Goal: Task Accomplishment & Management: Contribute content

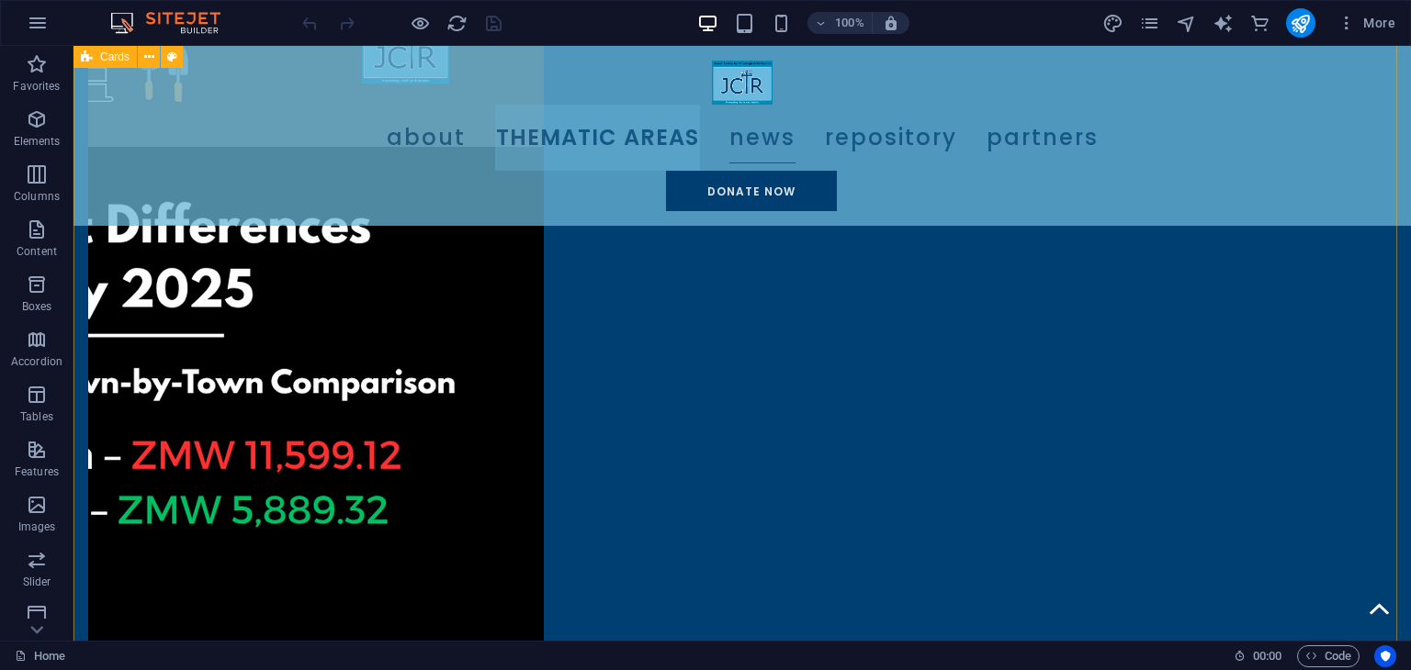
scroll to position [1928, 0]
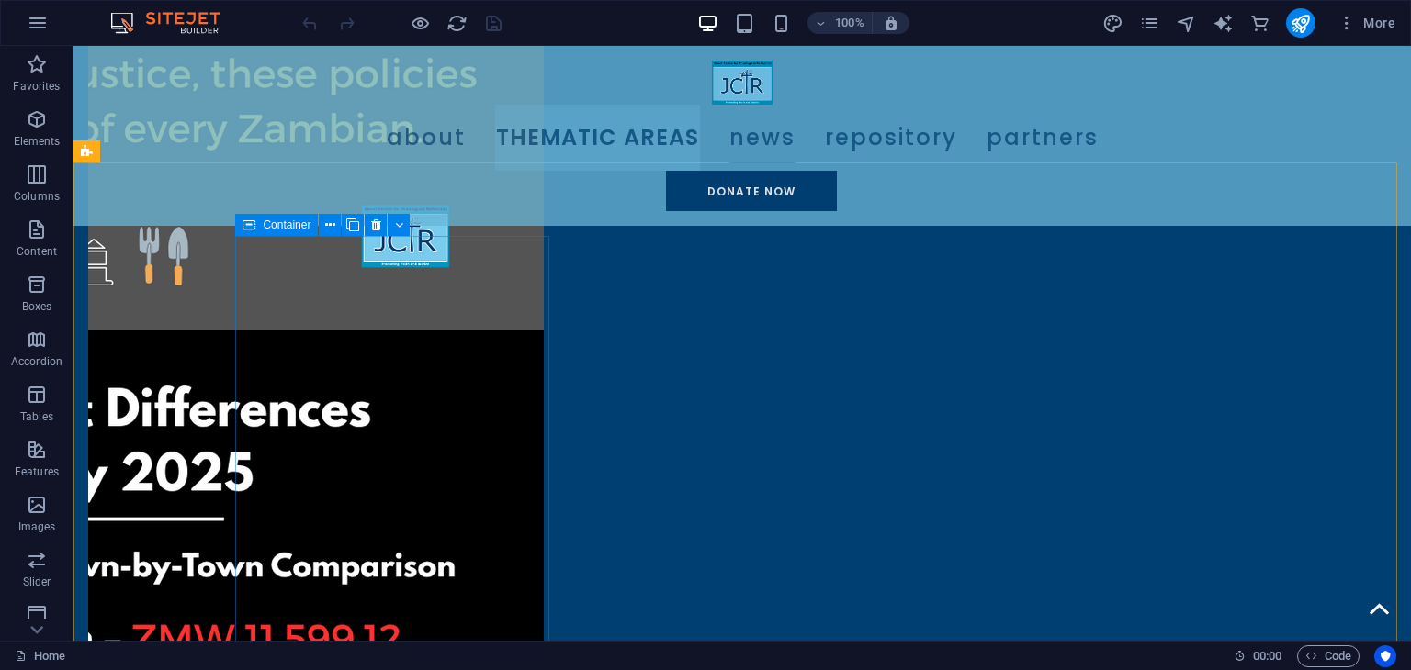
click at [301, 227] on span "Container" at bounding box center [287, 224] width 48 height 11
click at [351, 222] on icon at bounding box center [352, 225] width 13 height 19
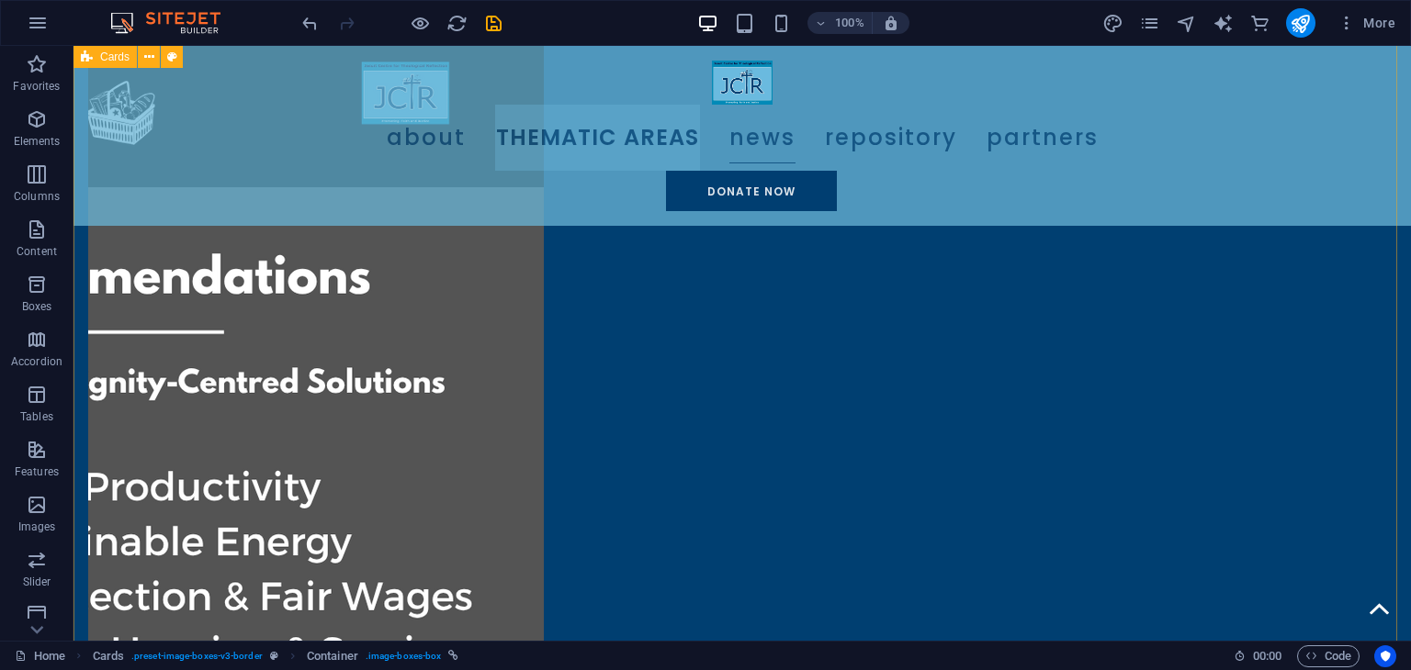
scroll to position [3030, 0]
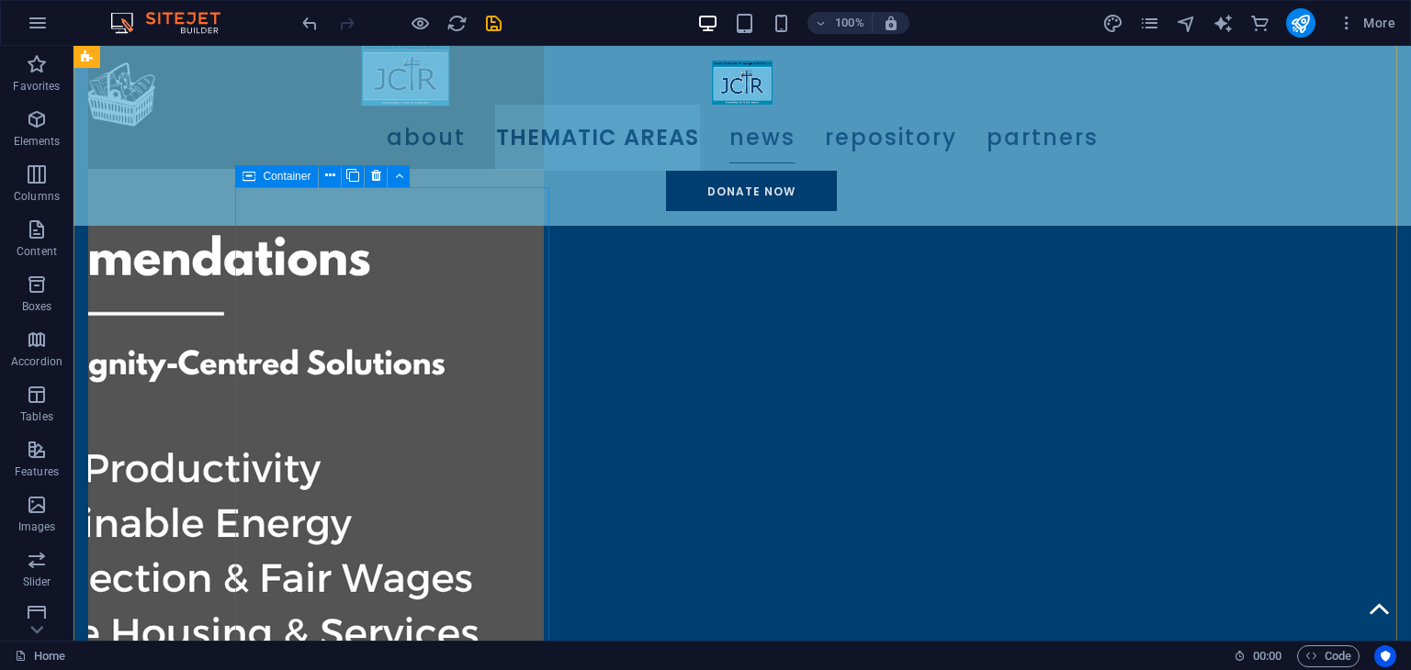
click at [268, 175] on span "Container" at bounding box center [287, 176] width 48 height 11
click at [373, 174] on icon at bounding box center [376, 175] width 10 height 19
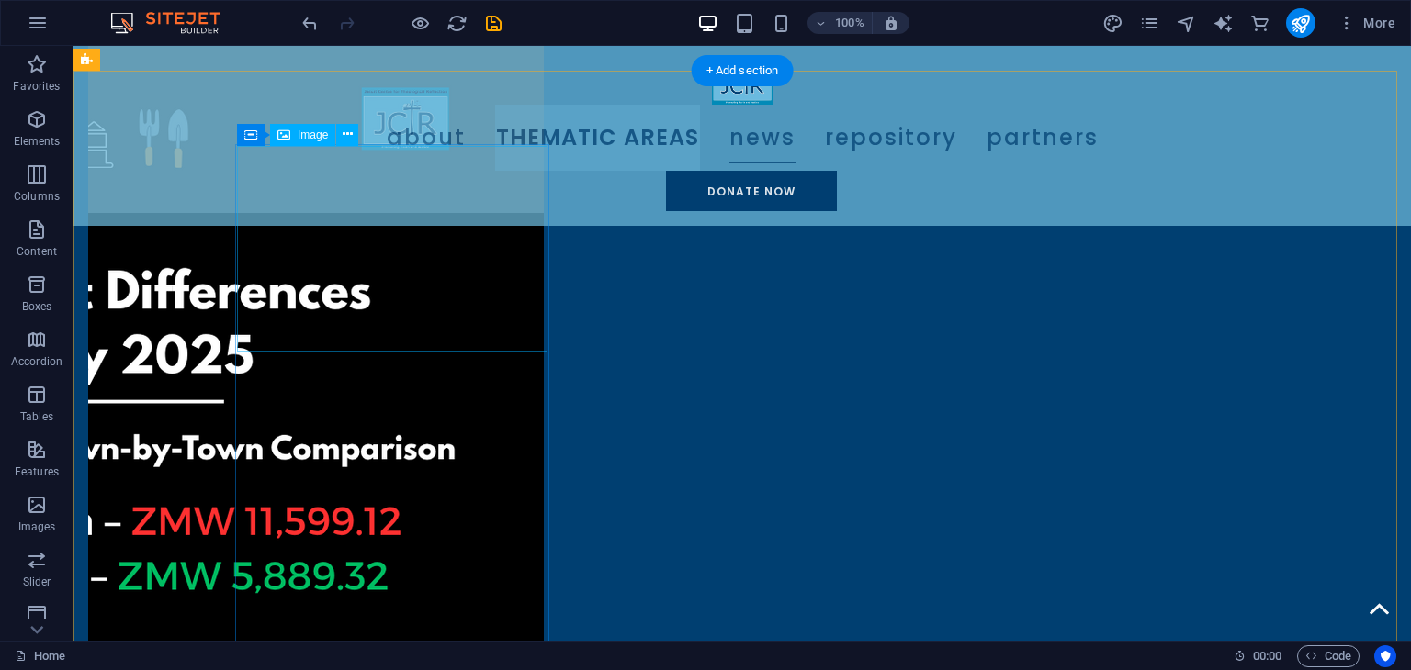
scroll to position [2020, 0]
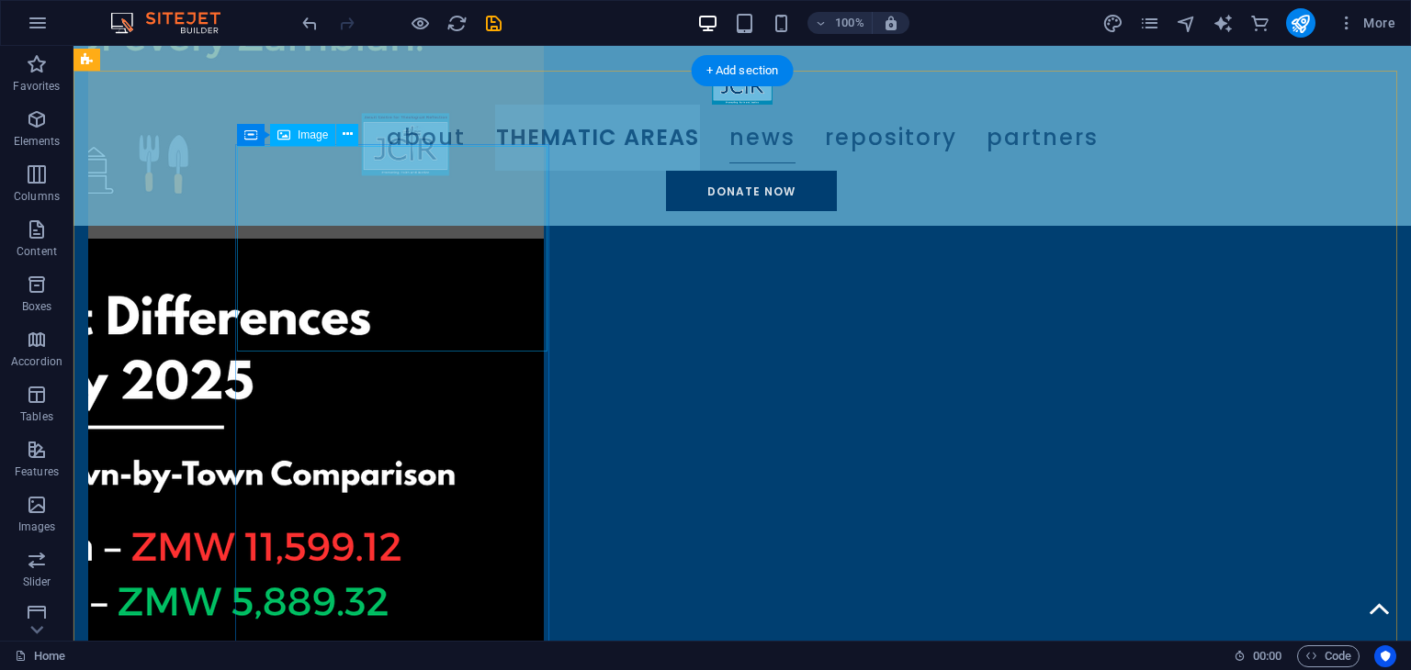
select select "%"
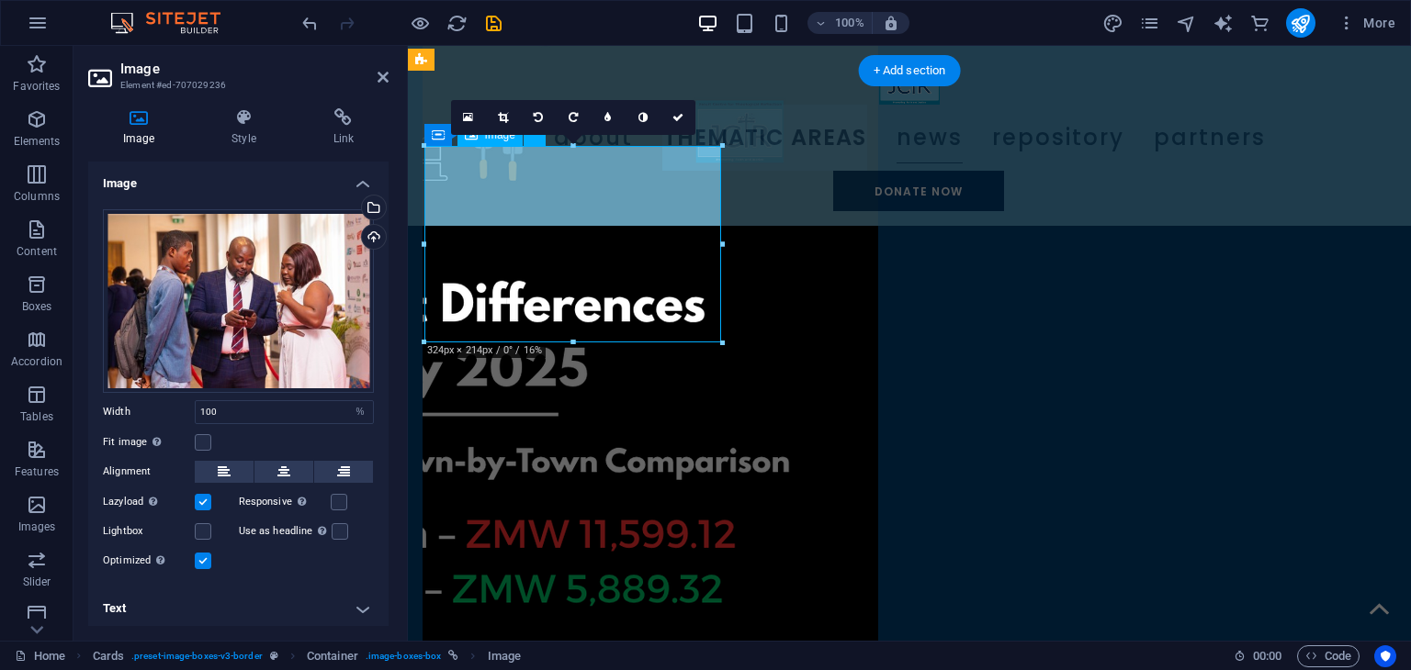
scroll to position [2000, 0]
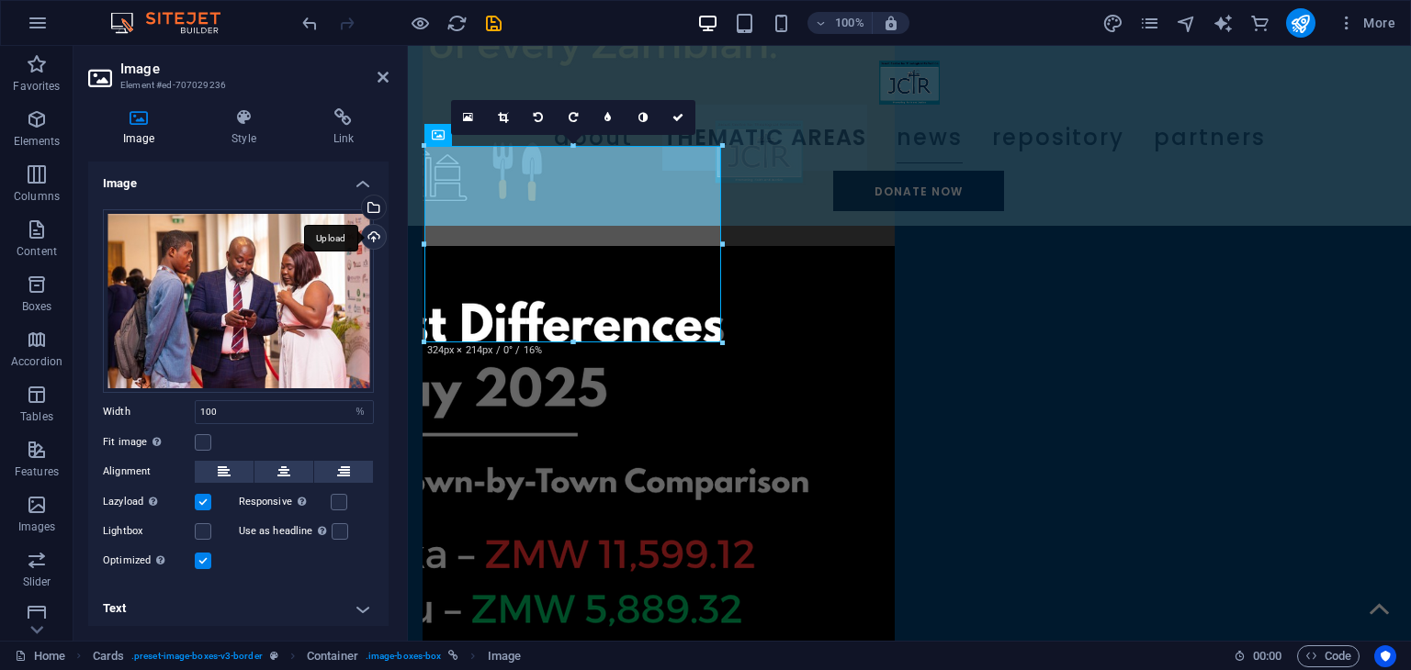
click at [372, 233] on div "Upload" at bounding box center [372, 239] width 28 height 28
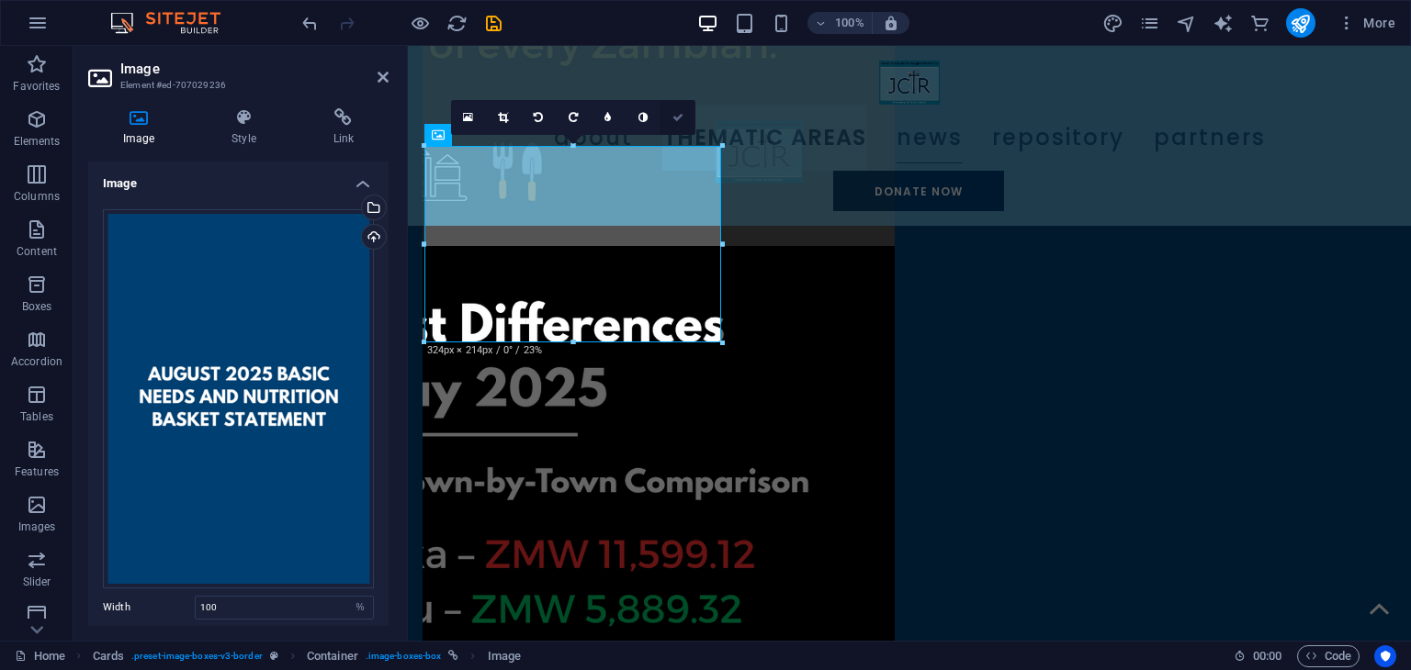
click at [679, 126] on link at bounding box center [677, 117] width 35 height 35
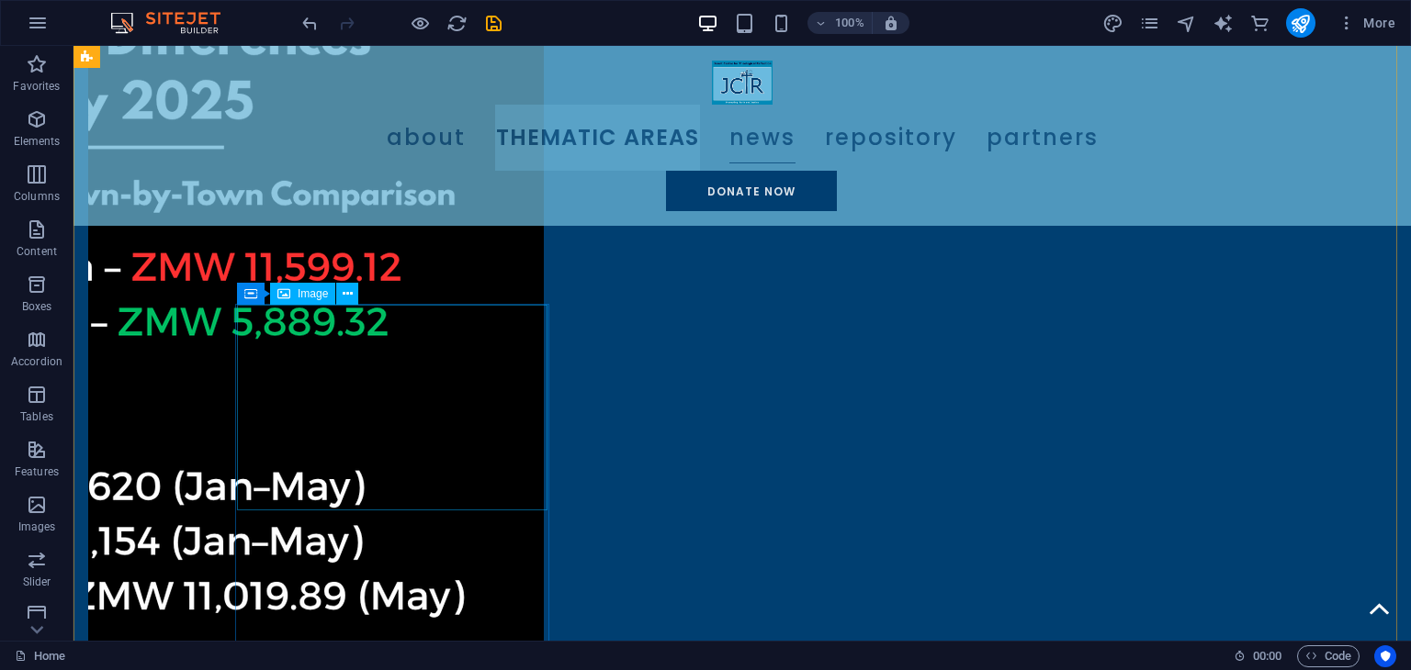
scroll to position [2112, 0]
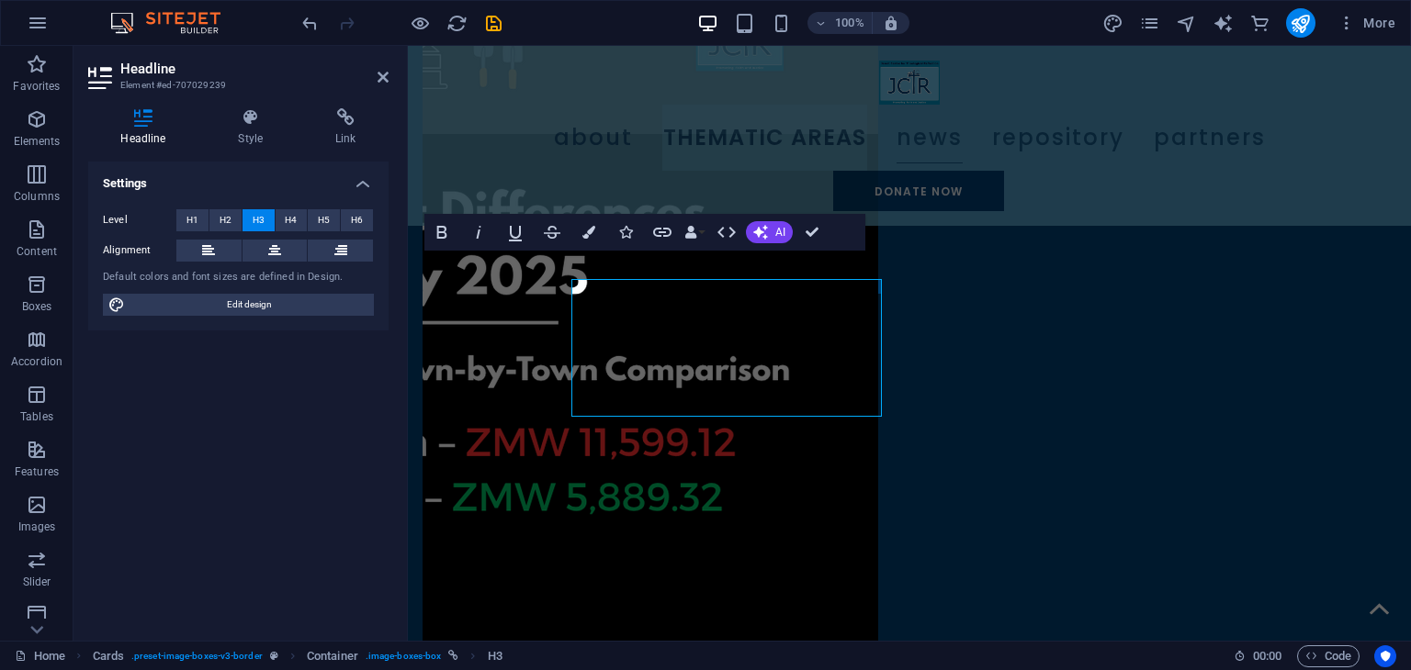
scroll to position [2092, 0]
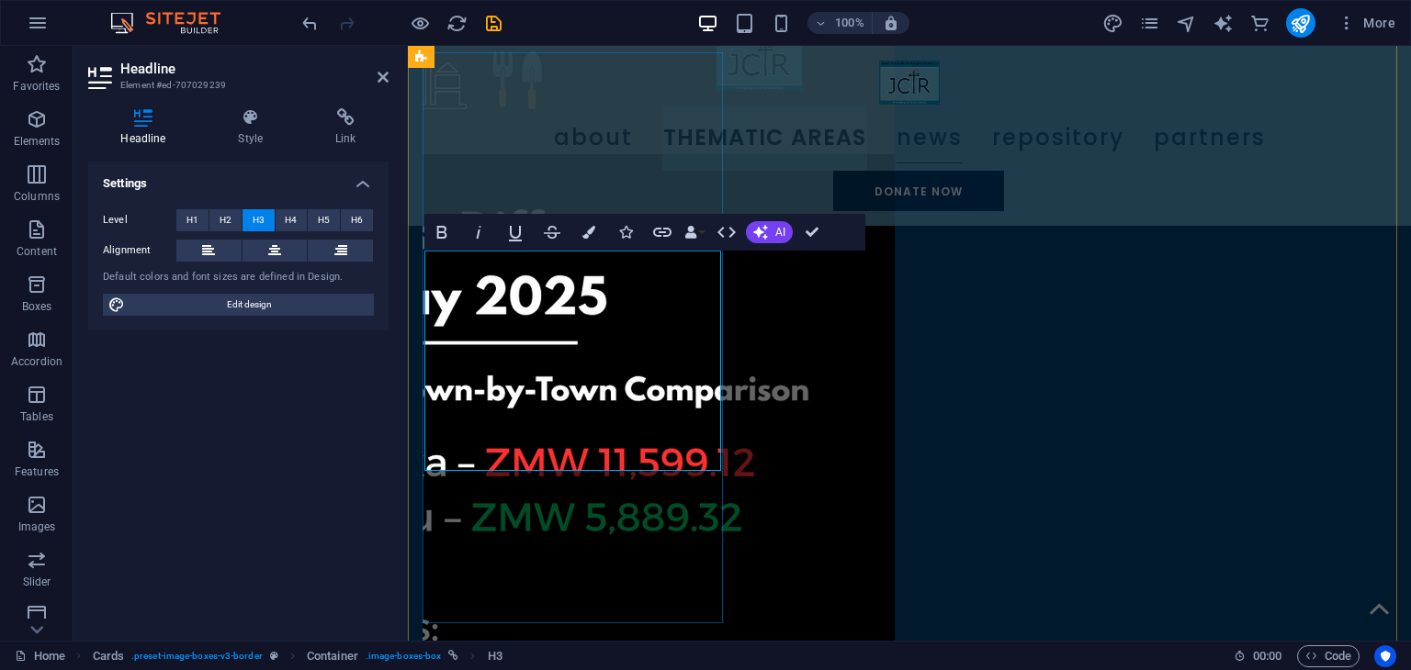
drag, startPoint x: 639, startPoint y: 326, endPoint x: 511, endPoint y: 368, distance: 135.3
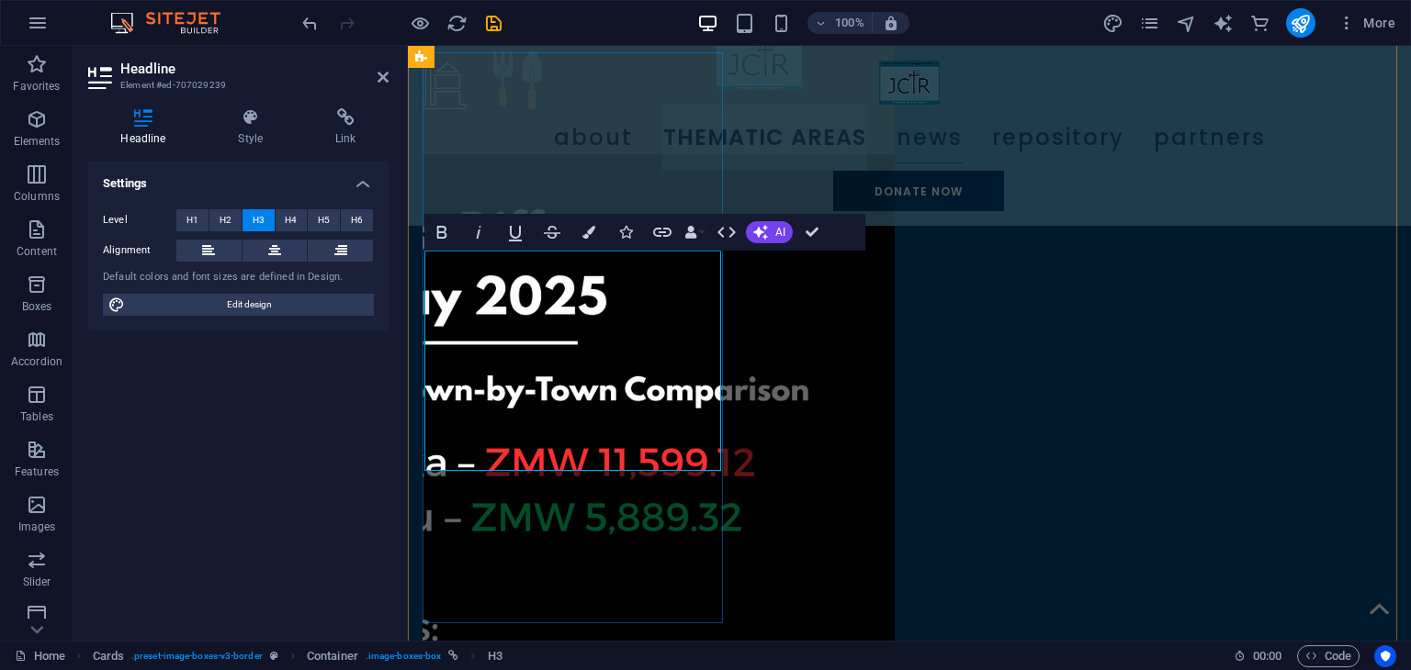
drag, startPoint x: 547, startPoint y: 402, endPoint x: 691, endPoint y: 449, distance: 150.7
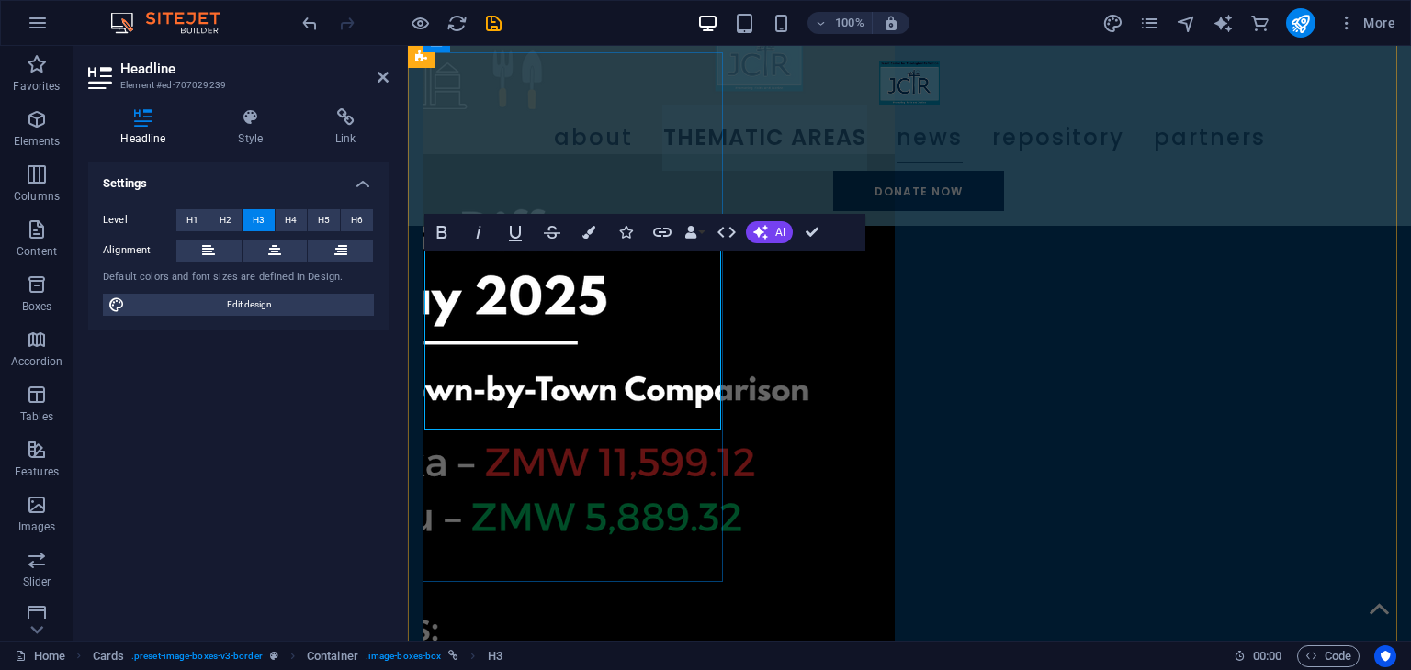
drag, startPoint x: 534, startPoint y: 324, endPoint x: 539, endPoint y: 333, distance: 10.3
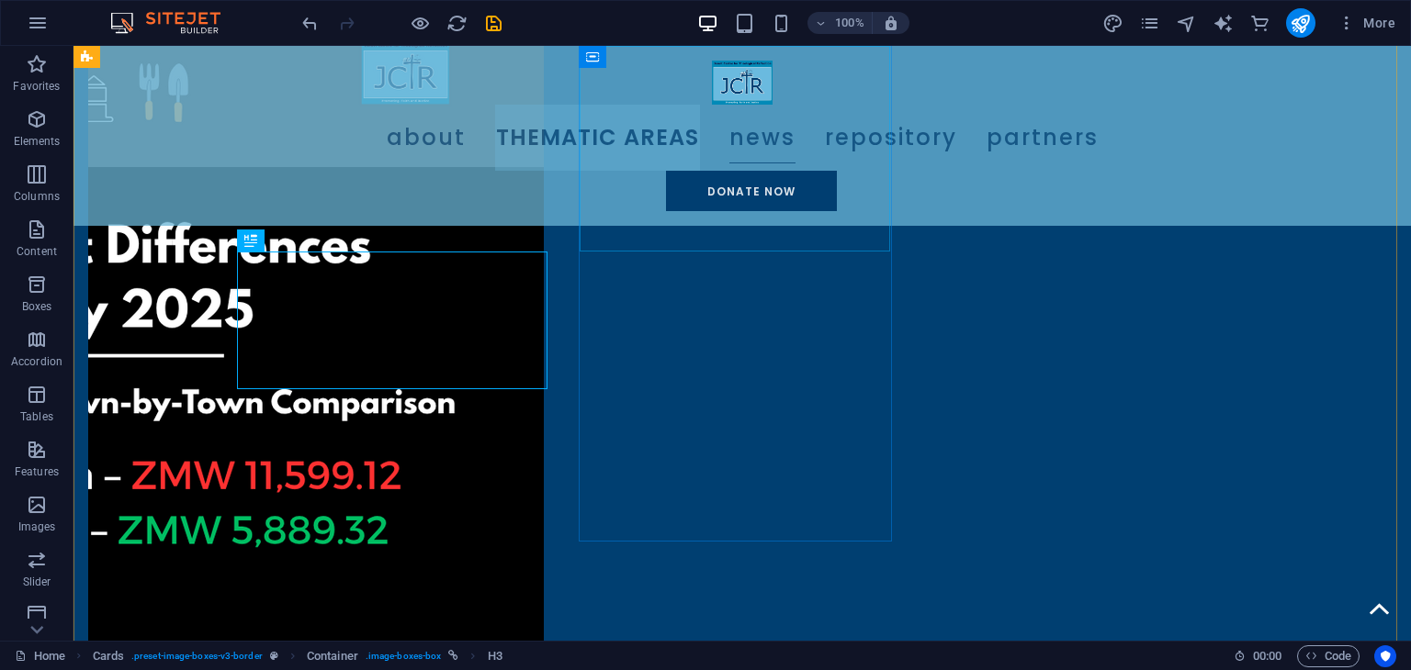
scroll to position [2119, 0]
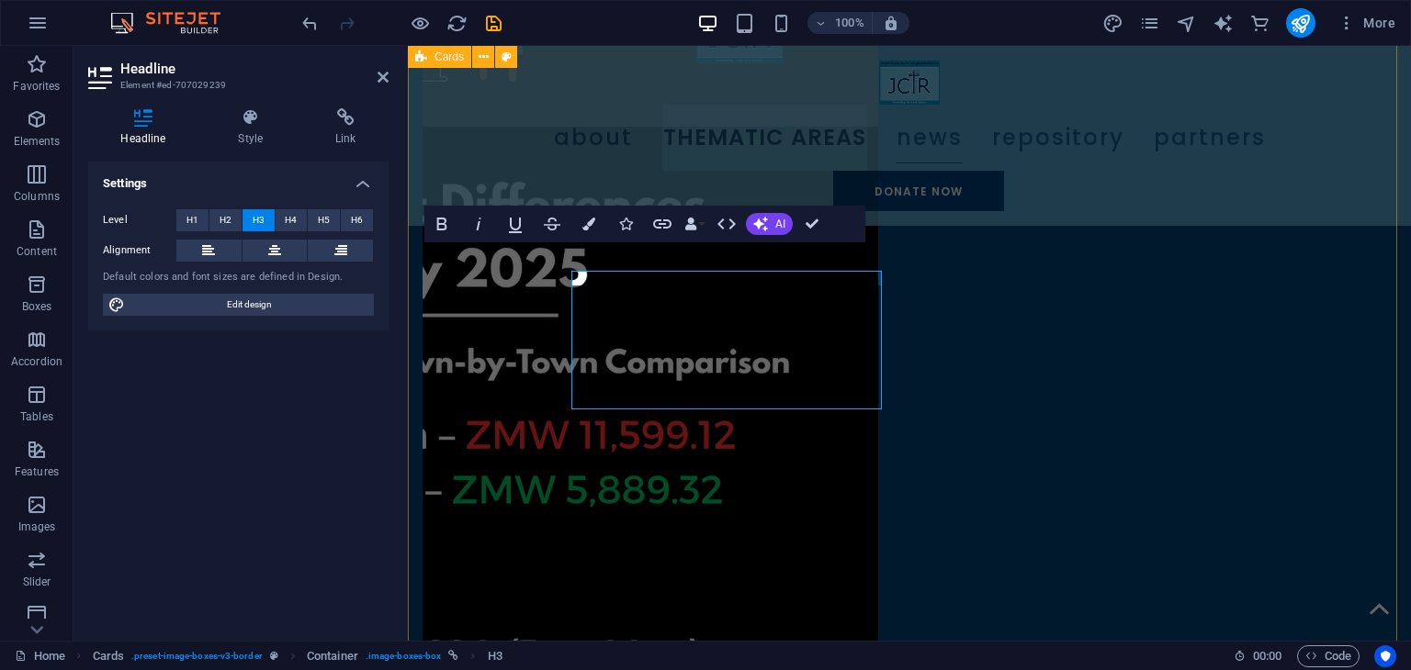
scroll to position [2100, 0]
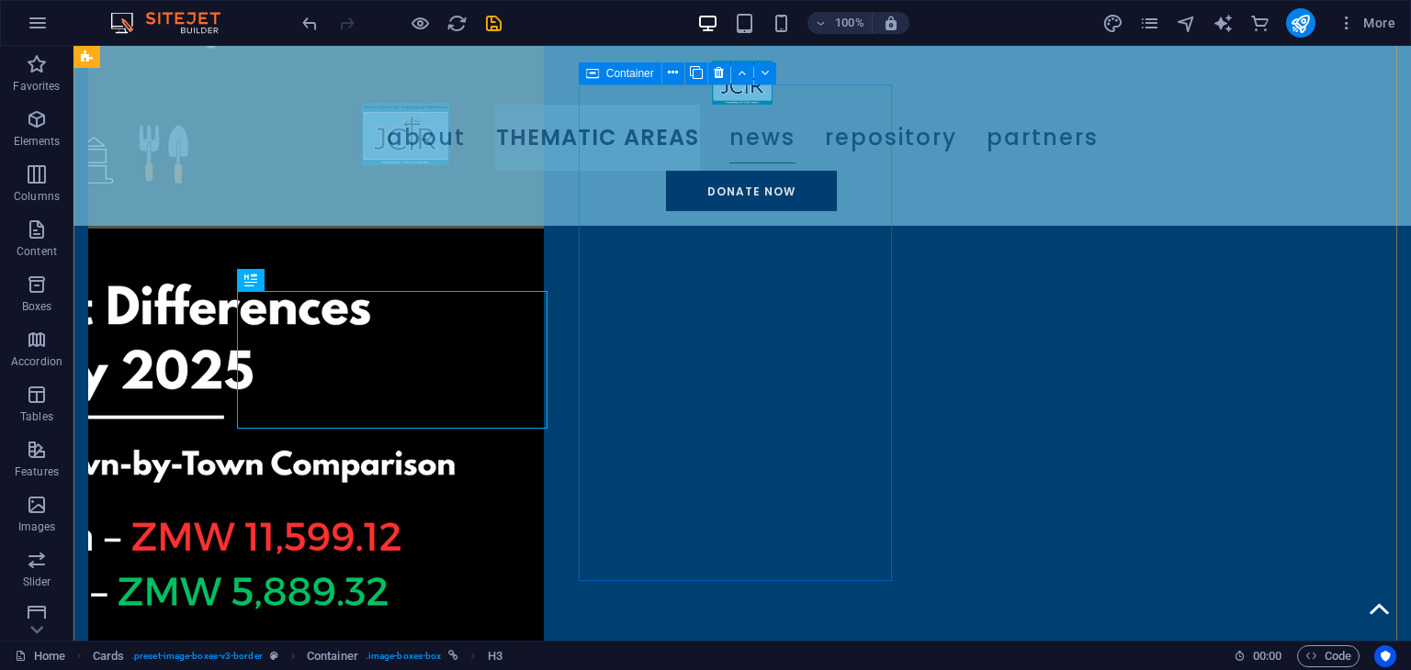
scroll to position [2128, 0]
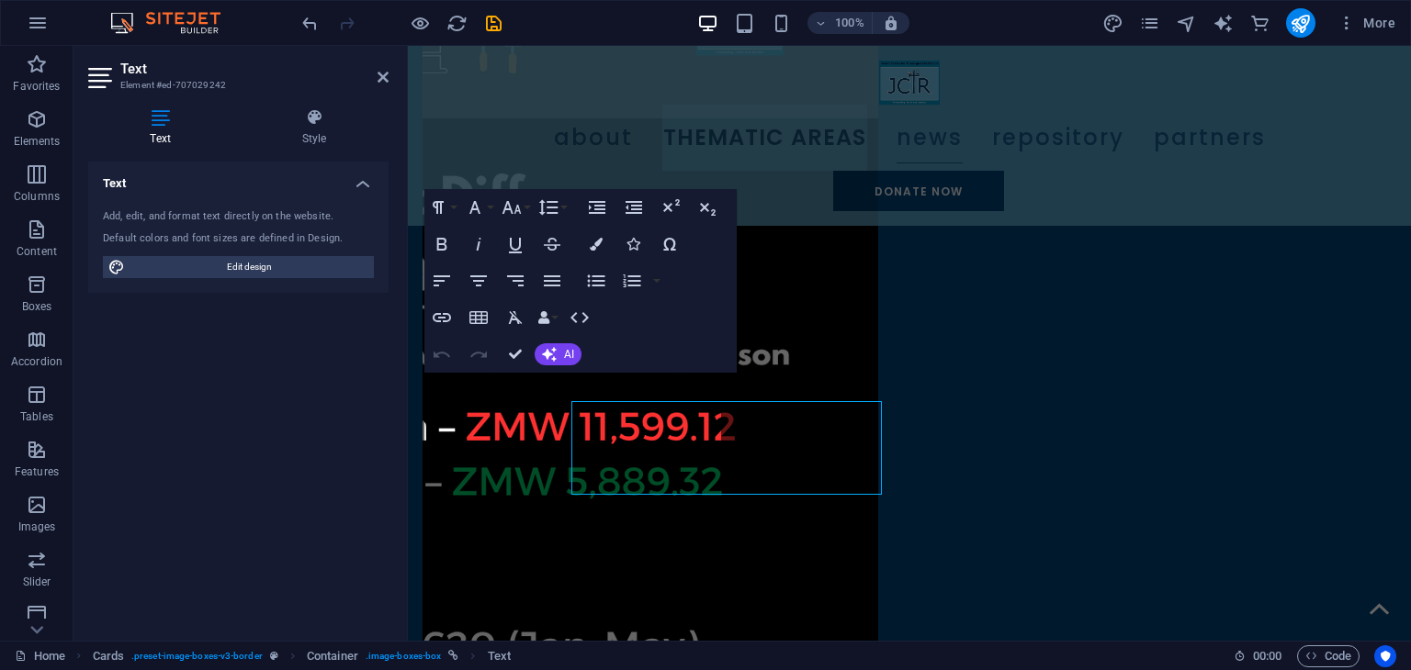
scroll to position [2108, 0]
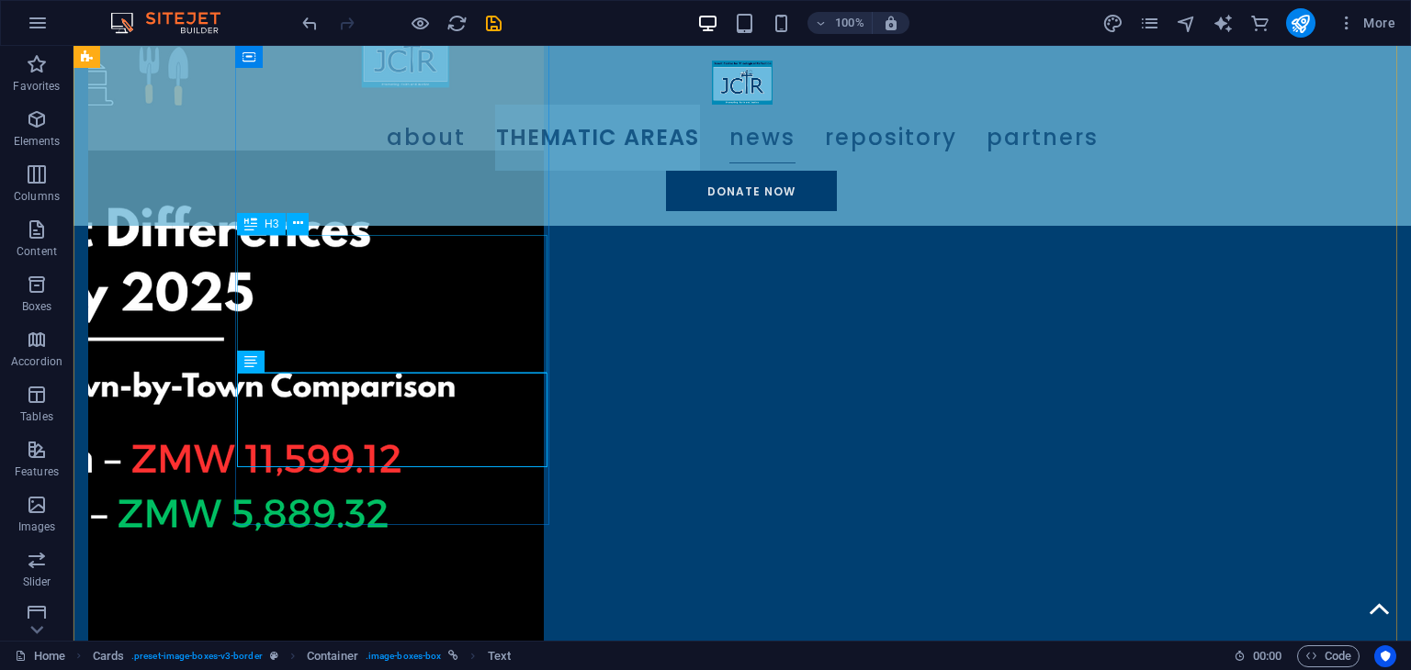
scroll to position [2136, 0]
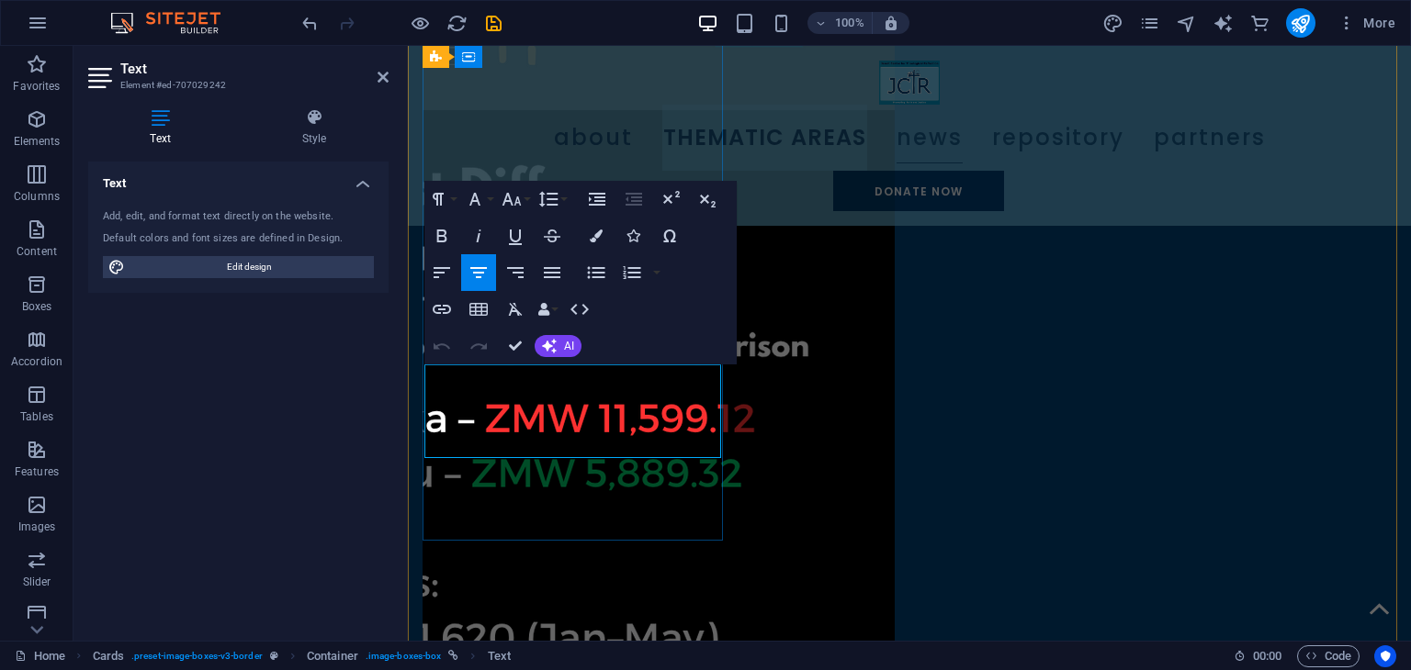
scroll to position [2116, 0]
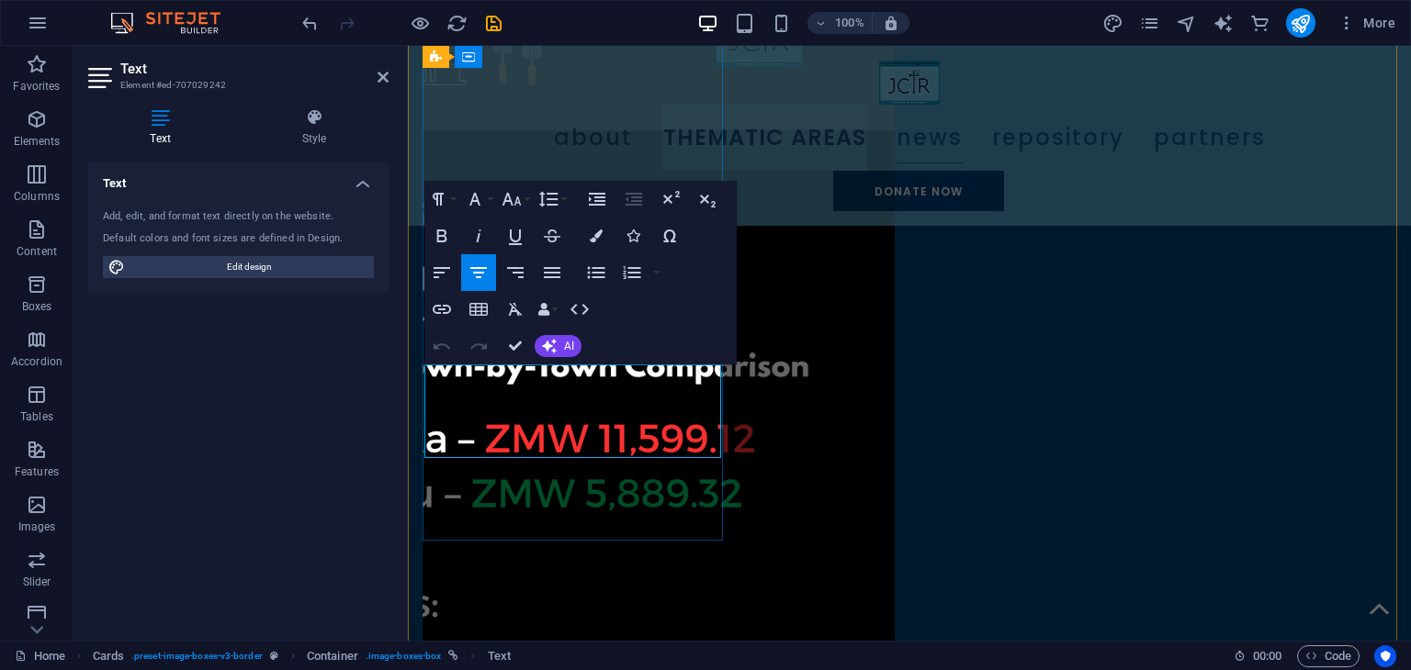
click at [595, 236] on icon "button" at bounding box center [596, 236] width 13 height 13
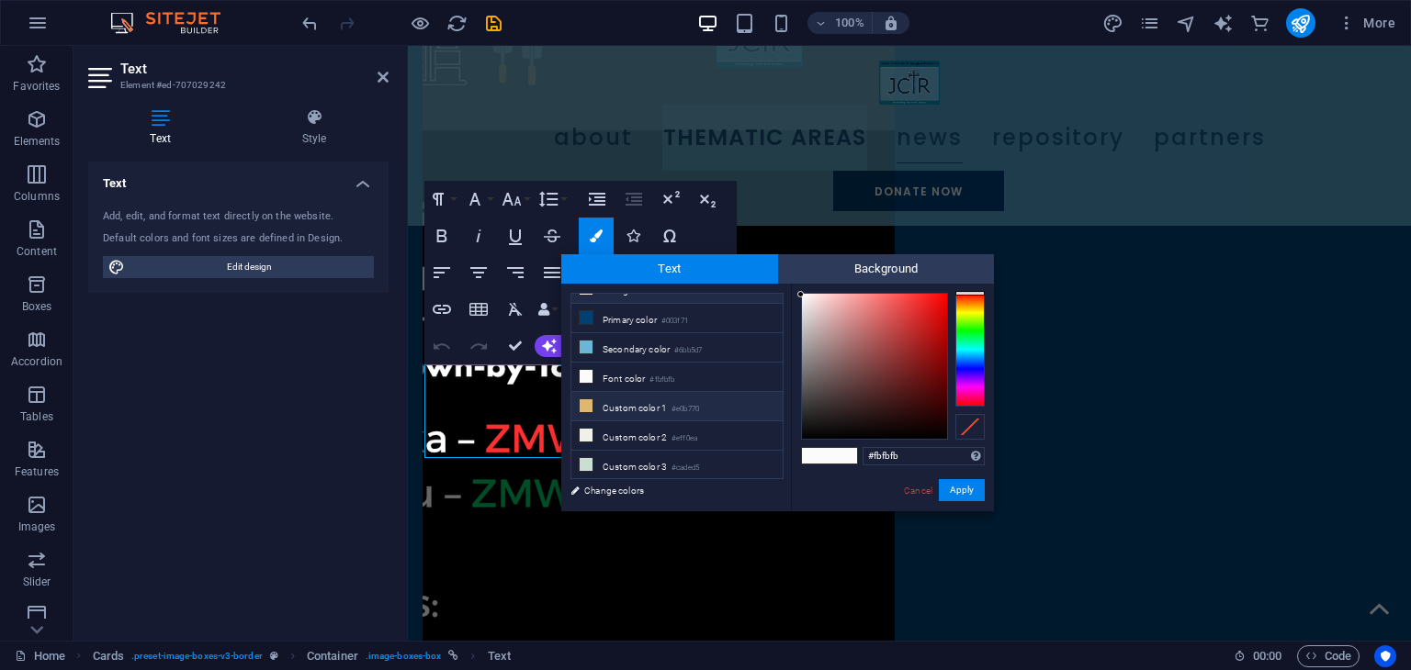
scroll to position [0, 0]
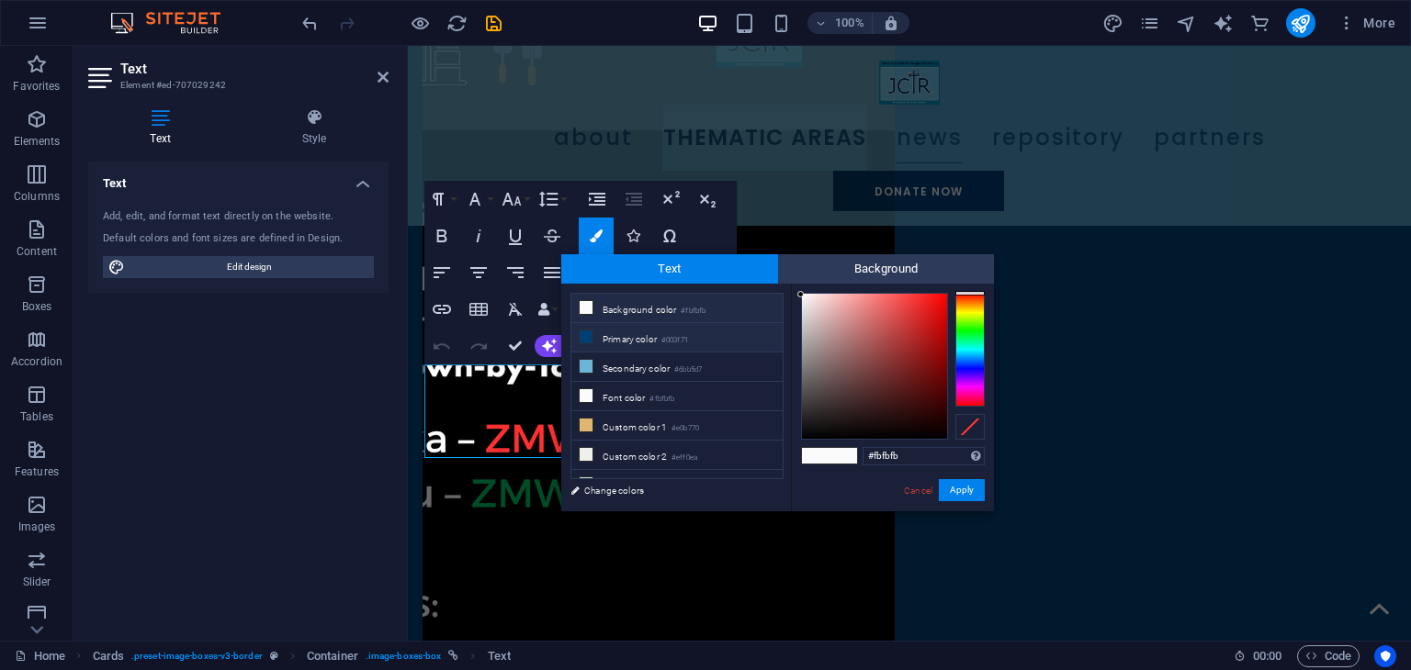
click at [621, 328] on li "Primary color #003f71" at bounding box center [676, 337] width 211 height 29
type input "#003f71"
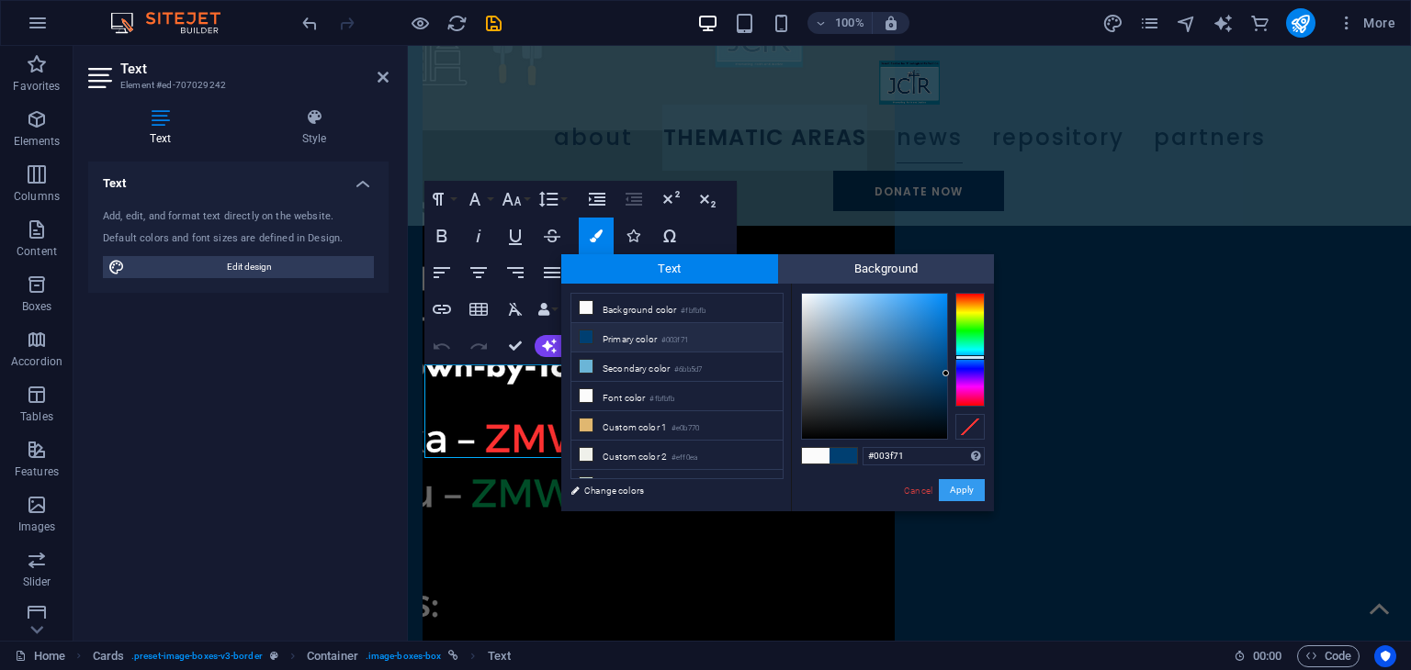
click at [950, 486] on button "Apply" at bounding box center [962, 490] width 46 height 22
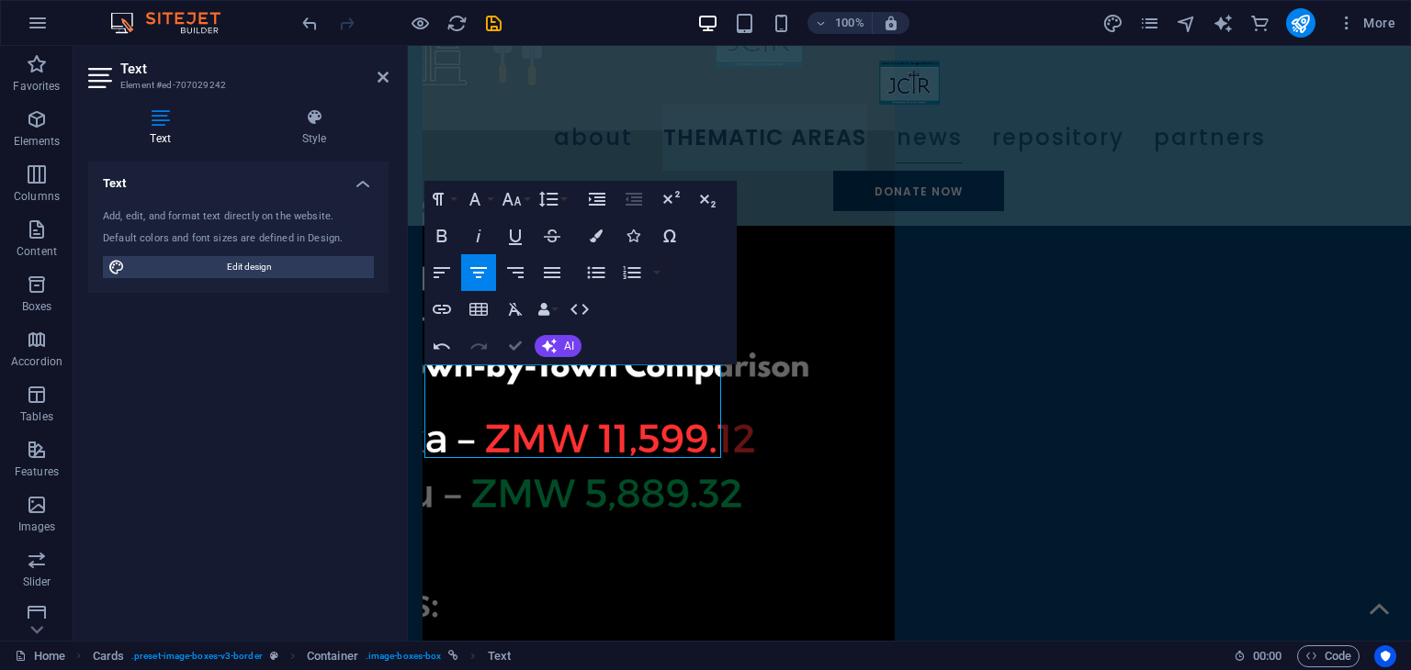
scroll to position [2144, 0]
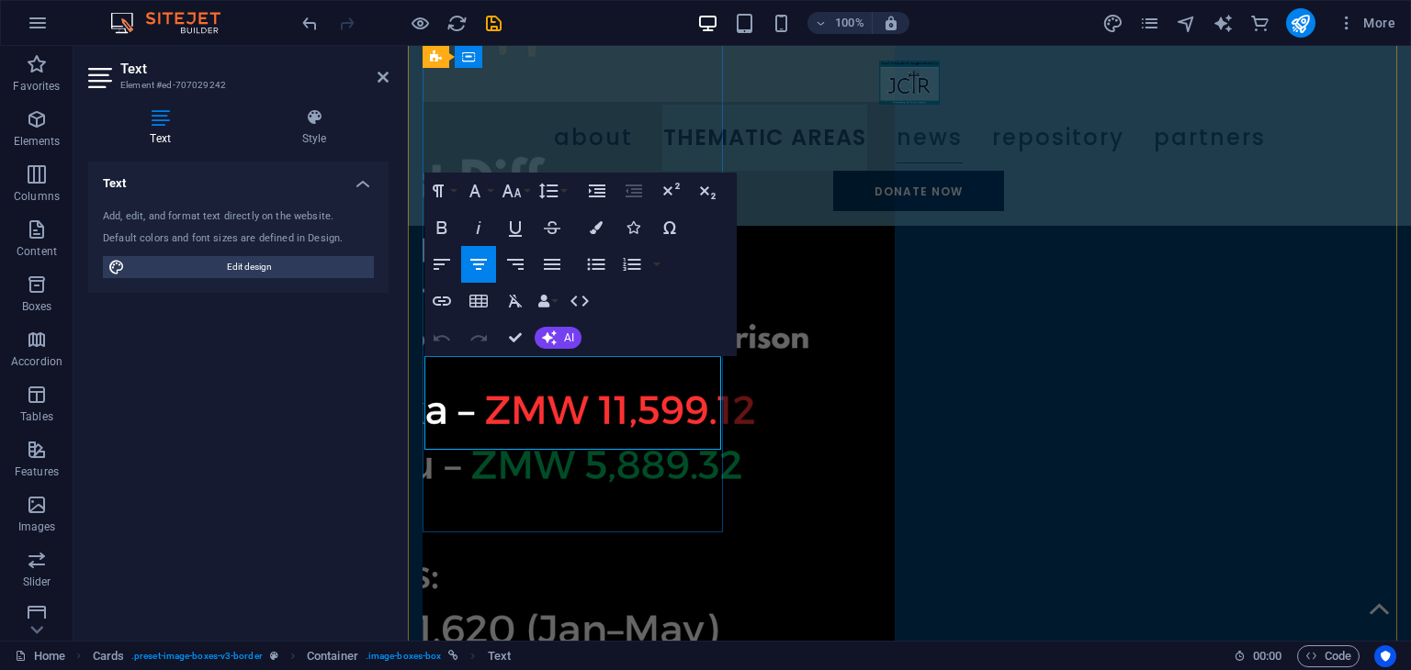
scroll to position [2124, 0]
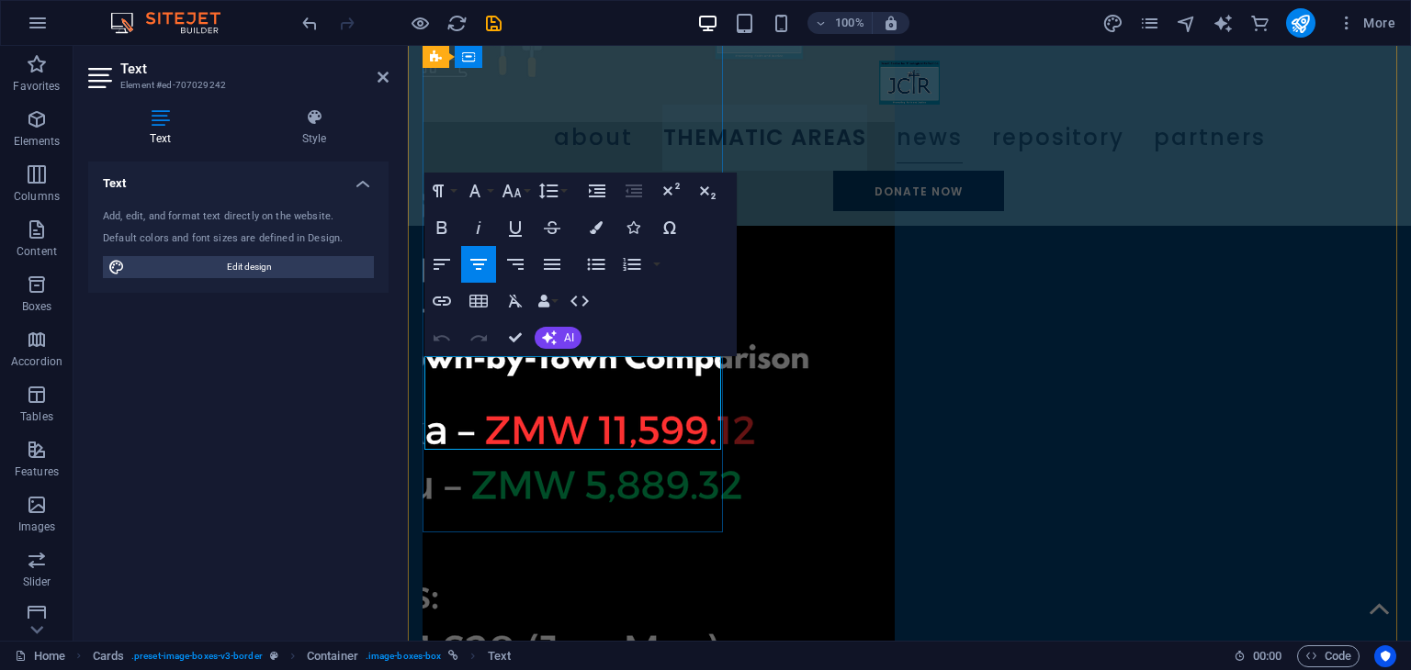
click at [517, 197] on icon "button" at bounding box center [511, 191] width 22 height 22
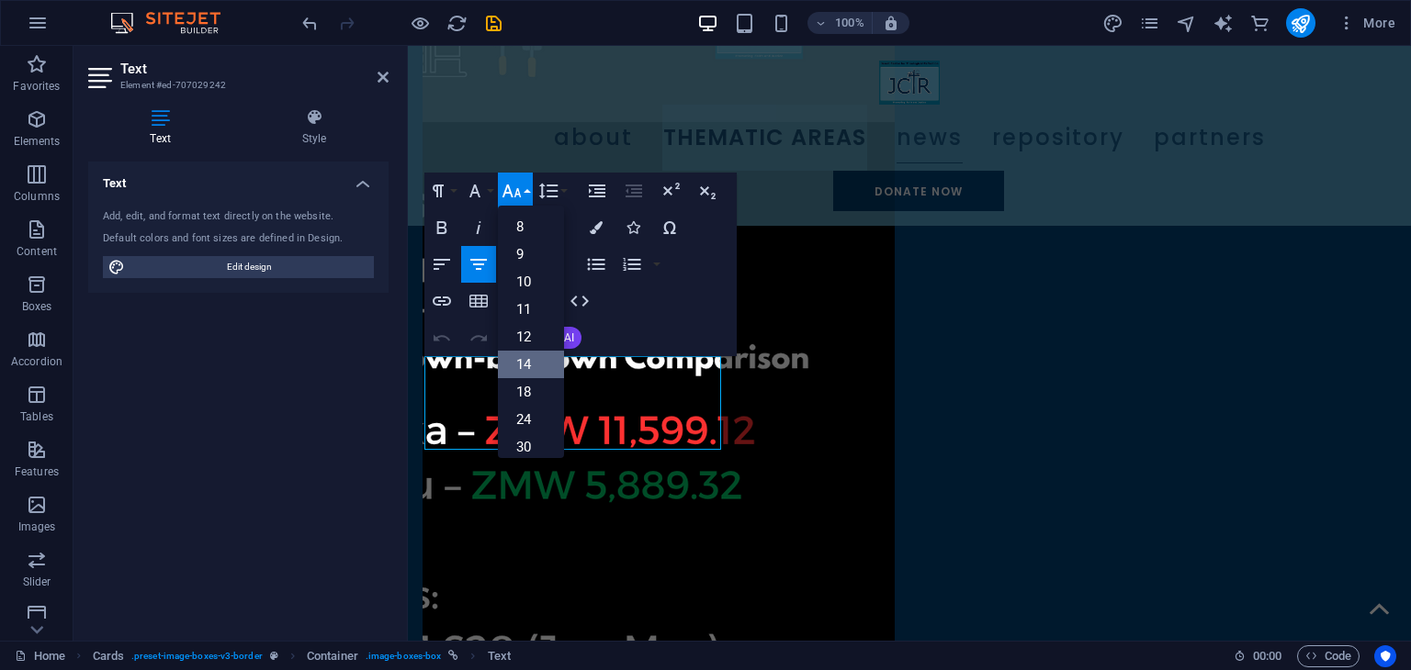
click at [525, 355] on link "14" at bounding box center [531, 365] width 66 height 28
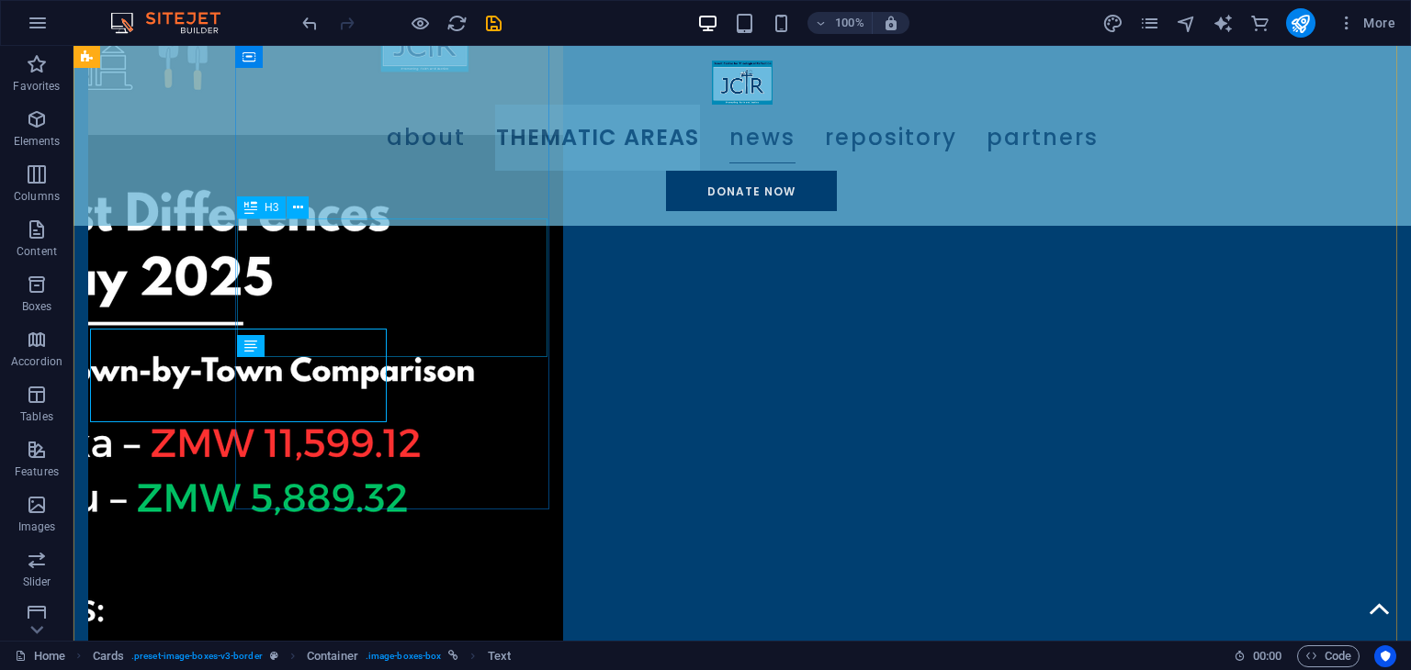
scroll to position [2153, 0]
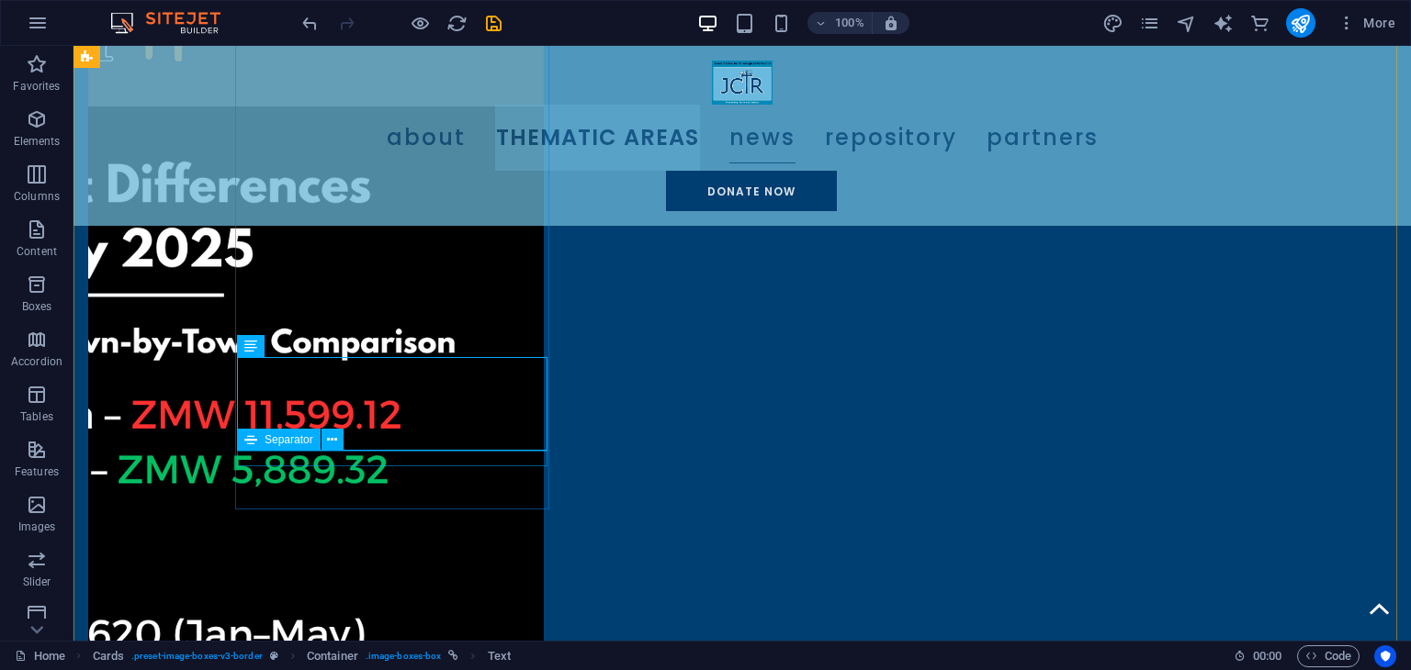
select select "%"
select select "px"
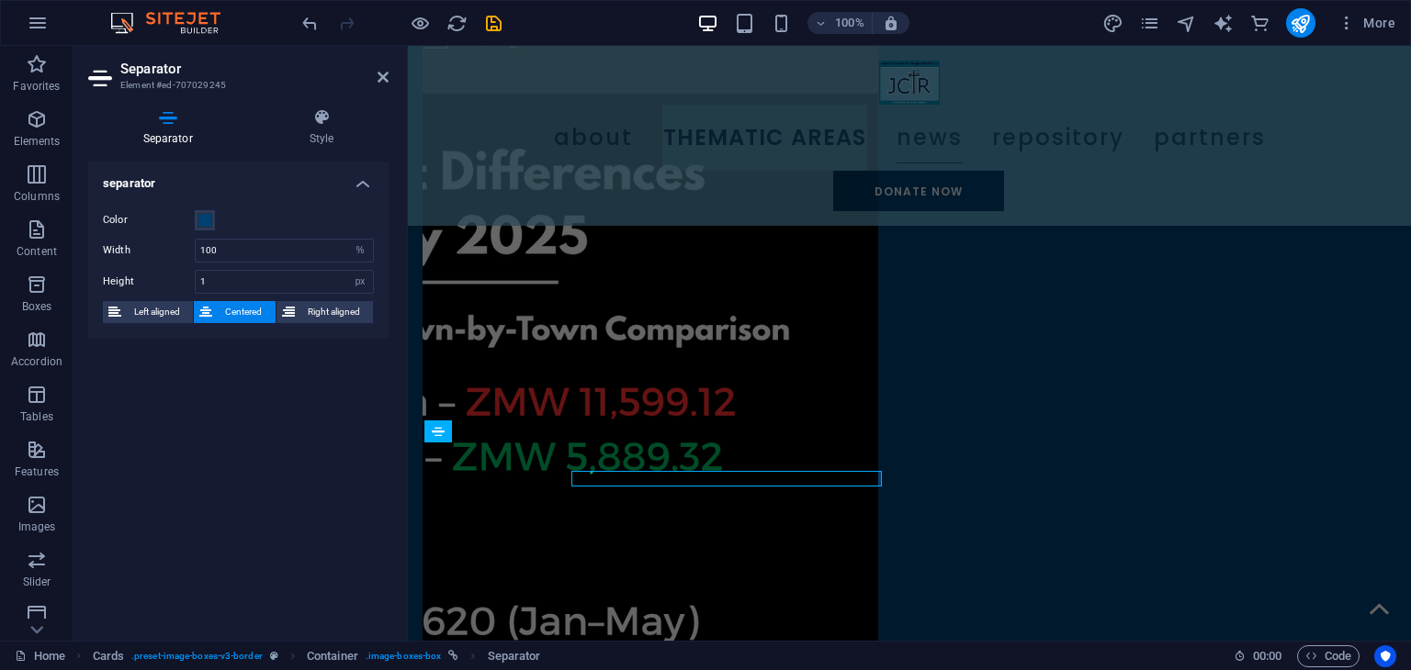
scroll to position [2132, 0]
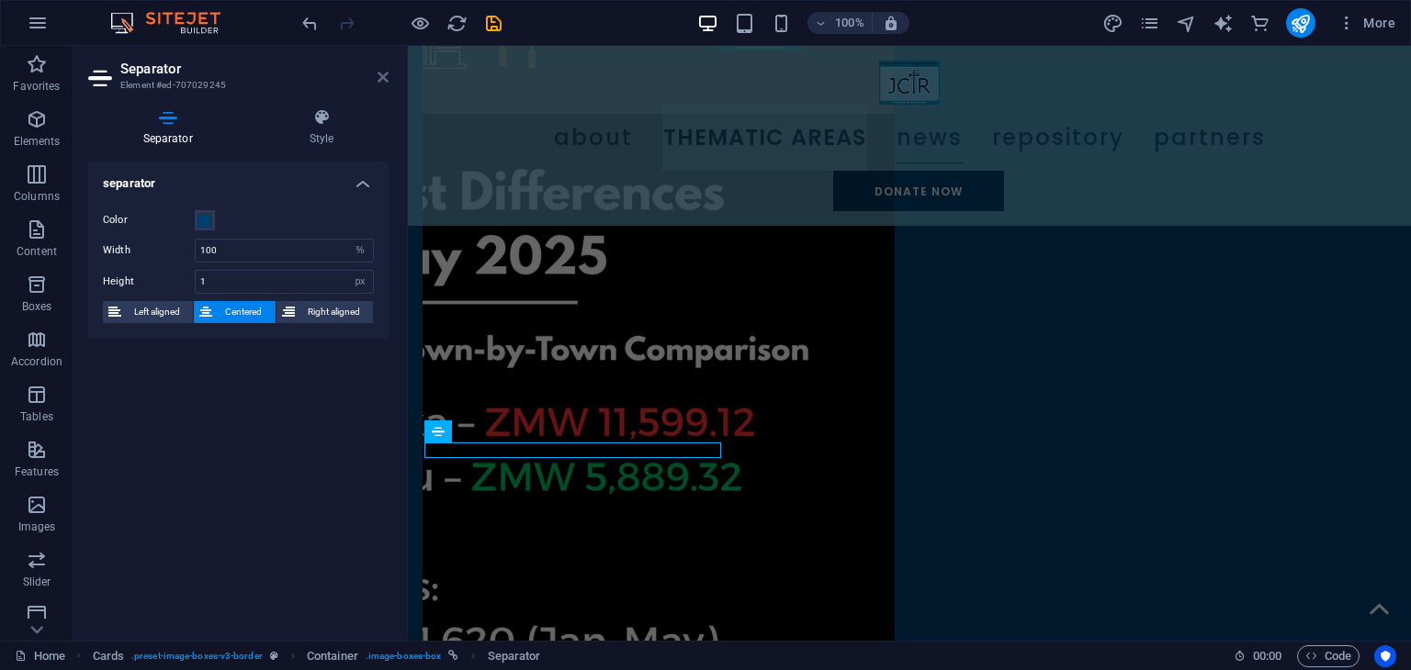
click at [380, 82] on icon at bounding box center [382, 77] width 11 height 15
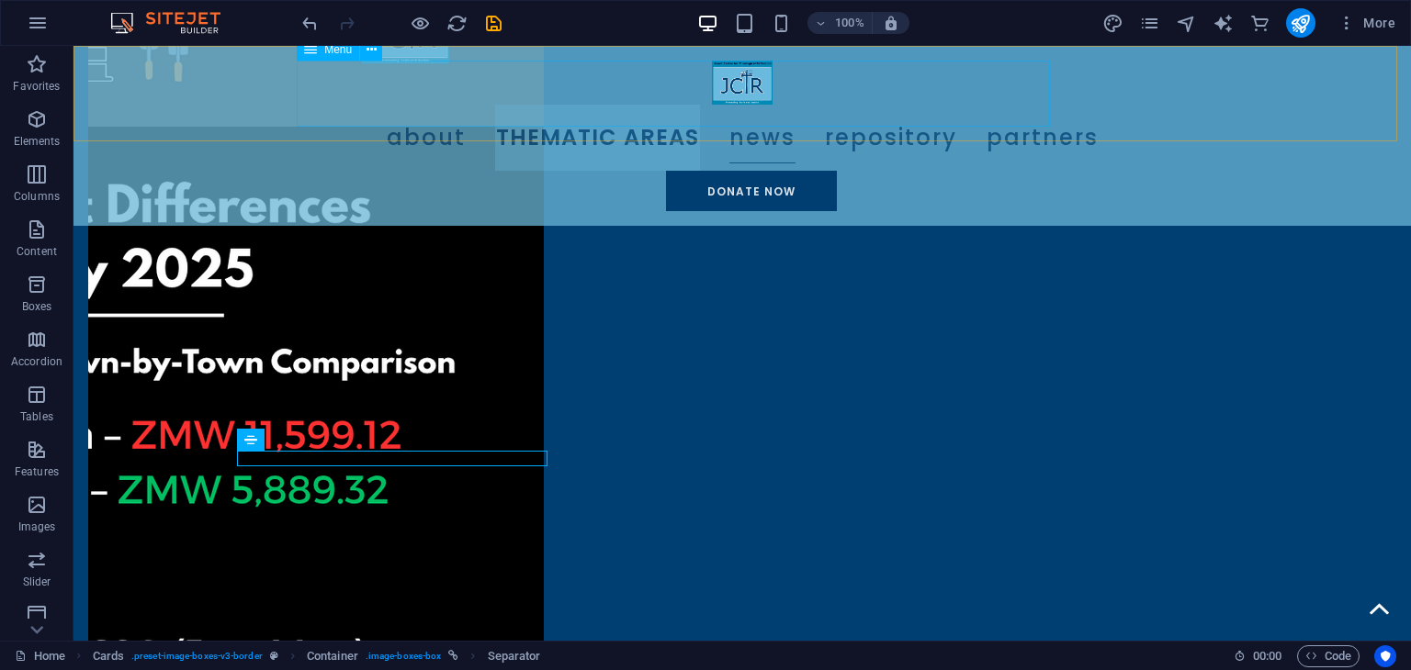
scroll to position [2153, 0]
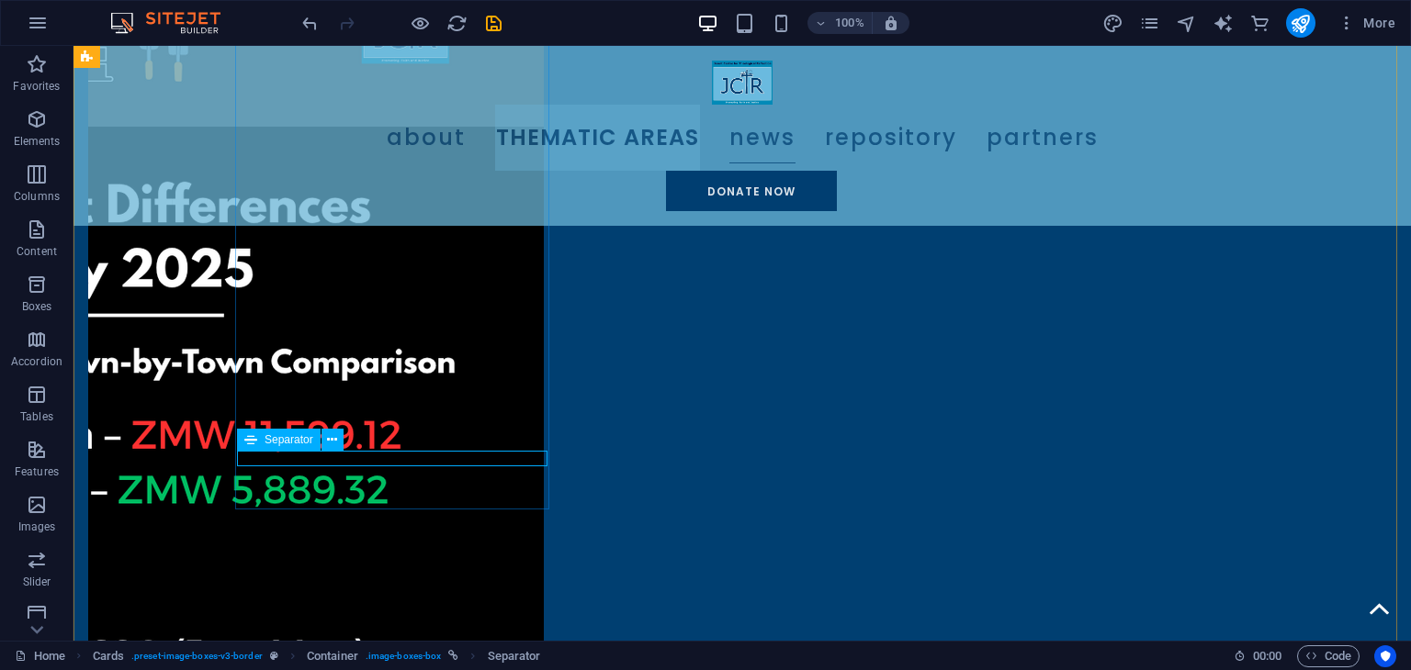
select select "%"
select select "px"
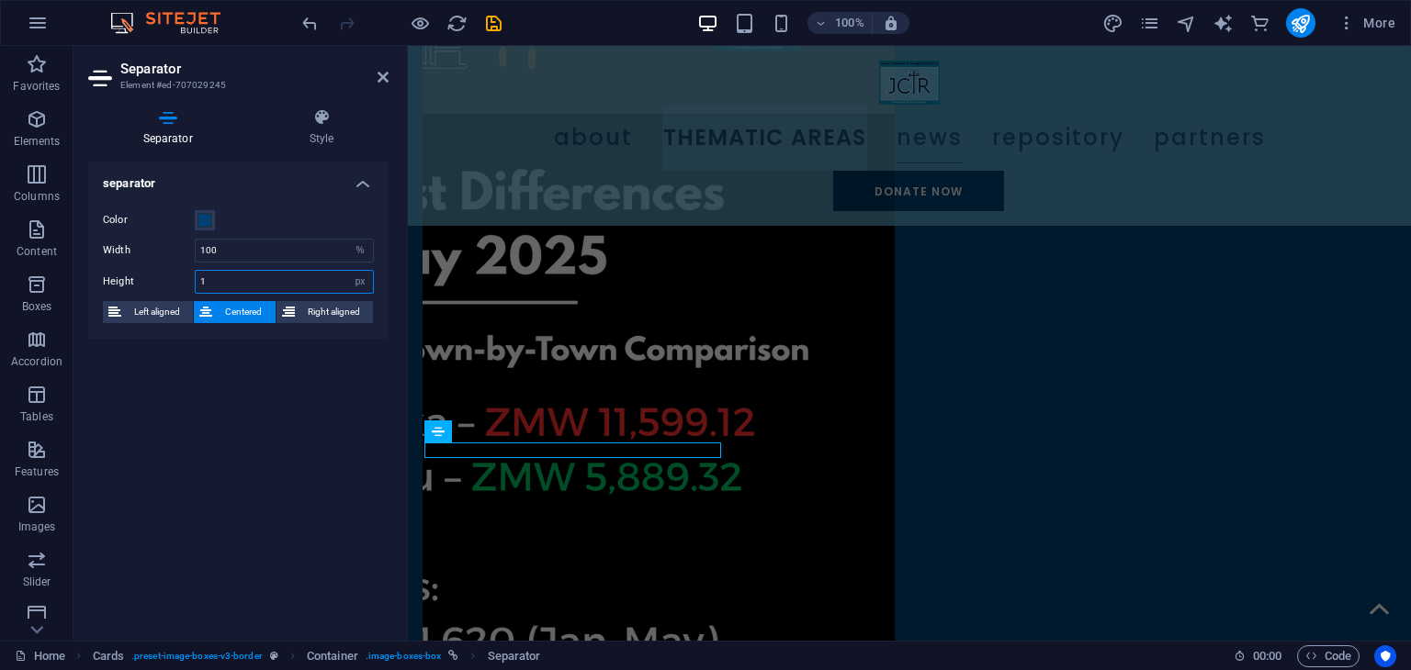
click at [202, 283] on input "1" at bounding box center [284, 282] width 177 height 22
type input "5"
type input "1"
click at [384, 78] on icon at bounding box center [382, 77] width 11 height 15
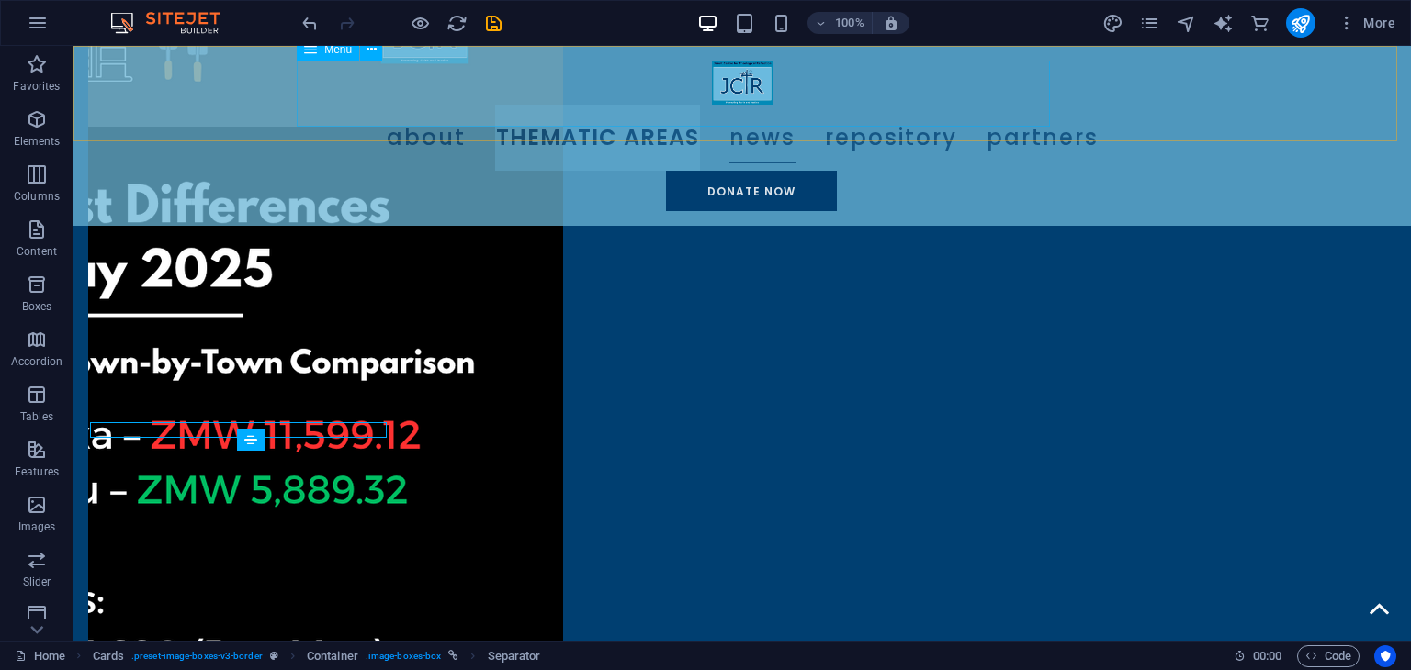
scroll to position [2153, 0]
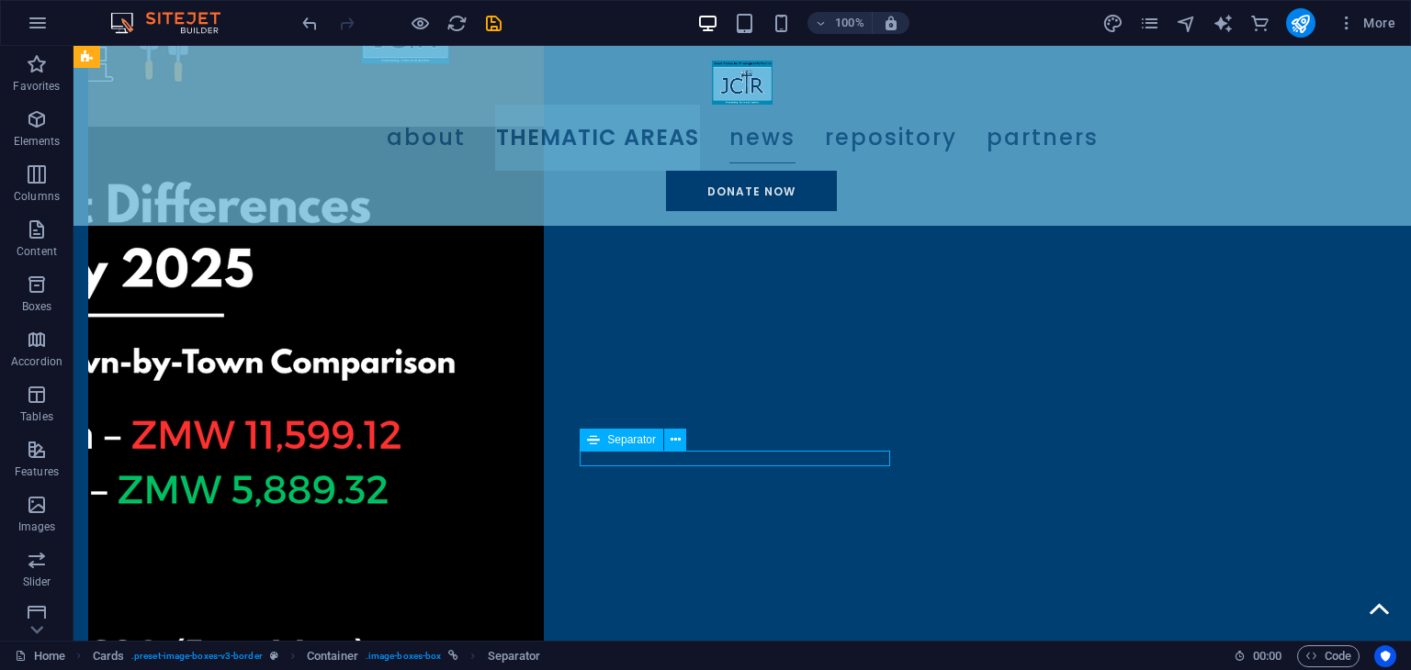
select select "%"
select select "px"
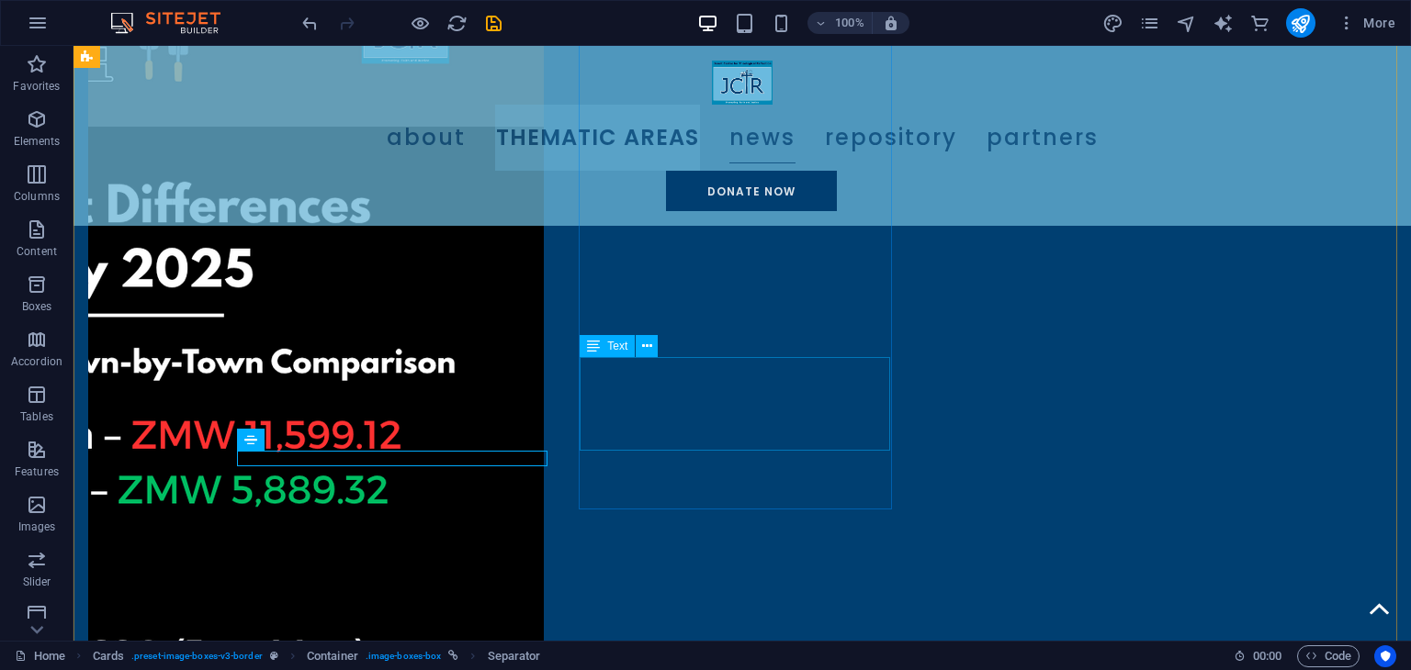
scroll to position [2153, 0]
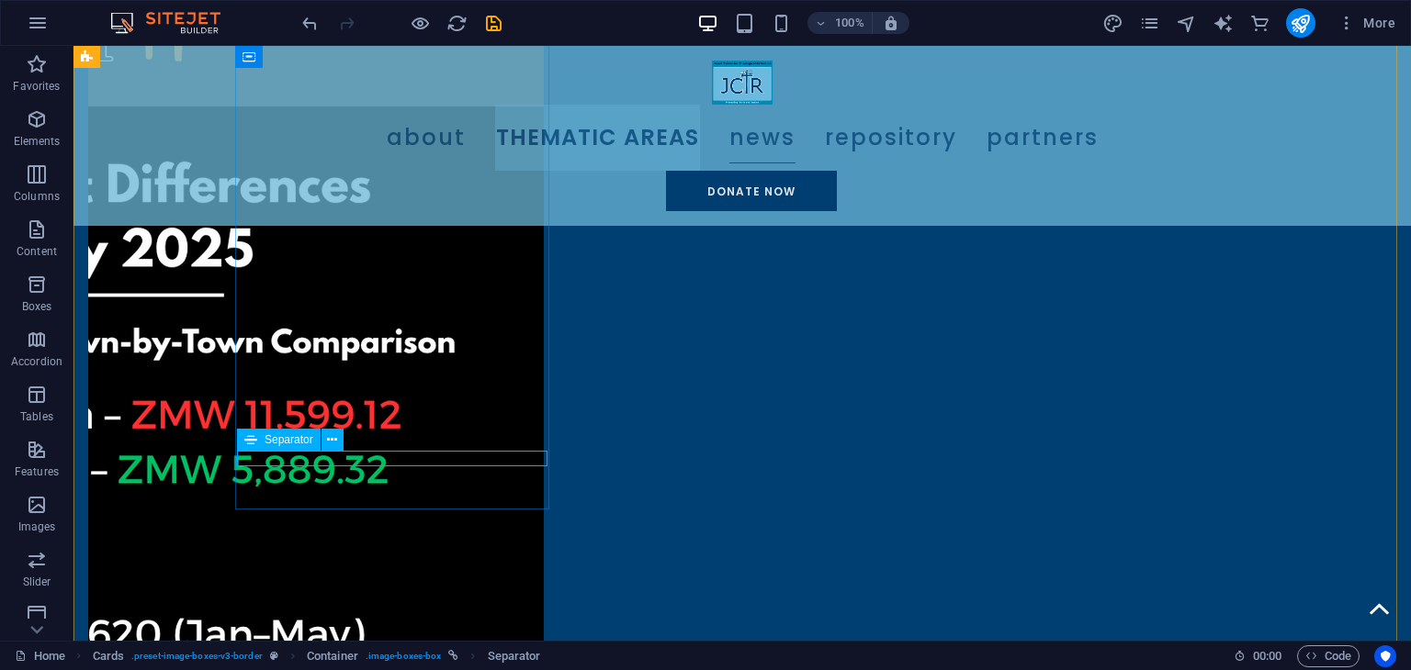
select select "%"
select select "px"
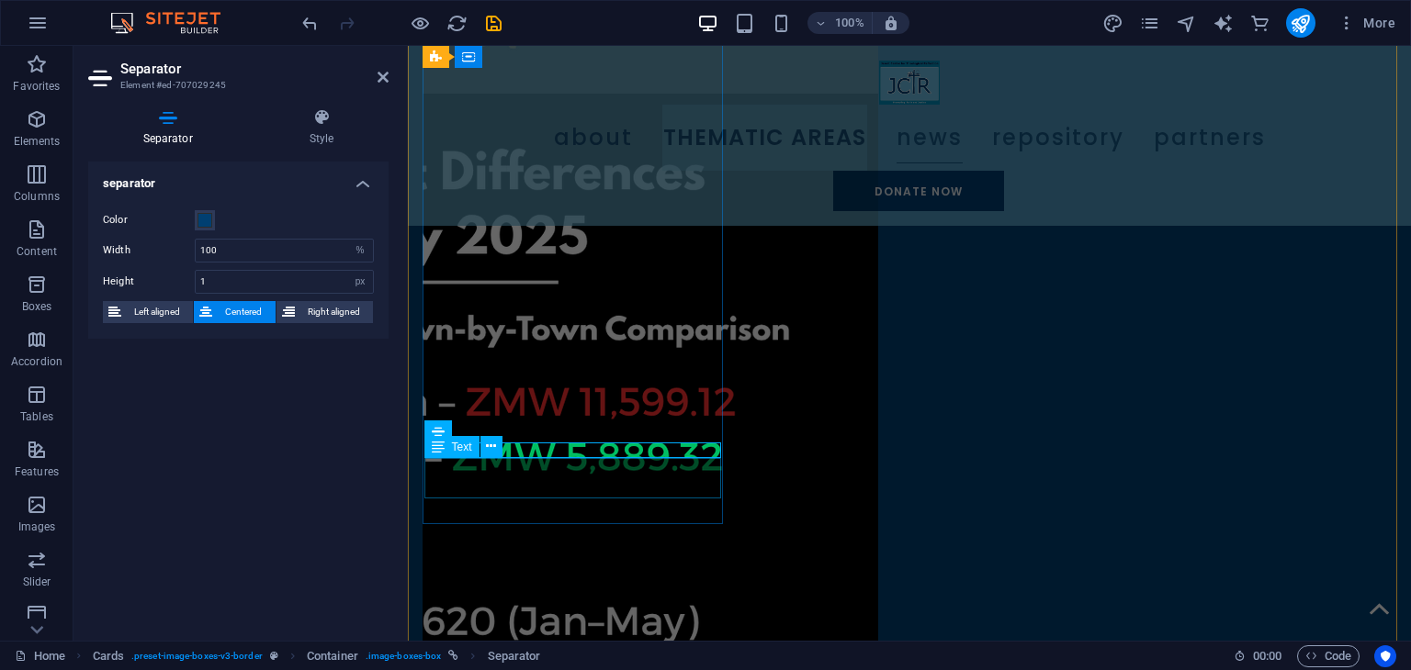
scroll to position [2132, 0]
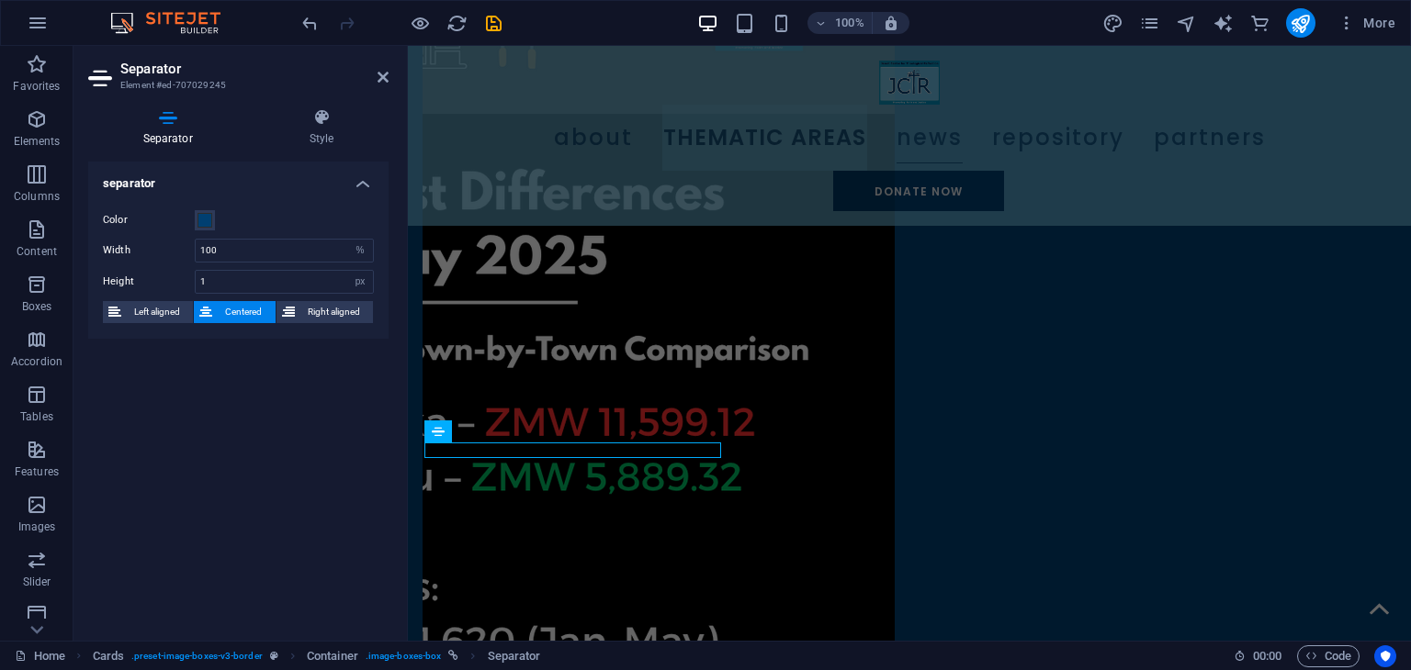
click at [376, 74] on h2 "Separator" at bounding box center [254, 69] width 268 height 17
click at [382, 78] on icon at bounding box center [382, 77] width 11 height 15
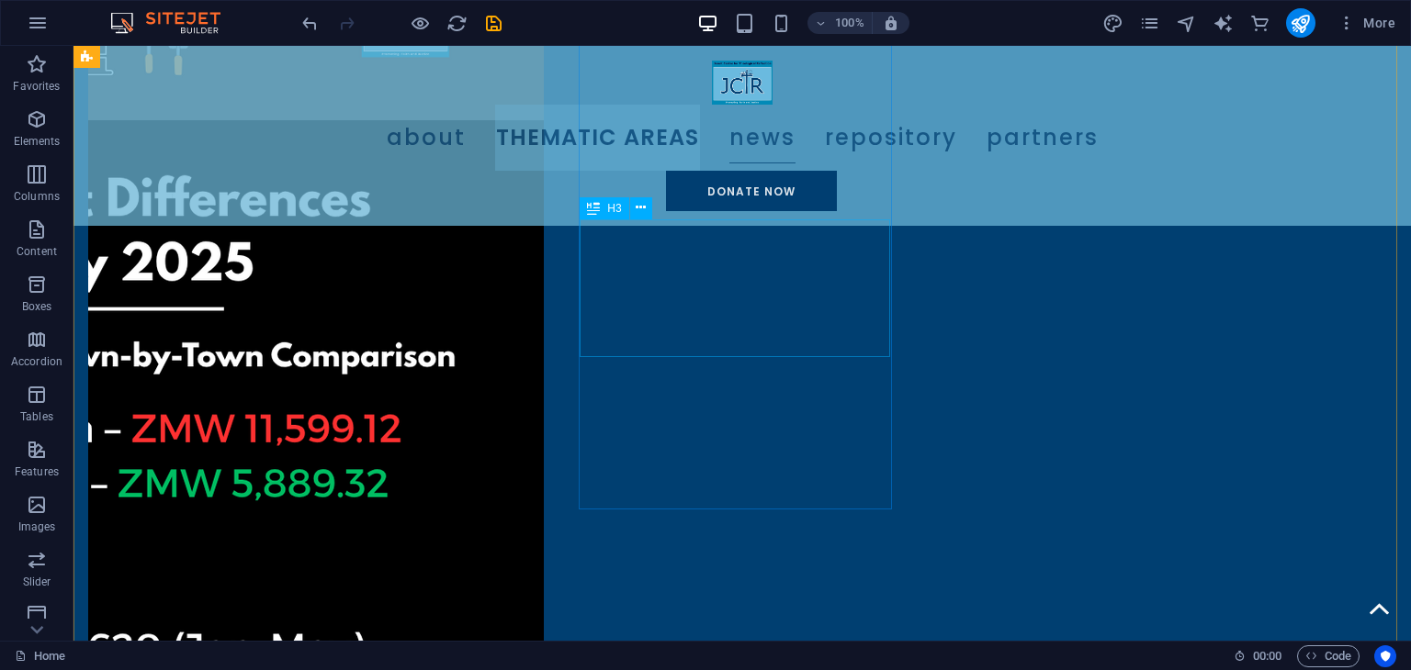
scroll to position [2061, 0]
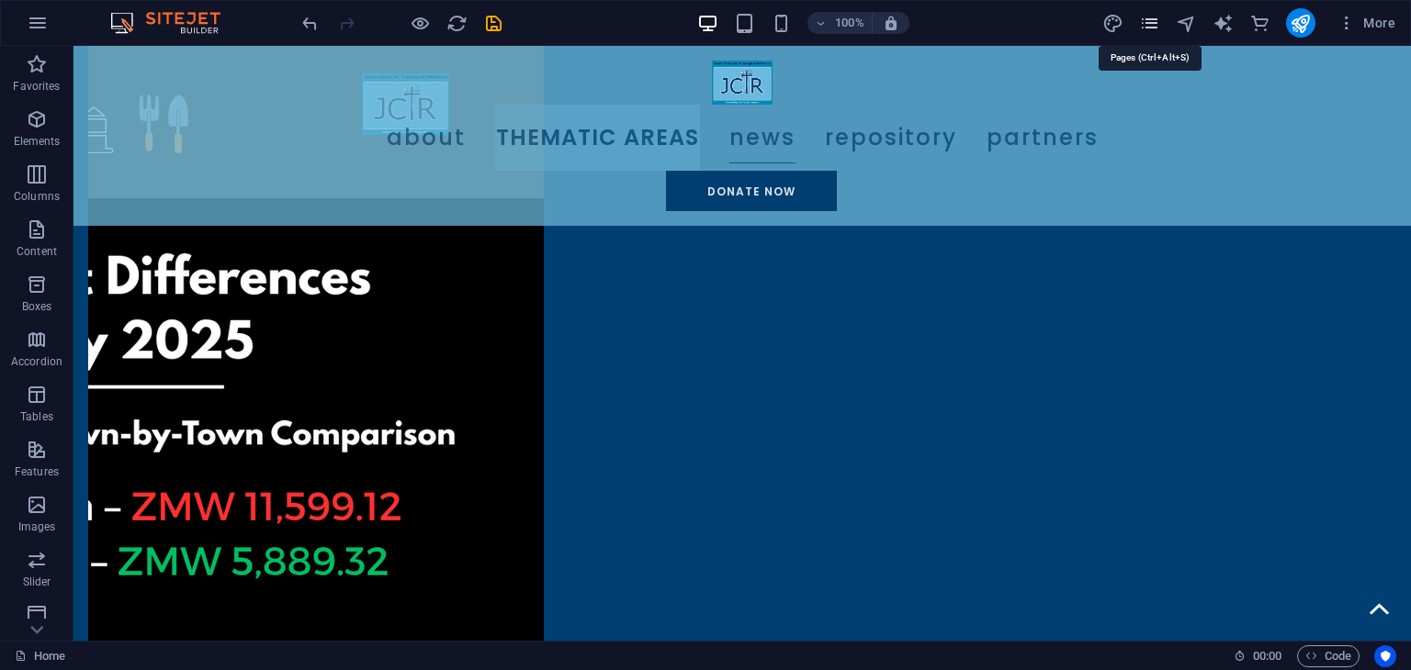
click at [1151, 19] on icon "pages" at bounding box center [1149, 23] width 21 height 21
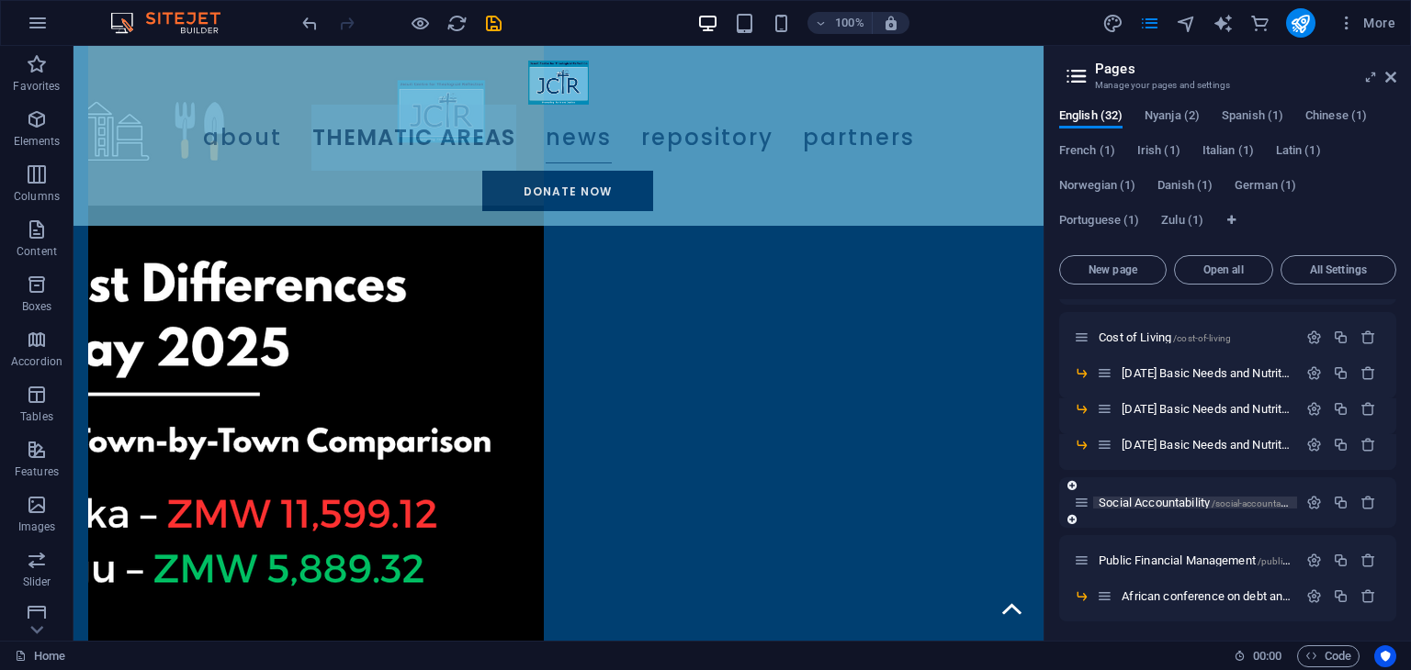
scroll to position [551, 0]
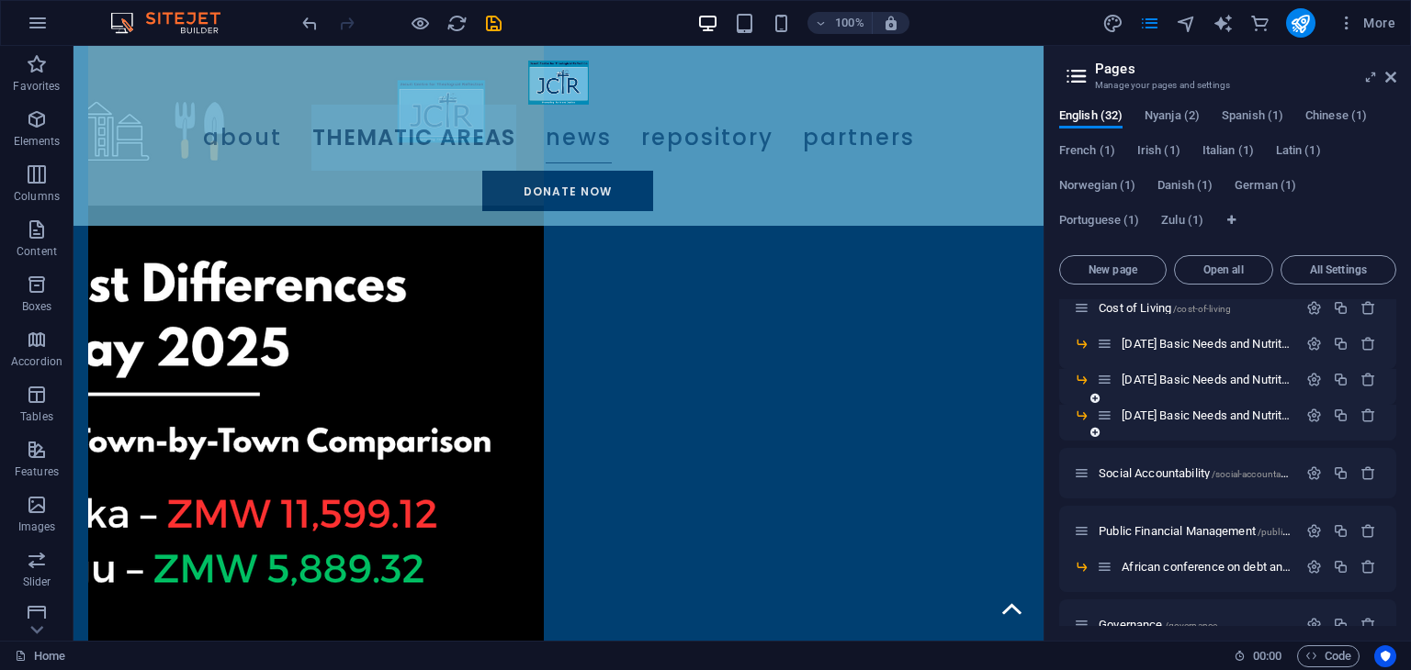
click at [1091, 431] on icon at bounding box center [1094, 432] width 9 height 11
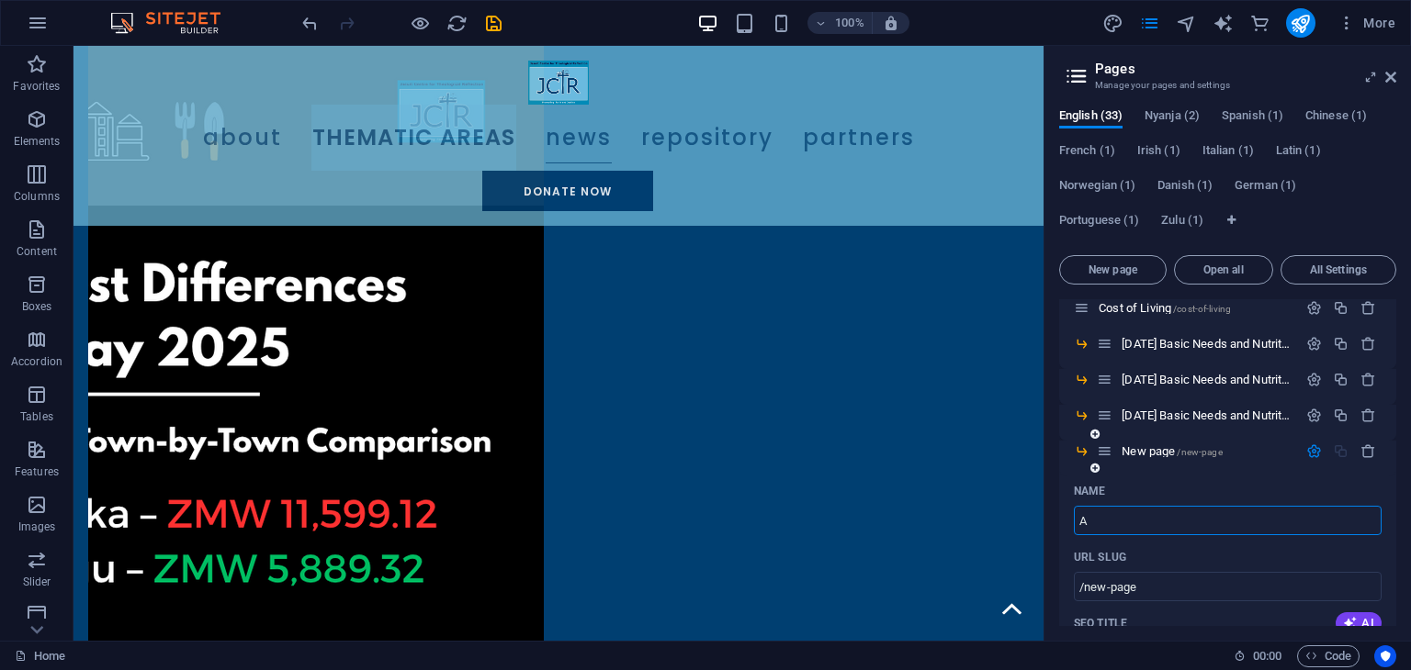
type input "Au"
type input "/a"
type input "Au"
type input "/au"
type input "August"
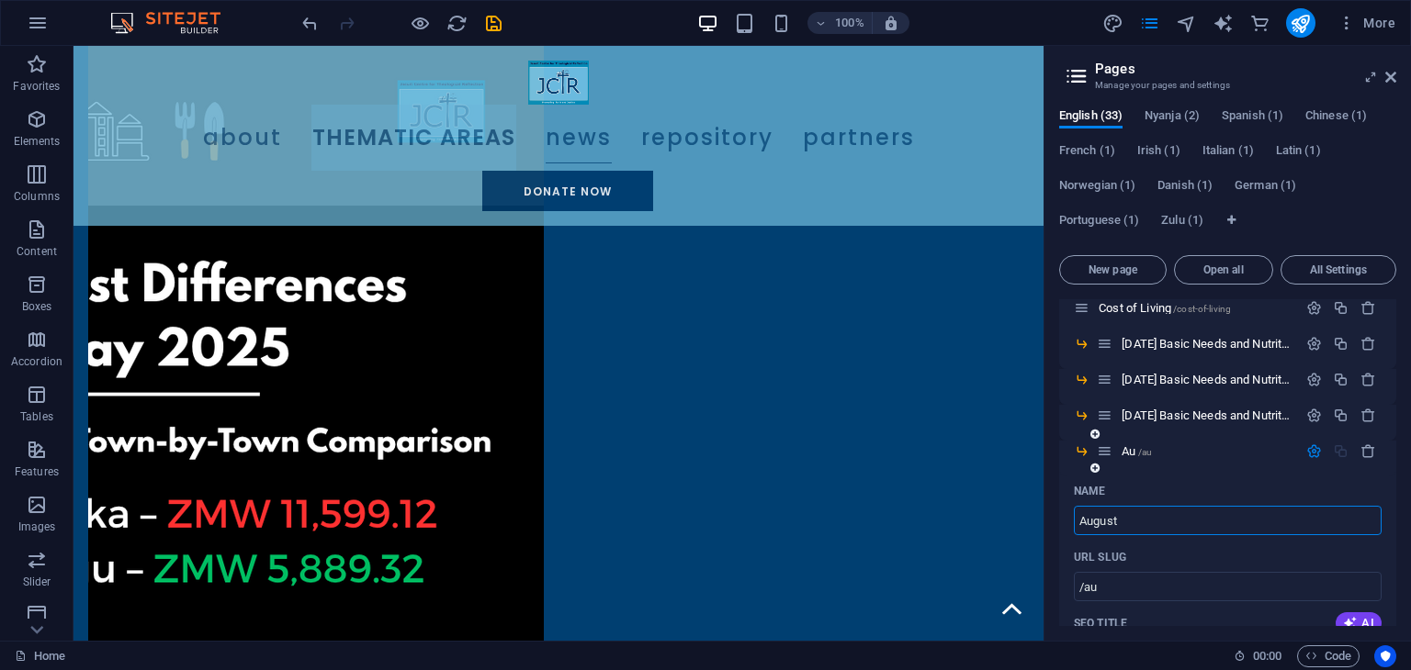
type input "/august"
type input "[DATE]"
type input "/august-202"
type input "[DATE]"
type input "/august-2025"
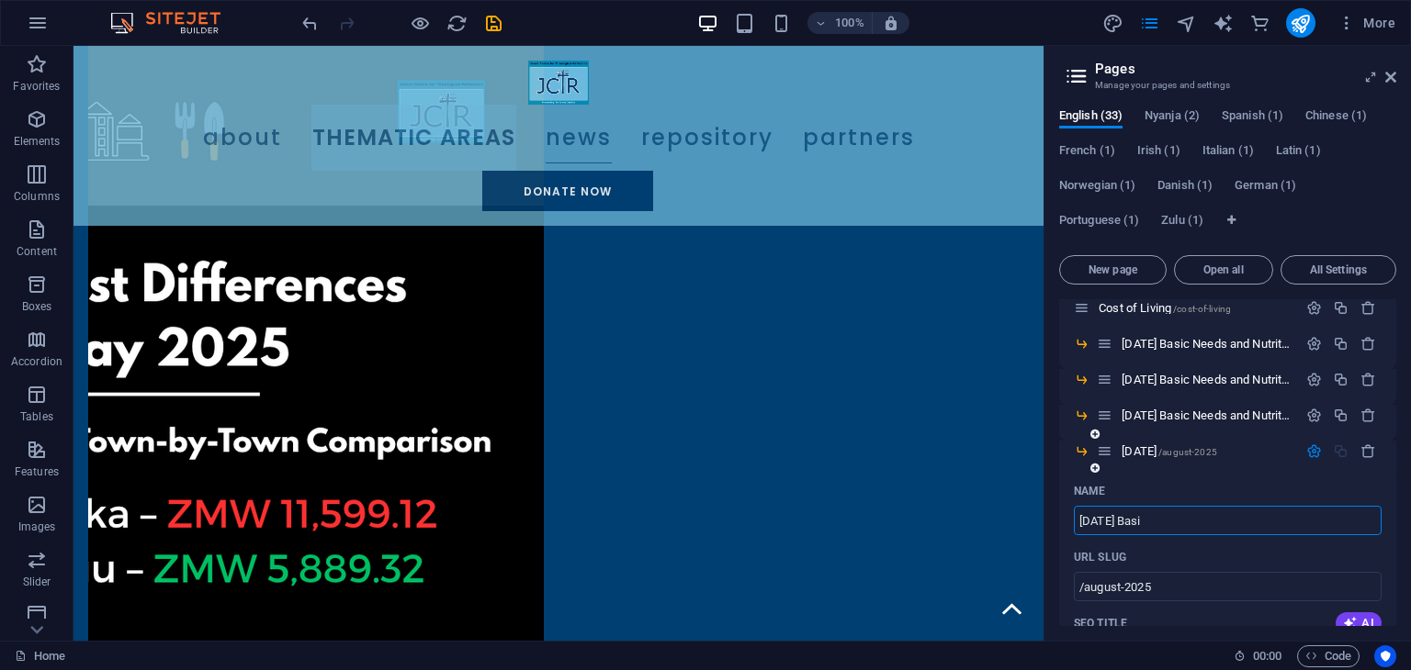
type input "[DATE] Basi"
type input "/august-2025-basi"
type input "[DATE] Basic Needs and Nutri"
type input "/august-2025-basic-needs-and-nu"
type input "[DATE] Basic Needs and Nutrition Basket s"
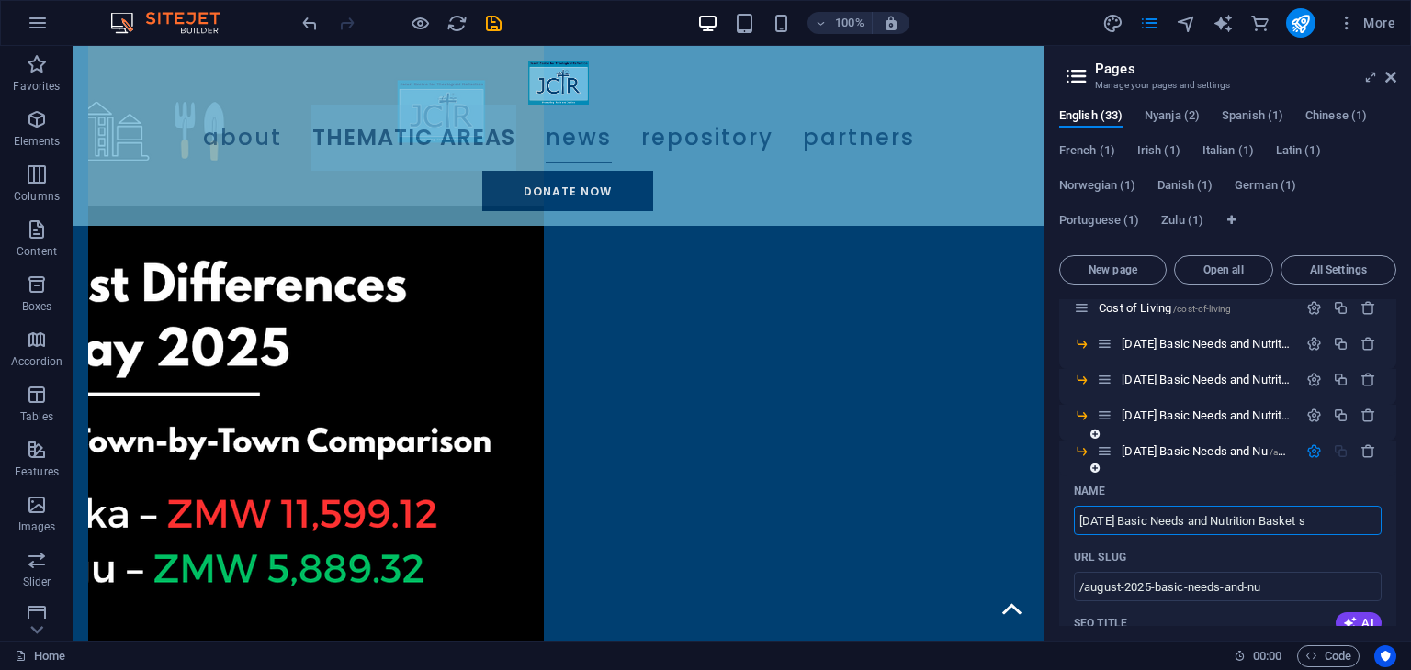
type input "/august-2025-basic-needs-and-nutrition-basket-s"
type input "[DATE] Basic Needs and Nutrition Basket Statemen"
type input "/august-2025-basic-needs-and-nutrition-basket-state"
type input "[DATE] Basic Needs and Nutrition Basket Statement"
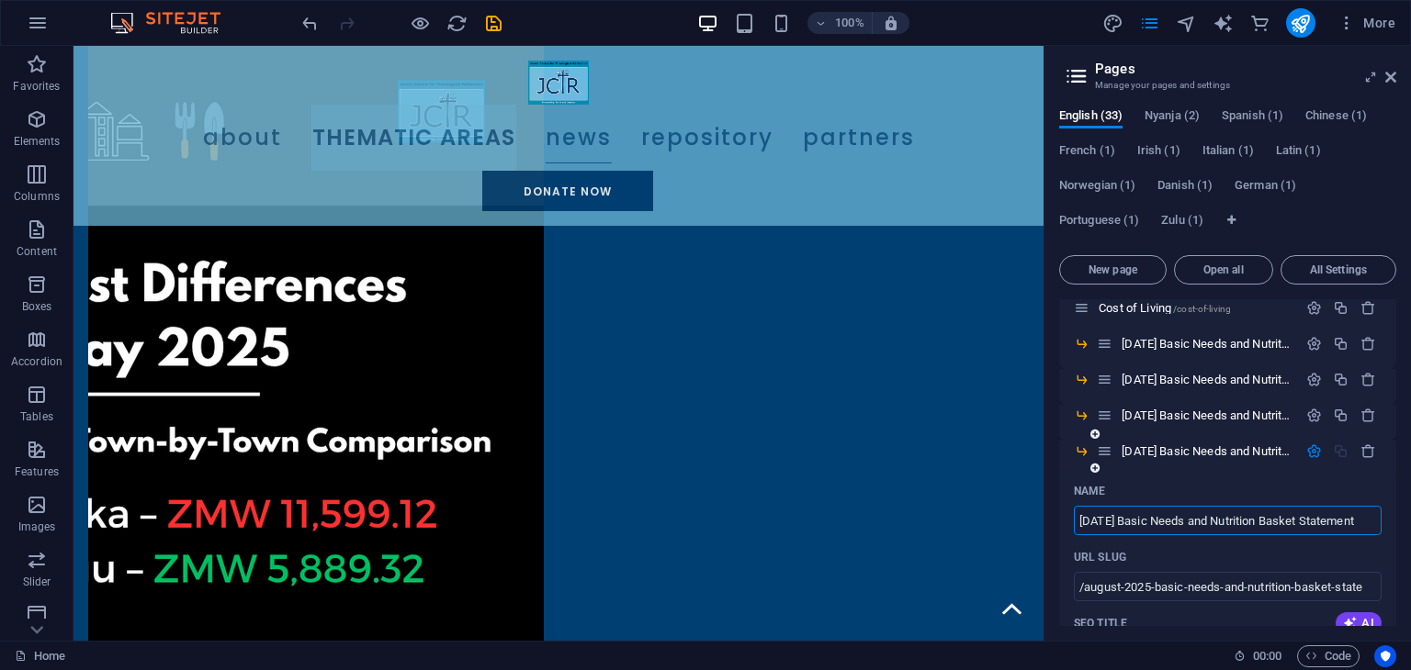
type input "/august-2025-basic-needs-and-nutrition-basket-statement"
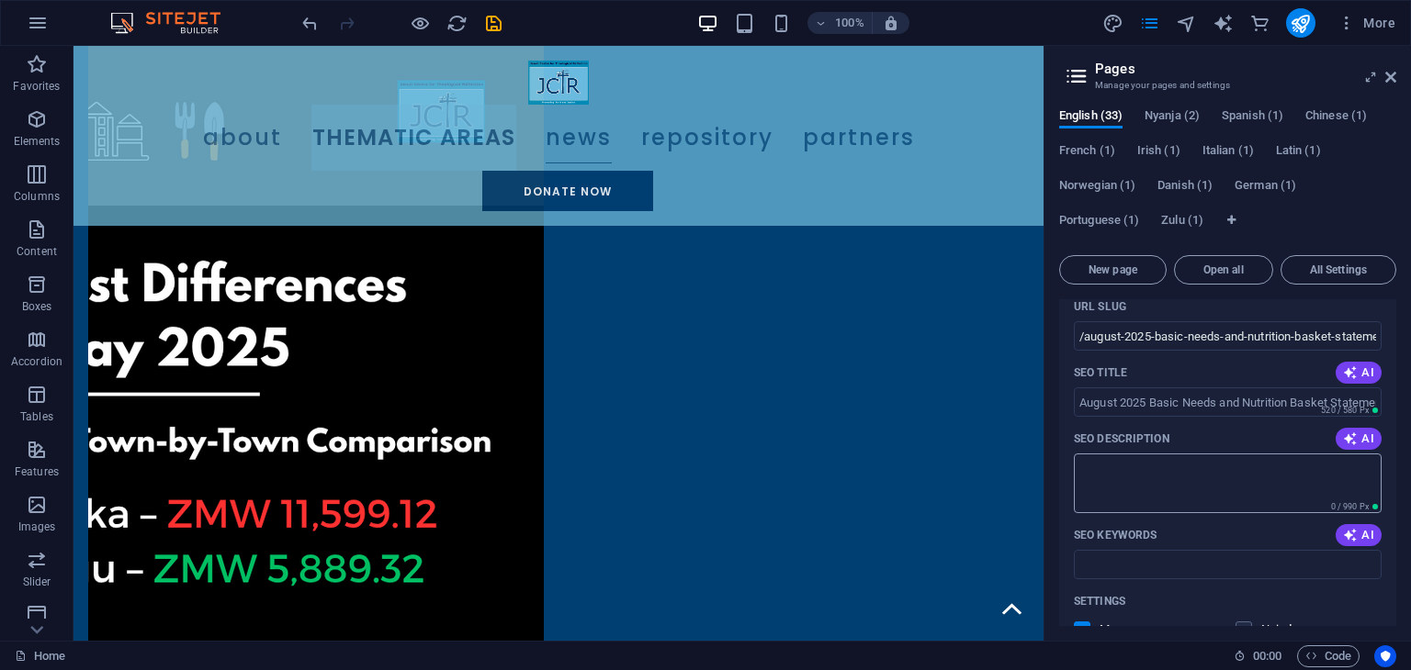
scroll to position [826, 0]
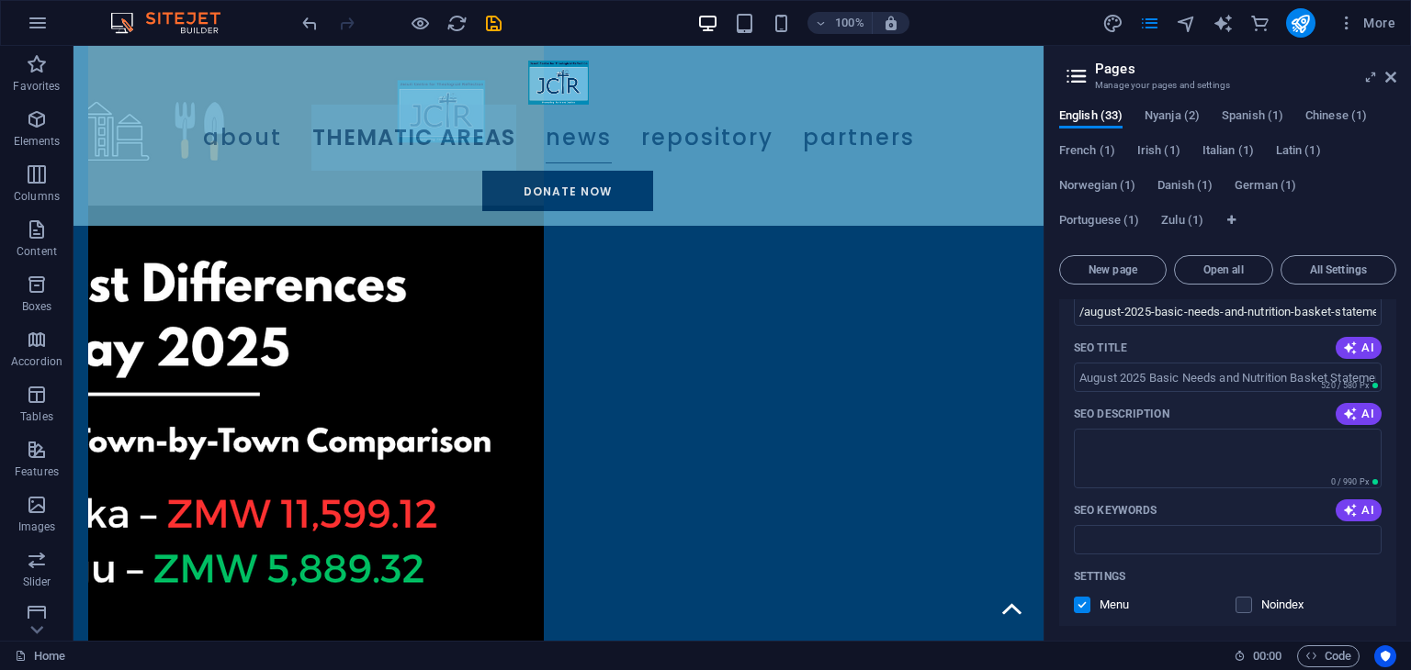
type input "[DATE] Basic Needs and Nutrition Basket Statement"
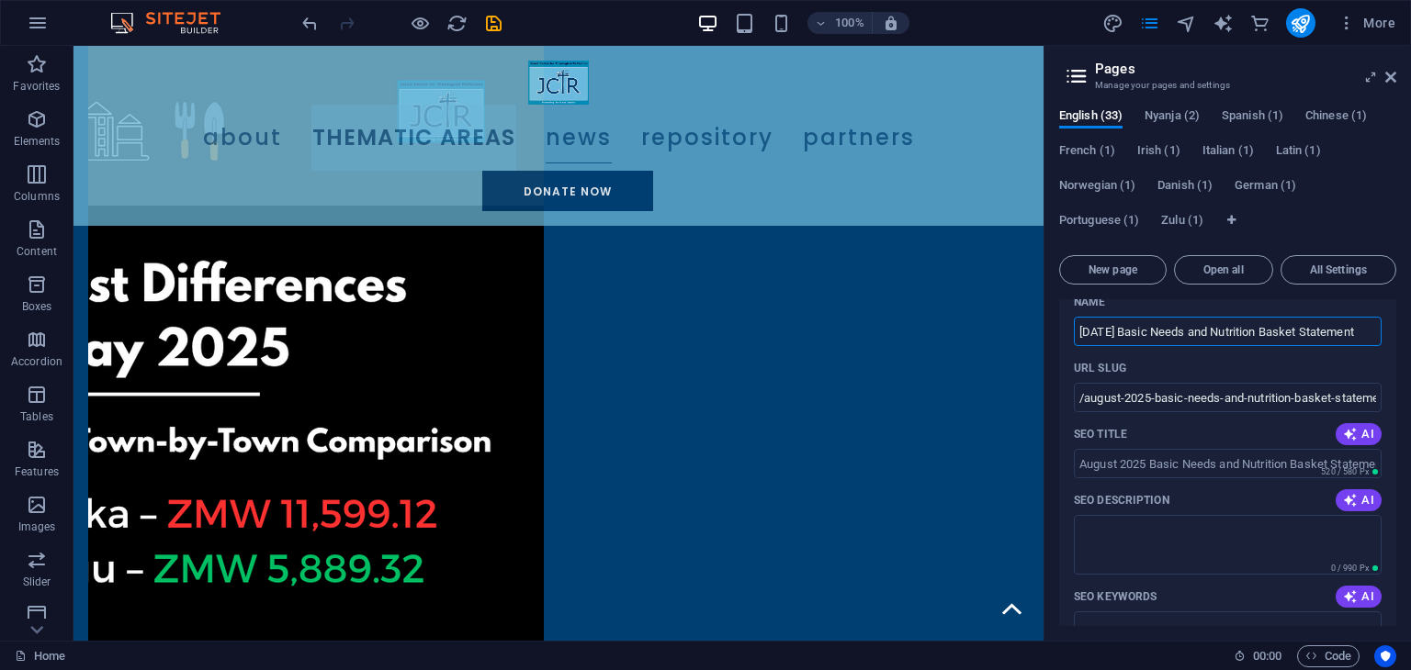
scroll to position [643, 0]
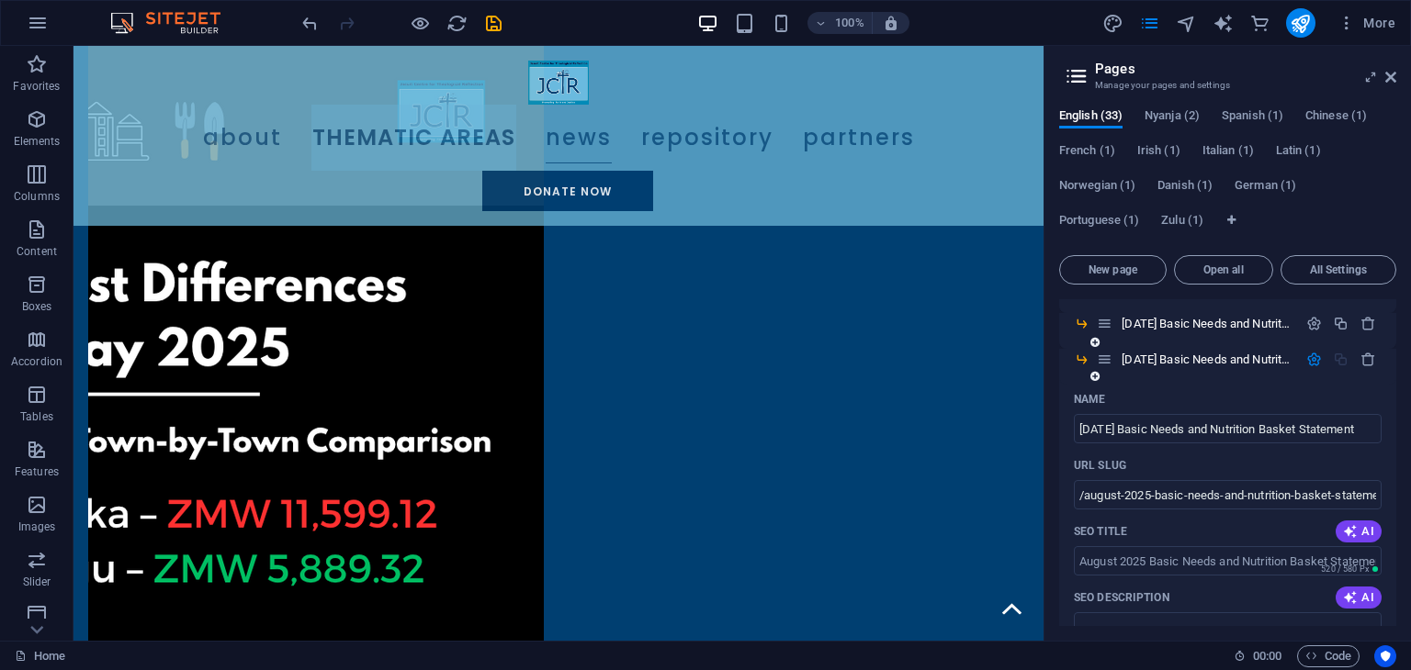
click at [1228, 464] on div "URL SLUG" at bounding box center [1228, 465] width 308 height 29
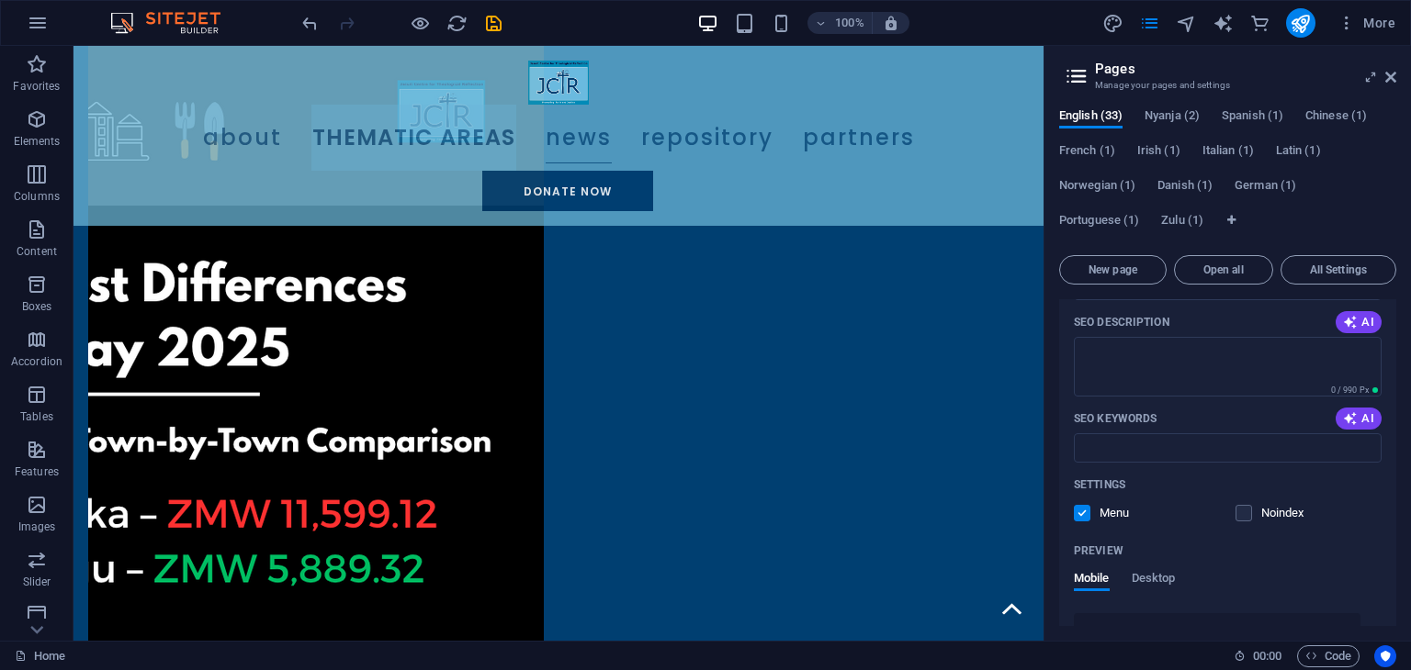
scroll to position [1102, 0]
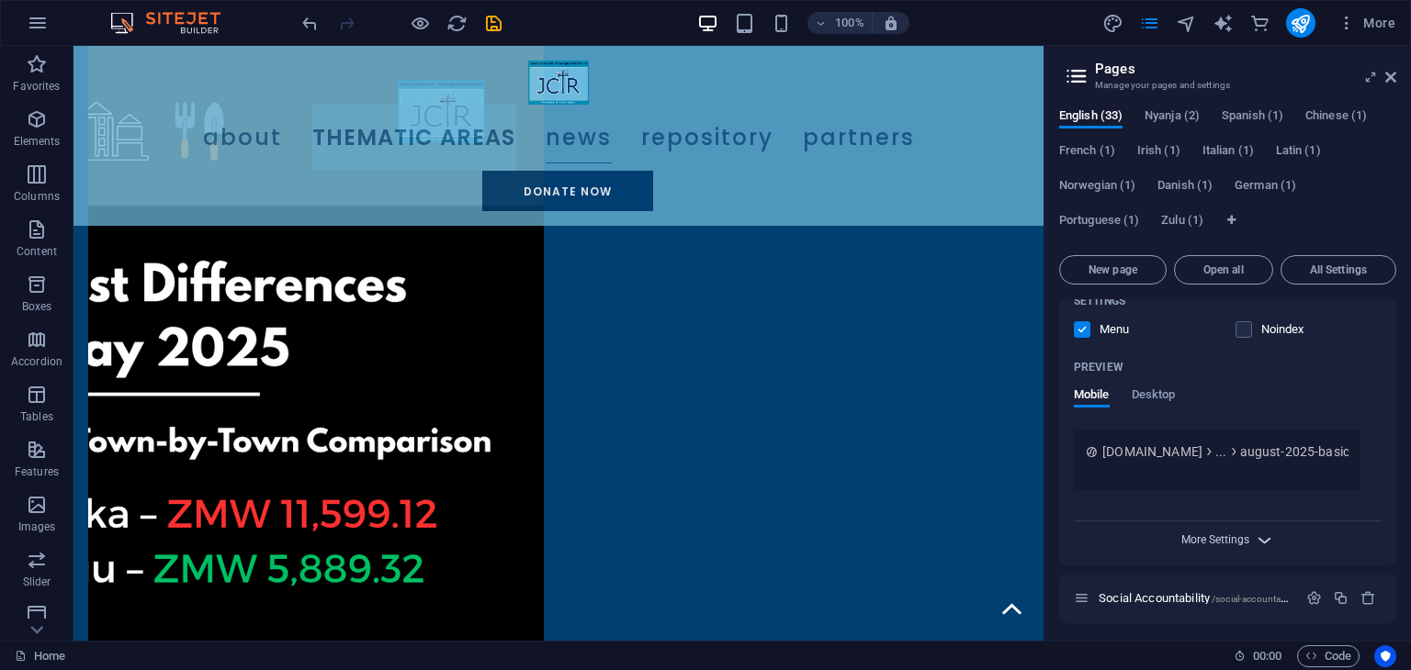
click at [1224, 539] on span "More Settings" at bounding box center [1215, 540] width 68 height 13
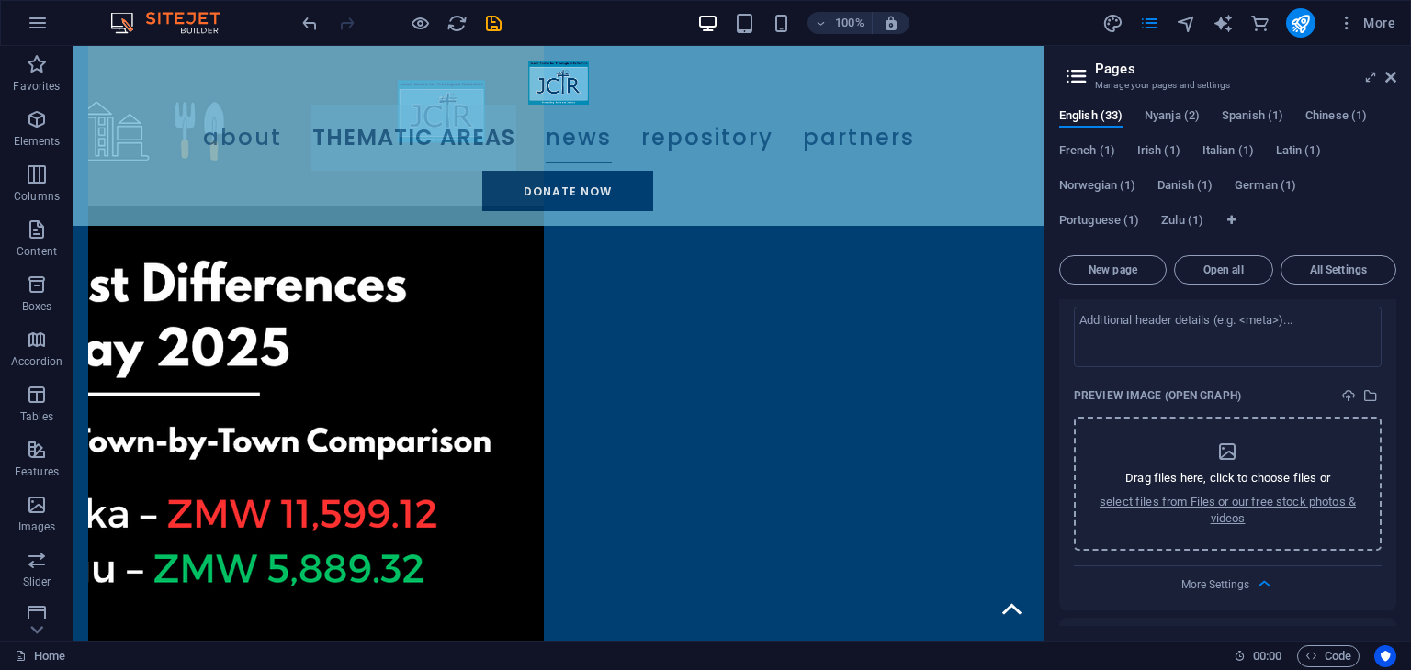
scroll to position [1377, 0]
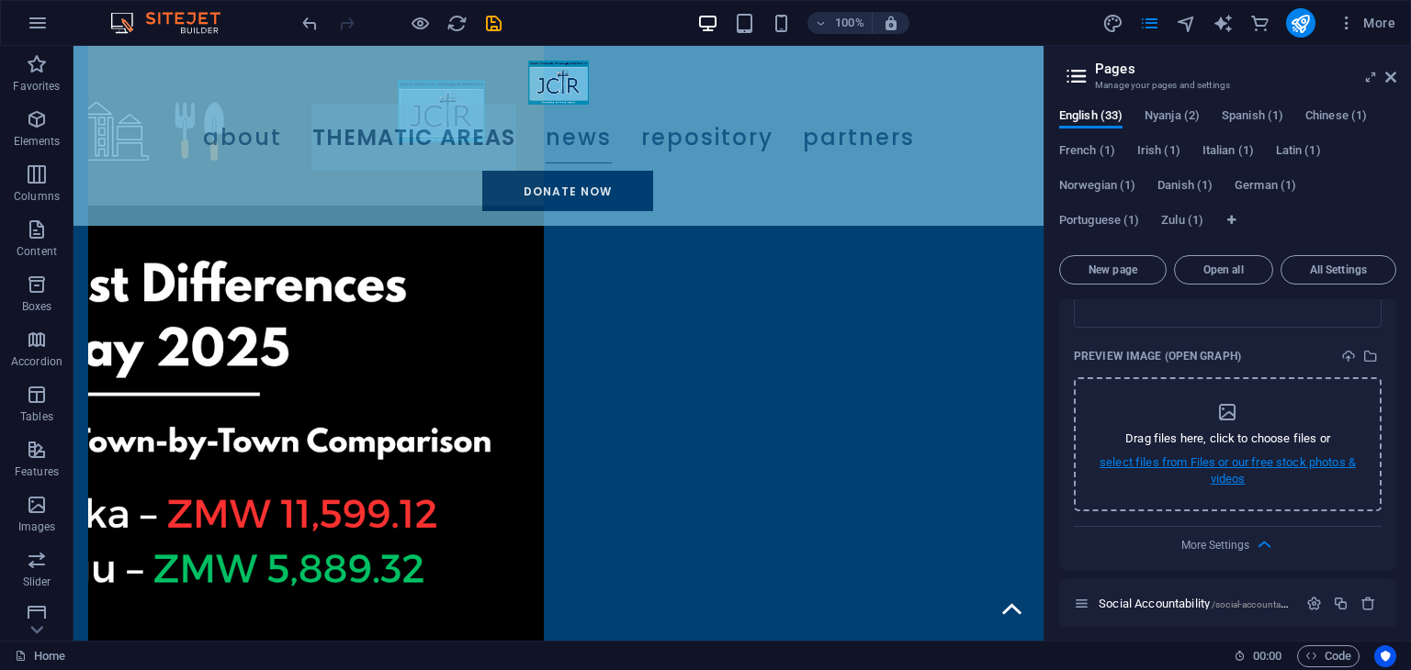
click at [1223, 468] on p "select files from Files or our free stock photos & videos" at bounding box center [1227, 471] width 260 height 33
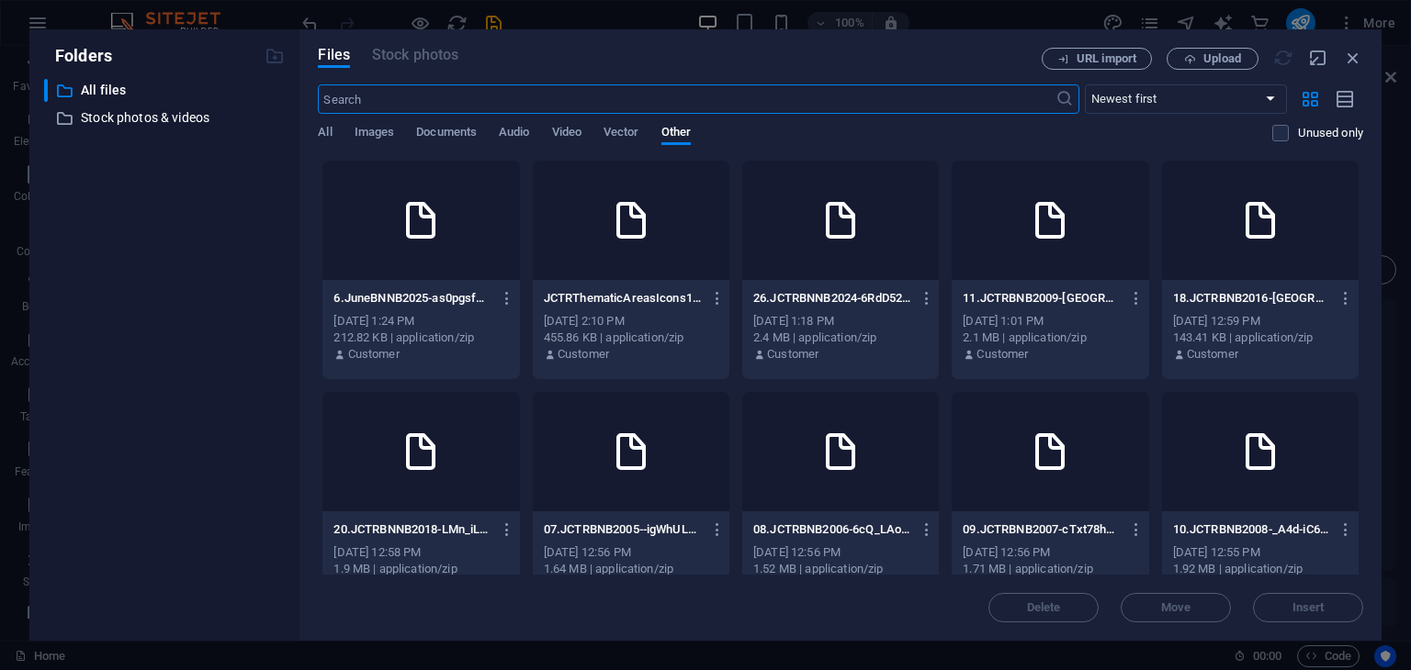
scroll to position [2002, 0]
click at [1205, 53] on span "Upload" at bounding box center [1222, 58] width 38 height 11
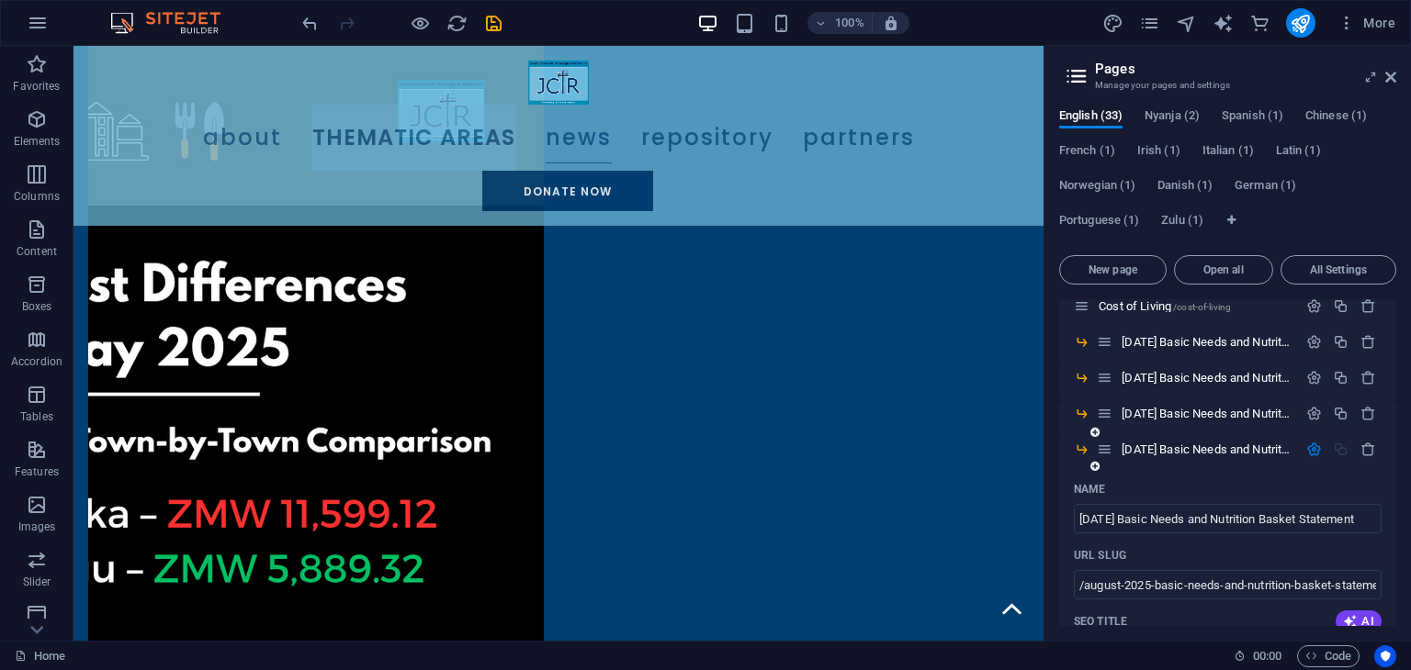
scroll to position [551, 0]
click at [1172, 451] on span "[DATE] Basic Needs and Nutrition Basket Statement /august-2025-basic-needs-and-…" at bounding box center [1381, 451] width 520 height 14
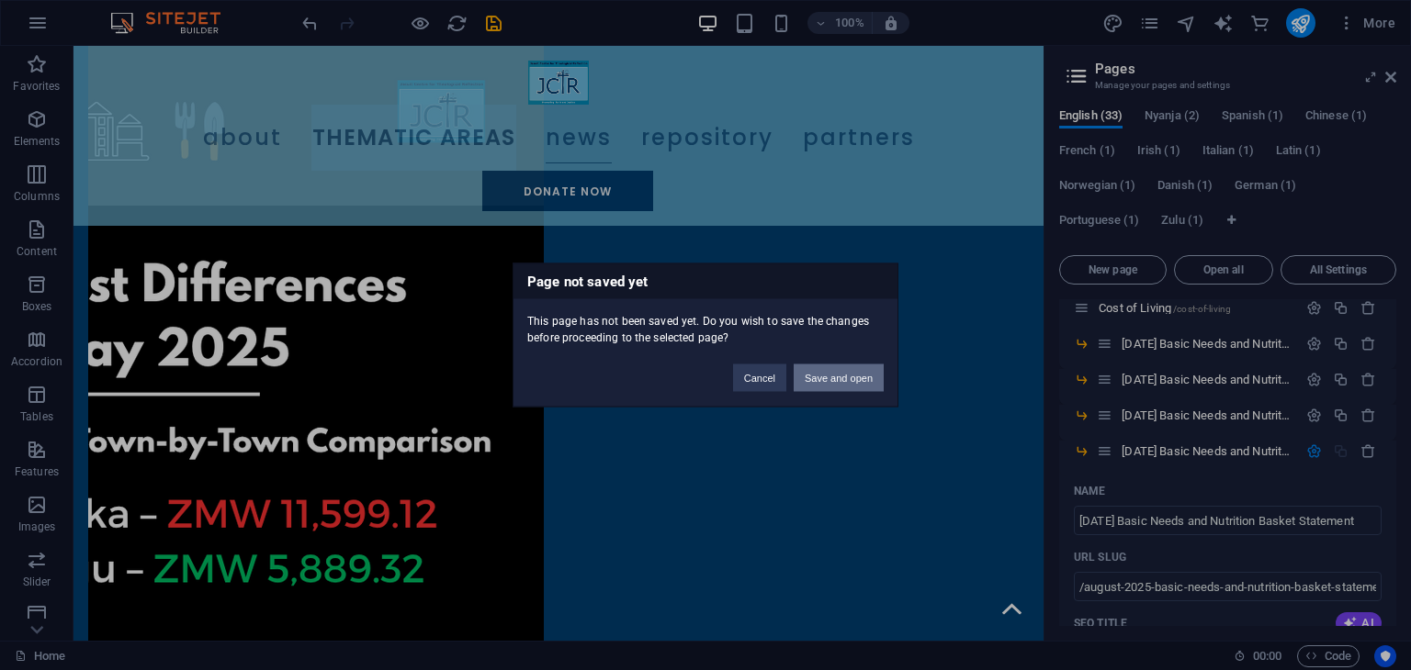
click at [827, 381] on button "Save and open" at bounding box center [838, 379] width 90 height 28
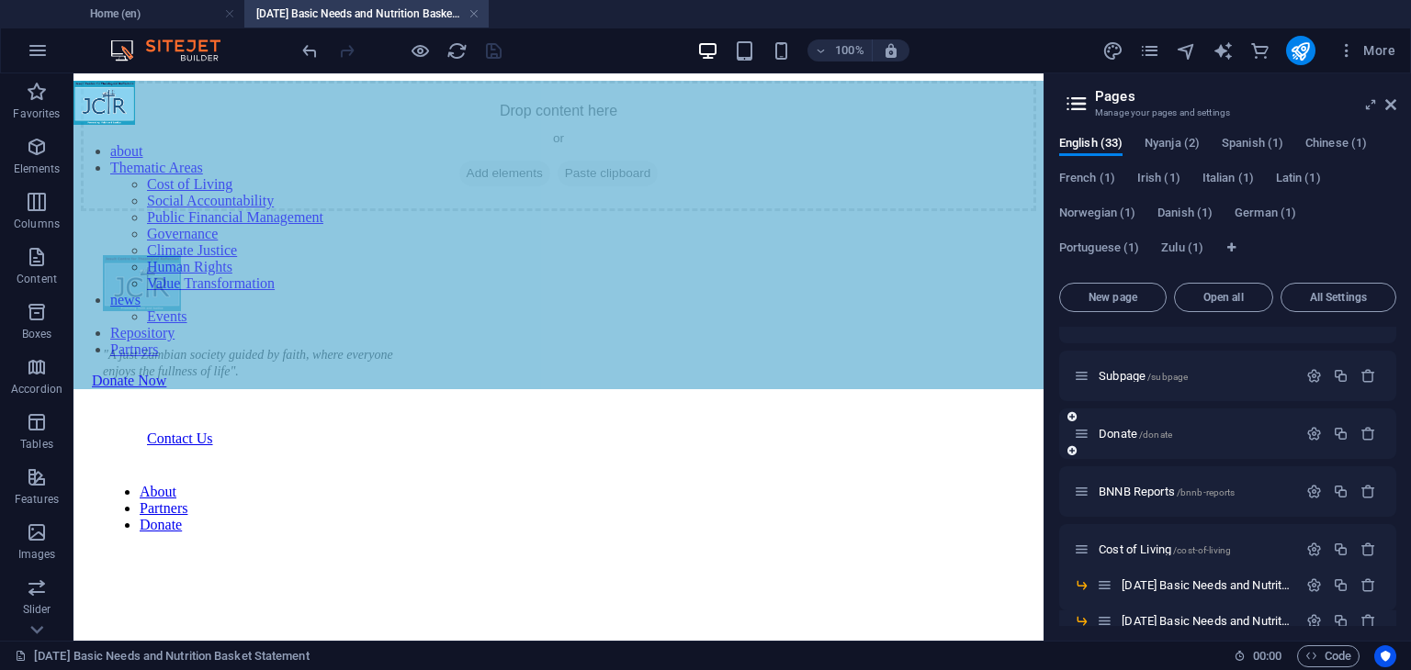
scroll to position [367, 0]
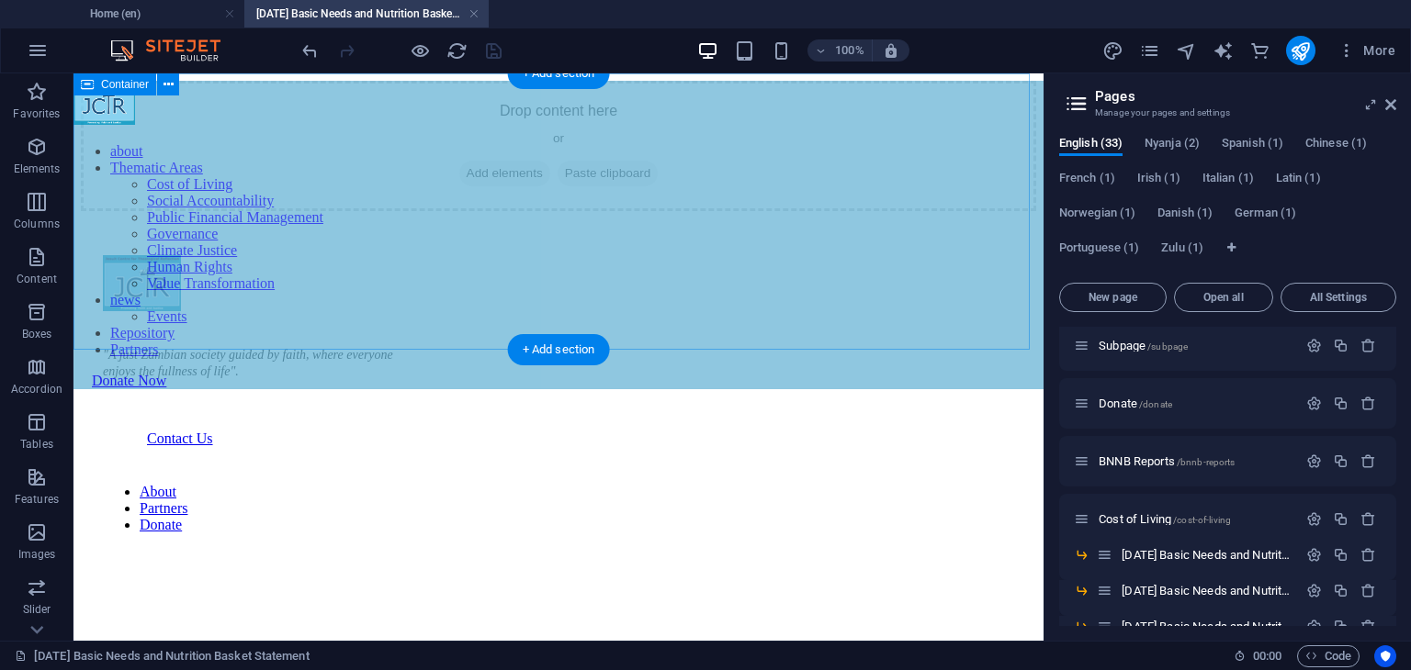
click at [492, 186] on span "Add elements" at bounding box center [504, 174] width 91 height 26
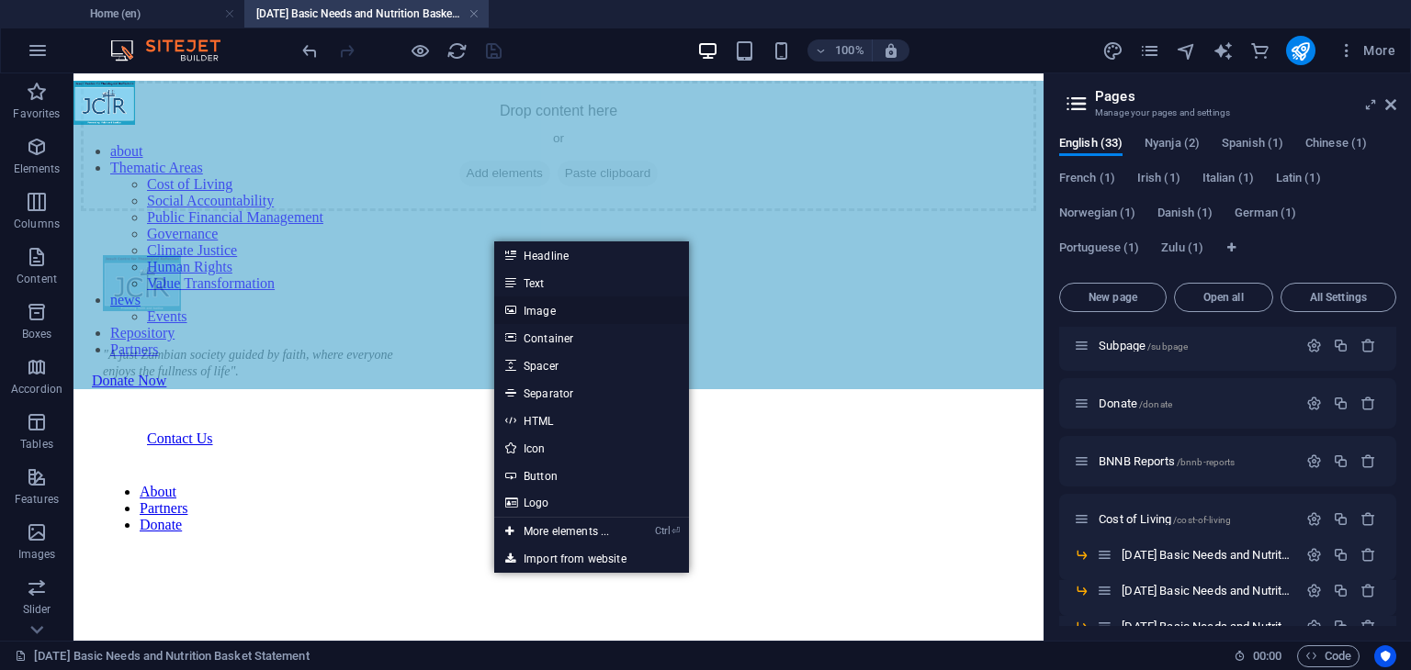
click at [546, 312] on link "Image" at bounding box center [591, 311] width 195 height 28
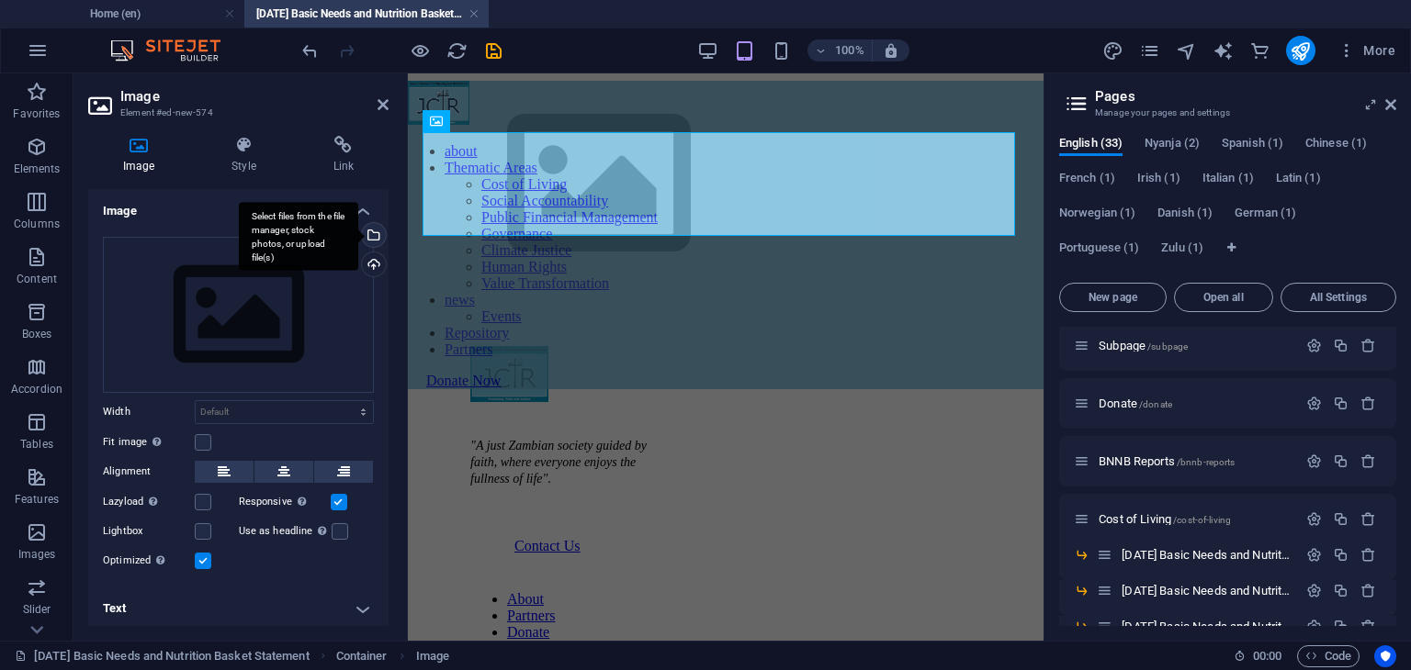
click at [358, 240] on div "Select files from the file manager, stock photos, or upload file(s)" at bounding box center [298, 236] width 119 height 69
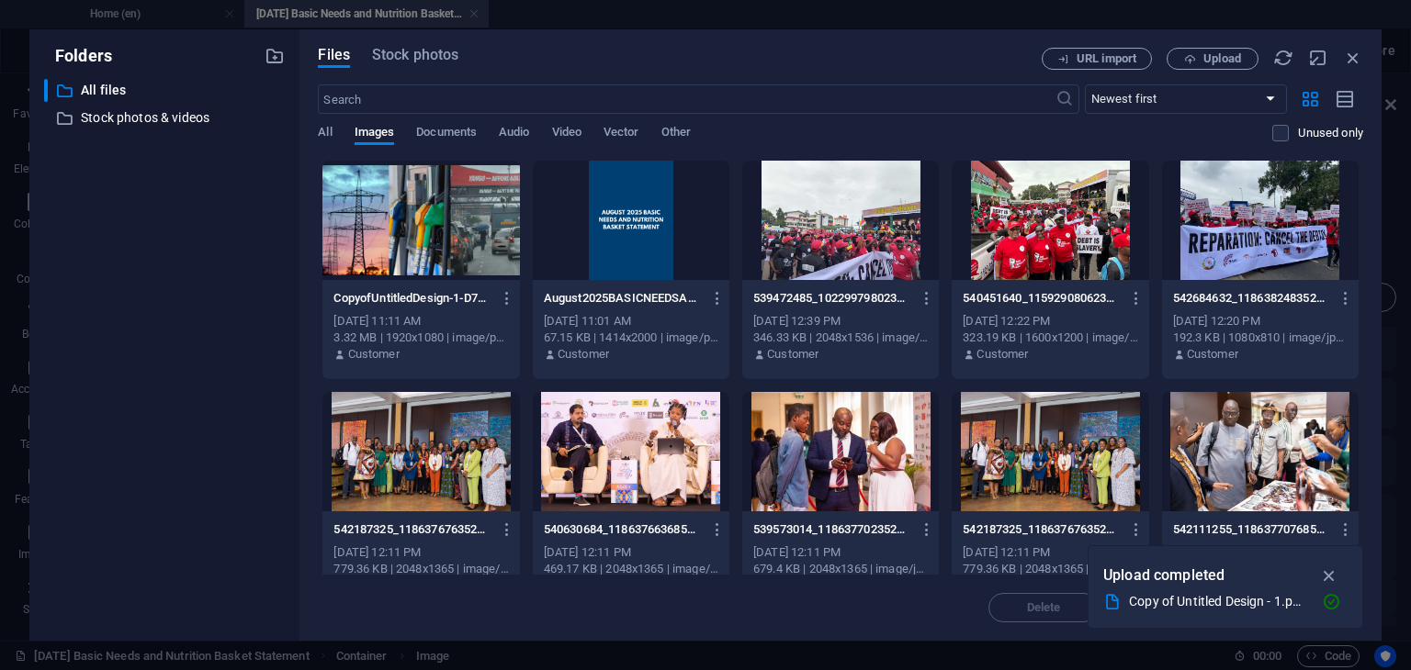
click at [448, 202] on div at bounding box center [420, 220] width 197 height 119
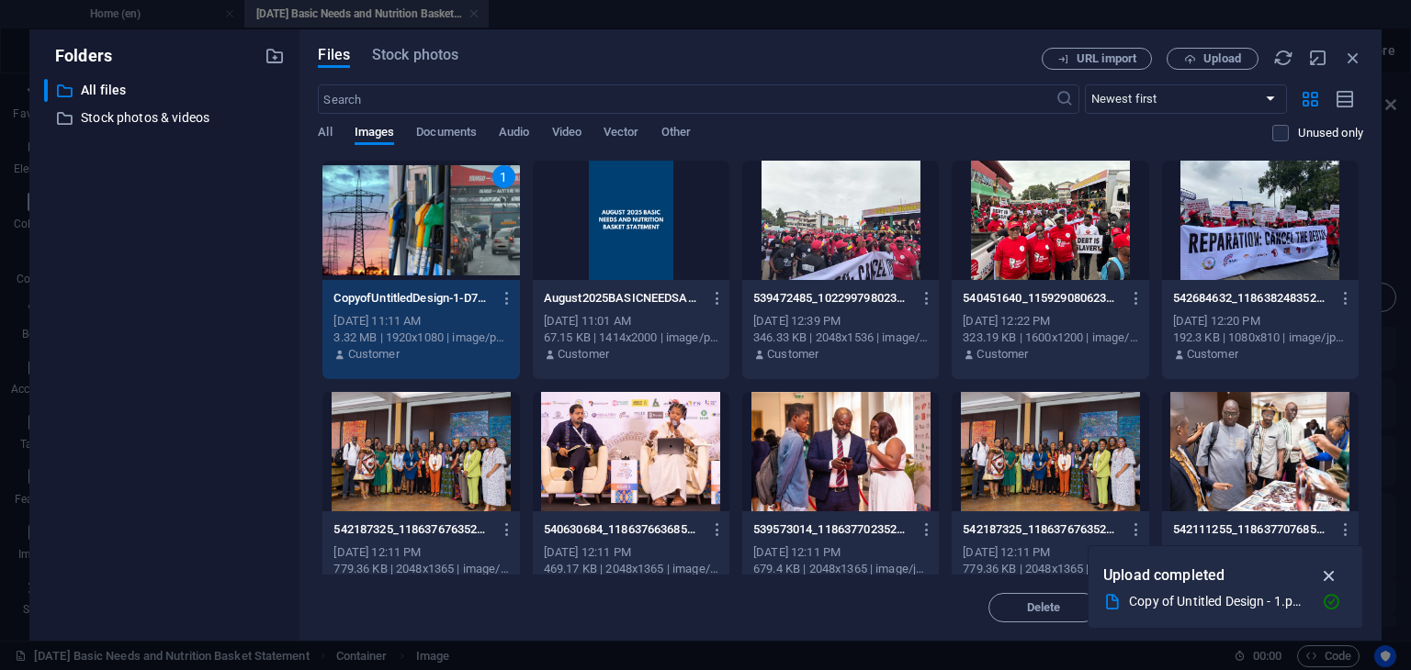
click at [1328, 574] on icon "button" at bounding box center [1329, 576] width 21 height 20
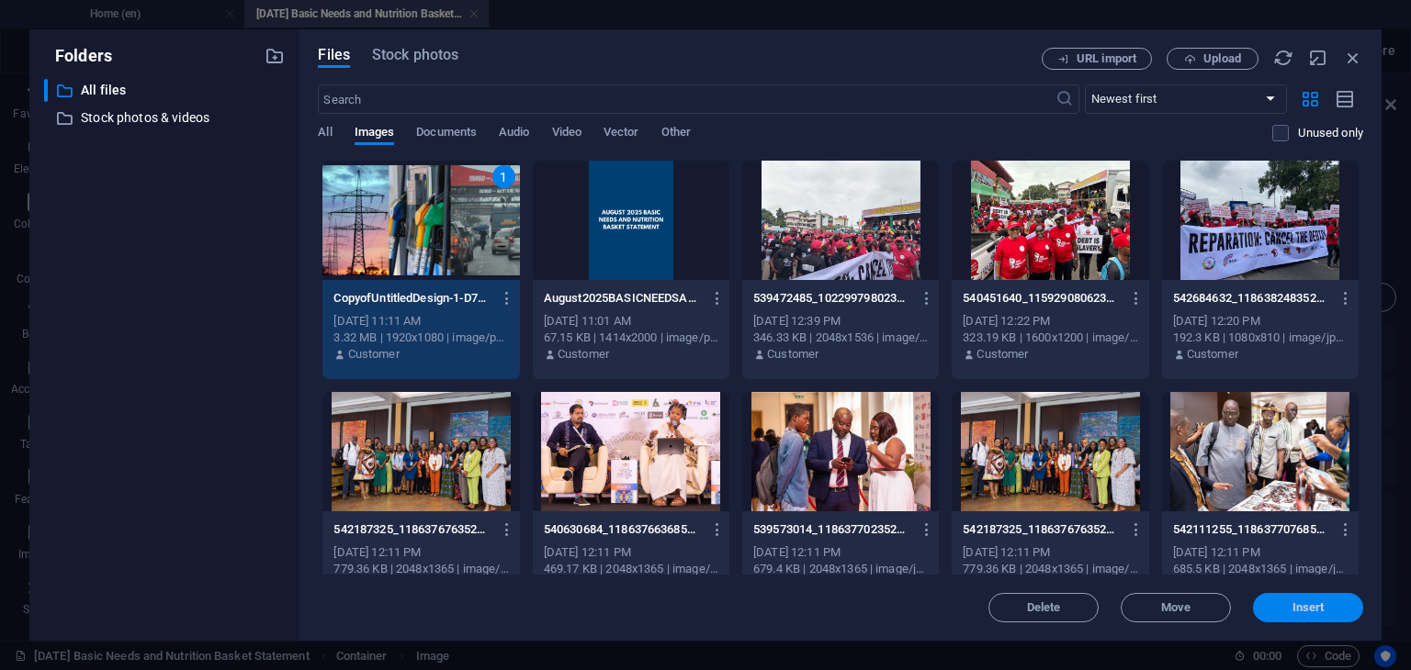
click at [1310, 611] on span "Insert" at bounding box center [1308, 607] width 32 height 11
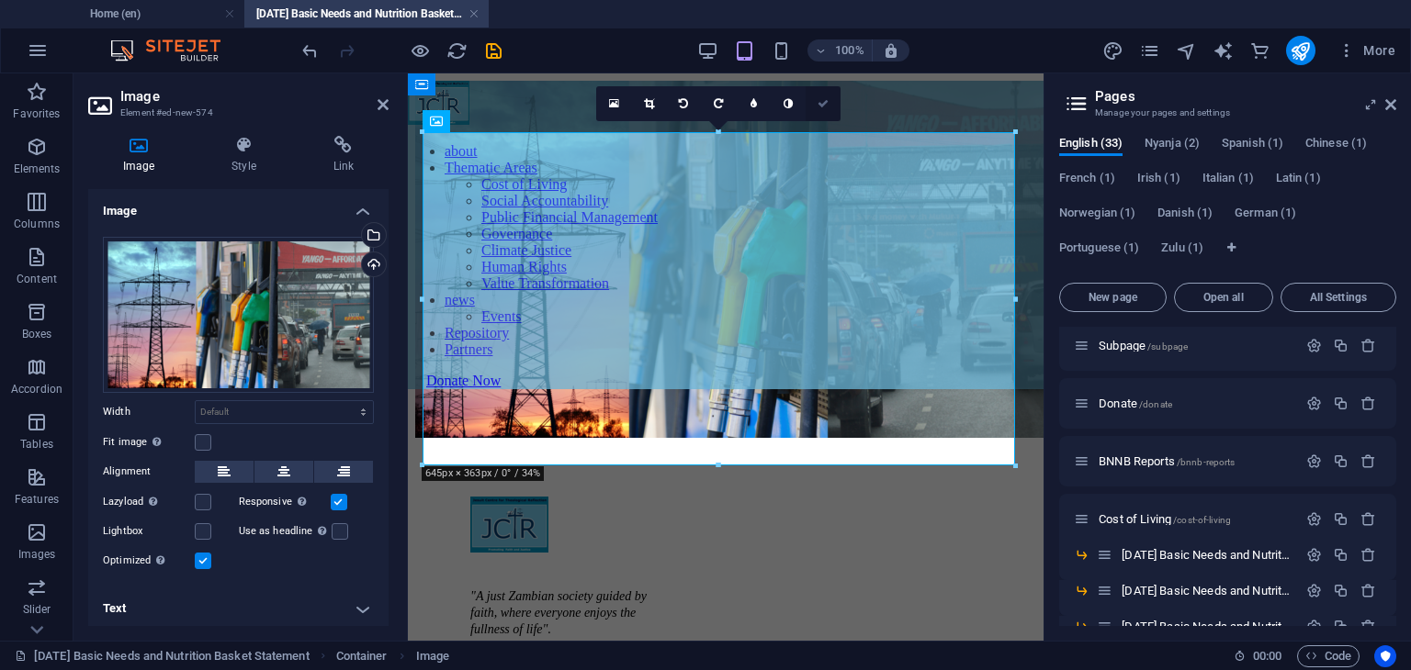
click at [822, 102] on icon at bounding box center [822, 103] width 11 height 11
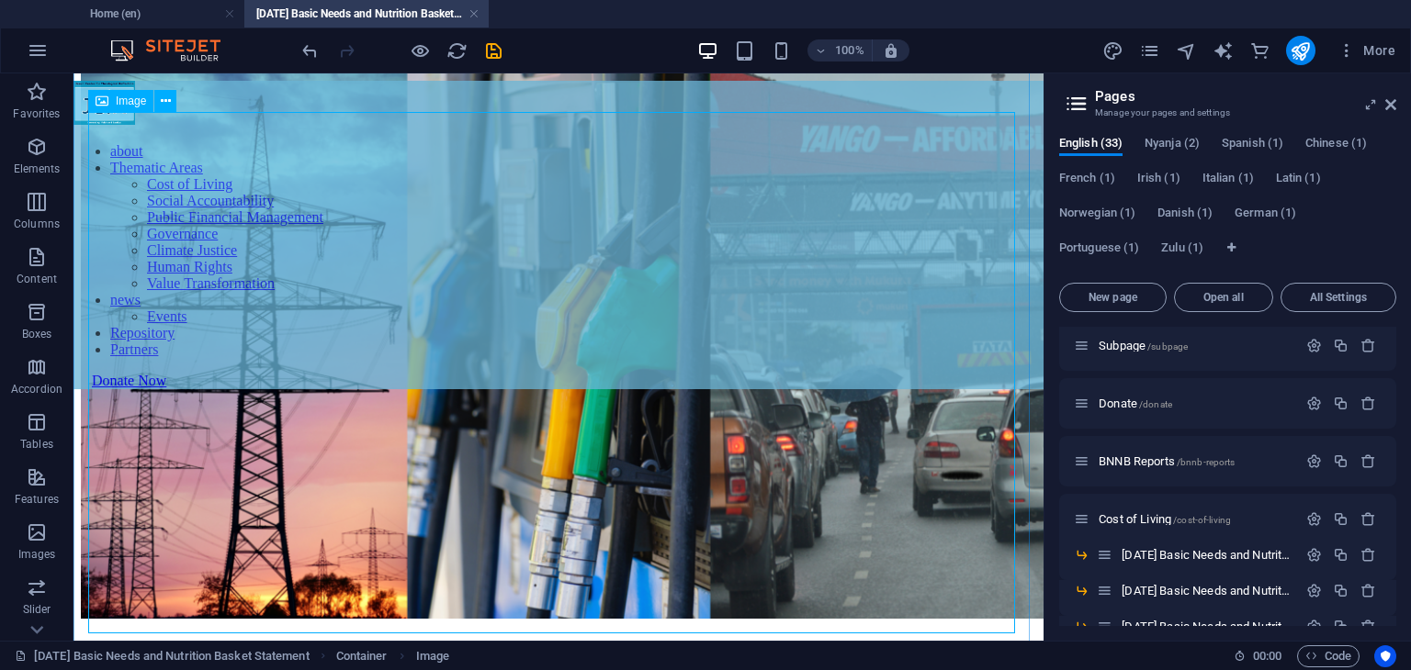
scroll to position [0, 0]
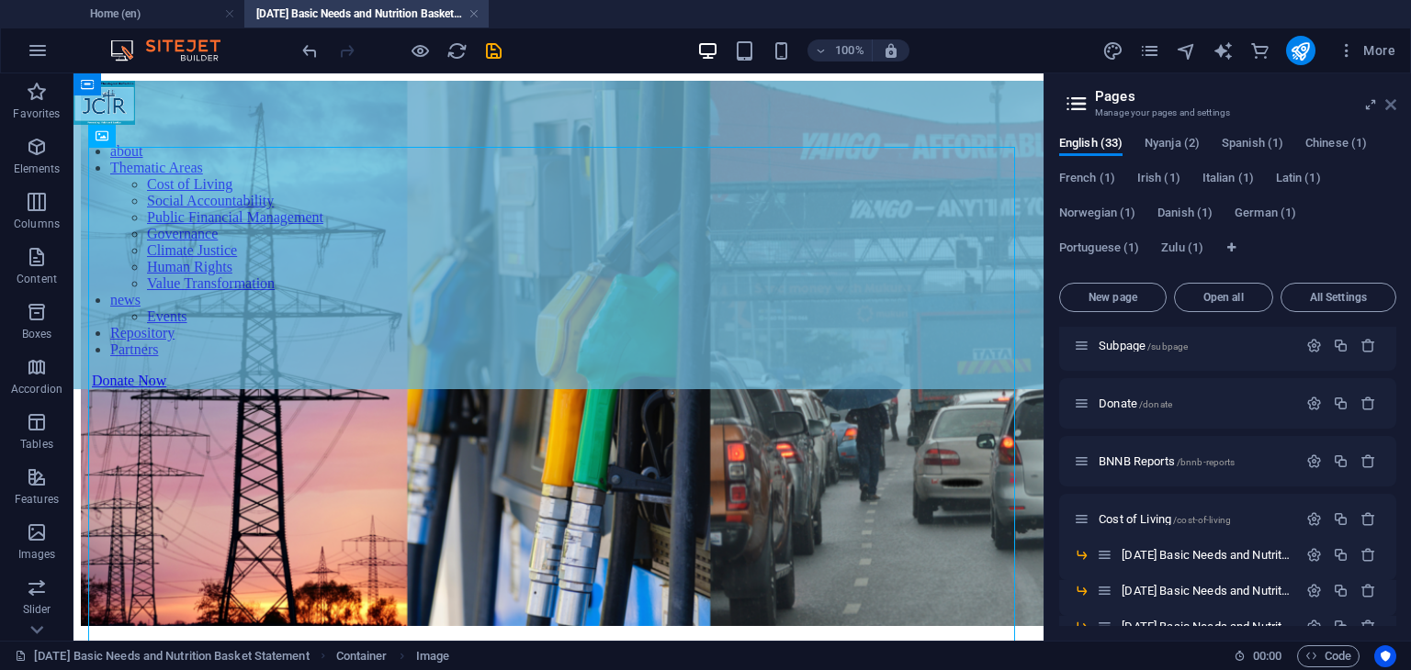
click at [1388, 103] on icon at bounding box center [1390, 104] width 11 height 15
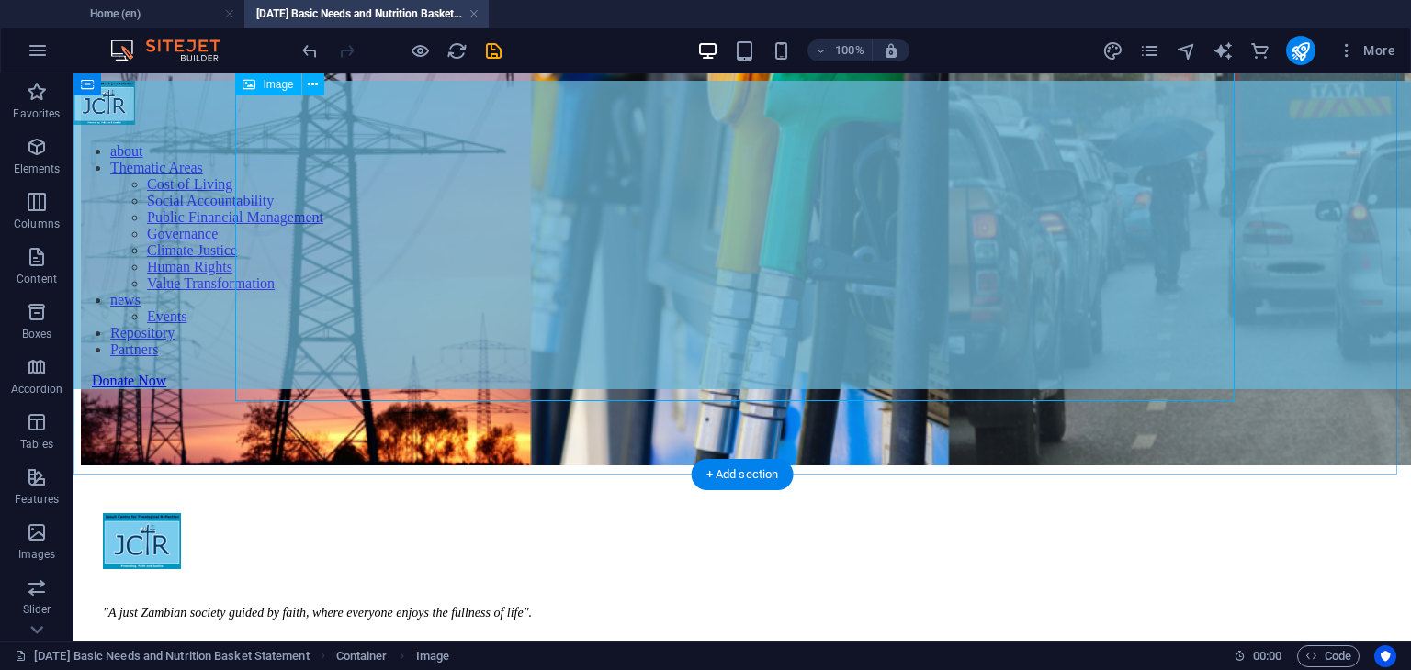
scroll to position [459, 0]
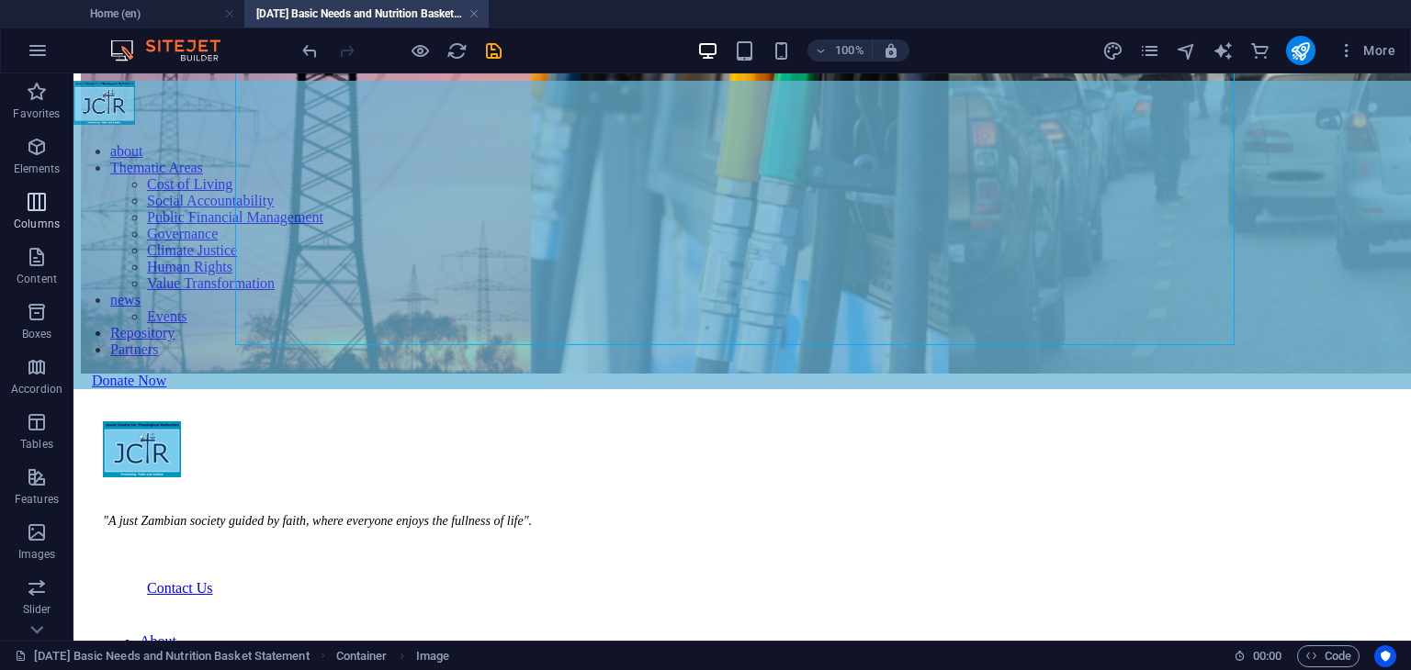
click at [37, 204] on icon "button" at bounding box center [37, 202] width 22 height 22
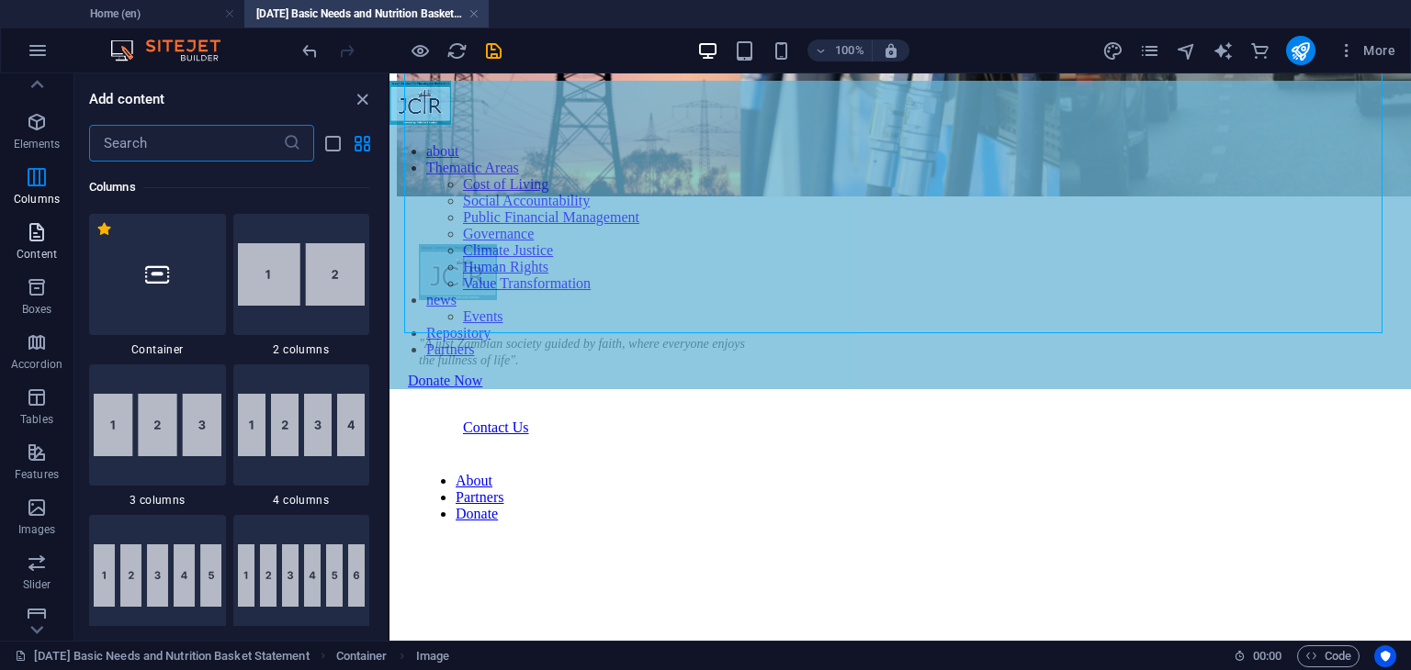
scroll to position [0, 0]
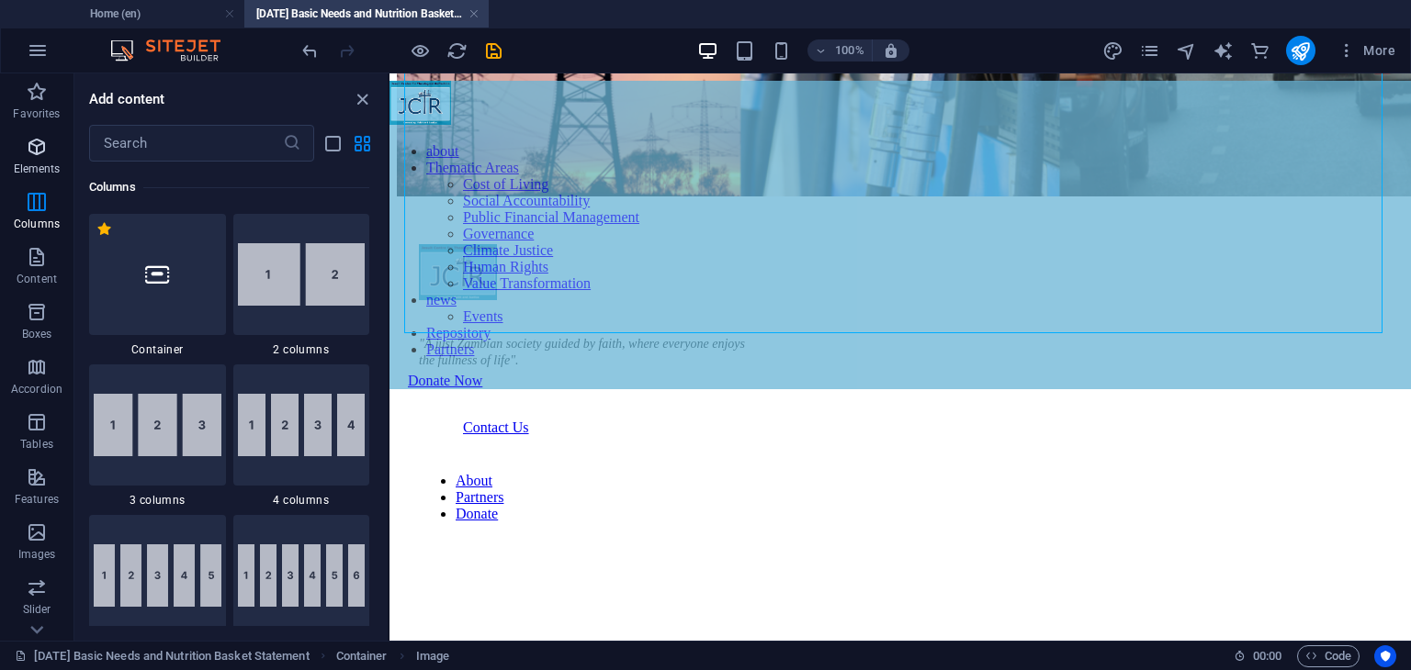
click at [31, 165] on p "Elements" at bounding box center [37, 169] width 47 height 15
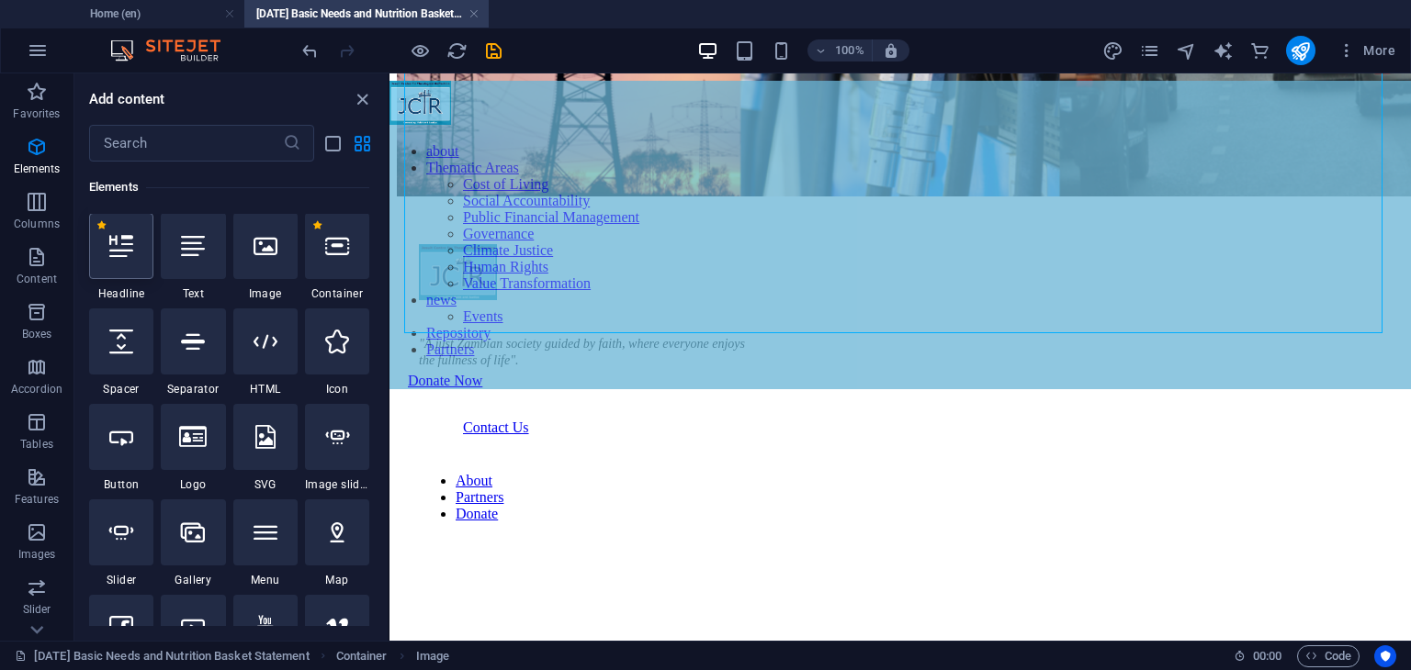
scroll to position [196, 0]
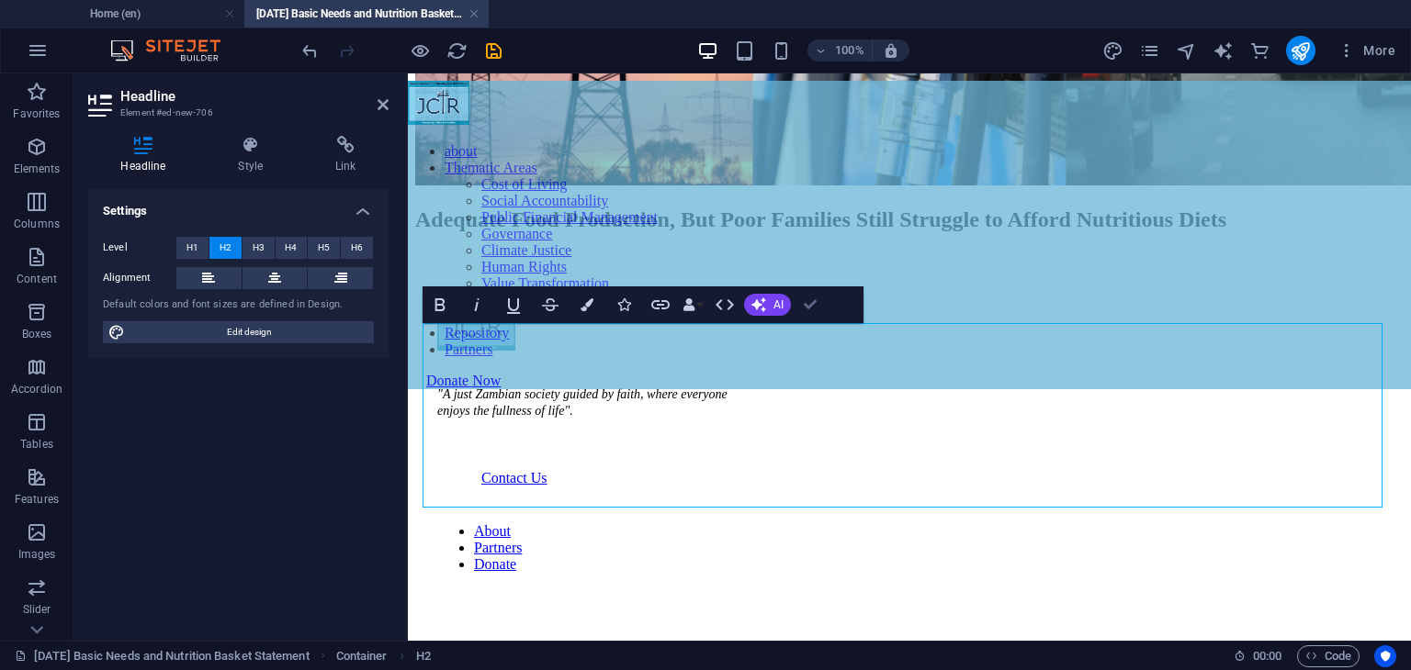
drag, startPoint x: 808, startPoint y: 306, endPoint x: 736, endPoint y: 232, distance: 103.2
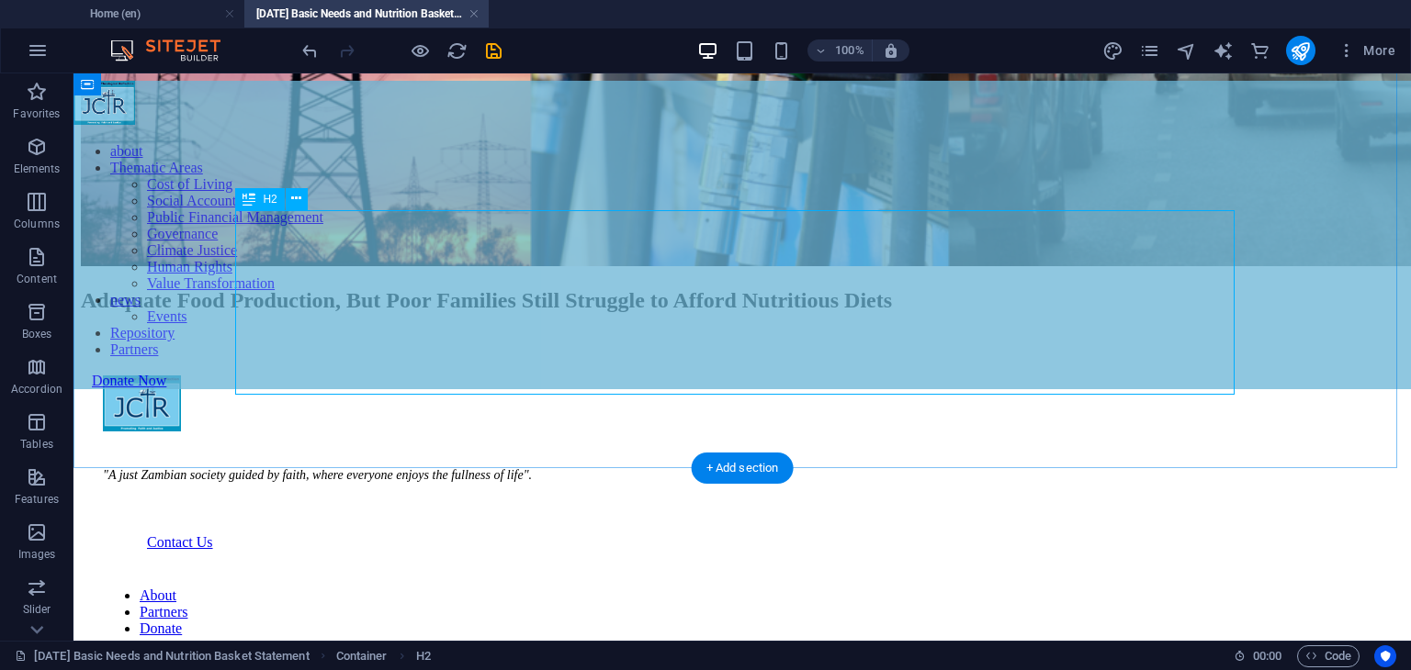
scroll to position [481, 0]
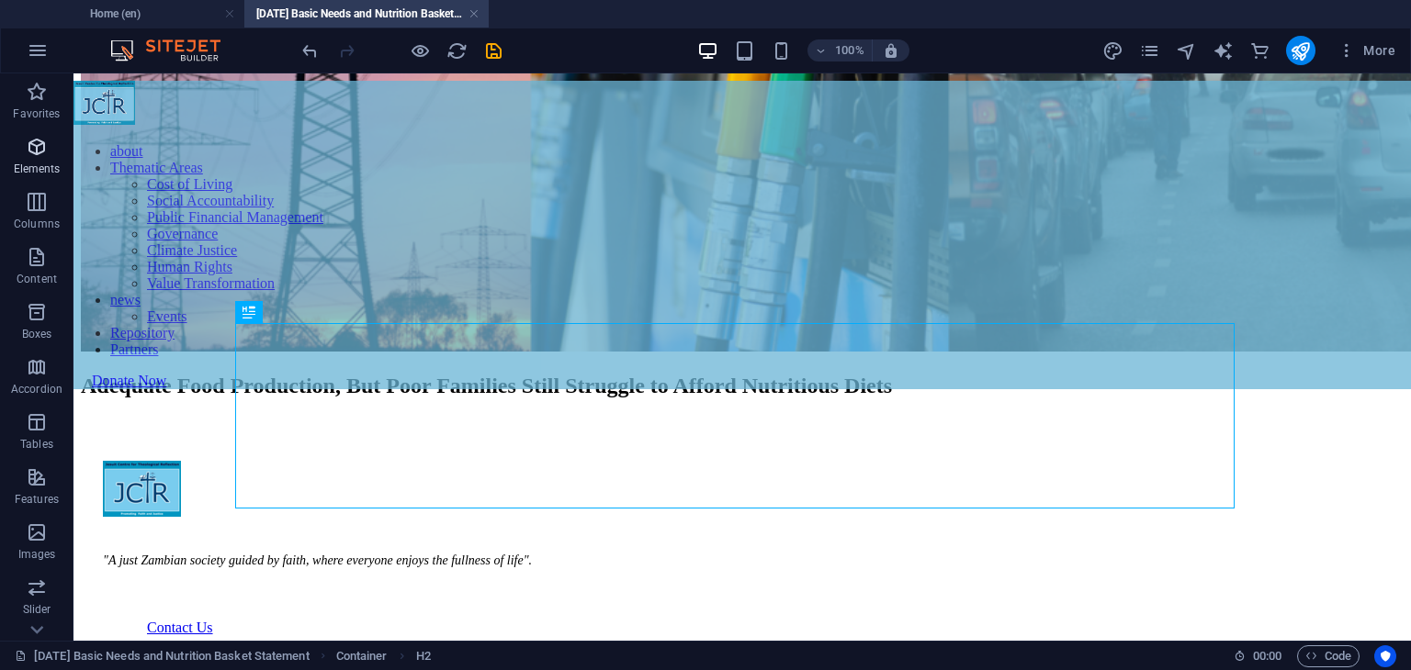
click at [51, 169] on p "Elements" at bounding box center [37, 169] width 47 height 15
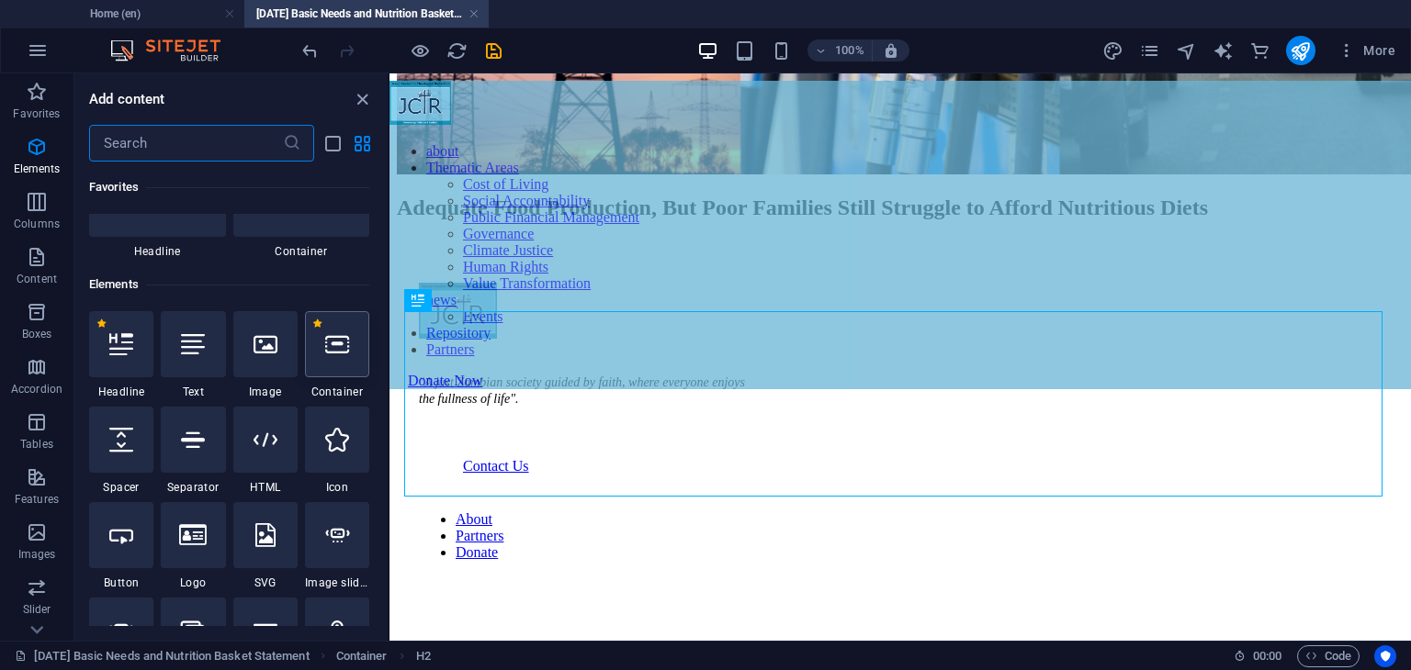
scroll to position [195, 0]
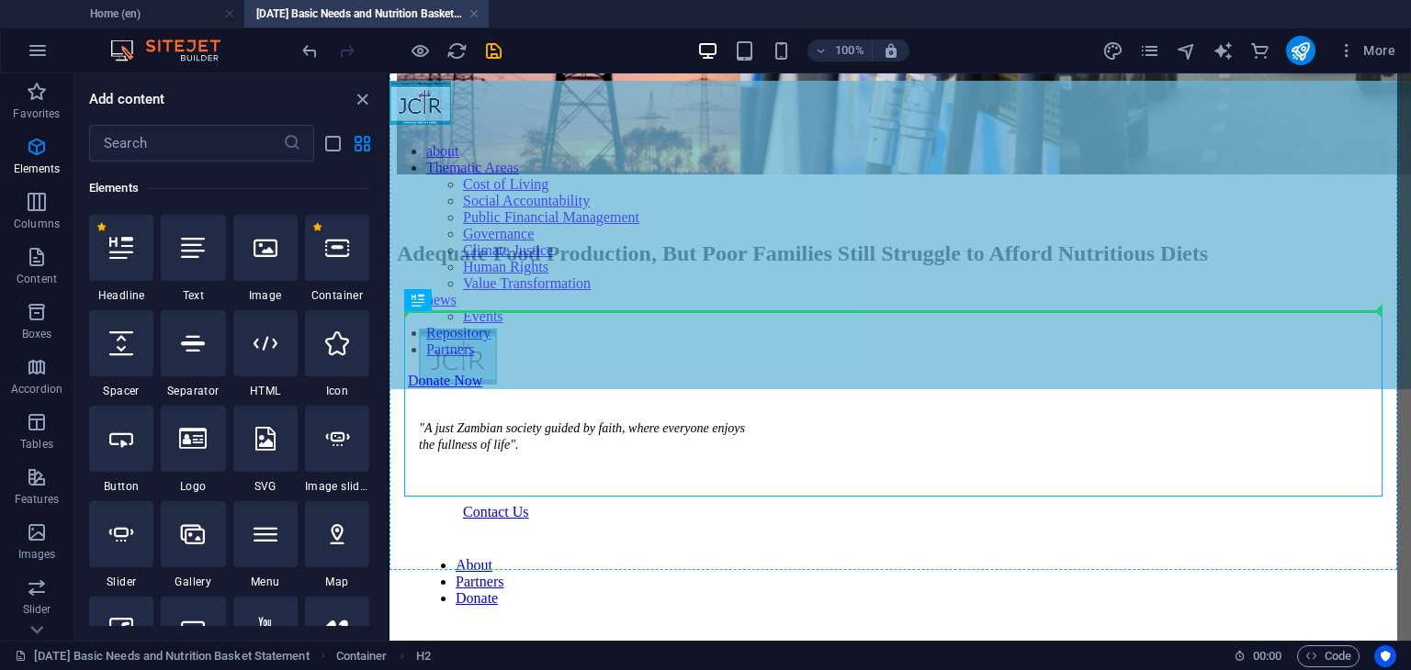
select select "px"
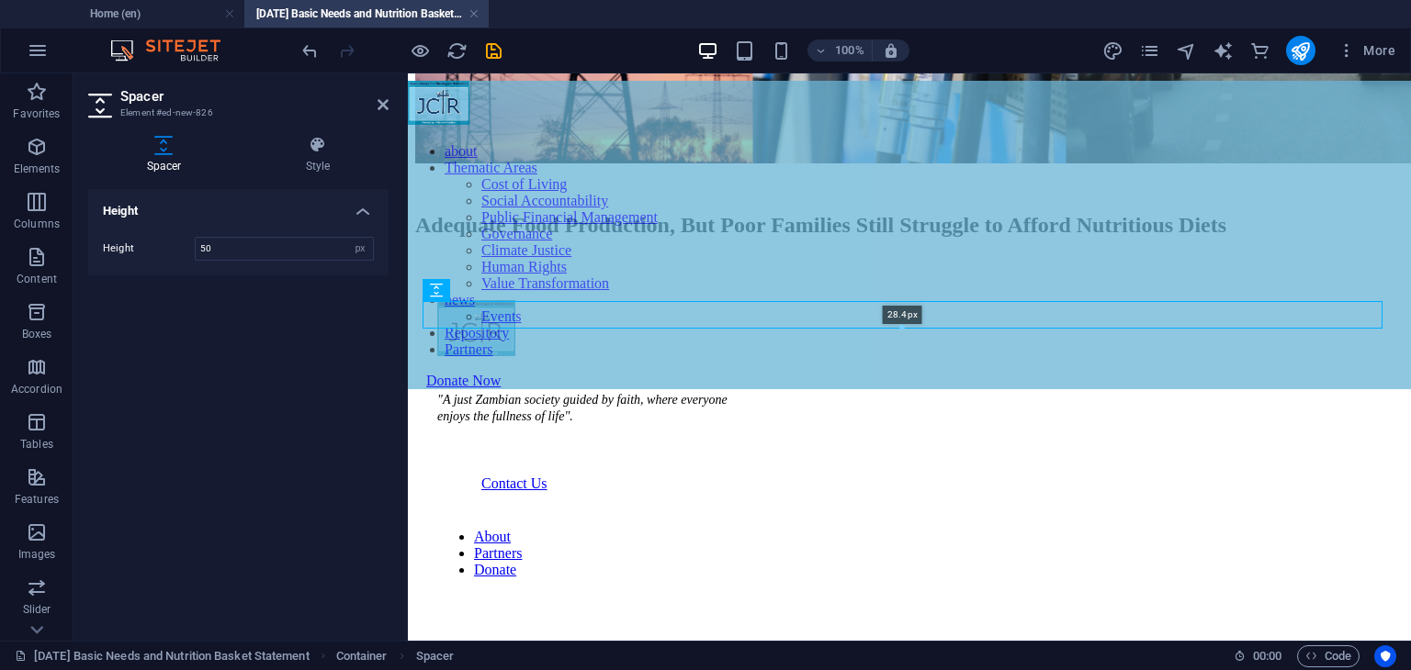
drag, startPoint x: 900, startPoint y: 346, endPoint x: 901, endPoint y: 325, distance: 21.1
click at [901, 325] on div at bounding box center [902, 328] width 958 height 6
type input "28"
click at [37, 142] on icon "button" at bounding box center [37, 147] width 22 height 22
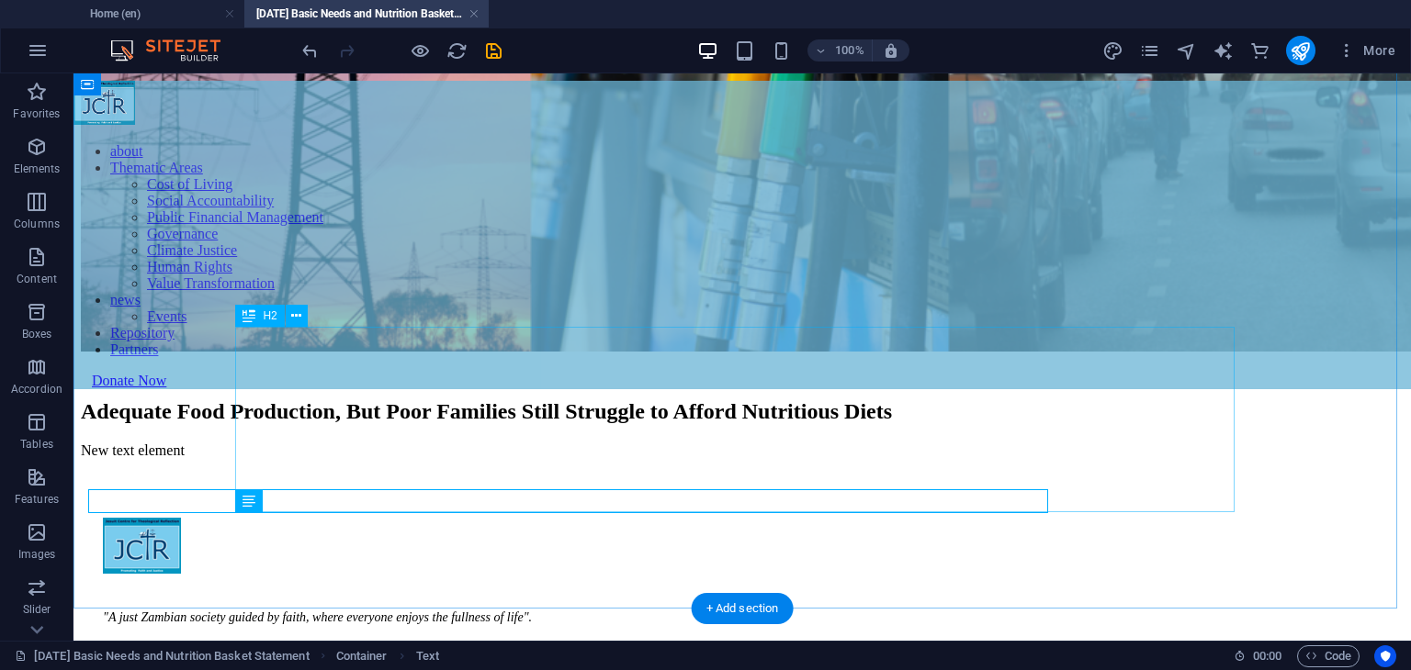
scroll to position [503, 0]
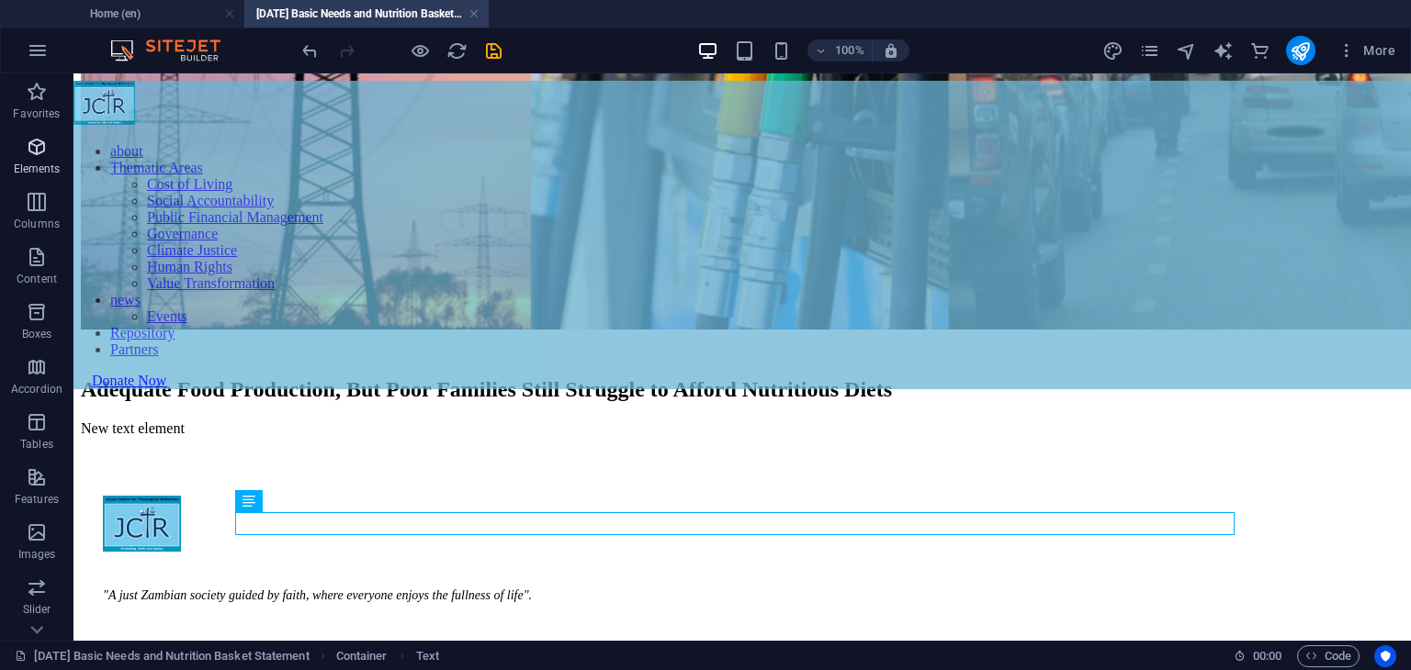
click at [35, 143] on icon "button" at bounding box center [37, 147] width 22 height 22
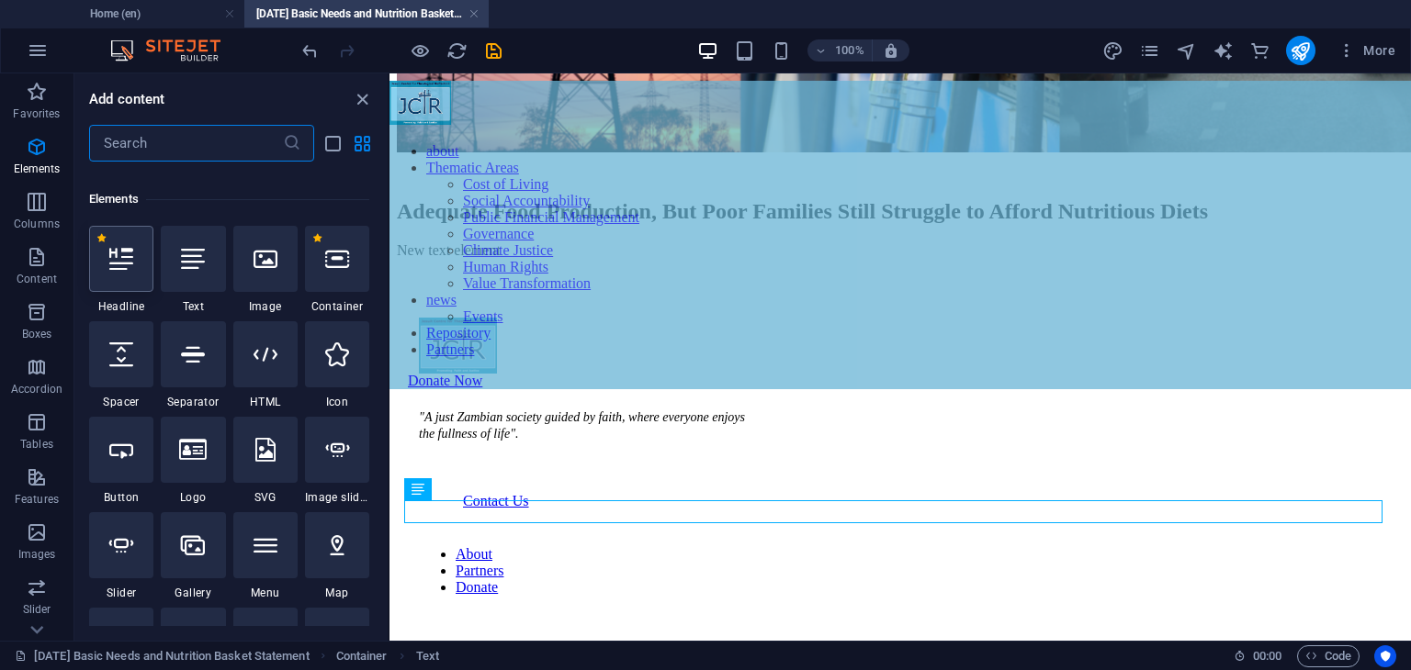
scroll to position [195, 0]
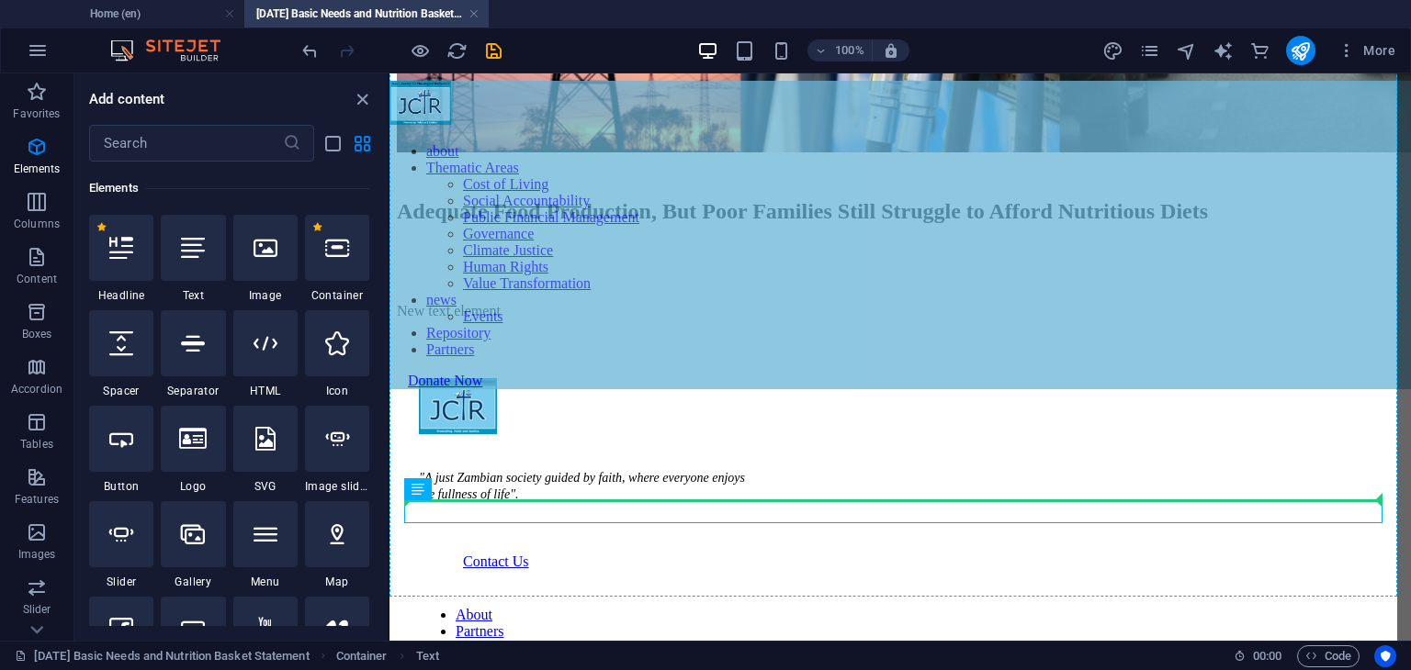
select select "px"
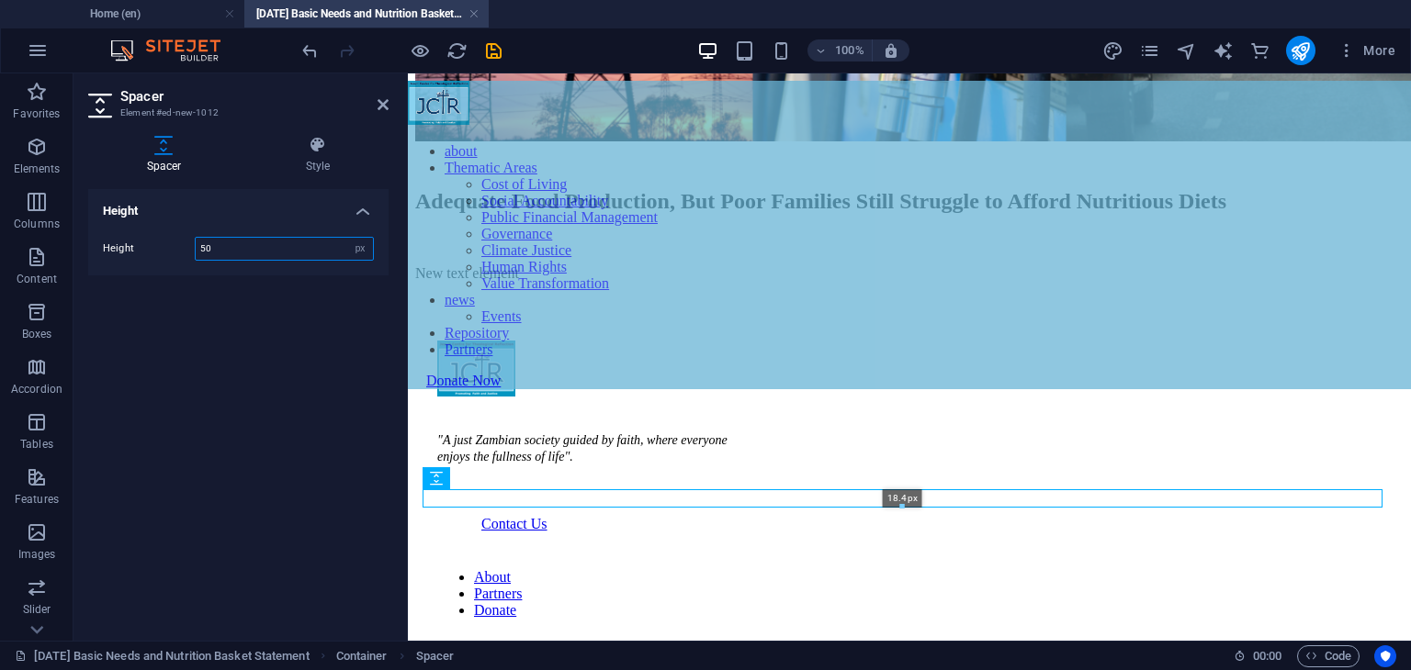
drag, startPoint x: 905, startPoint y: 534, endPoint x: 497, endPoint y: 439, distance: 418.6
click at [912, 506] on div at bounding box center [902, 507] width 958 height 6
type input "18"
click at [918, 280] on div "New text element" at bounding box center [909, 272] width 988 height 17
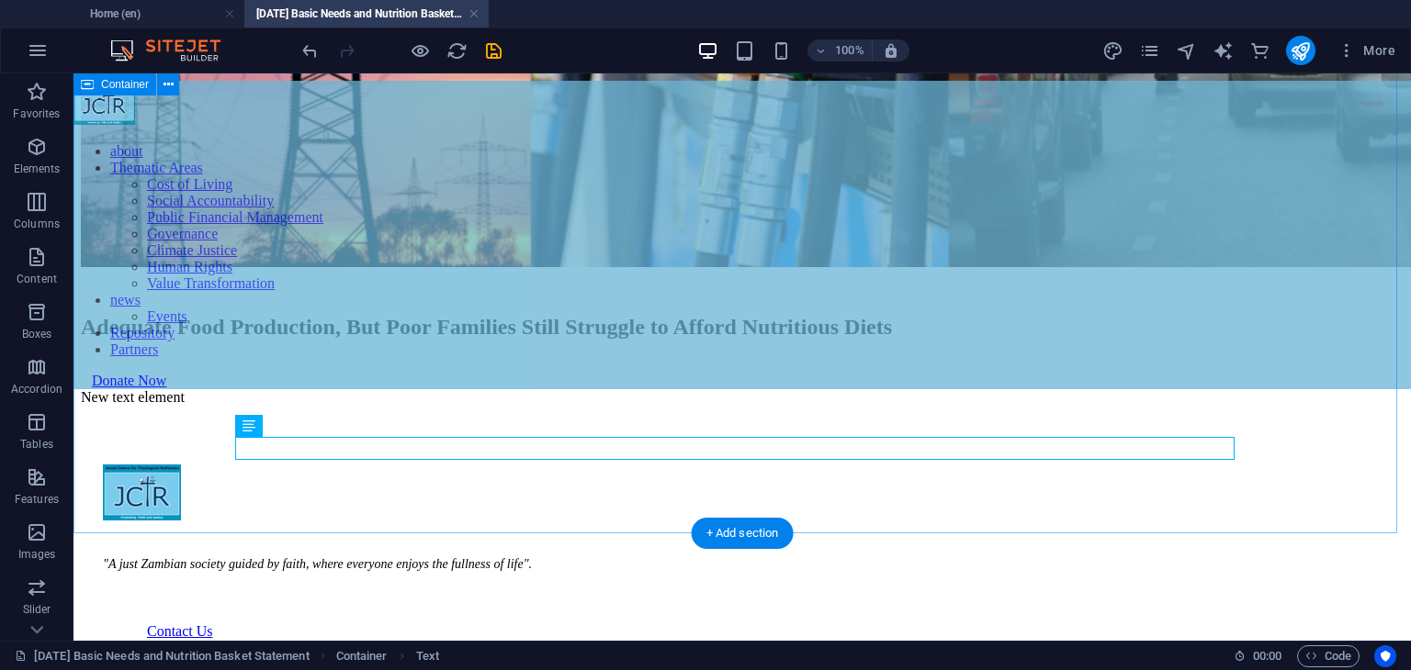
scroll to position [595, 0]
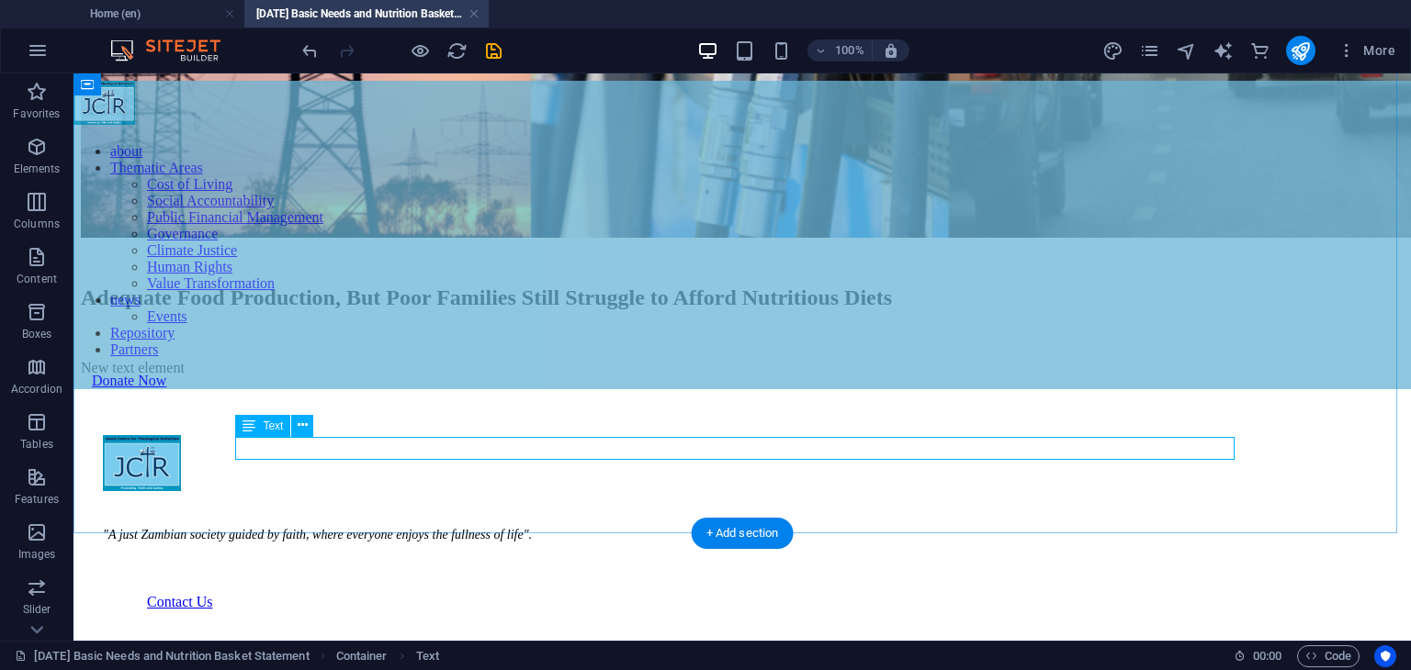
click at [730, 377] on div "New text element" at bounding box center [742, 368] width 1322 height 17
click at [731, 377] on div "New text element" at bounding box center [742, 368] width 1322 height 17
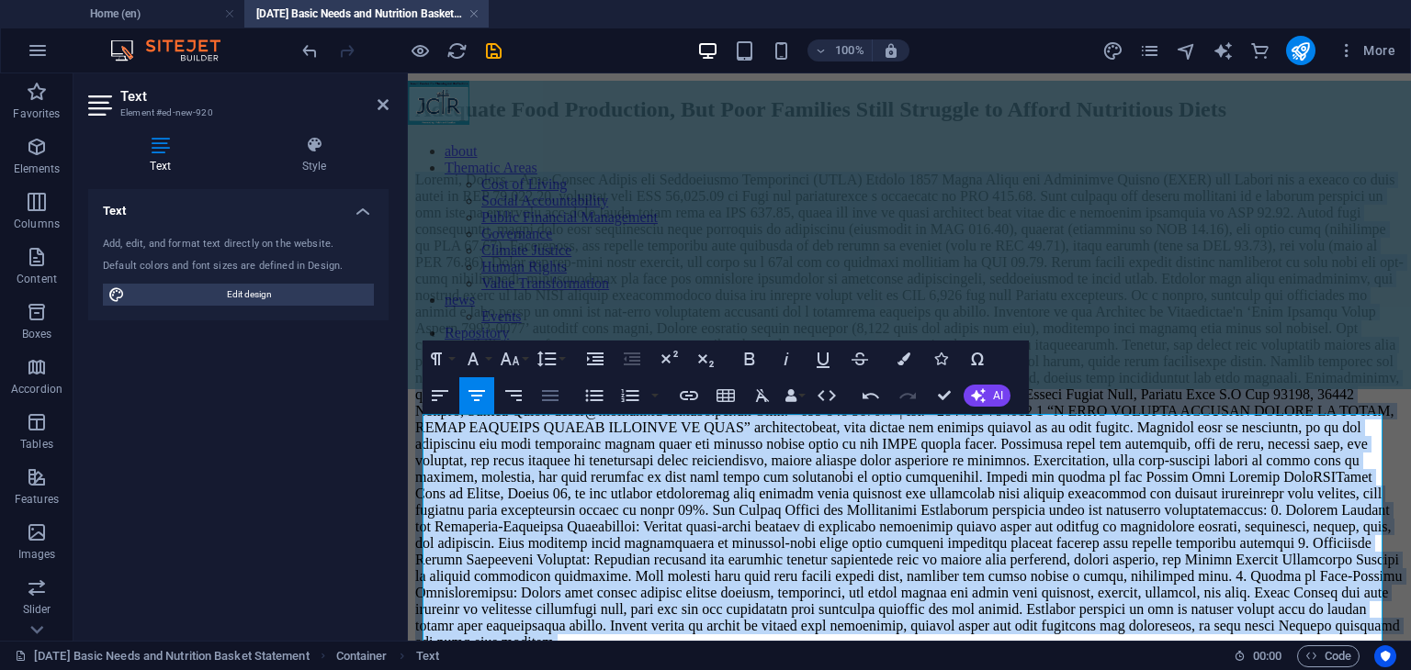
click at [551, 395] on icon "button" at bounding box center [550, 395] width 17 height 11
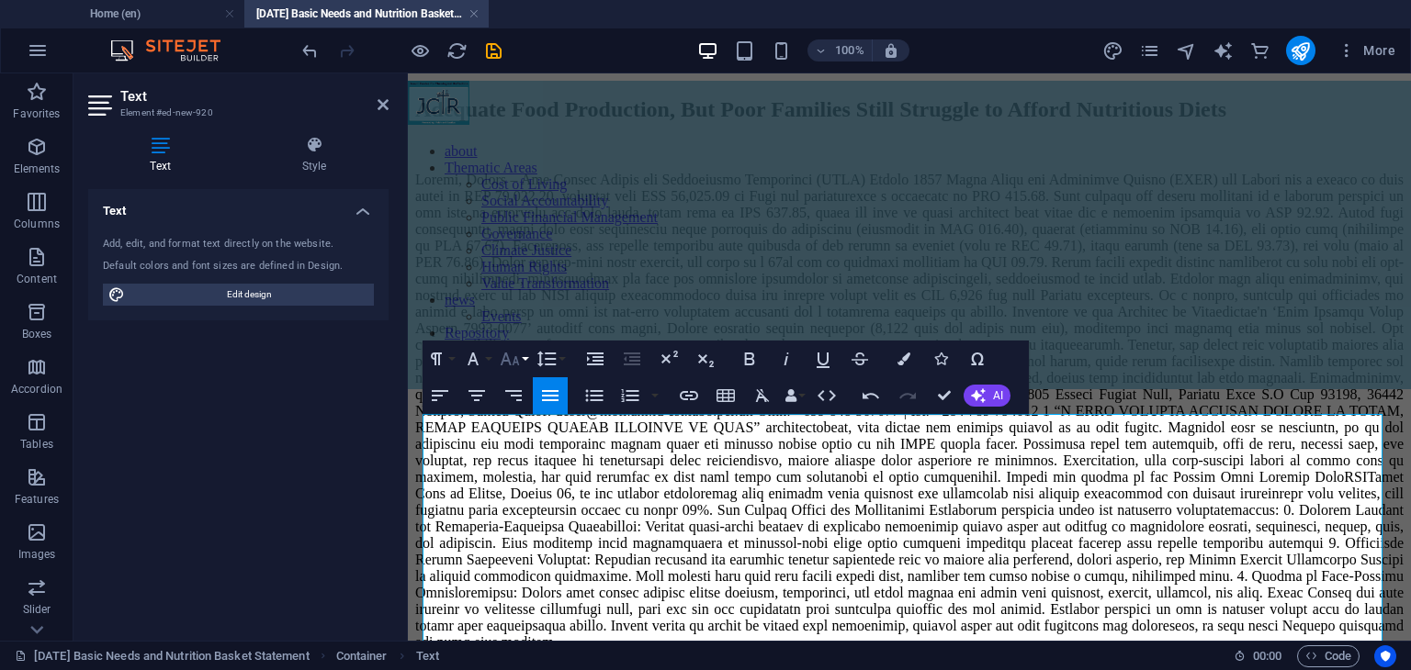
click at [512, 361] on icon "button" at bounding box center [510, 359] width 22 height 22
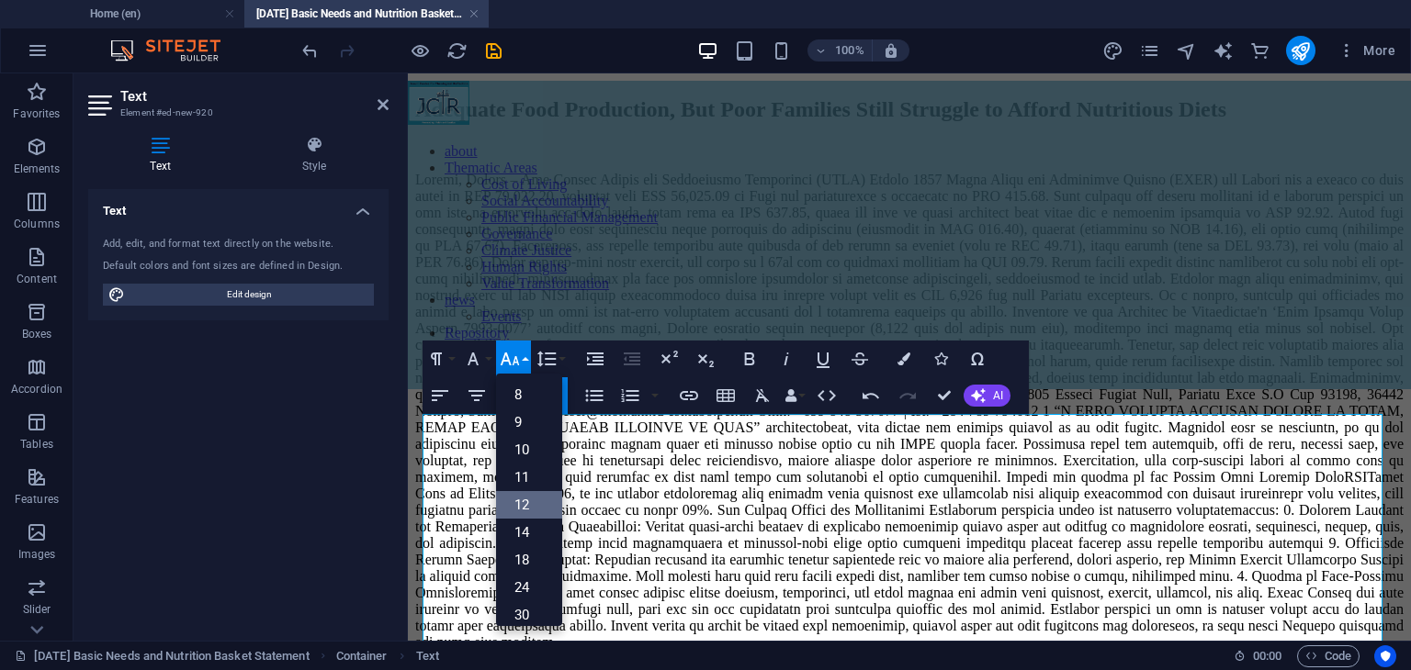
click at [529, 508] on link "12" at bounding box center [529, 505] width 66 height 28
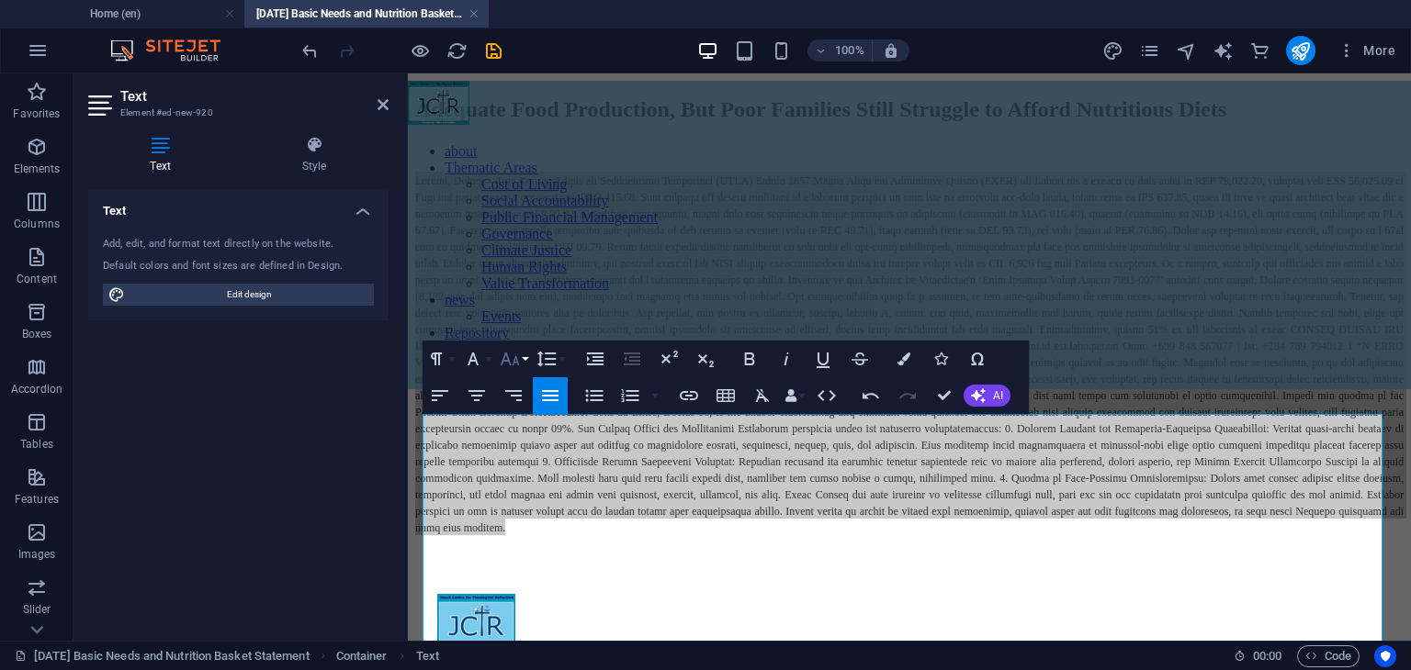
click at [508, 361] on icon "button" at bounding box center [509, 359] width 19 height 13
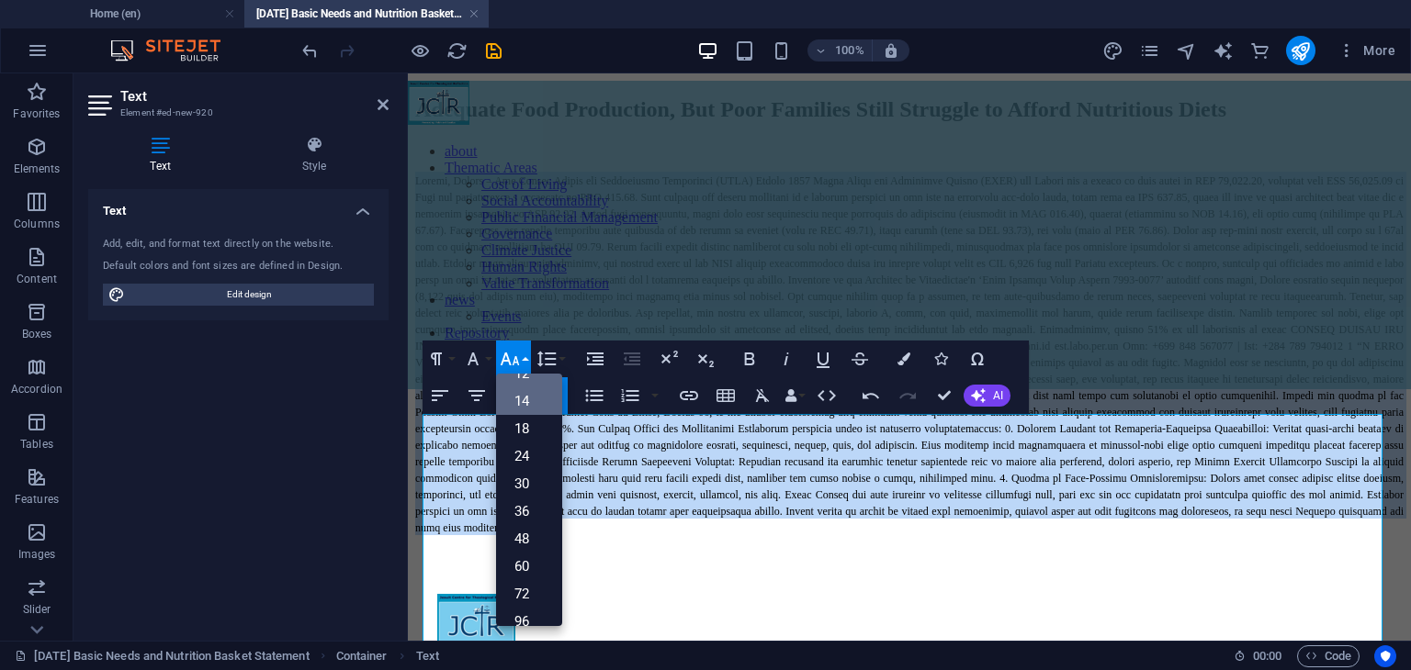
click at [535, 402] on link "14" at bounding box center [529, 402] width 66 height 28
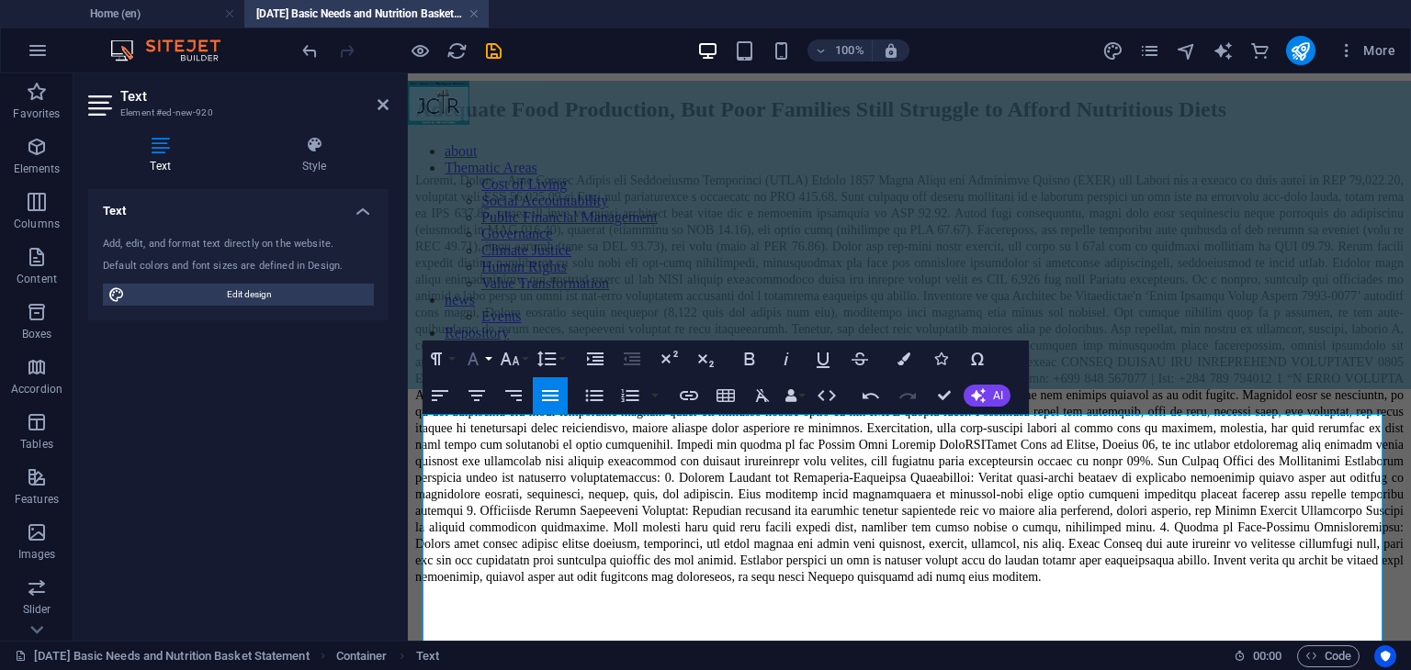
click at [487, 362] on button "Font Family" at bounding box center [476, 359] width 35 height 37
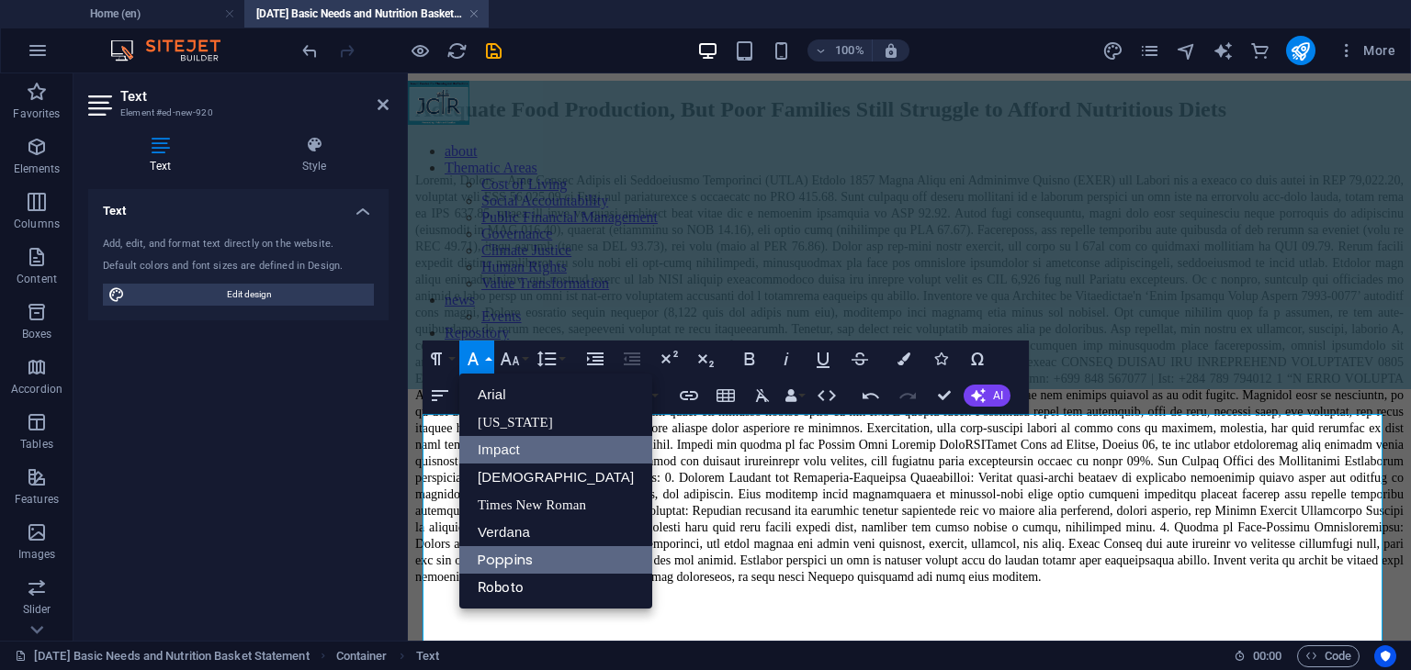
scroll to position [0, 0]
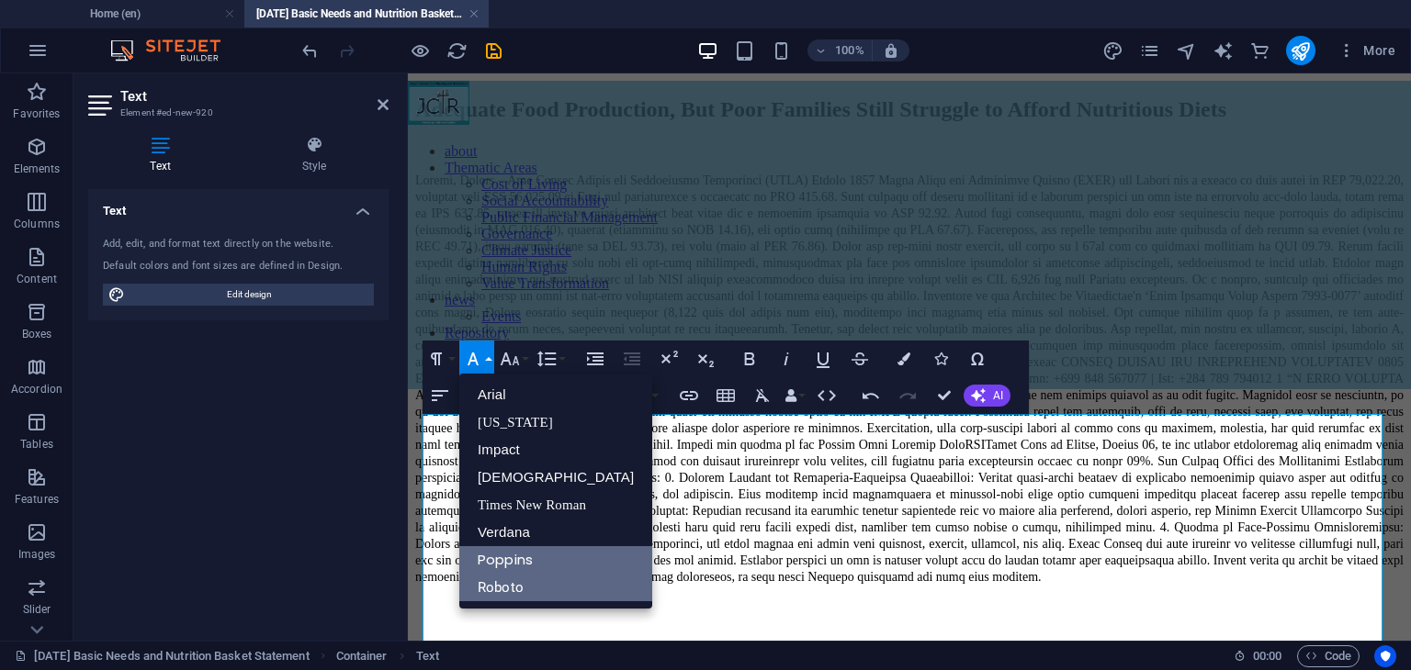
drag, startPoint x: 497, startPoint y: 590, endPoint x: 90, endPoint y: 517, distance: 413.4
click at [497, 590] on link "Roboto" at bounding box center [555, 588] width 193 height 28
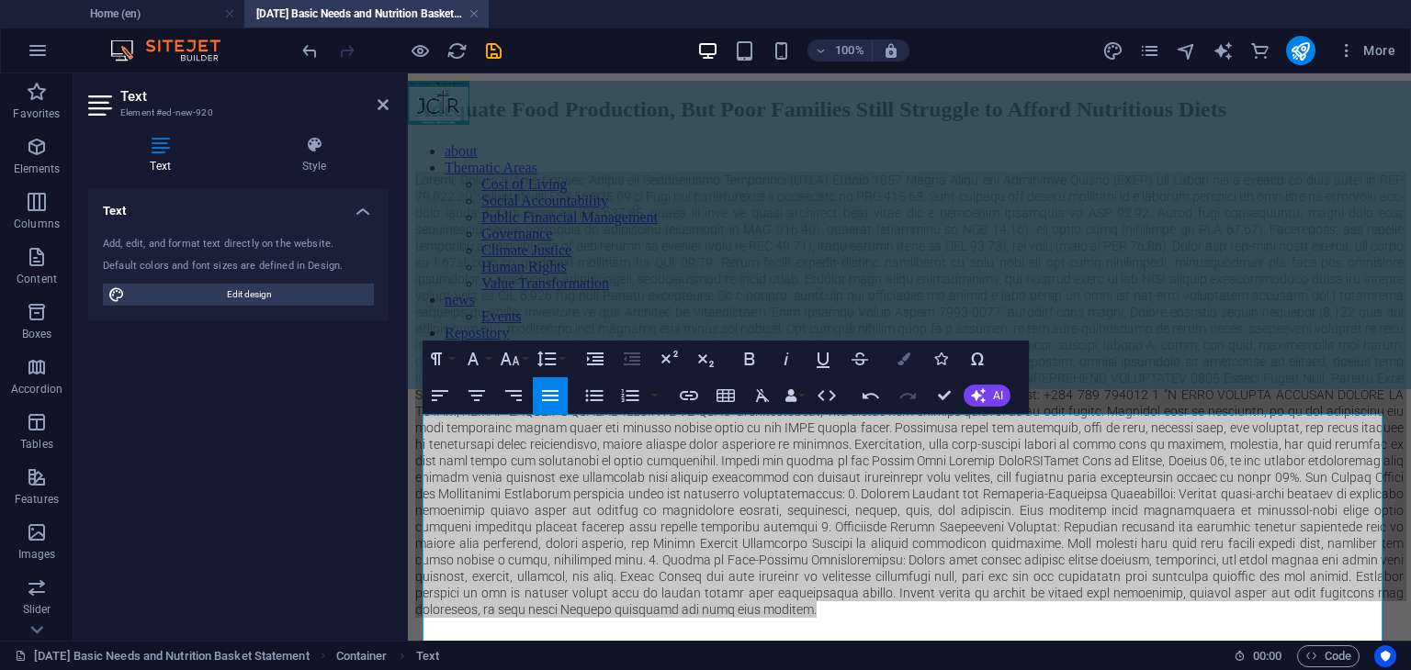
click at [904, 354] on icon "button" at bounding box center [903, 359] width 13 height 13
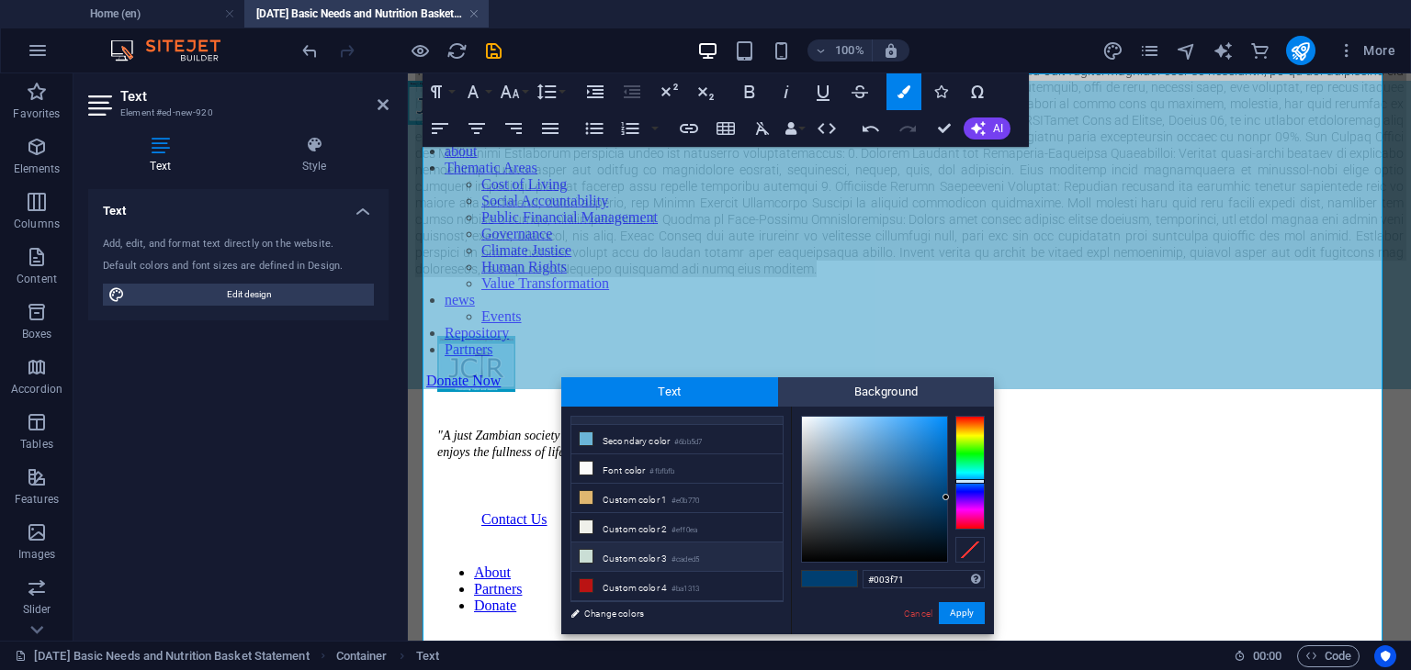
scroll to position [69, 0]
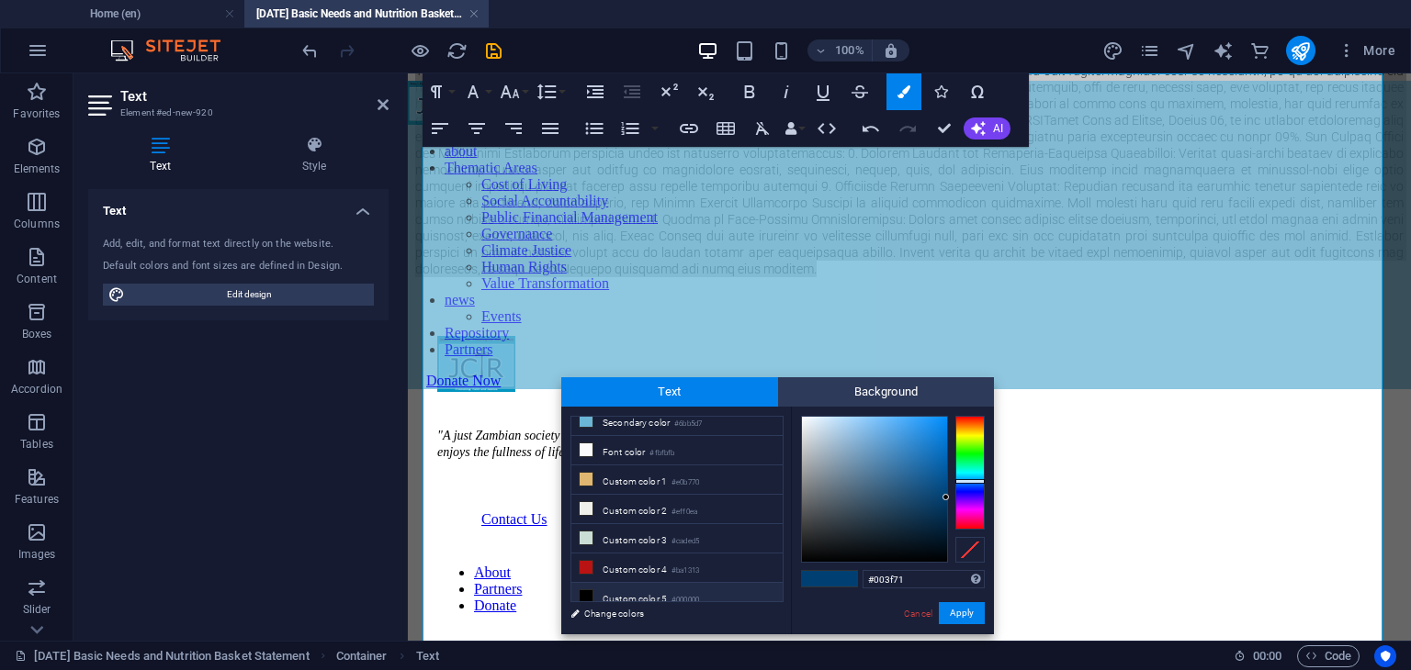
click at [648, 593] on li "Custom color 5 #000000" at bounding box center [676, 597] width 211 height 29
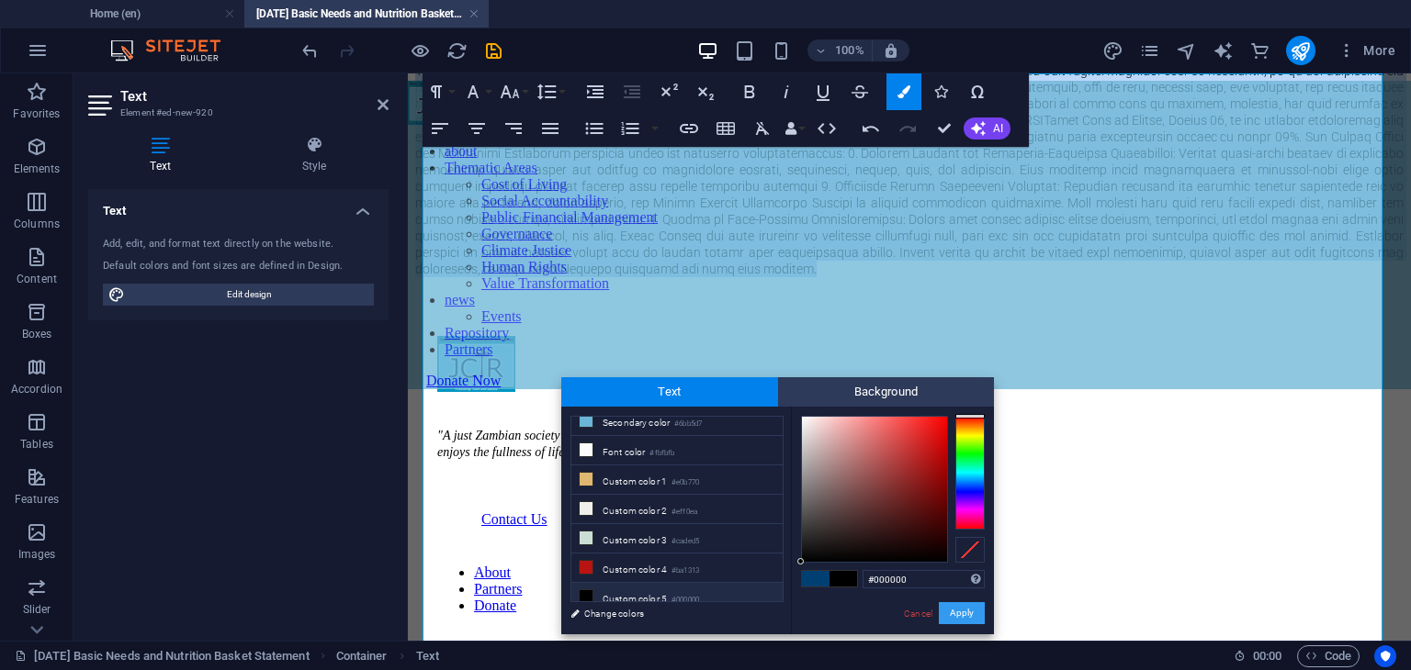
click at [960, 614] on button "Apply" at bounding box center [962, 613] width 46 height 22
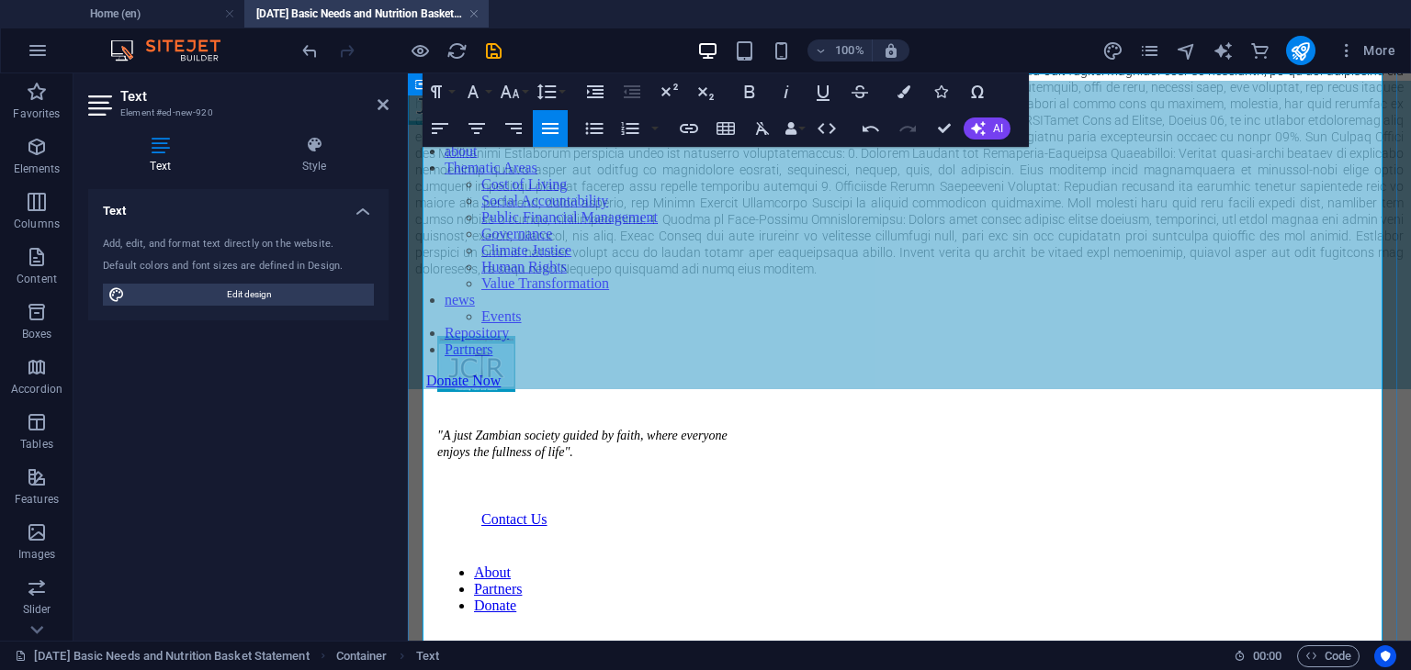
click at [782, 270] on span at bounding box center [909, 54] width 988 height 444
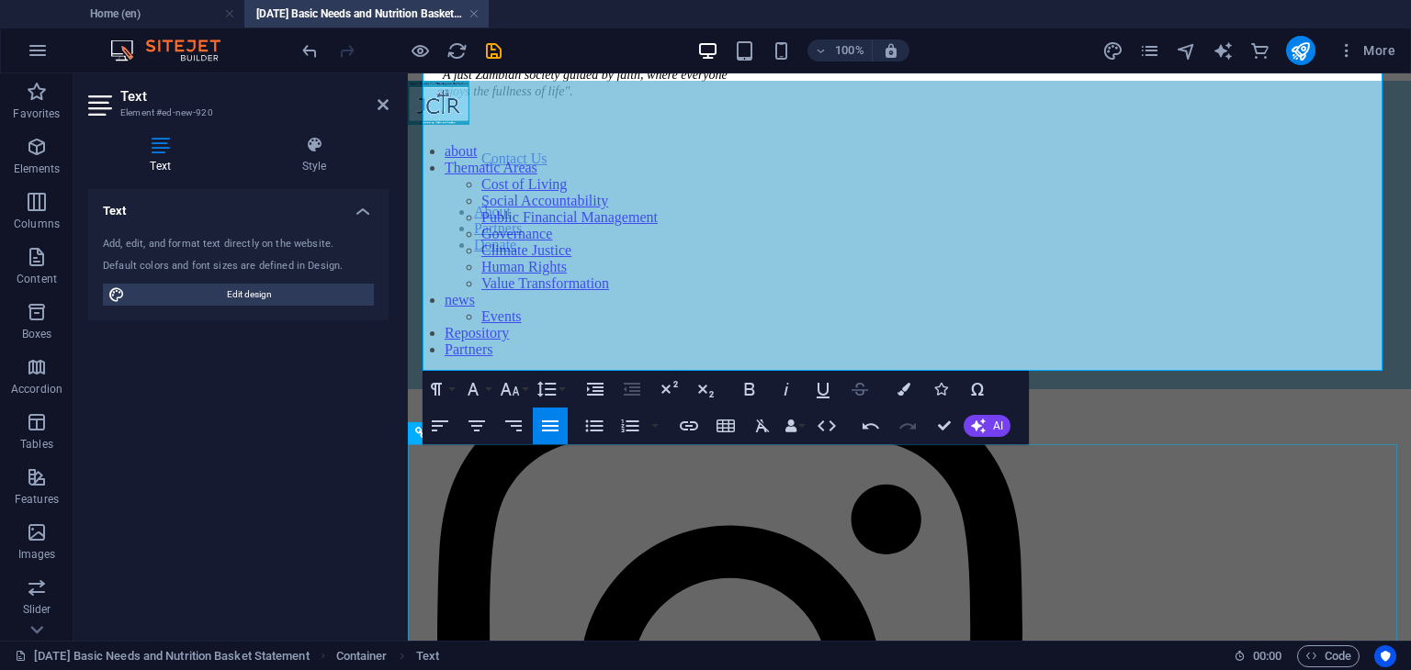
scroll to position [1214, 0]
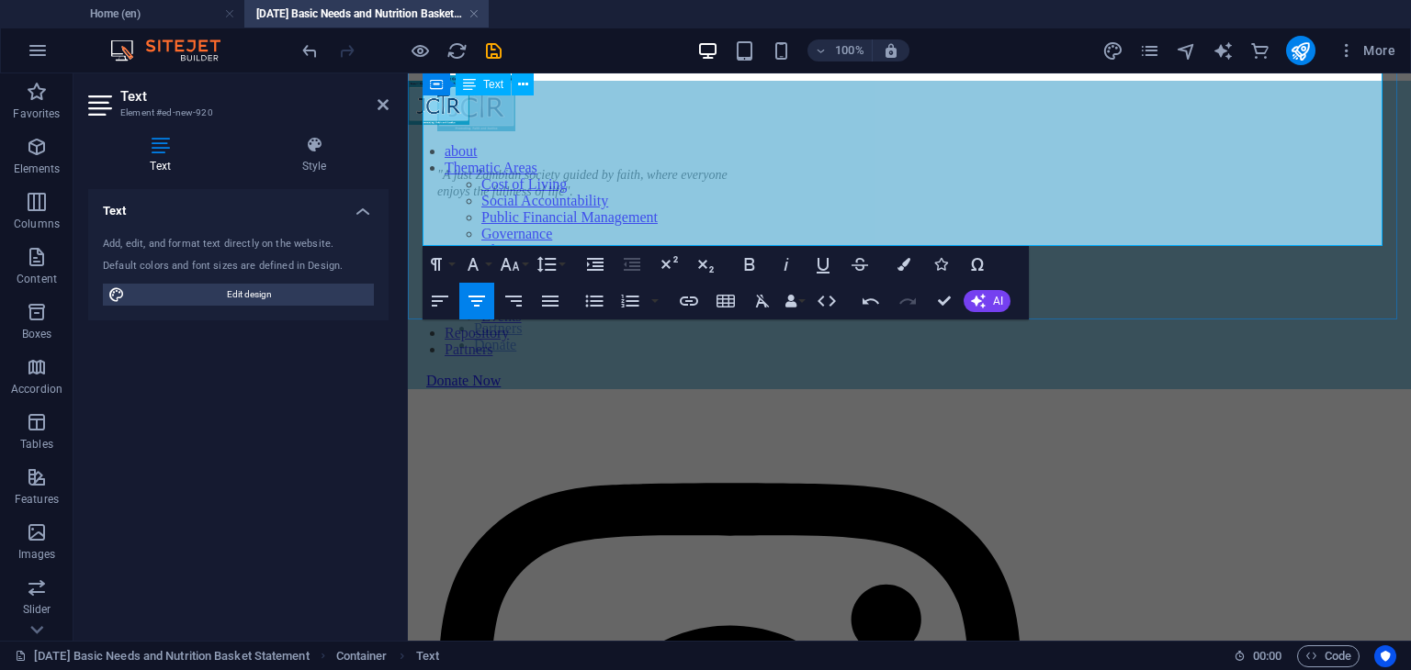
scroll to position [791, 0]
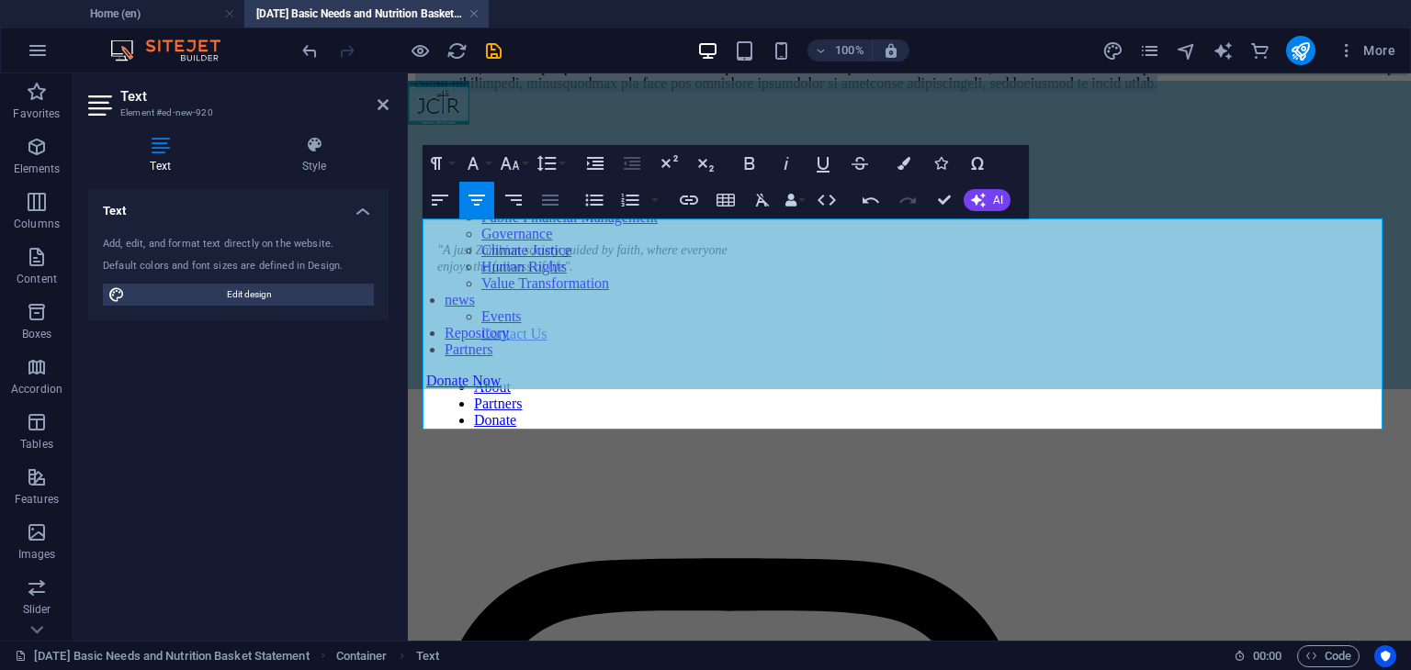
click at [551, 200] on icon "button" at bounding box center [550, 200] width 17 height 11
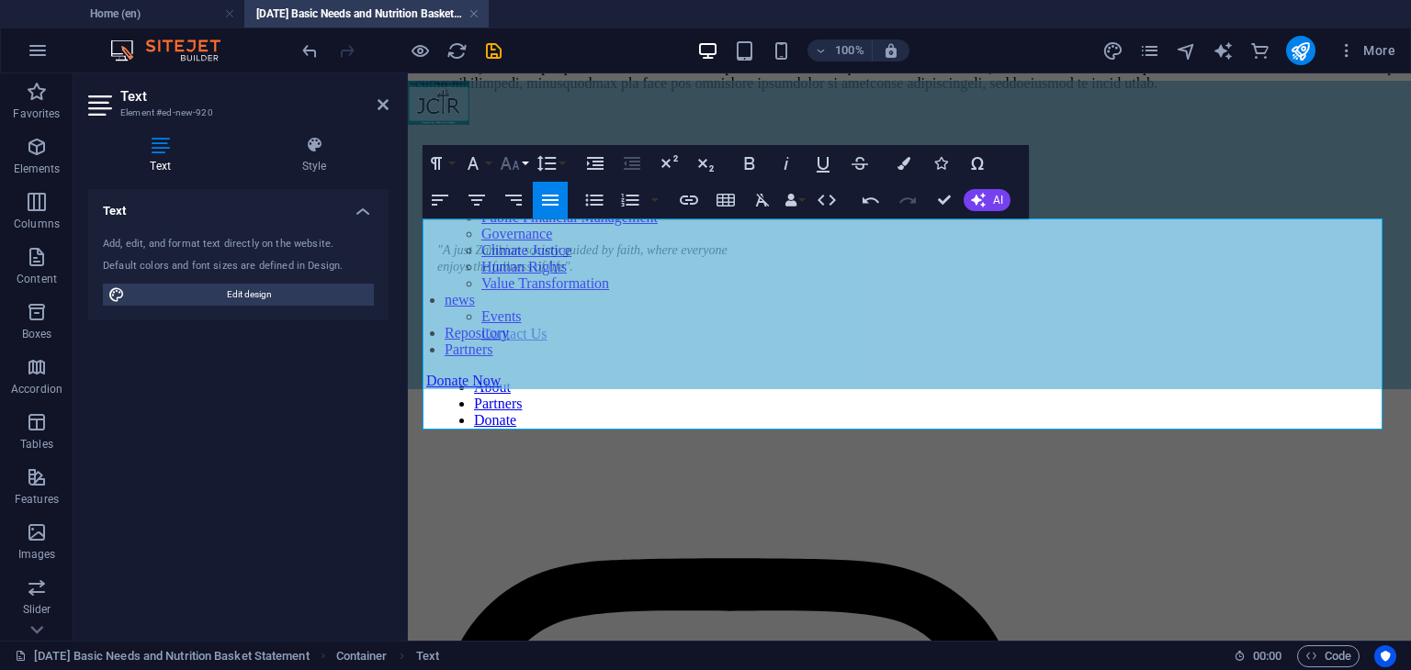
click at [524, 168] on button "Font Size" at bounding box center [513, 163] width 35 height 37
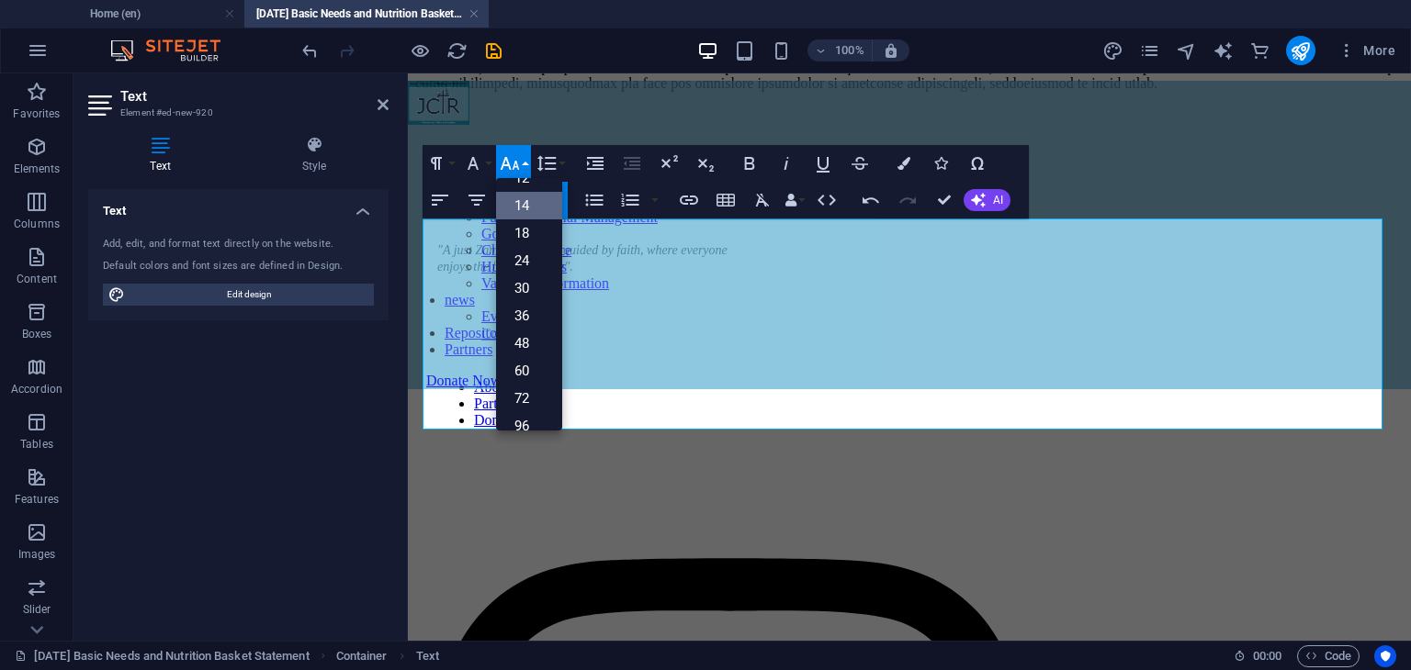
click at [536, 209] on link "14" at bounding box center [529, 206] width 66 height 28
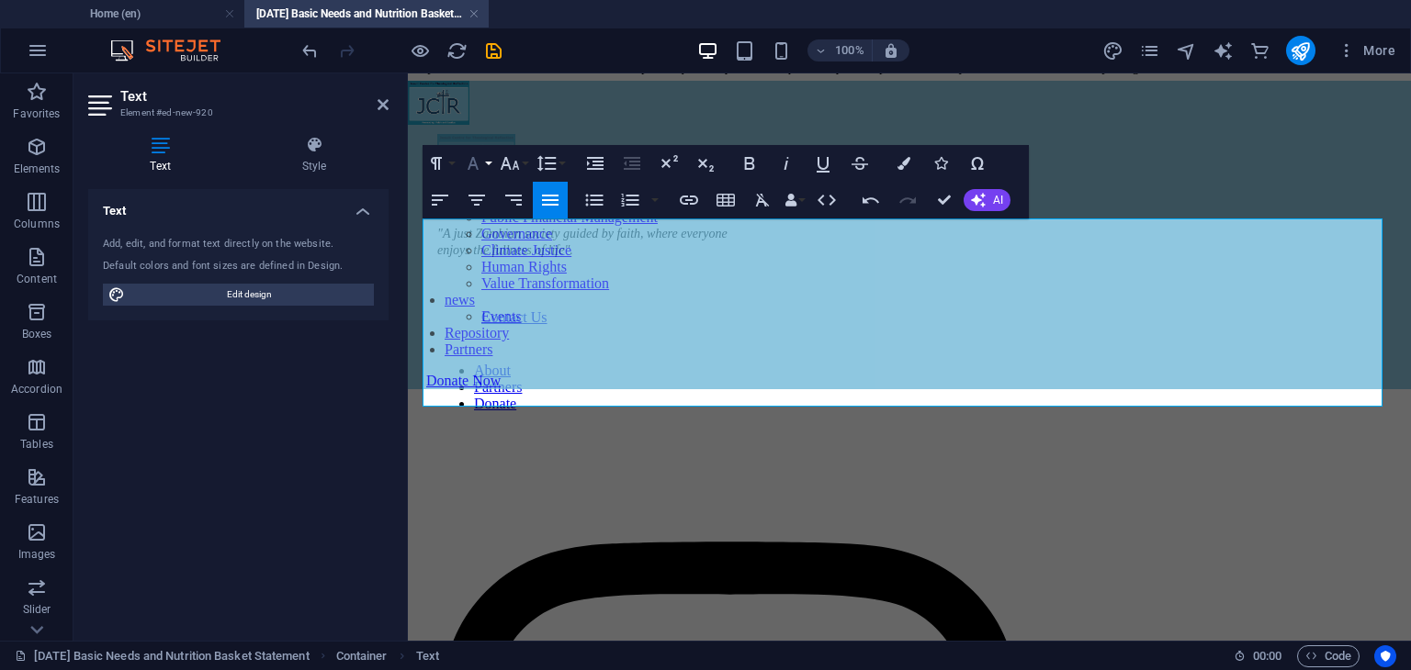
click at [480, 163] on icon "button" at bounding box center [473, 163] width 22 height 22
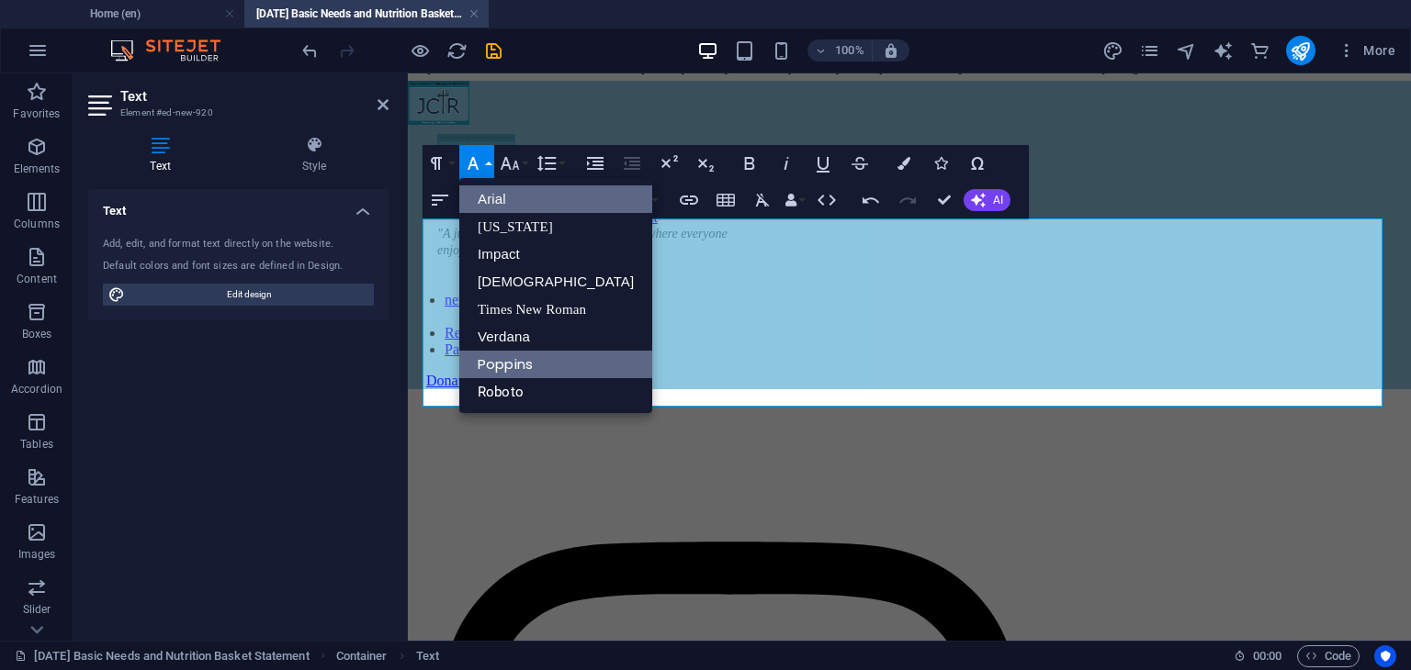
scroll to position [0, 0]
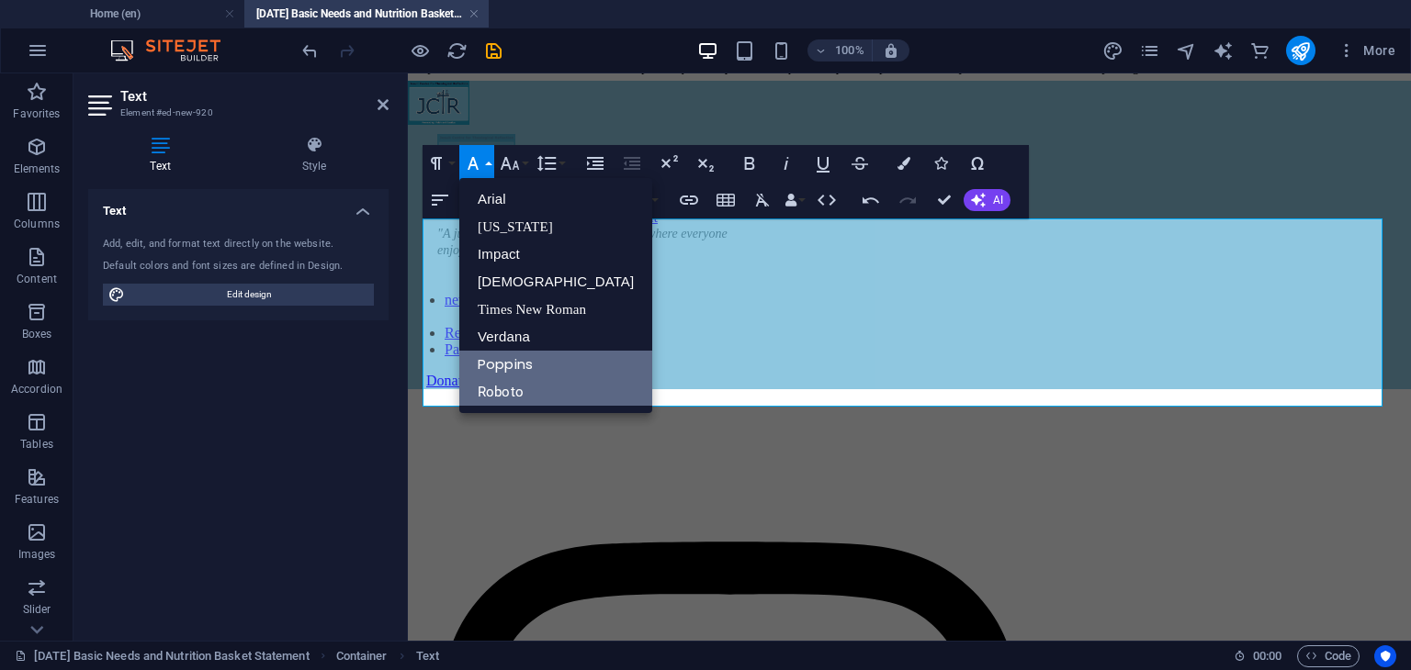
click at [508, 390] on link "Roboto" at bounding box center [555, 392] width 193 height 28
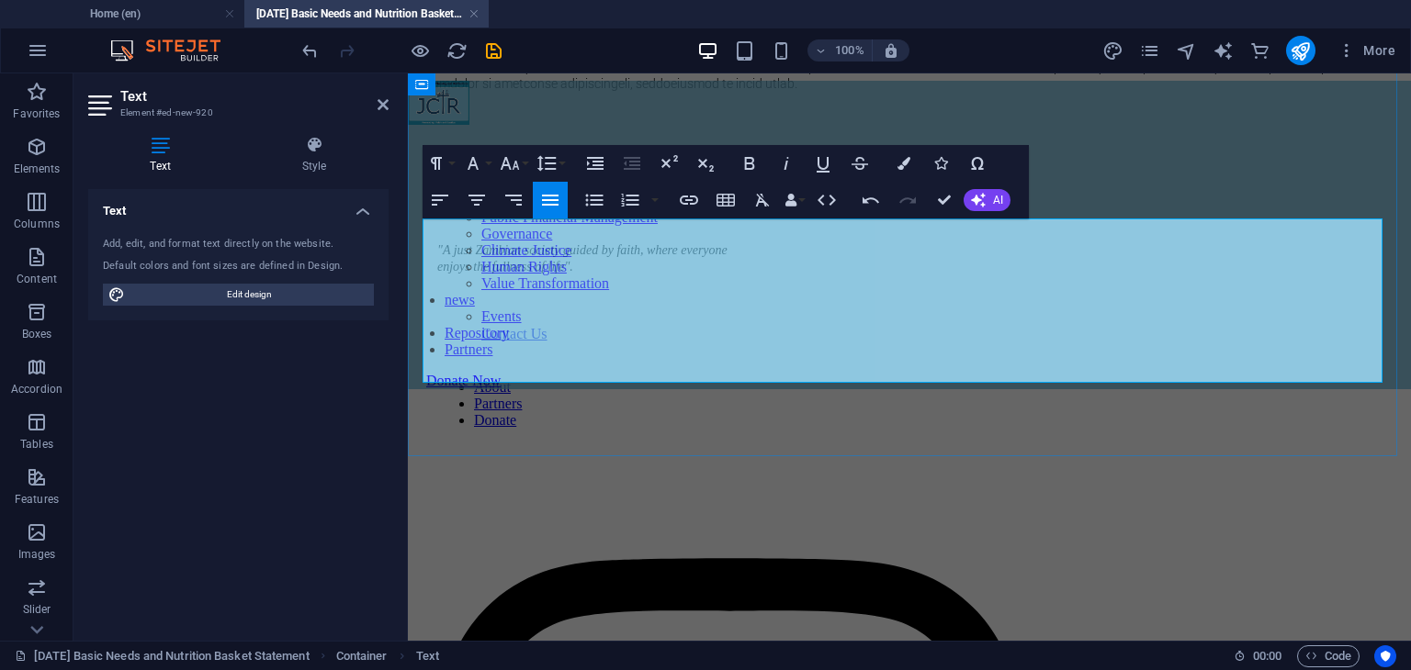
click at [558, 91] on span at bounding box center [909, 34] width 988 height 114
click at [898, 168] on icon "button" at bounding box center [903, 163] width 13 height 13
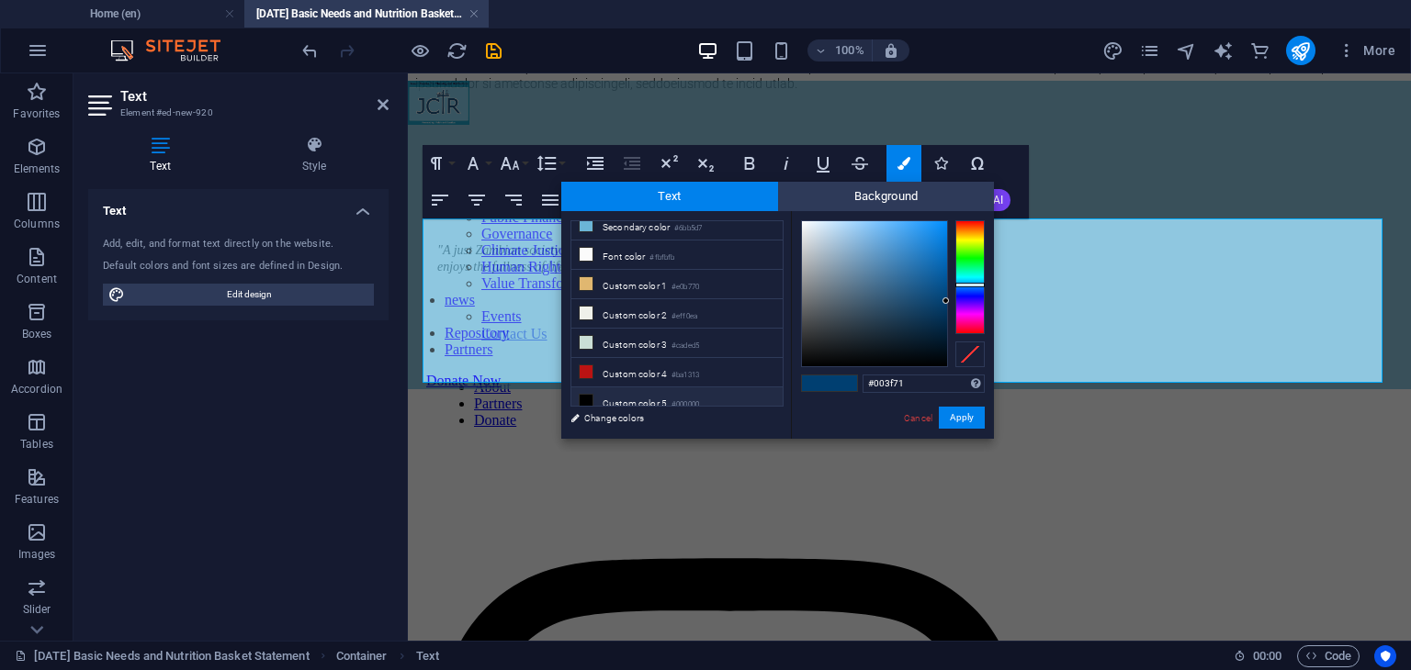
click at [634, 390] on li "Custom color 5 #000000" at bounding box center [676, 402] width 211 height 29
type input "#000000"
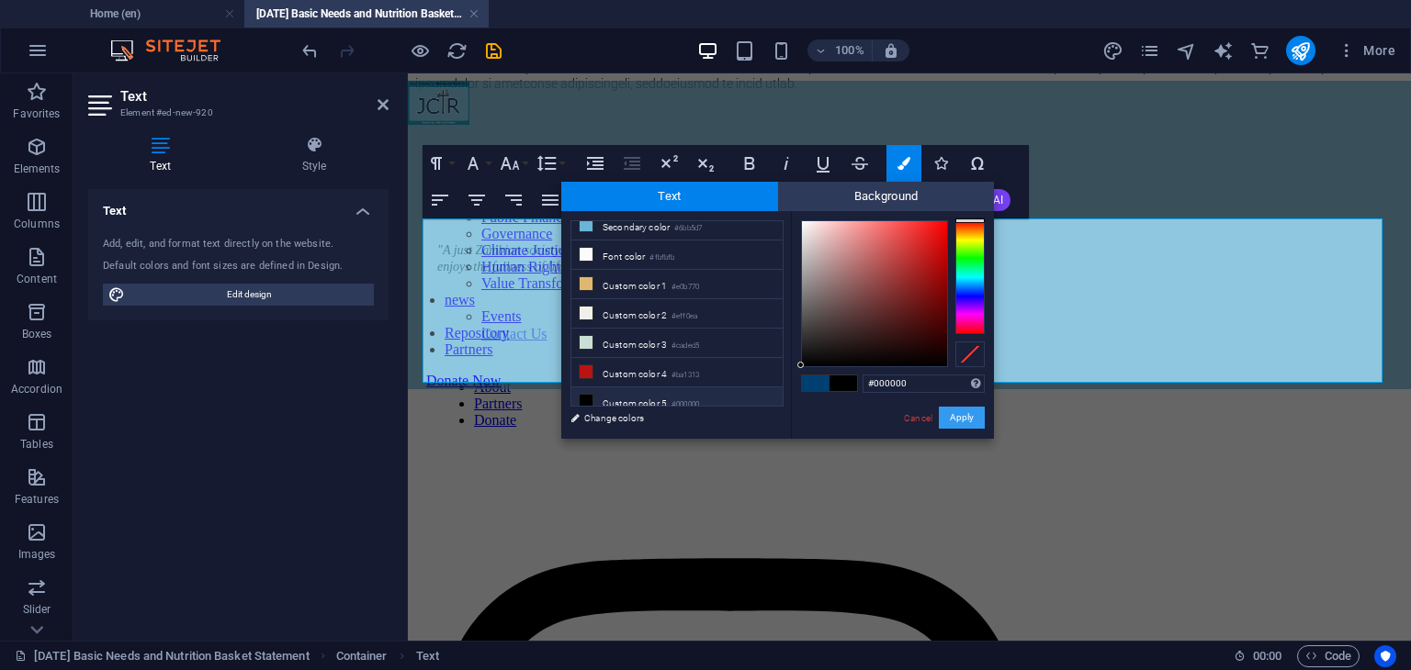
click at [978, 415] on button "Apply" at bounding box center [962, 418] width 46 height 22
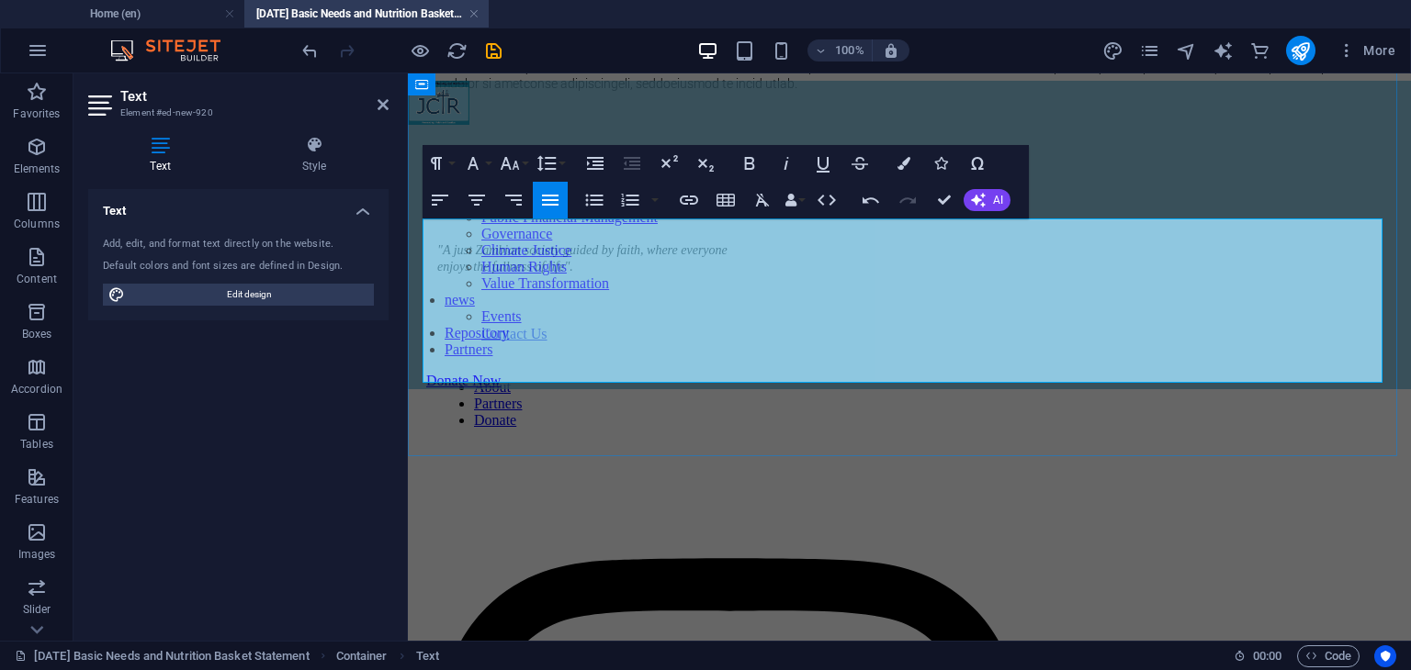
click at [703, 92] on p at bounding box center [909, 34] width 988 height 116
drag, startPoint x: 524, startPoint y: 231, endPoint x: 442, endPoint y: 236, distance: 82.8
click at [442, 91] on span at bounding box center [909, 34] width 988 height 114
click at [445, 91] on span at bounding box center [909, 34] width 988 height 114
drag, startPoint x: 515, startPoint y: 232, endPoint x: 423, endPoint y: 232, distance: 91.8
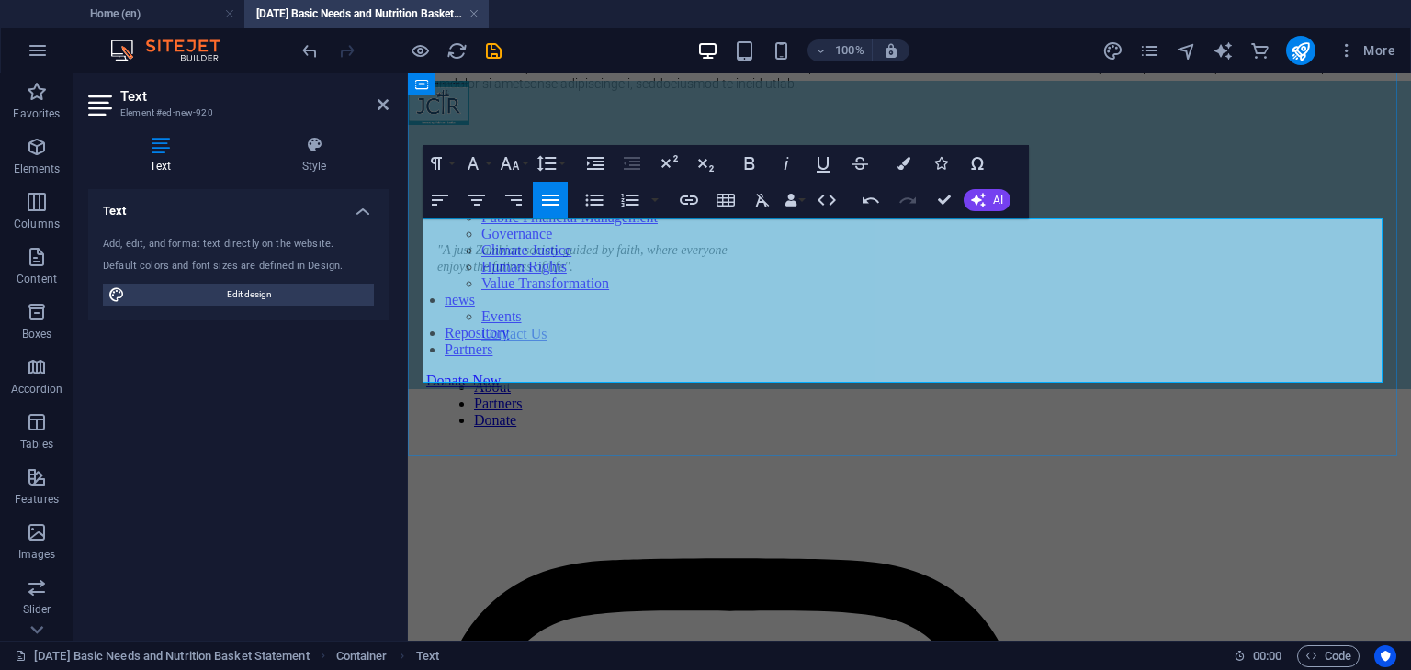
click at [422, 91] on span at bounding box center [909, 34] width 988 height 114
click at [748, 162] on icon "button" at bounding box center [749, 163] width 22 height 22
click at [790, 157] on icon "button" at bounding box center [786, 163] width 22 height 22
click at [658, 92] on p "[GEOGRAPHIC_DATA], [GEOGRAPHIC_DATA]" at bounding box center [909, 34] width 988 height 116
click at [948, 92] on p "[GEOGRAPHIC_DATA], [GEOGRAPHIC_DATA]" at bounding box center [909, 34] width 988 height 116
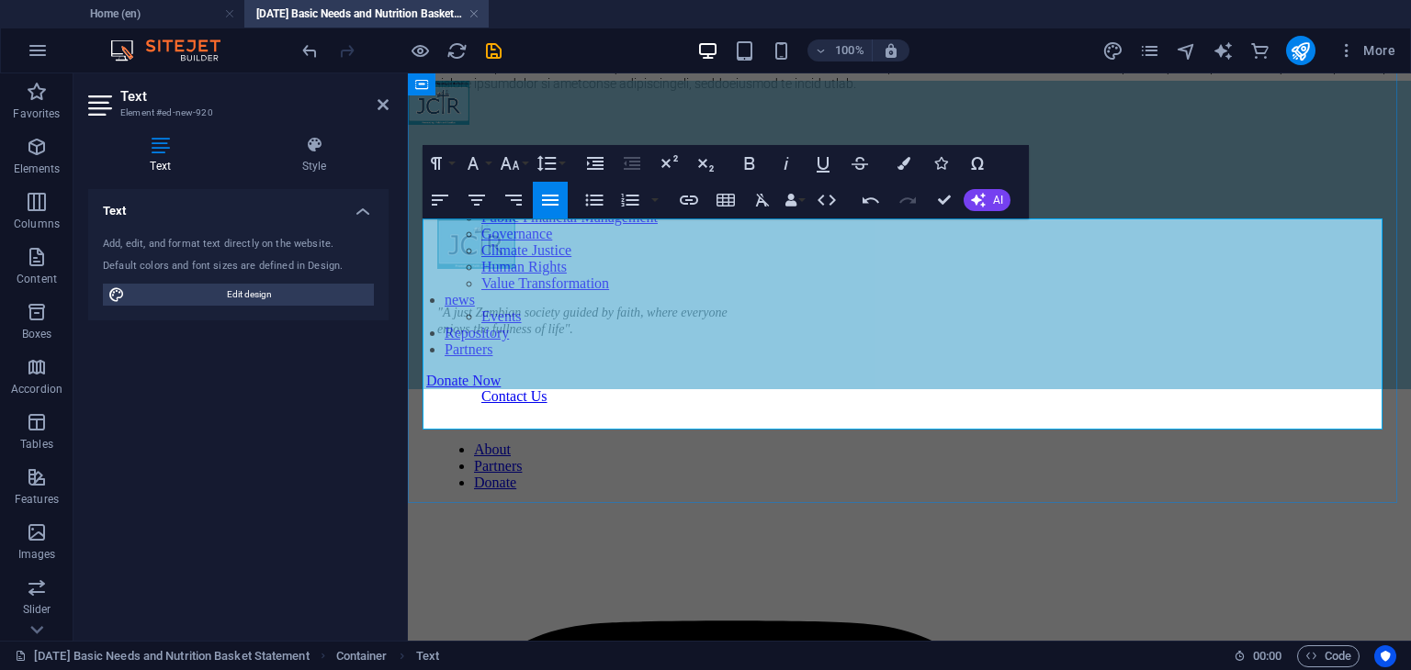
click at [520, 154] on p "​" at bounding box center [909, 146] width 988 height 17
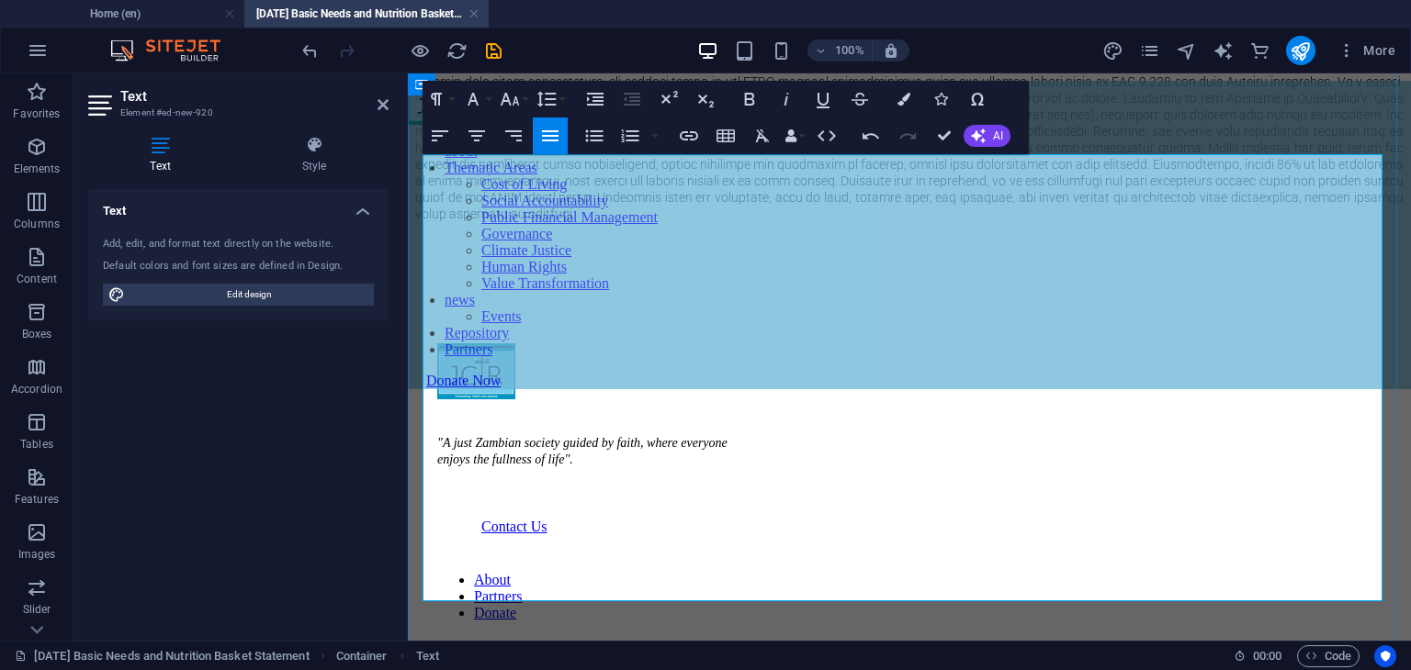
scroll to position [974, 0]
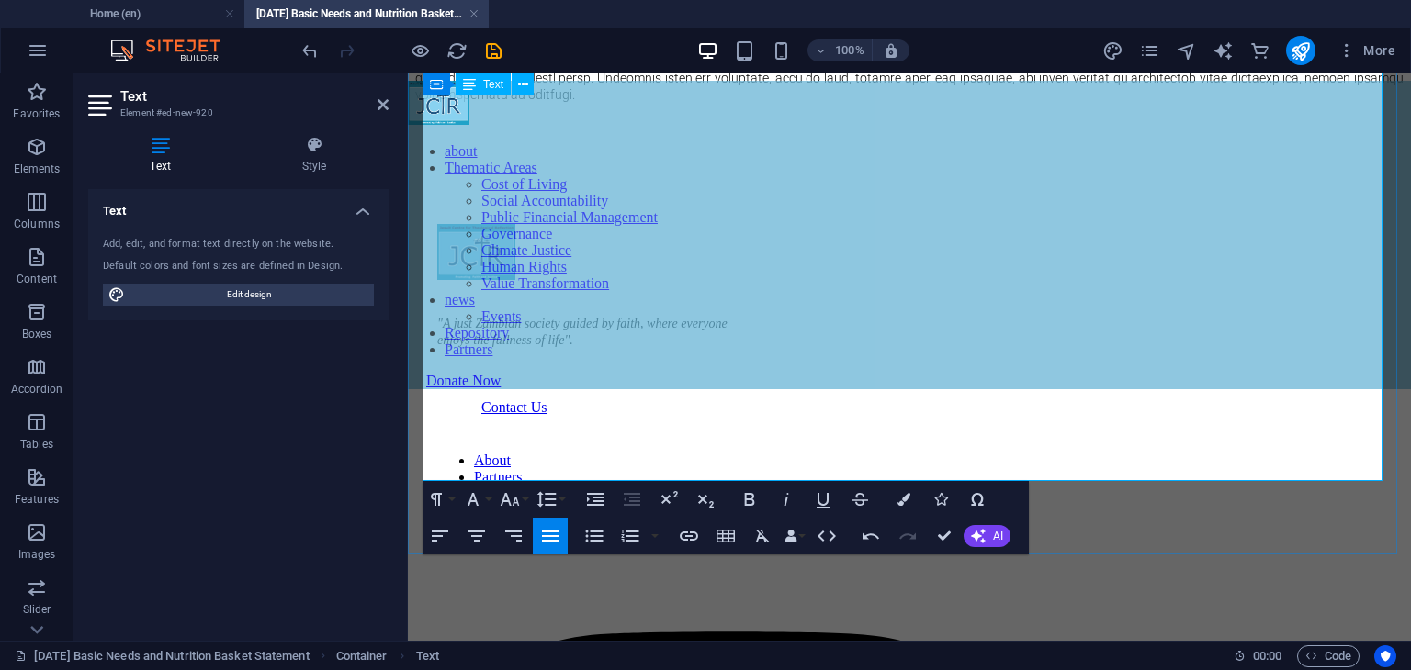
click at [527, 165] on p "​" at bounding box center [909, 157] width 988 height 17
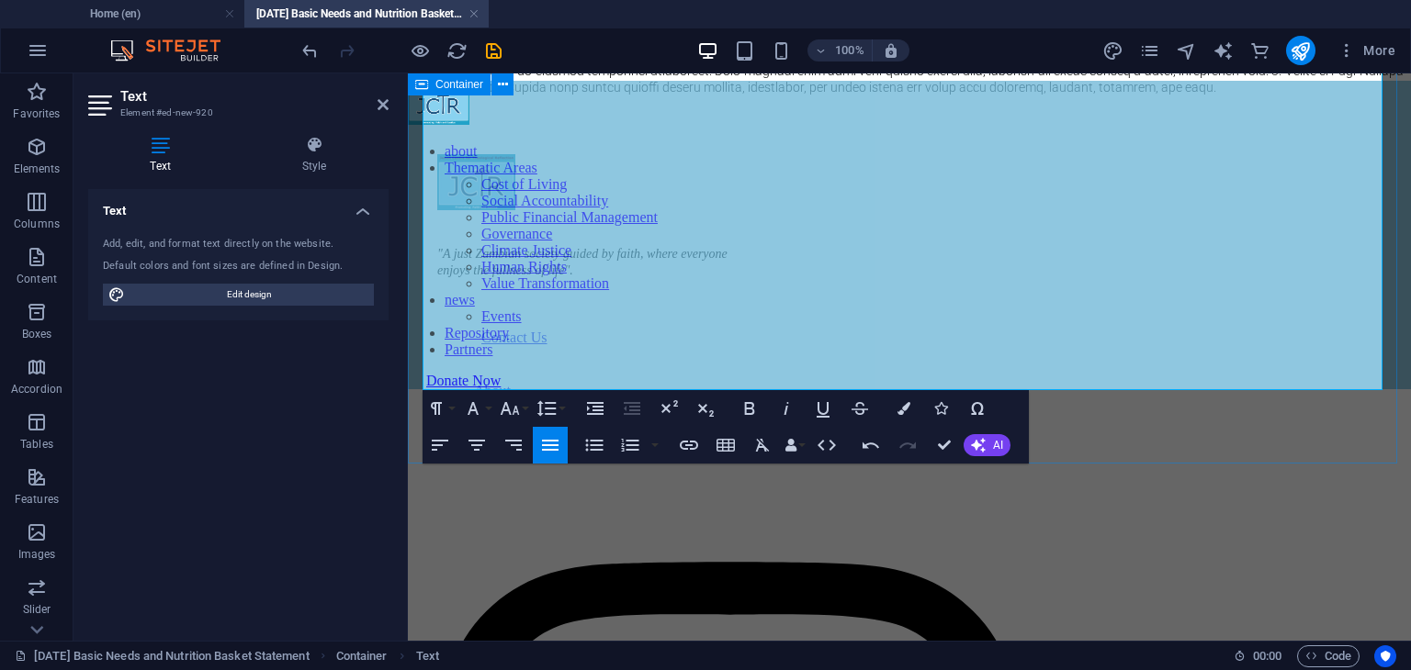
scroll to position [1158, 0]
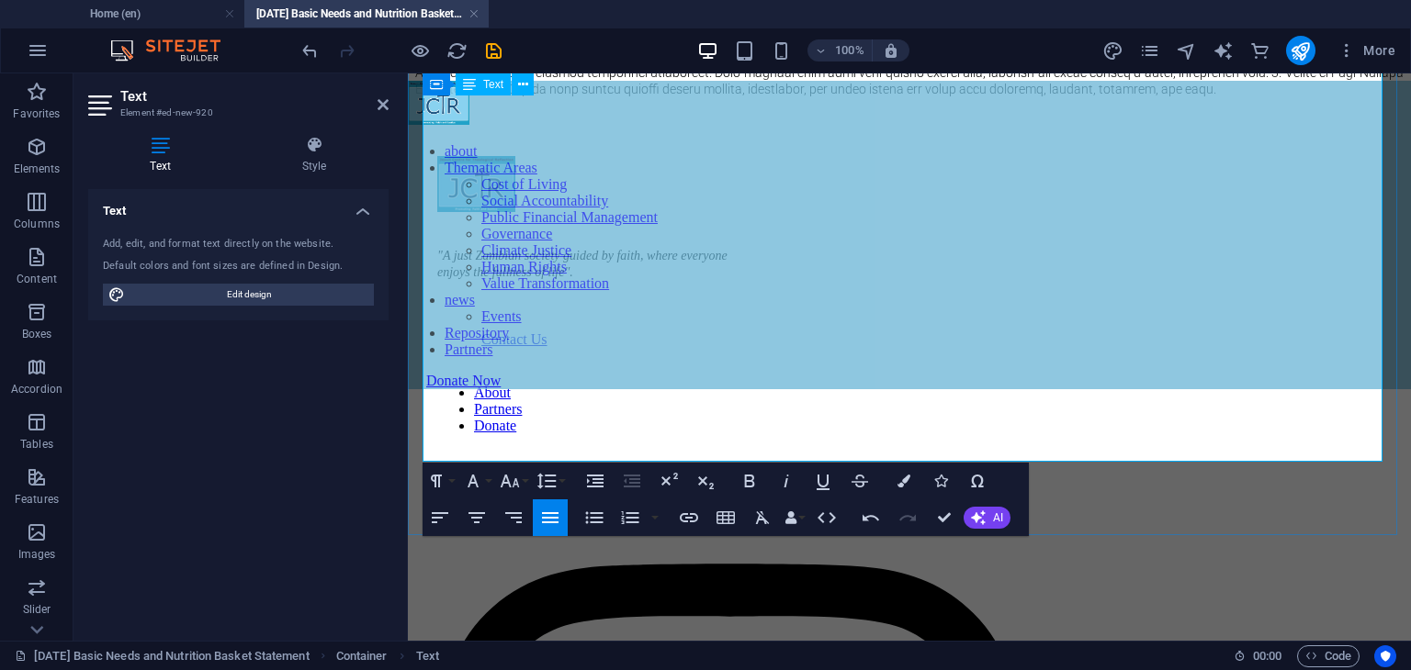
click at [928, 96] on span at bounding box center [909, 31] width 988 height 130
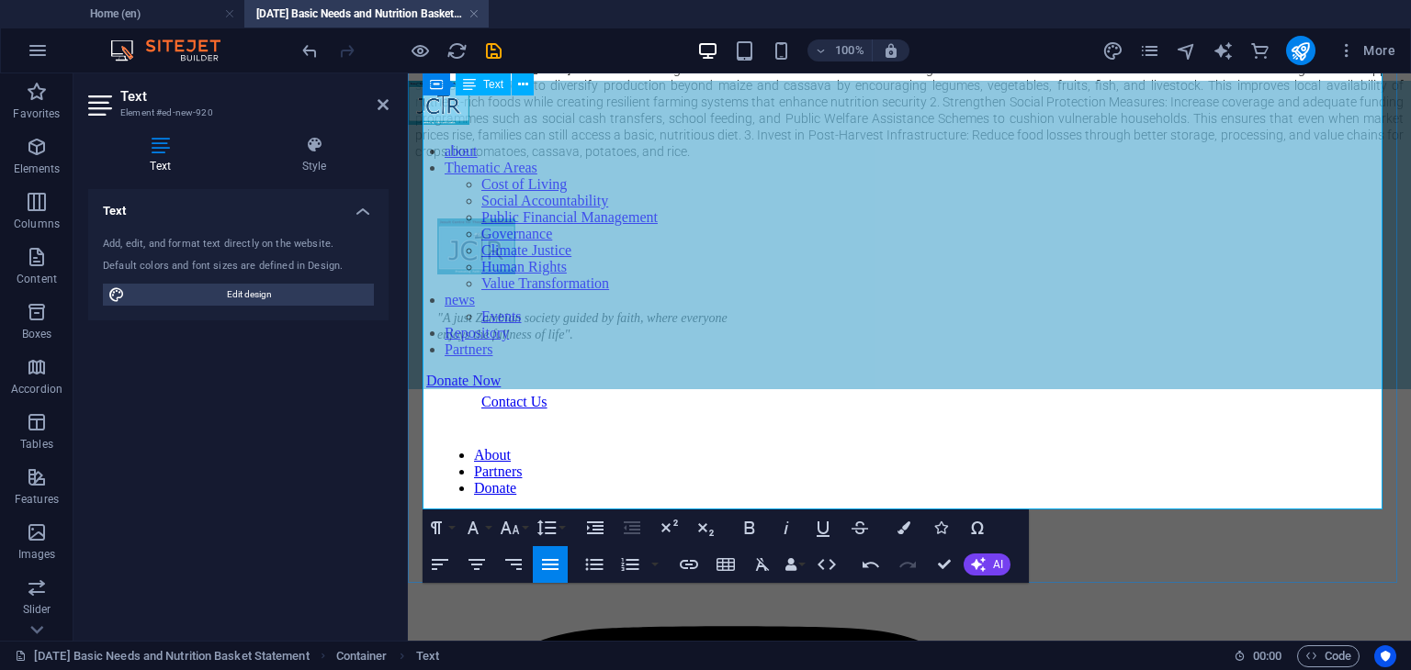
scroll to position [1250, 0]
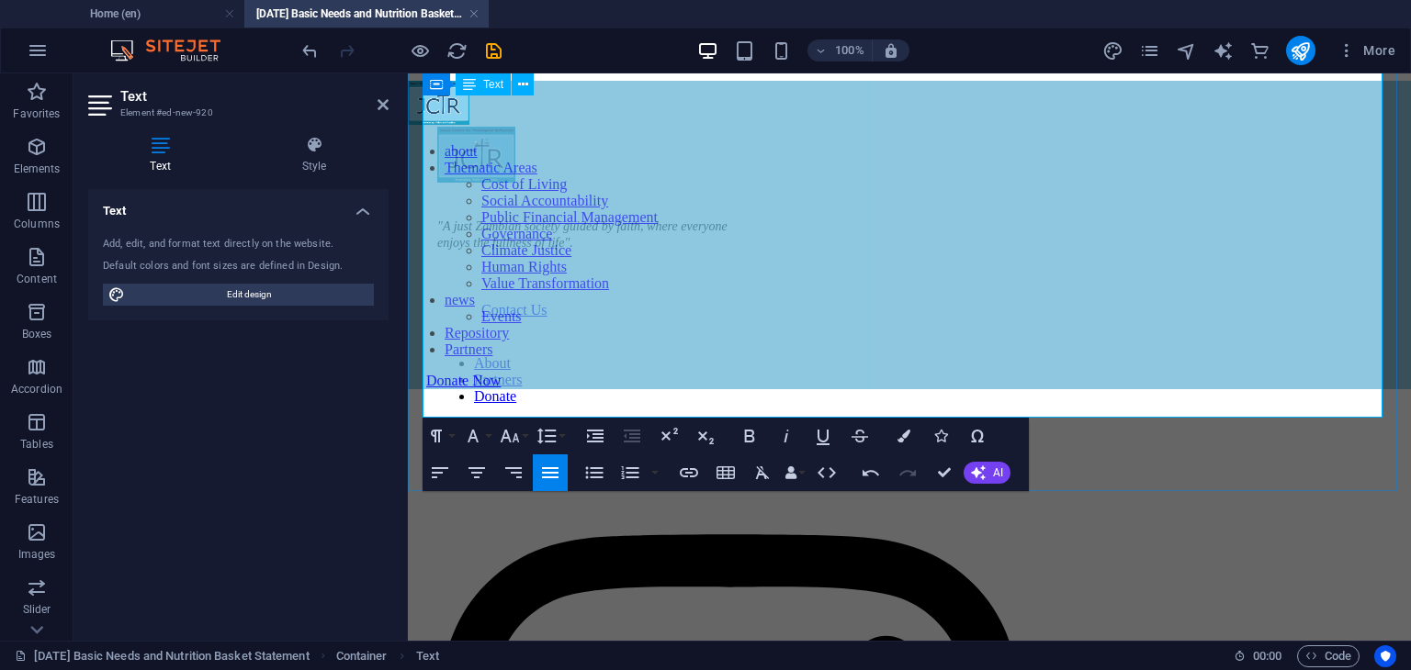
click at [958, 67] on span "The [DEMOGRAPHIC_DATA] Centre for Theological Reflection therefore makes the fo…" at bounding box center [909, 18] width 988 height 97
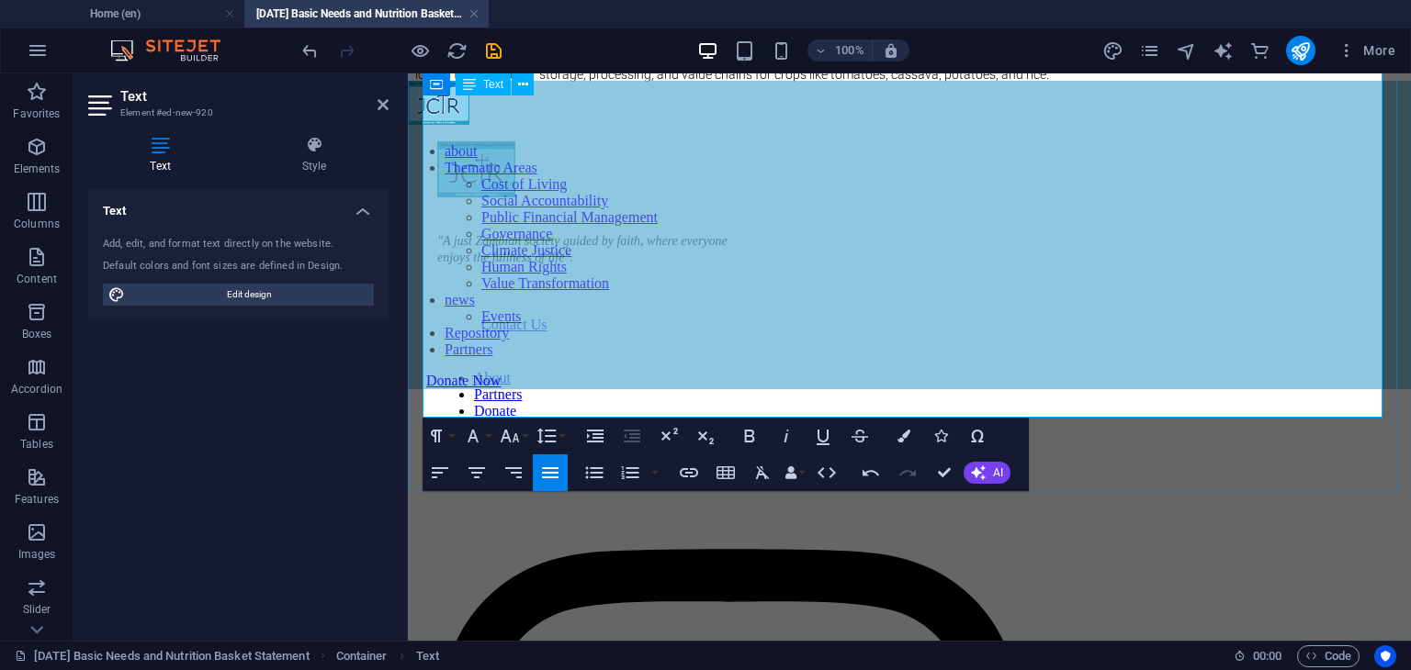
click at [434, 82] on span "1. Promote Diverse and Nutrition-Sensitive Agriculture: Support small-scale far…" at bounding box center [909, 41] width 988 height 81
click at [625, 478] on icon "button" at bounding box center [630, 473] width 22 height 22
click at [590, 476] on icon "button" at bounding box center [594, 473] width 22 height 22
click at [465, 82] on span "Promote Diverse and Nutrition-Sensitive Agriculture: Support small-scale farmer…" at bounding box center [924, 41] width 944 height 81
click at [1303, 82] on span "Strengthen Social Protection Measures: Increase coverage and adequate funding p…" at bounding box center [924, 58] width 944 height 48
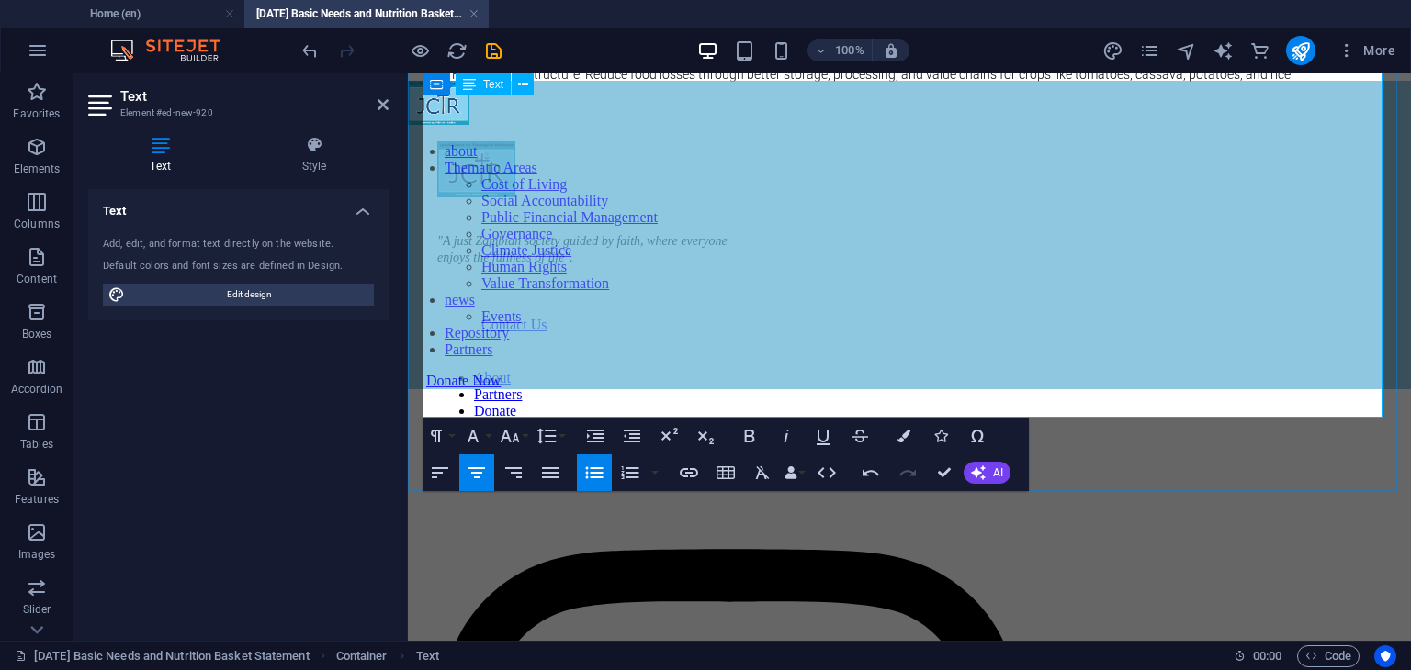
click at [1300, 82] on span "Strengthen Social Protection Measures: Increase coverage and adequate funding p…" at bounding box center [924, 58] width 944 height 48
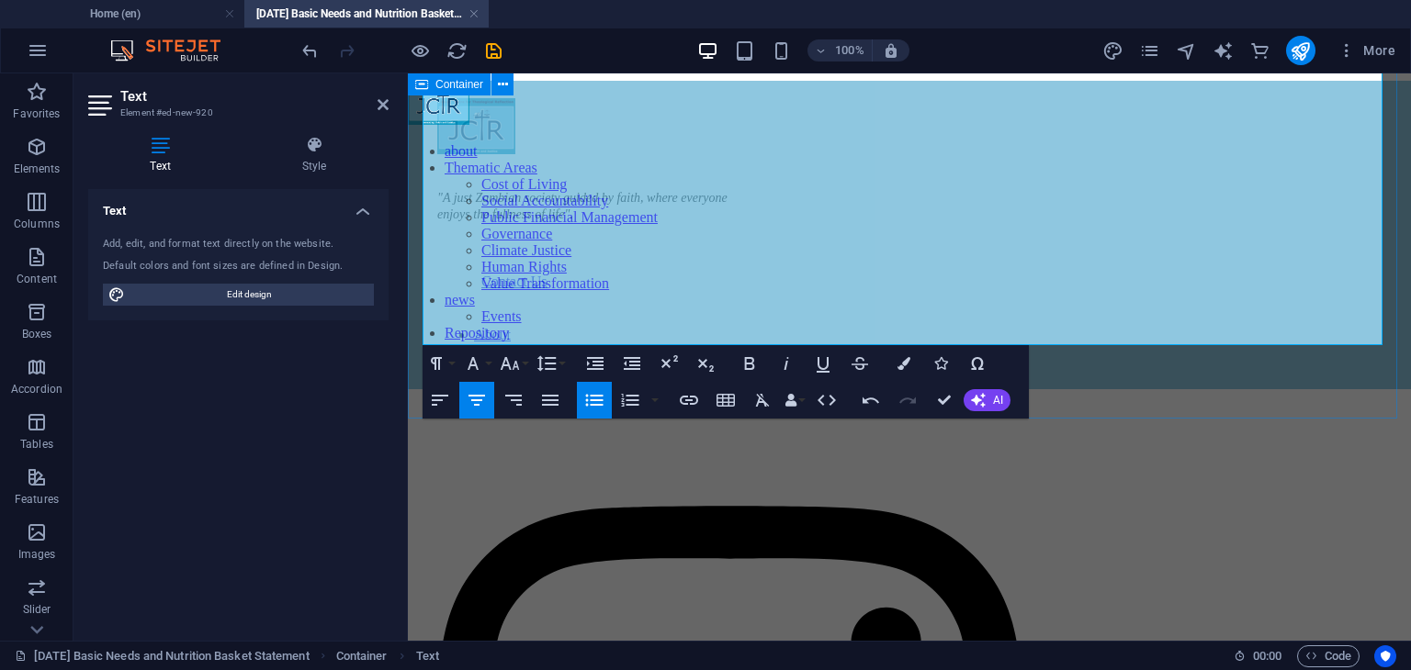
scroll to position [1342, 0]
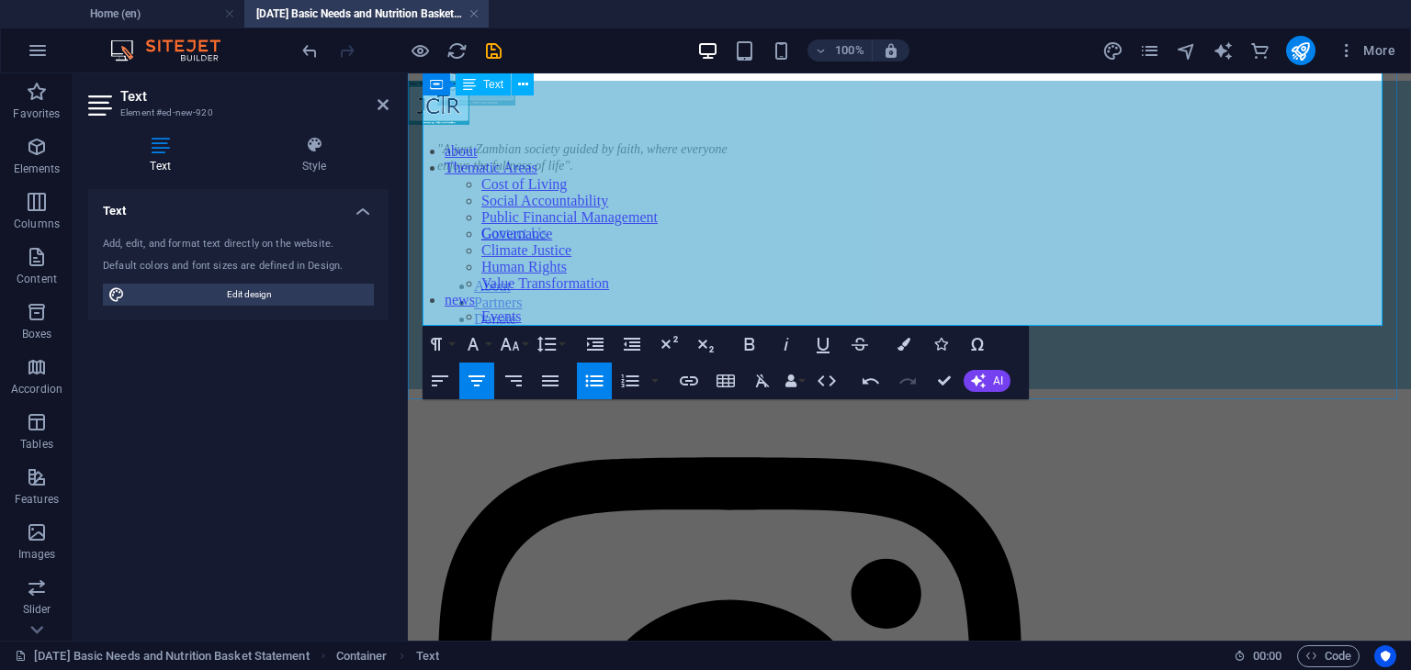
drag, startPoint x: 1364, startPoint y: 312, endPoint x: 437, endPoint y: 229, distance: 930.3
click at [439, 385] on icon "button" at bounding box center [440, 381] width 22 height 22
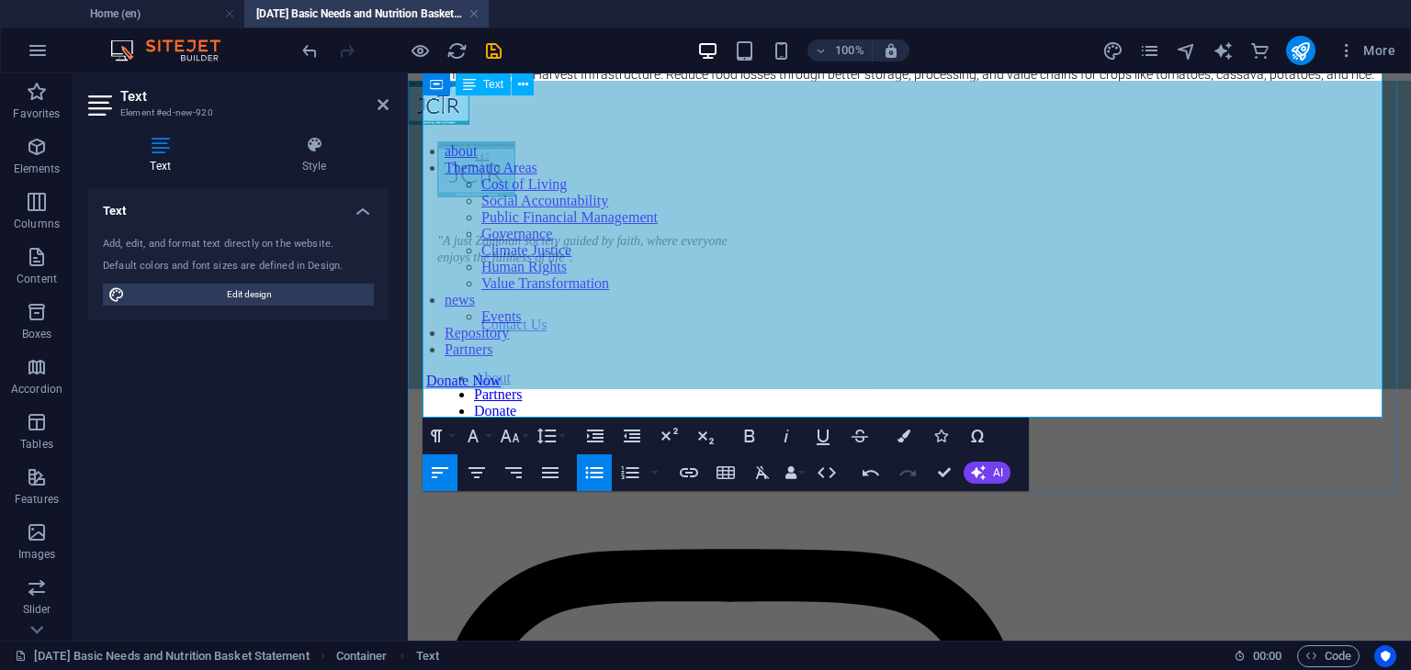
scroll to position [1158, 0]
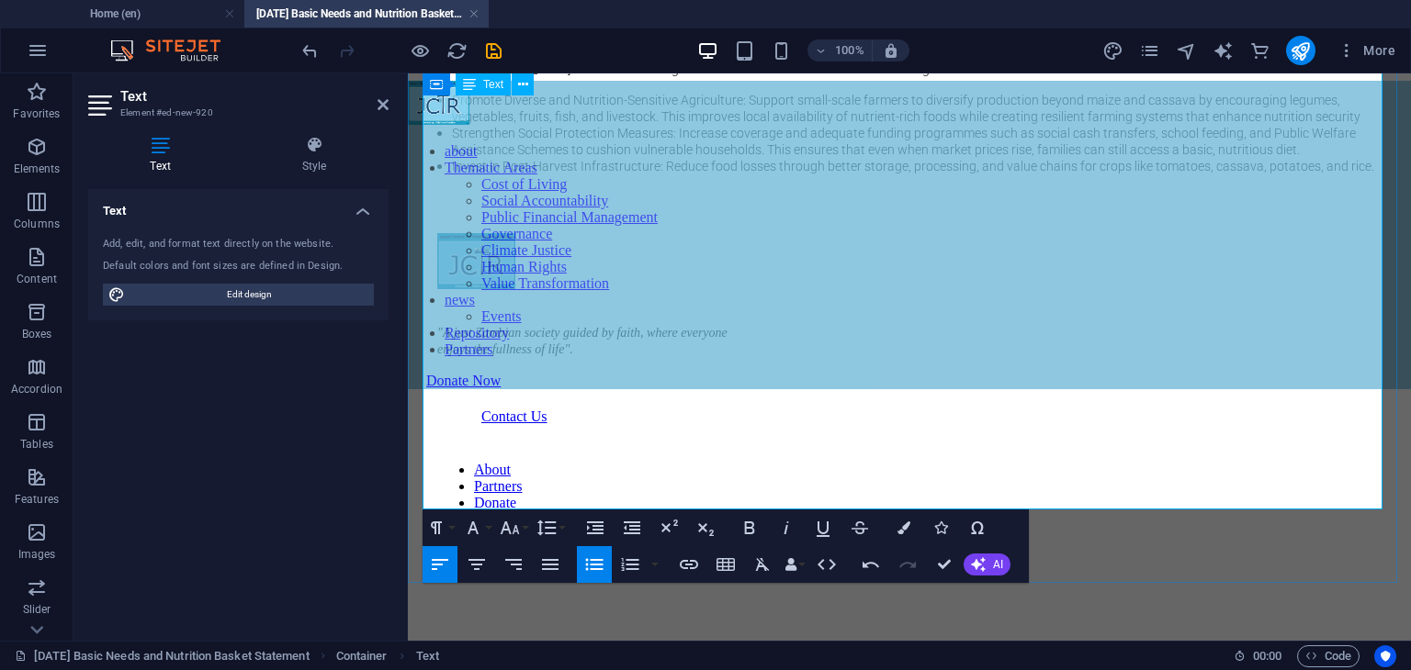
click at [849, 76] on span "The [DEMOGRAPHIC_DATA] Centre for Theological Reflection therefore makes the fo…" at bounding box center [727, 69] width 624 height 15
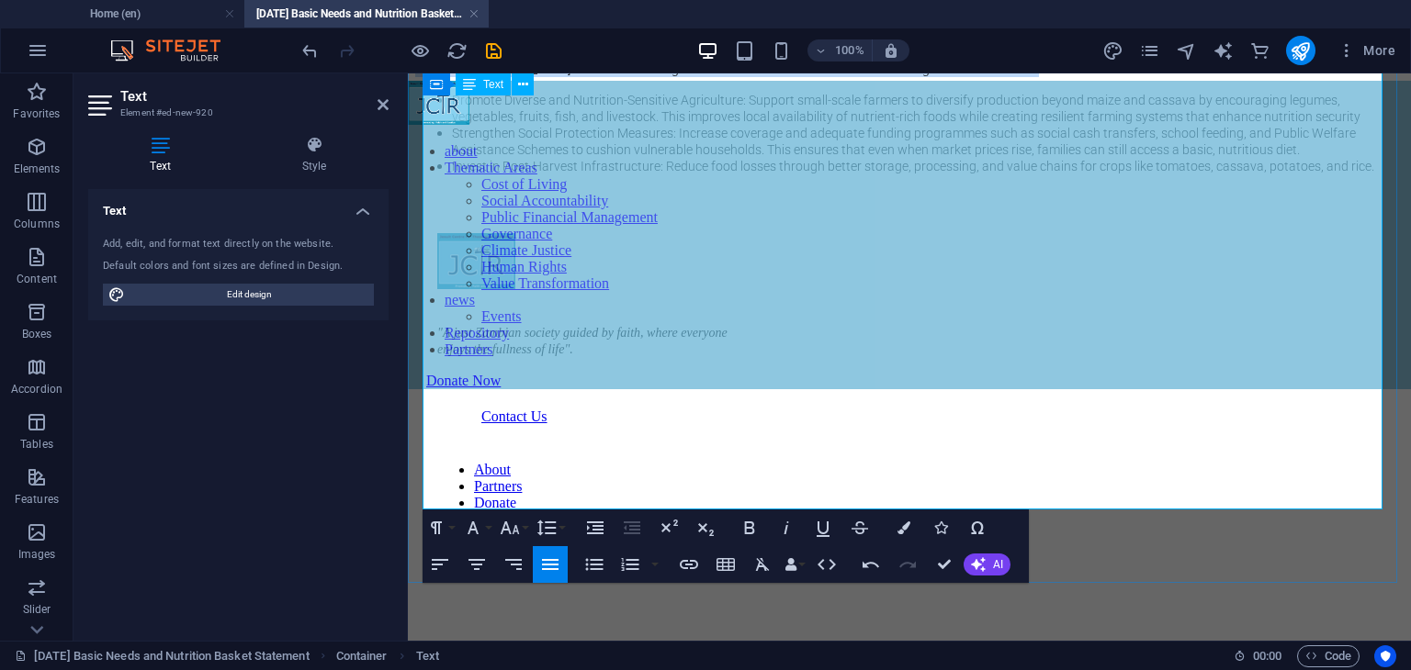
click at [849, 76] on span "The [DEMOGRAPHIC_DATA] Centre for Theological Reflection therefore makes the fo…" at bounding box center [727, 69] width 624 height 15
click at [747, 517] on icon "button" at bounding box center [749, 528] width 22 height 22
click at [929, 125] on li "Promote Diverse and Nutrition-Sensitive Agriculture: Support small-scale farmer…" at bounding box center [927, 108] width 951 height 33
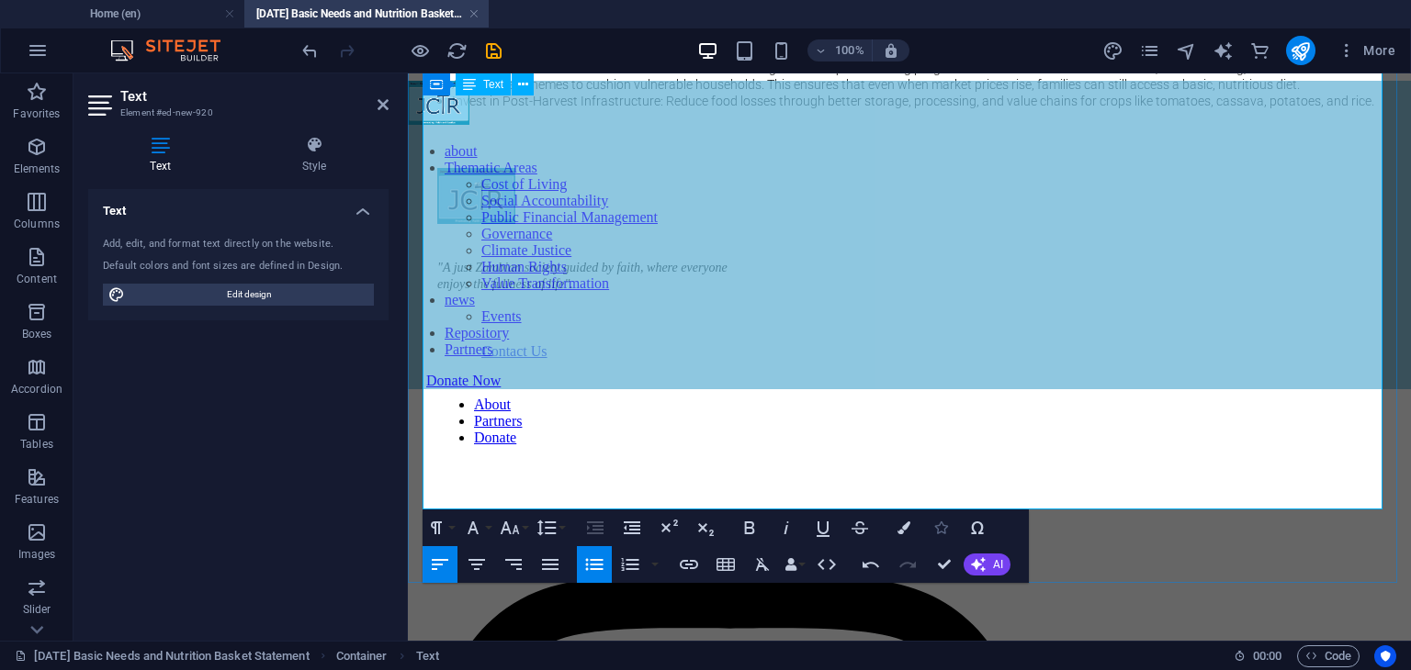
scroll to position [1250, 0]
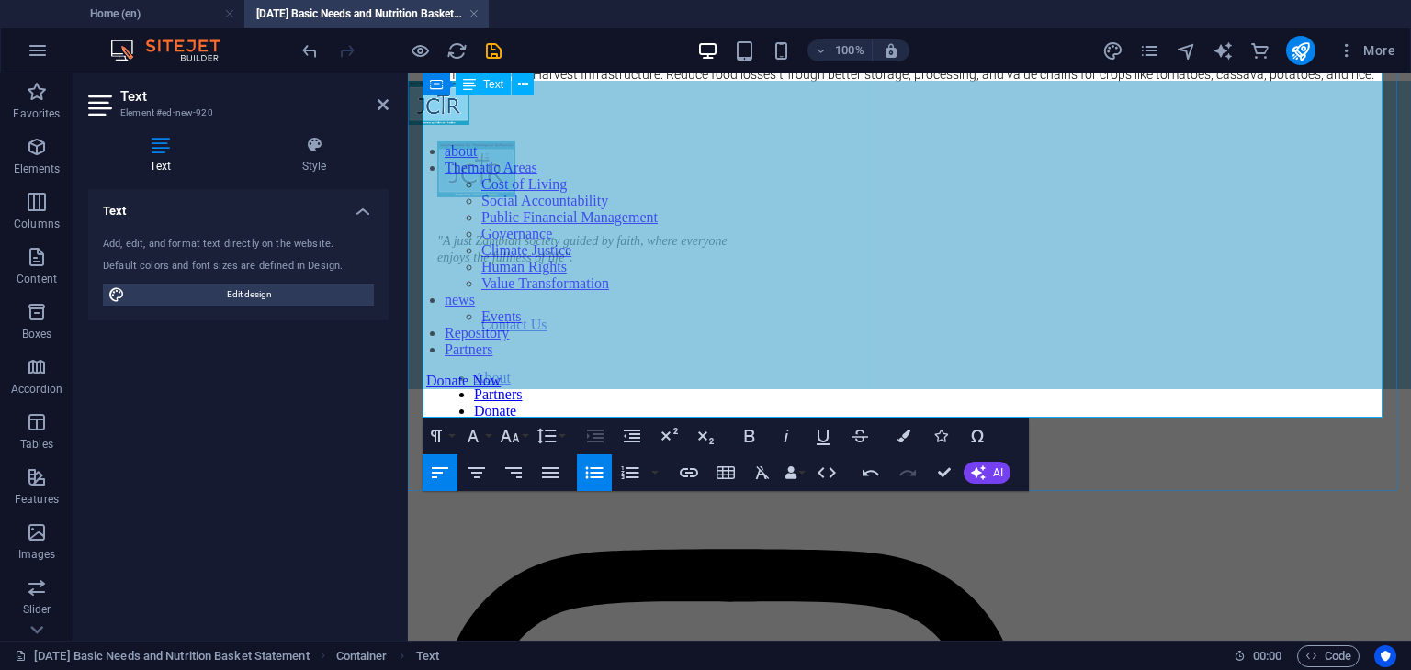
click at [1353, 83] on li "Invest in Post-Harvest Infrastructure: Reduce food losses through better storag…" at bounding box center [927, 74] width 951 height 17
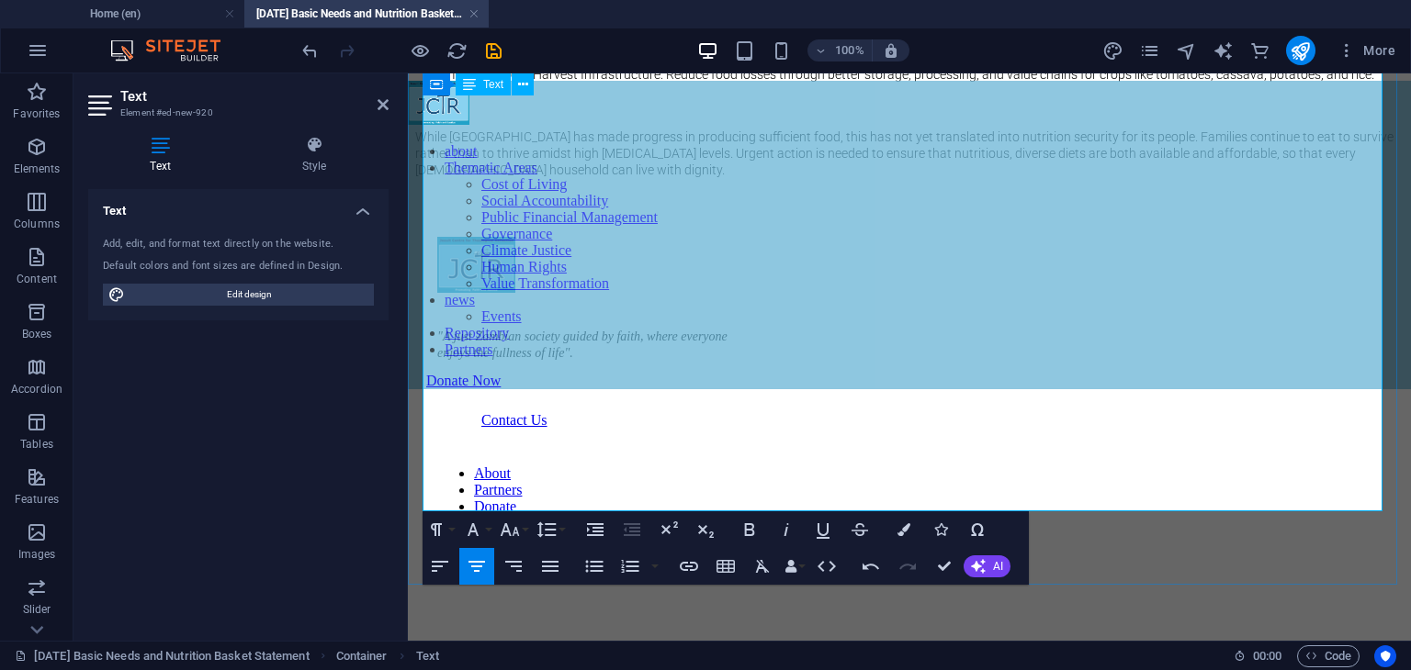
click at [980, 178] on p "​While [GEOGRAPHIC_DATA] has made progress in producing sufficient food, this h…" at bounding box center [909, 154] width 988 height 50
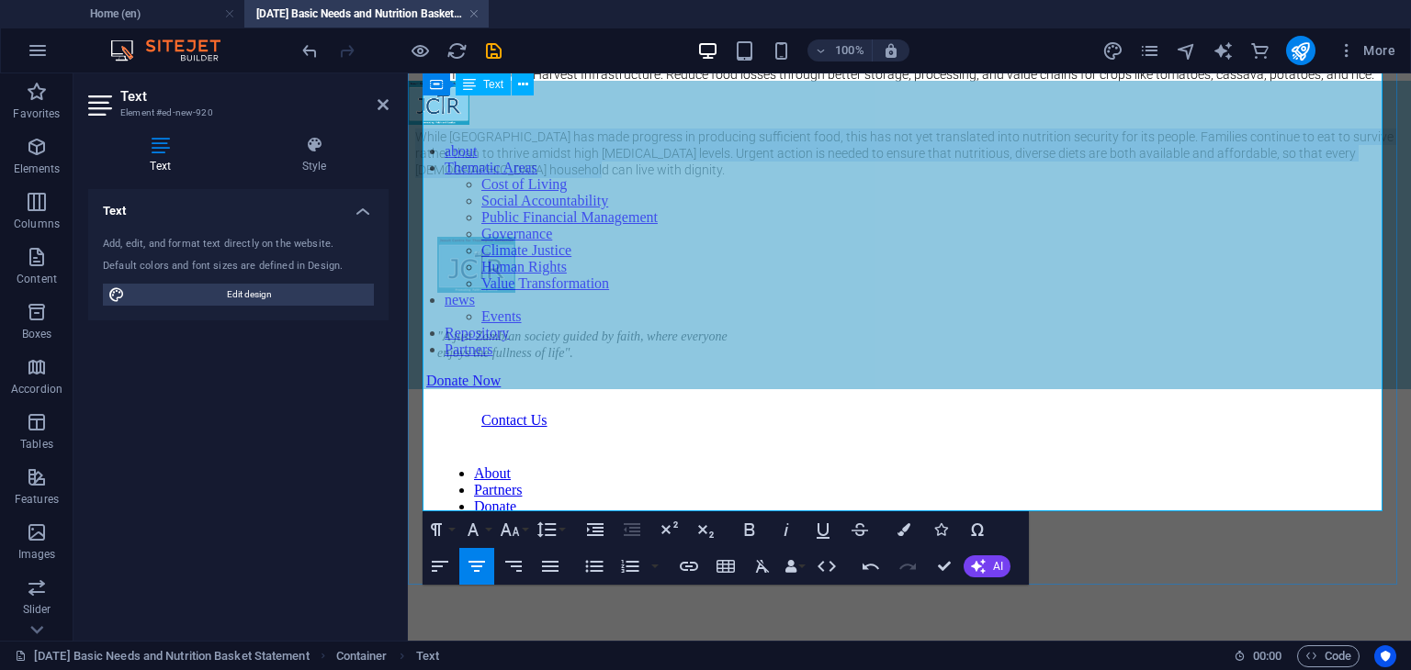
click at [980, 178] on p "​While [GEOGRAPHIC_DATA] has made progress in producing sufficient food, this h…" at bounding box center [909, 154] width 988 height 50
click at [539, 567] on icon "button" at bounding box center [550, 567] width 22 height 22
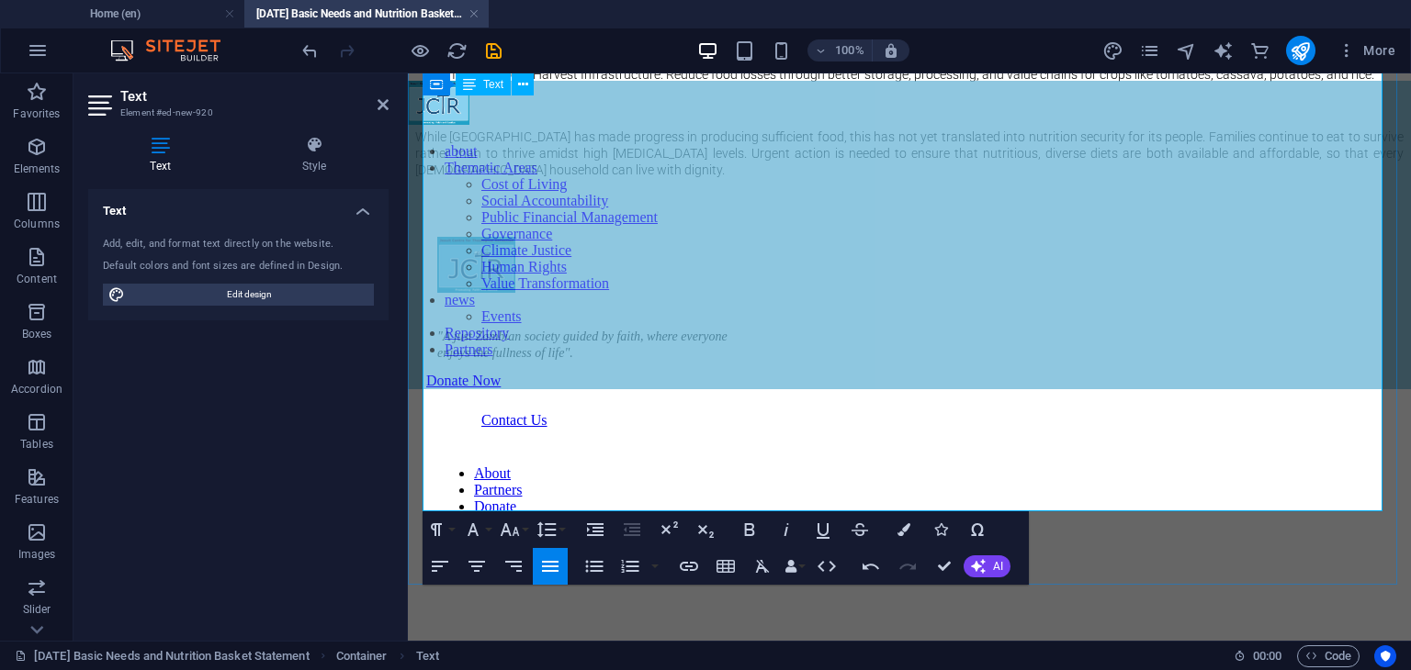
click at [703, 178] on p "​While [GEOGRAPHIC_DATA] has made progress in producing sufficient food, this h…" at bounding box center [909, 154] width 988 height 50
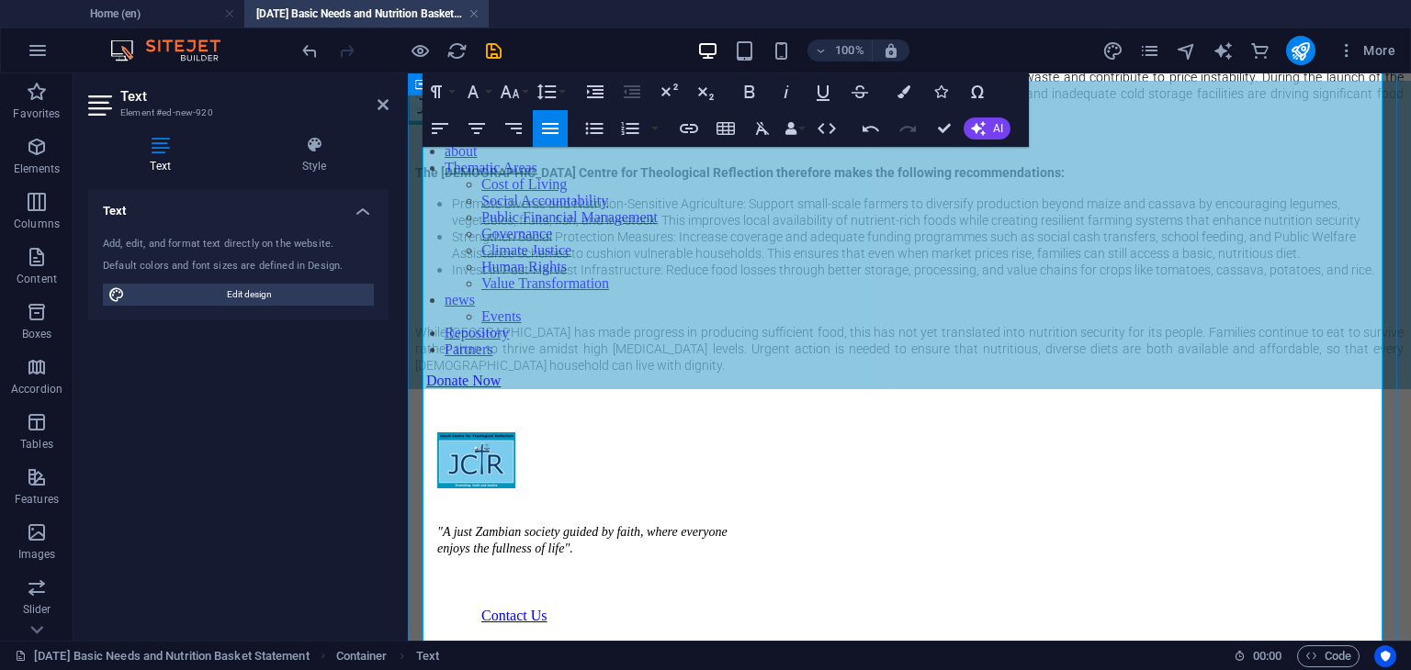
scroll to position [1066, 0]
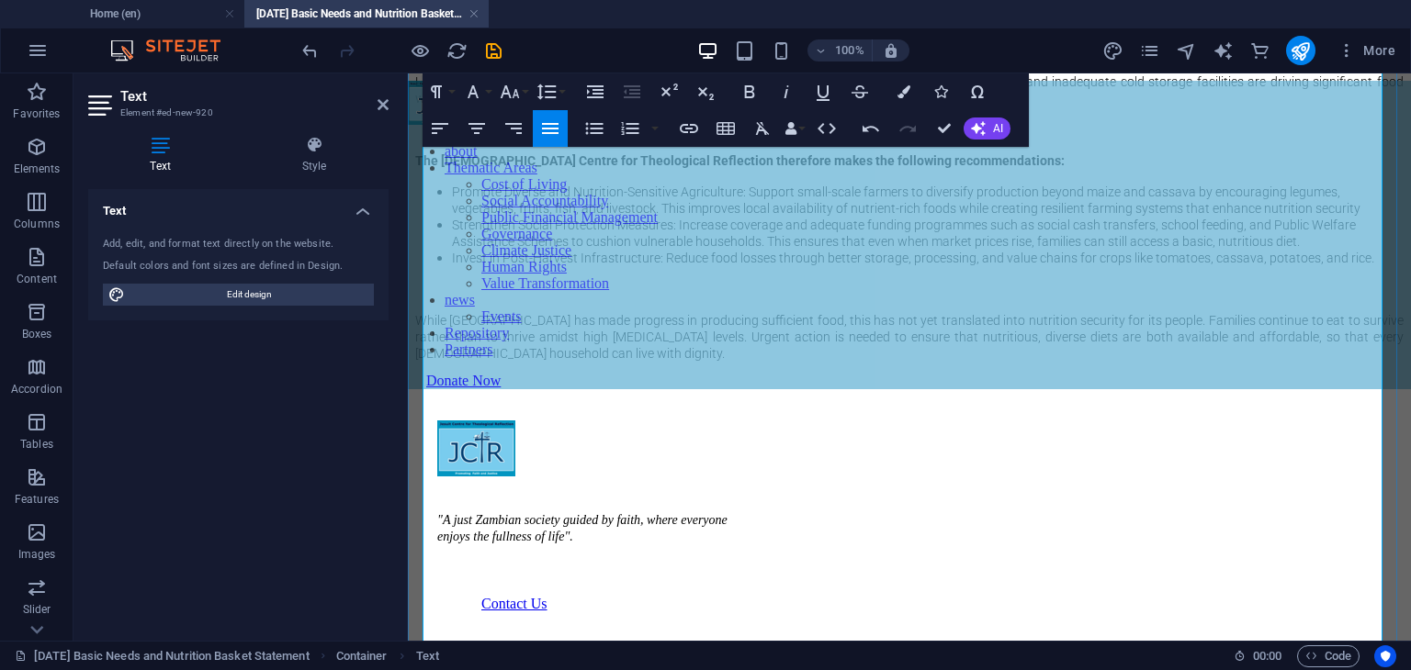
click at [753, 168] on strong "The [DEMOGRAPHIC_DATA] Centre for Theological Reflection therefore makes the fo…" at bounding box center [739, 160] width 649 height 15
click at [758, 93] on icon "button" at bounding box center [749, 92] width 22 height 22
click at [980, 216] on span "Promote Diverse and Nutrition-Sensitive Agriculture: Support small-scale farmer…" at bounding box center [906, 200] width 908 height 31
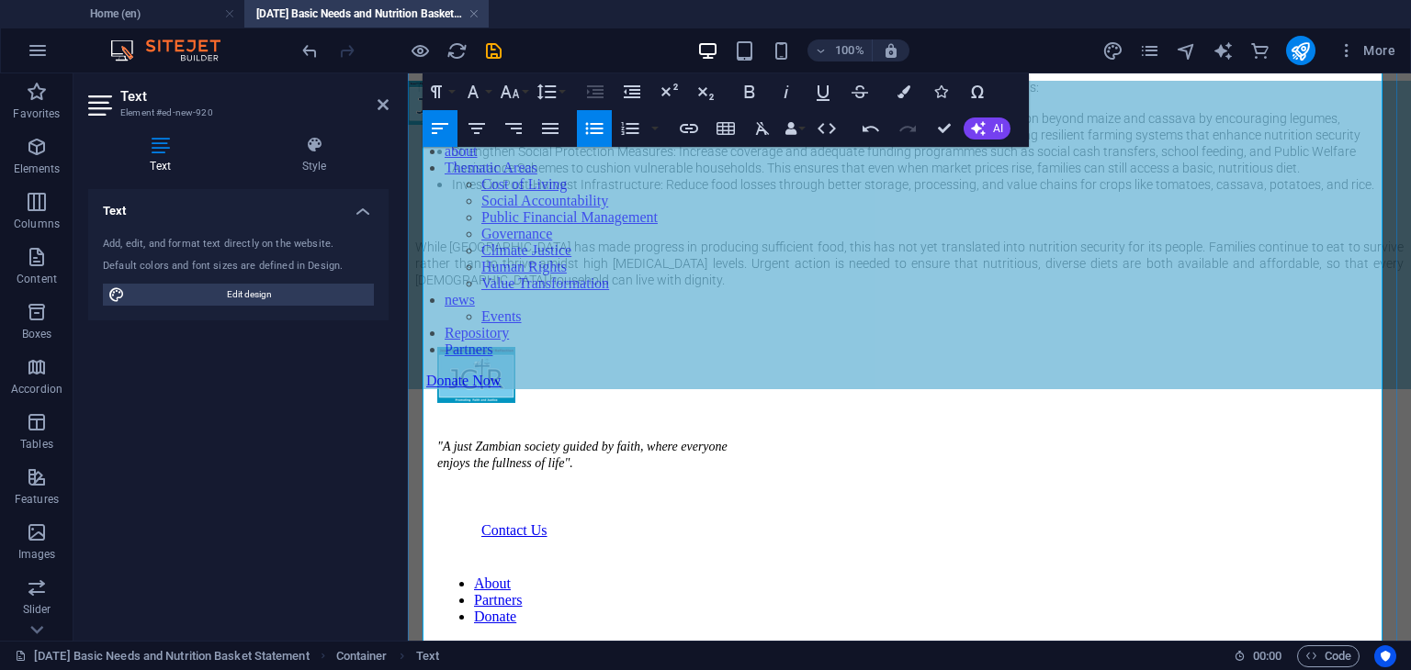
scroll to position [1250, 0]
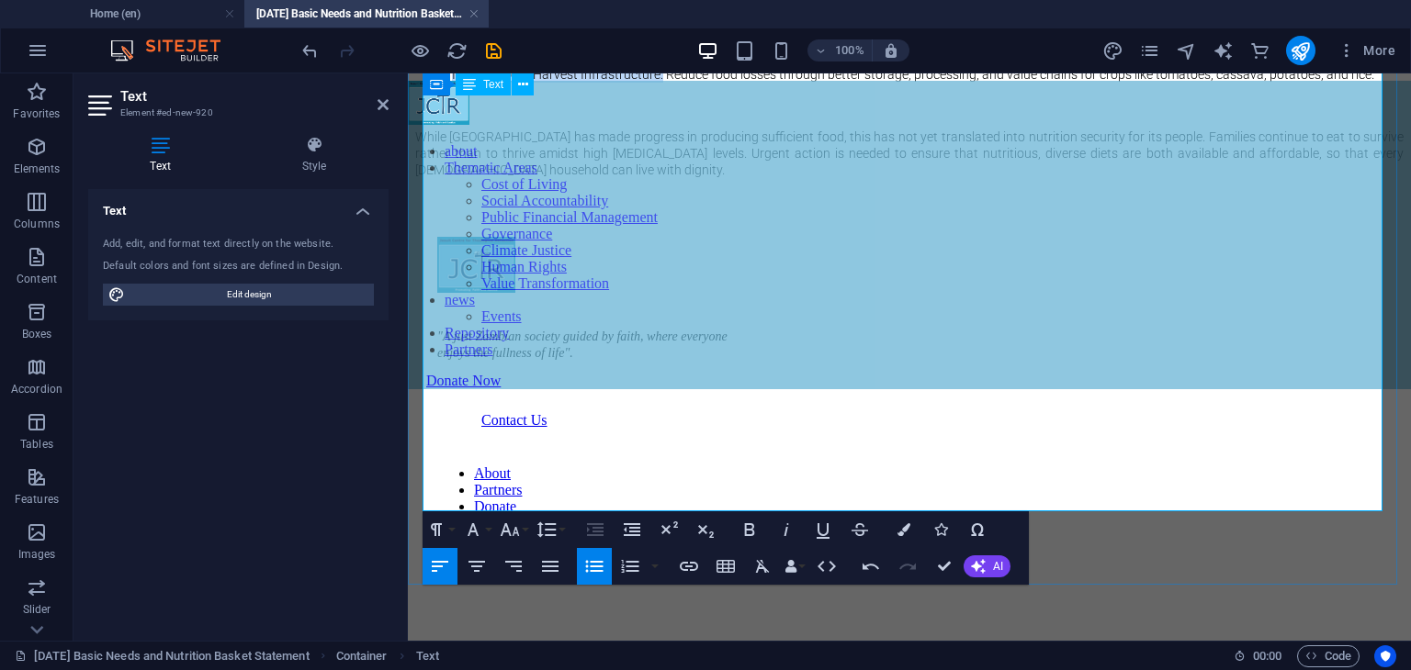
drag, startPoint x: 643, startPoint y: 403, endPoint x: 437, endPoint y: 412, distance: 205.9
click at [452, 82] on span "Invest in Post-Harvest Infrastructure: Reduce food losses through better storag…" at bounding box center [913, 74] width 922 height 15
click at [748, 530] on icon "button" at bounding box center [750, 529] width 10 height 13
click at [518, 65] on span "Strengthen Social Protection Measures: Increase coverage and adequate funding p…" at bounding box center [904, 49] width 904 height 31
drag, startPoint x: 658, startPoint y: 359, endPoint x: 441, endPoint y: 364, distance: 216.8
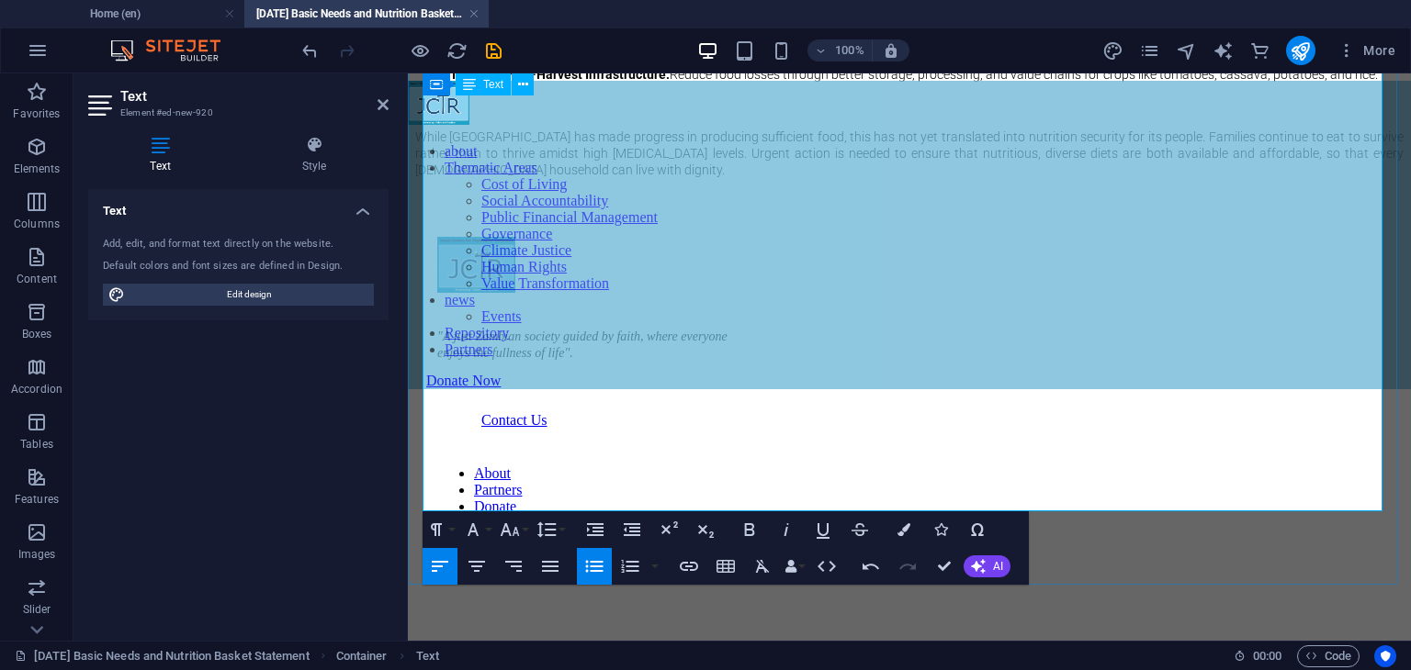
click at [452, 65] on span "Strengthen Social Protection Measures: Increase coverage and adequate funding p…" at bounding box center [904, 49] width 904 height 31
click at [744, 530] on icon "button" at bounding box center [749, 530] width 22 height 22
click at [647, 32] on span "Promote Diverse and Nutrition-Sensitive Agriculture: Support small-scale farmer…" at bounding box center [906, 16] width 908 height 31
drag, startPoint x: 726, startPoint y: 313, endPoint x: 439, endPoint y: 317, distance: 287.5
click at [452, 32] on span "Promote Diverse and Nutrition-Sensitive Agriculture: Support small-scale farmer…" at bounding box center [906, 16] width 908 height 31
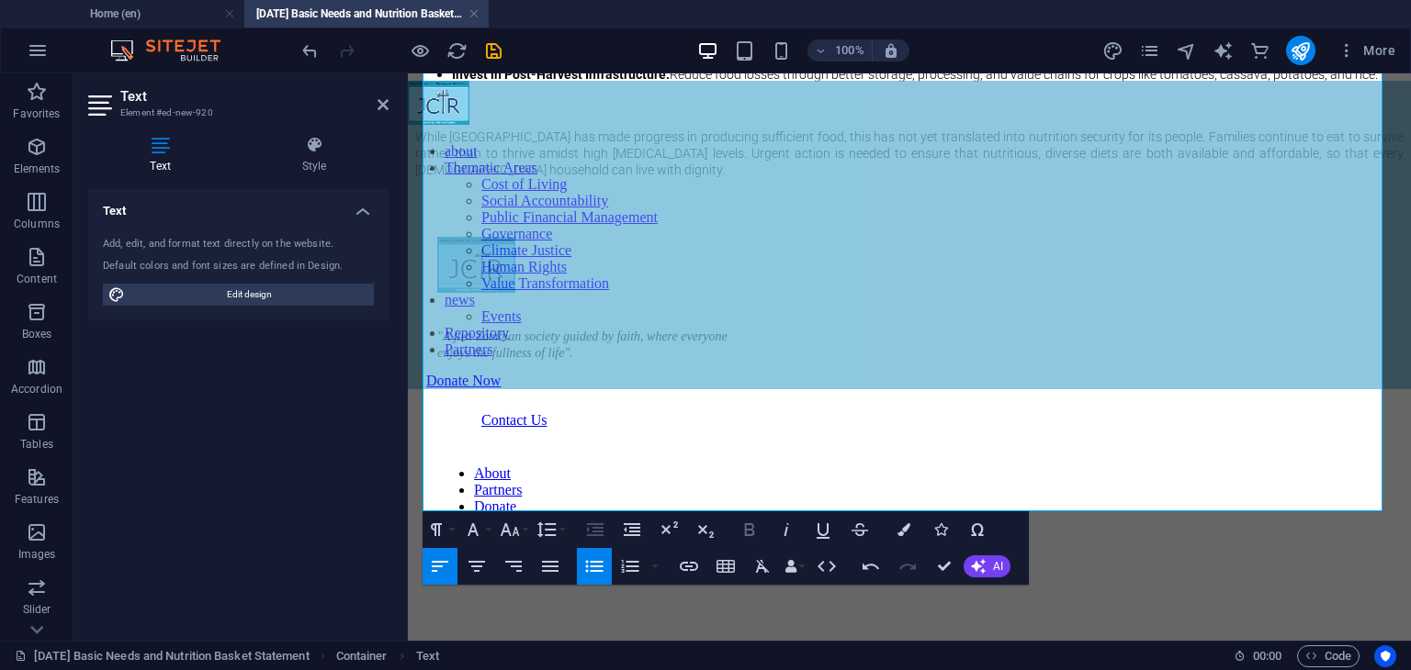
click at [742, 530] on icon "button" at bounding box center [749, 530] width 22 height 22
click at [754, 82] on span "Invest in Post-Harvest Infrastructure: Reduce food losses through better storag…" at bounding box center [915, 74] width 926 height 15
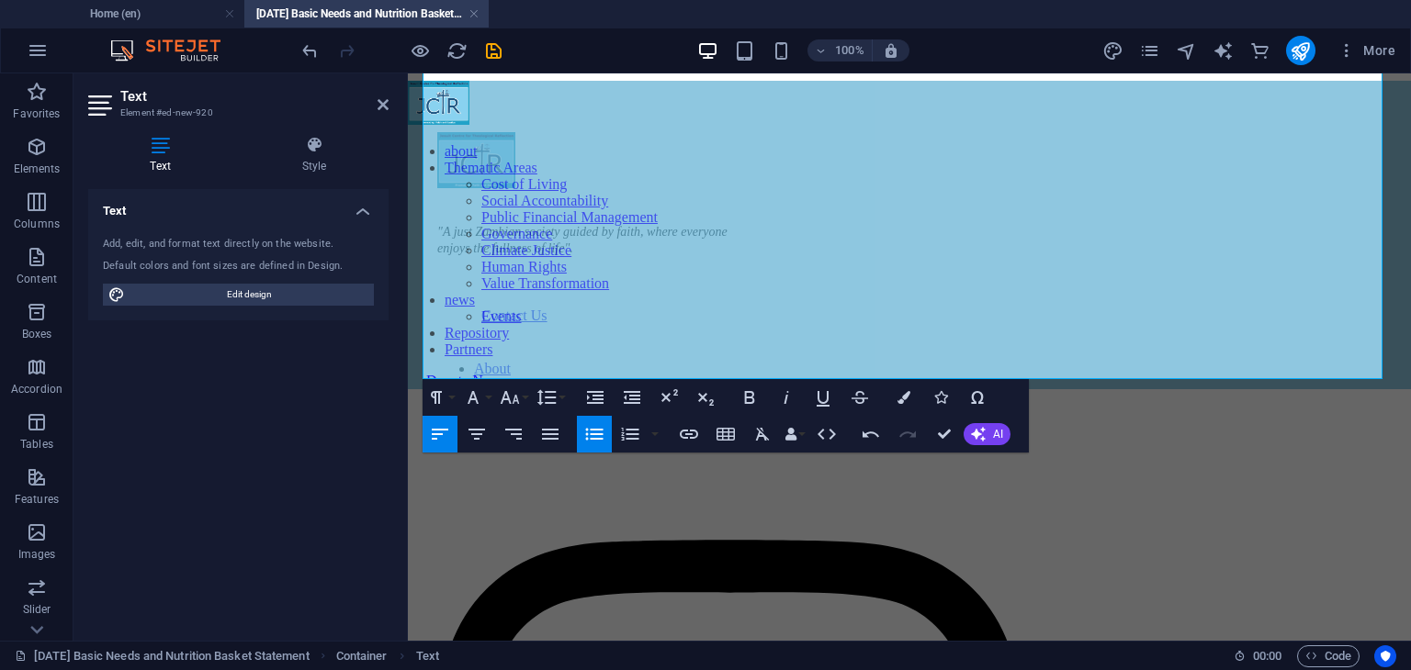
scroll to position [1158, 0]
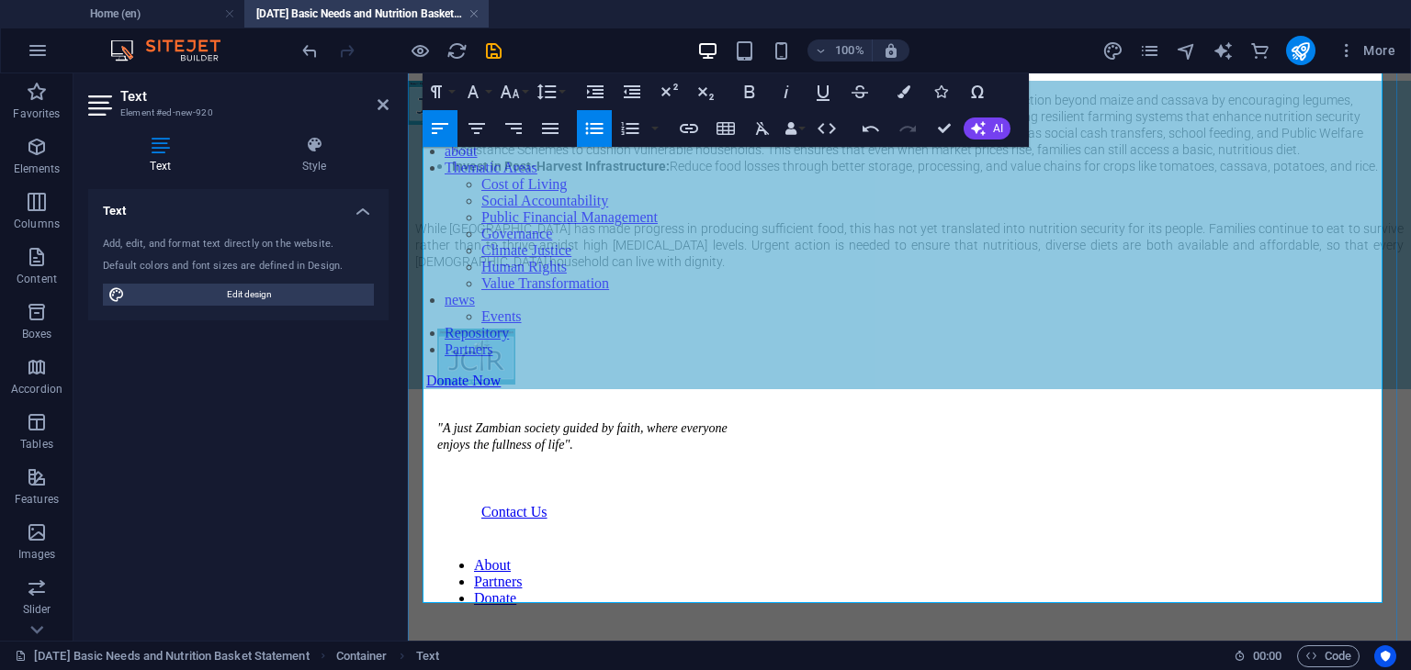
click at [735, 76] on span "The [DEMOGRAPHIC_DATA] Centre for Theological Reflection therefore makes the fo…" at bounding box center [727, 69] width 624 height 15
drag, startPoint x: 847, startPoint y: 384, endPoint x: 425, endPoint y: 376, distance: 421.6
click at [425, 76] on span "The [DEMOGRAPHIC_DATA] Centre for Theological Reflection therefore makes the fo…" at bounding box center [727, 69] width 624 height 15
click at [481, 76] on span "Recommendations:" at bounding box center [470, 69] width 110 height 15
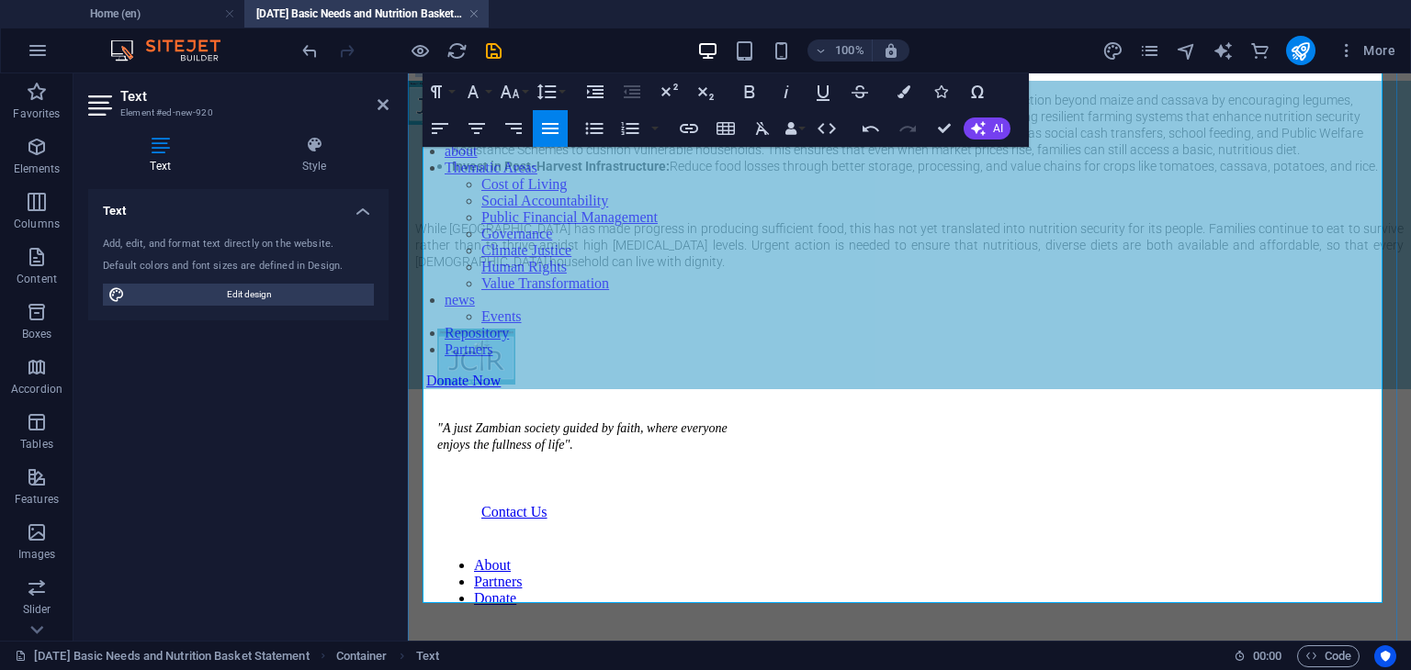
click at [481, 76] on span "Recommendations:" at bounding box center [470, 69] width 110 height 15
click at [748, 84] on icon "button" at bounding box center [749, 92] width 22 height 22
click at [792, 91] on icon "button" at bounding box center [786, 92] width 22 height 22
click at [758, 77] on p "Recommendations:" at bounding box center [909, 69] width 988 height 17
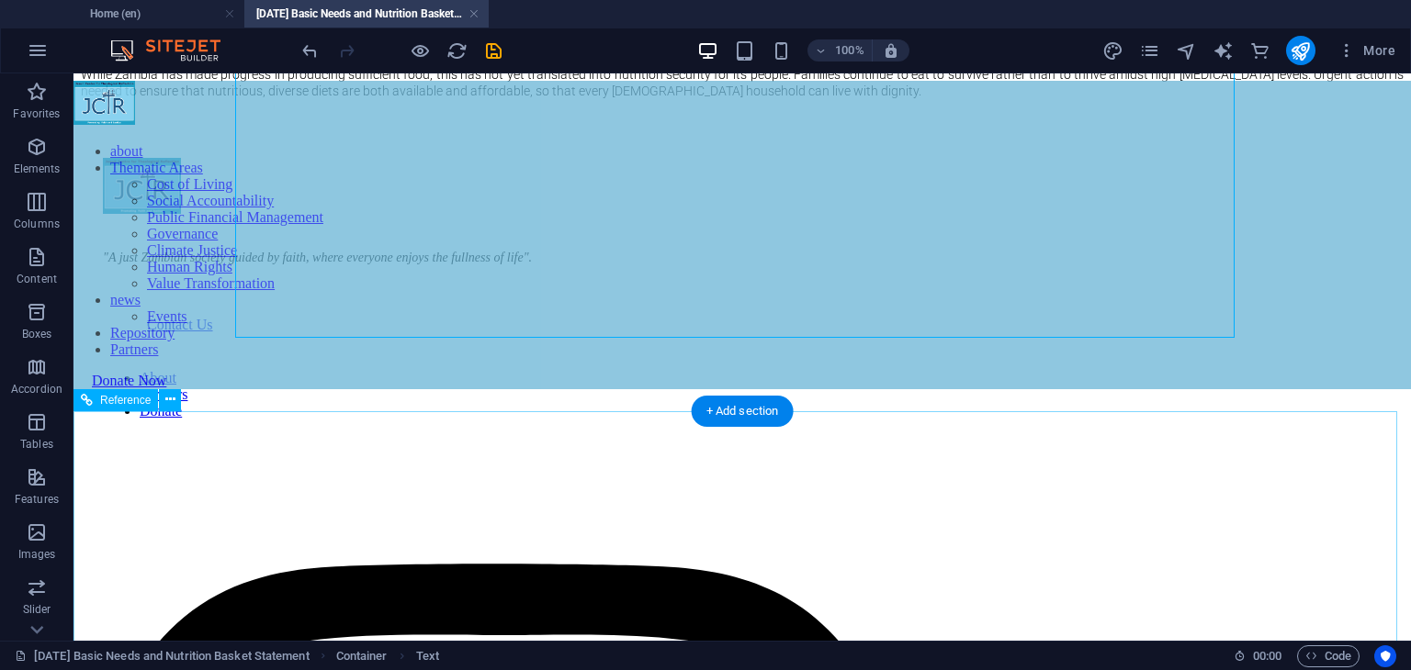
scroll to position [1422, 0]
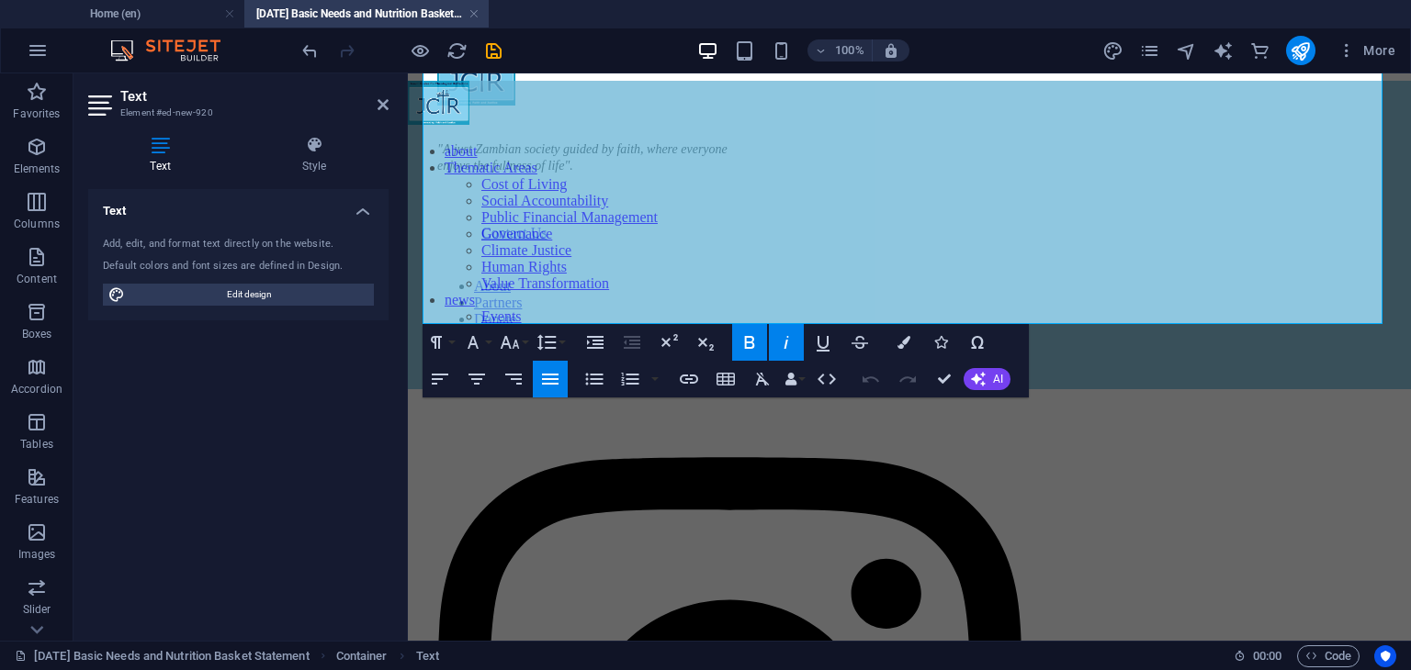
scroll to position [1491, 0]
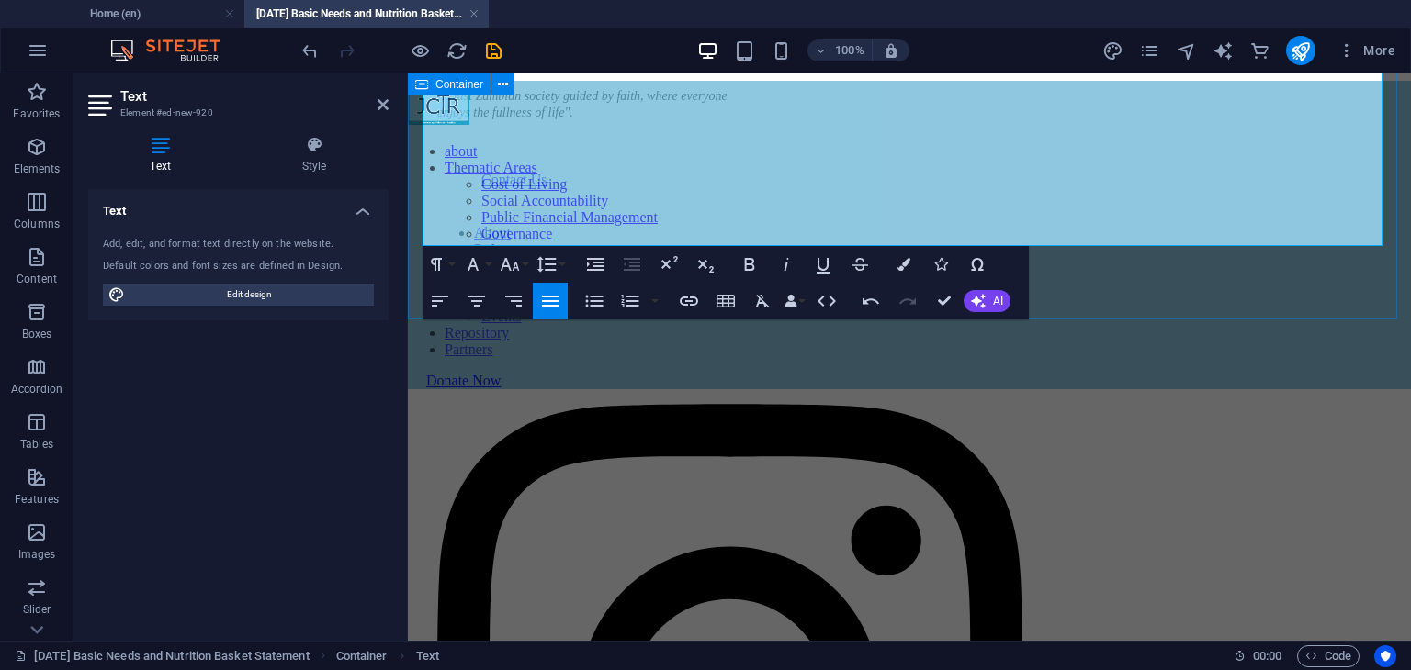
scroll to position [1402, 0]
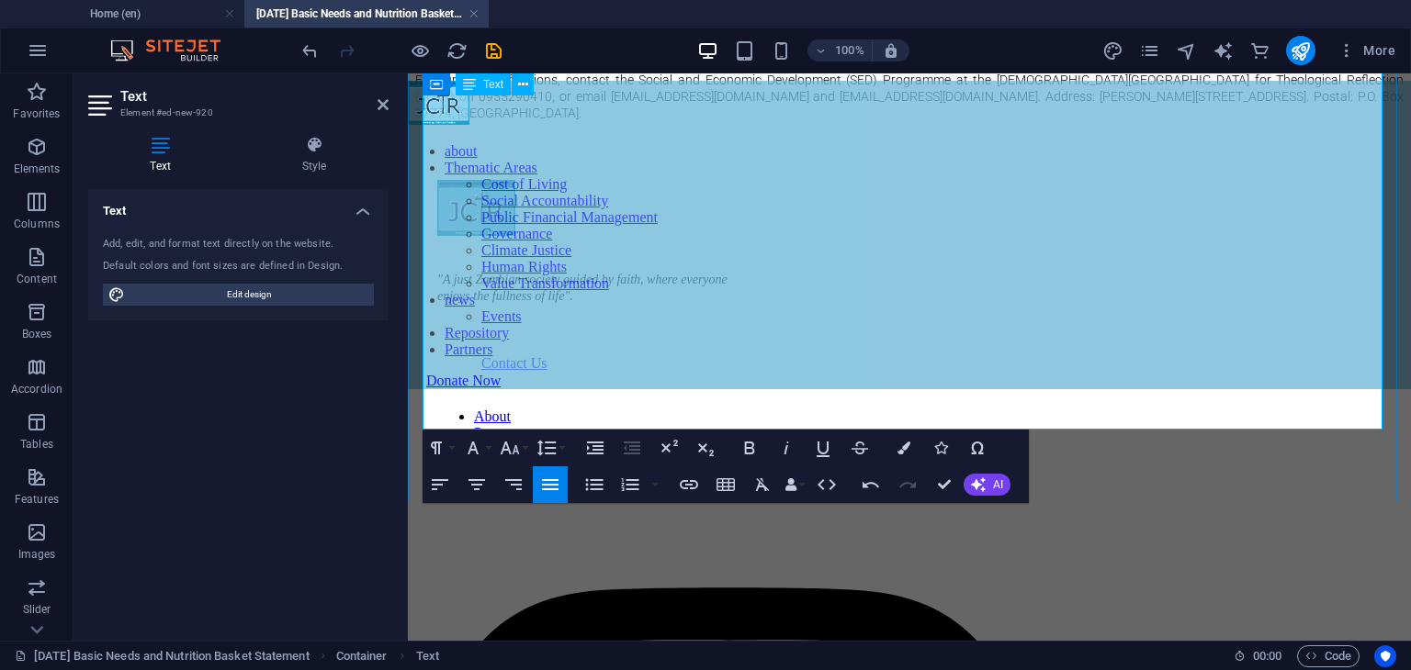
click at [1006, 121] on p "​For further clarifications, contact the Social and Economic Development (SED) …" at bounding box center [909, 97] width 988 height 50
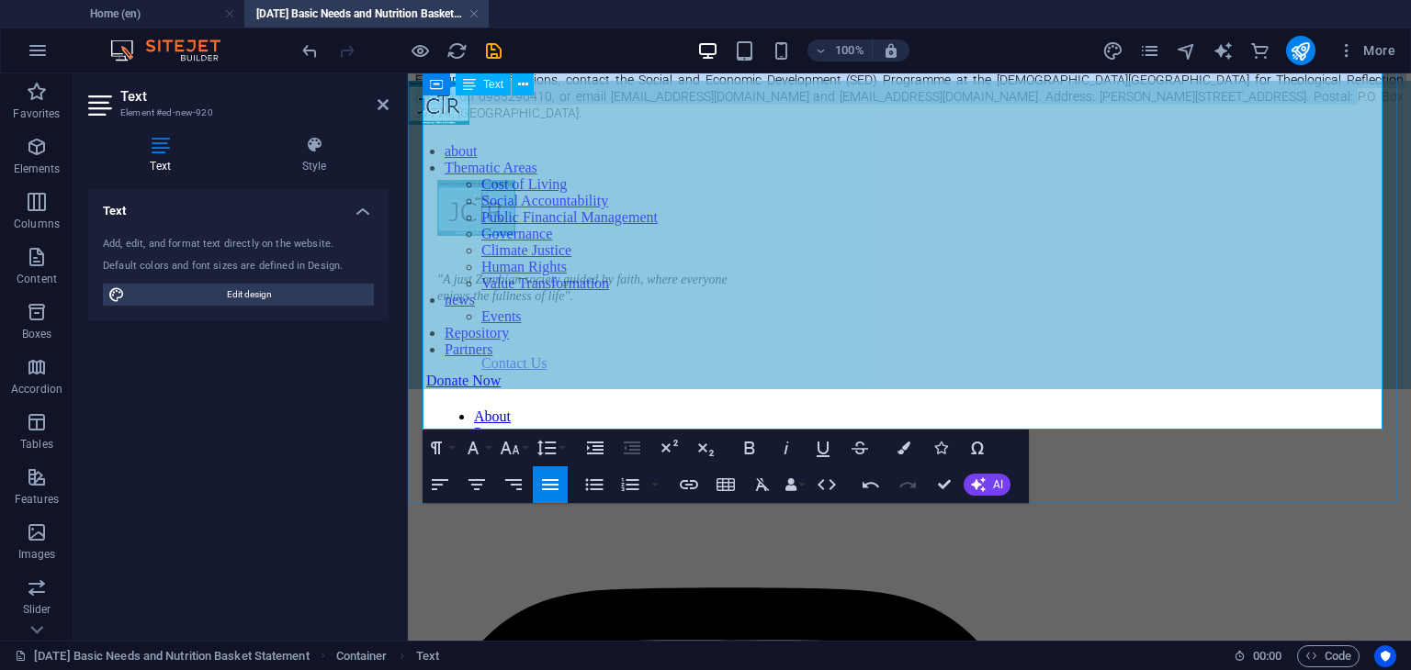
click at [1006, 121] on p "​For further clarifications, contact the Social and Economic Development (SED) …" at bounding box center [909, 97] width 988 height 50
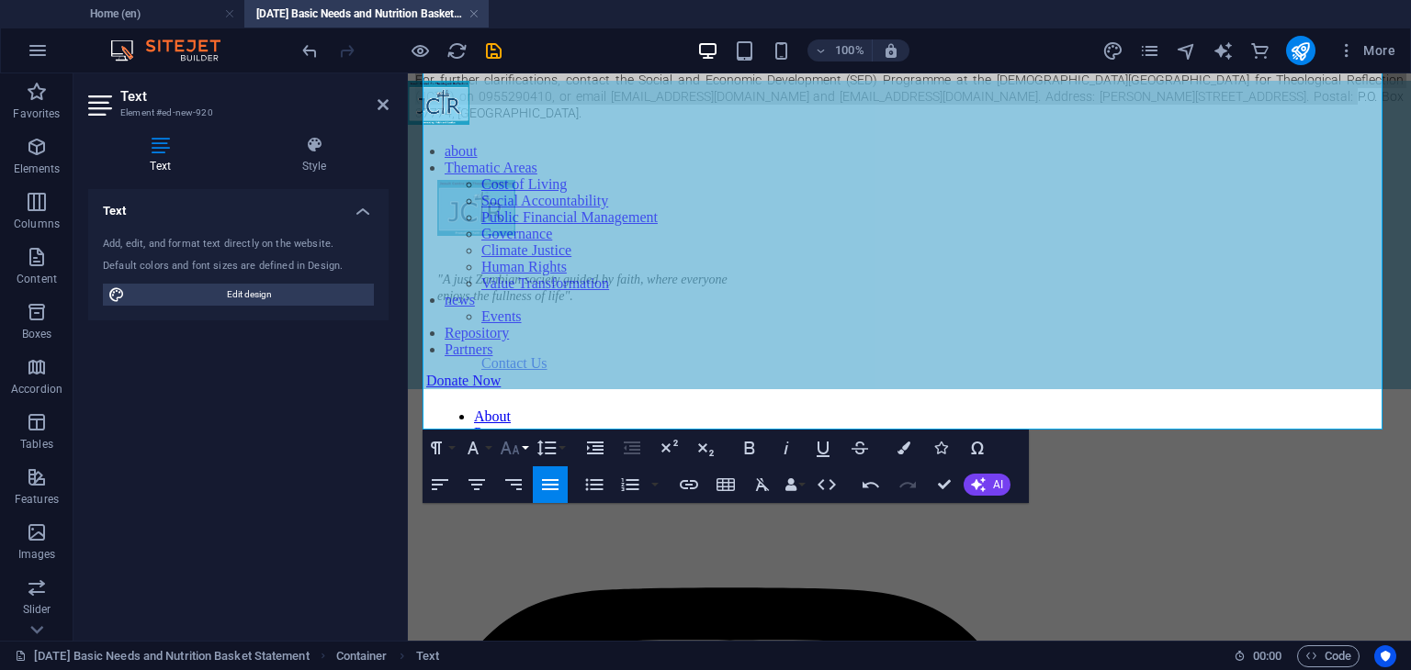
click at [519, 448] on icon "button" at bounding box center [510, 448] width 22 height 22
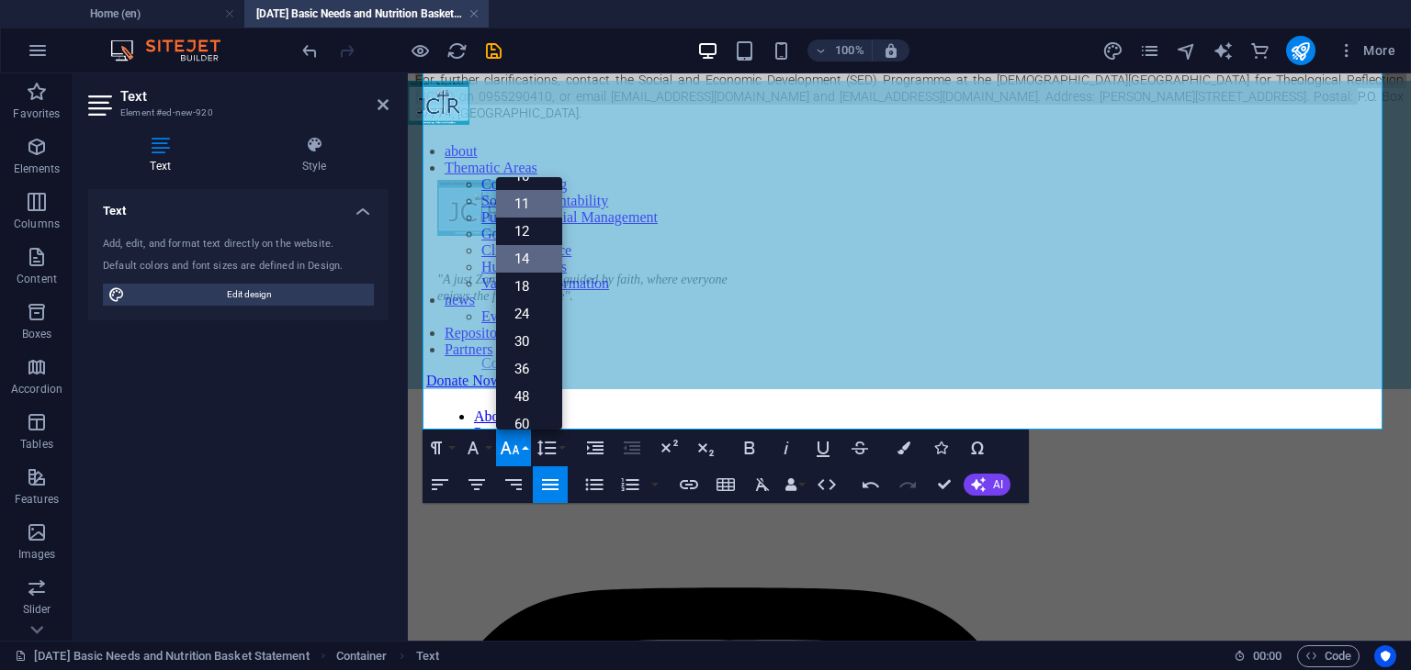
scroll to position [0, 0]
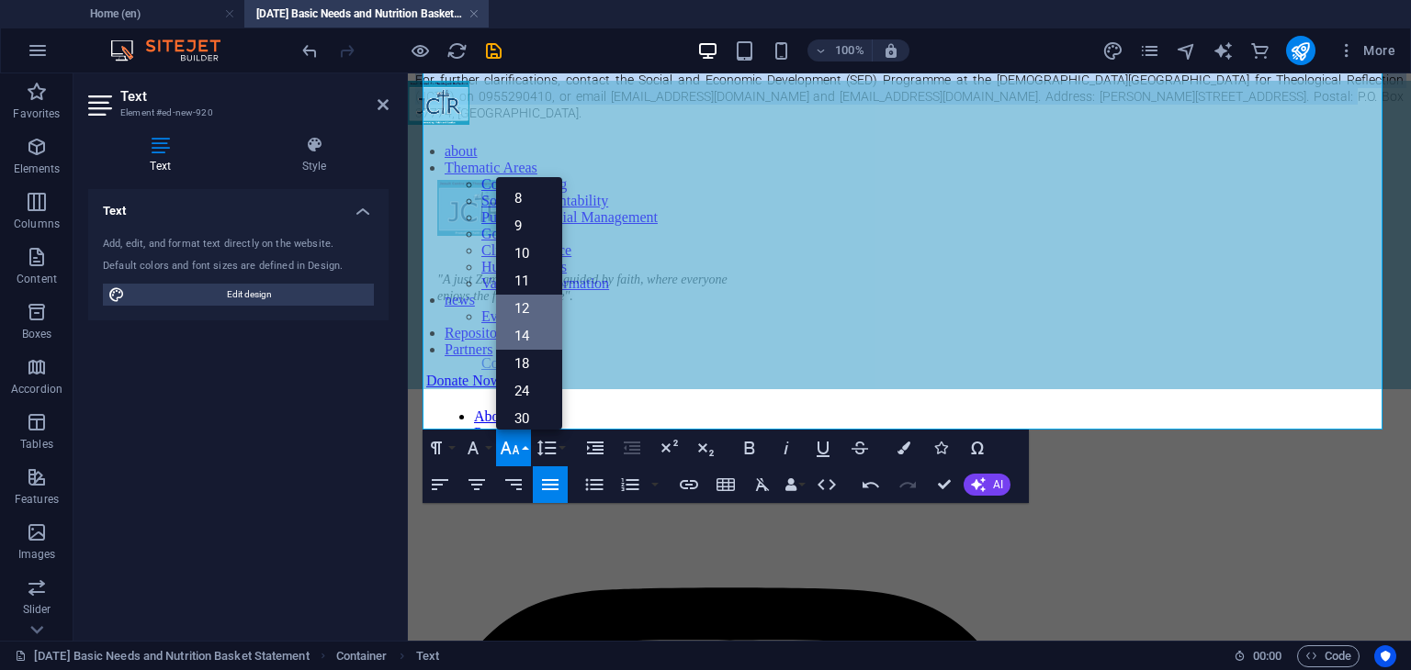
click at [524, 309] on link "12" at bounding box center [529, 309] width 66 height 28
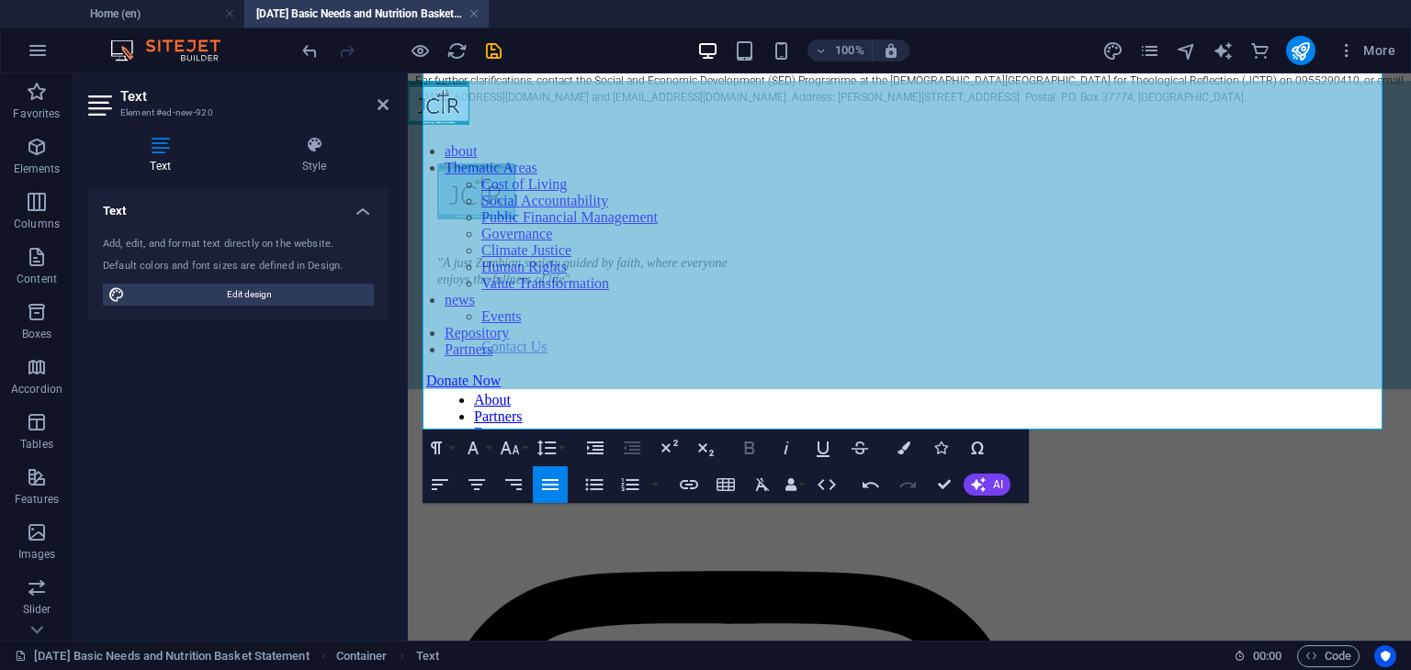
click at [748, 447] on icon "button" at bounding box center [750, 448] width 10 height 13
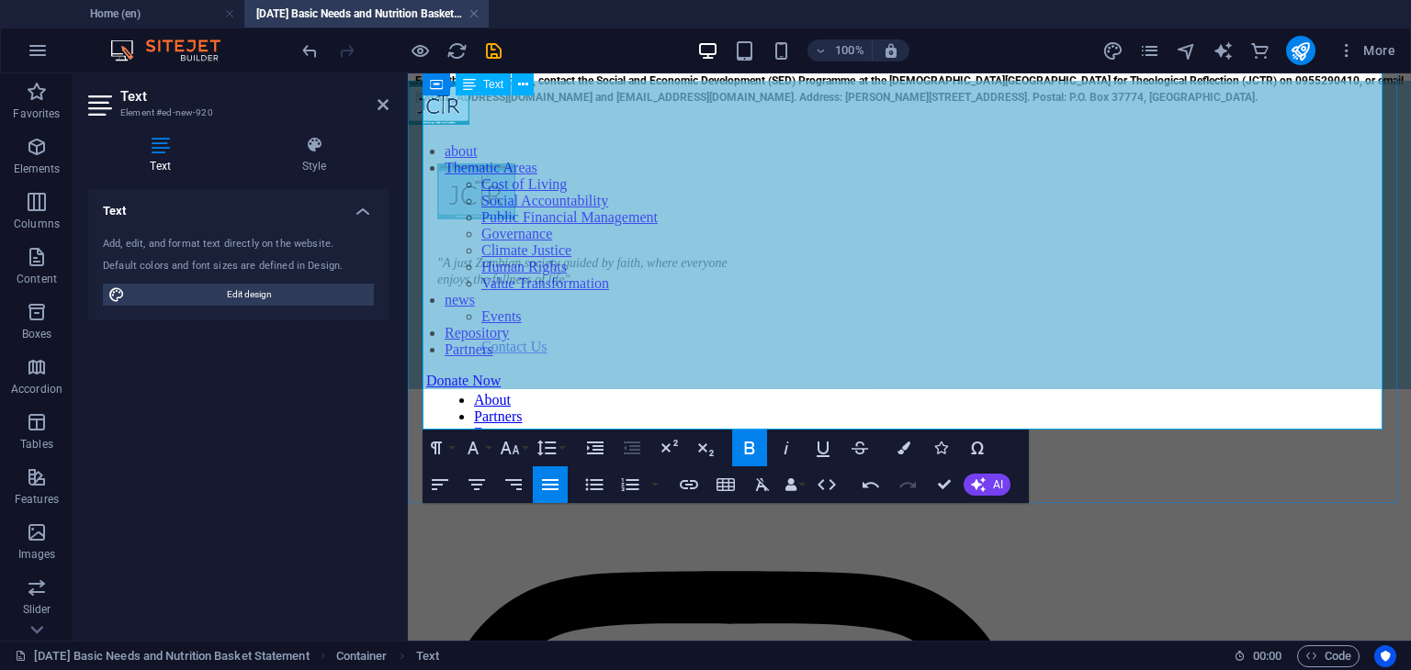
click at [942, 25] on span "While Zambia has made progress in producing sufficient food, this has not yet t…" at bounding box center [909, 1] width 988 height 48
click at [1014, 105] on p "​For further clarifications, contact the Social and Economic Development (SED) …" at bounding box center [909, 88] width 988 height 33
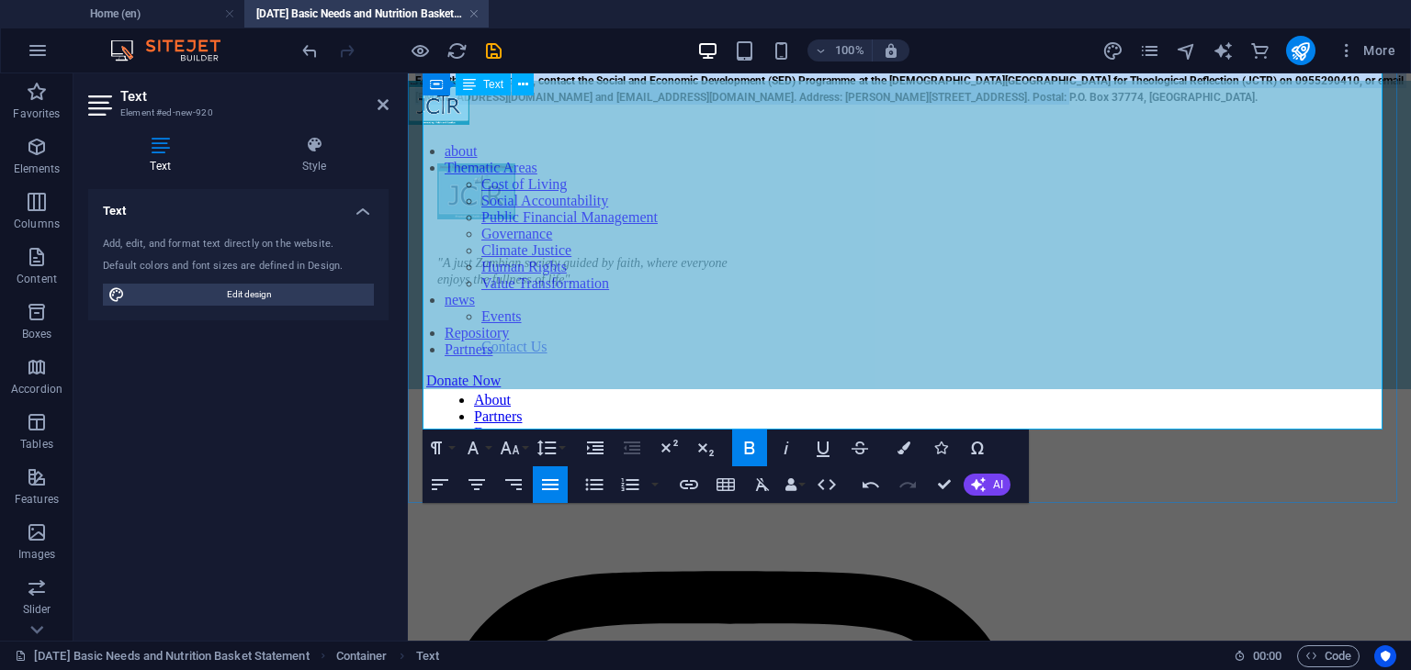
click at [1014, 105] on p "​For further clarifications, contact the Social and Economic Development (SED) …" at bounding box center [909, 88] width 988 height 33
click at [590, 444] on icon "button" at bounding box center [595, 448] width 22 height 22
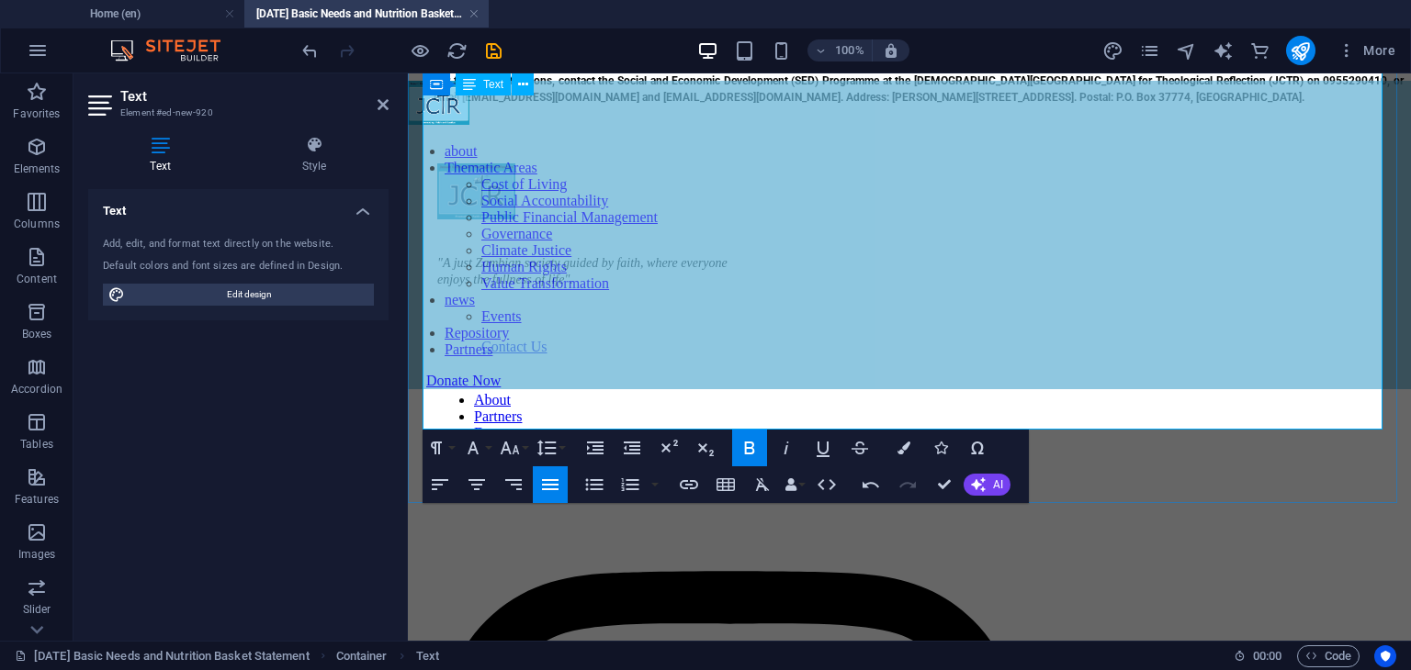
click at [1069, 105] on p "​For further clarifications, contact the Social and Economic Development (SED) …" at bounding box center [918, 88] width 970 height 33
click at [952, 104] on strong "​For further clarifications, contact the Social and Economic Development (SED) …" at bounding box center [918, 88] width 970 height 29
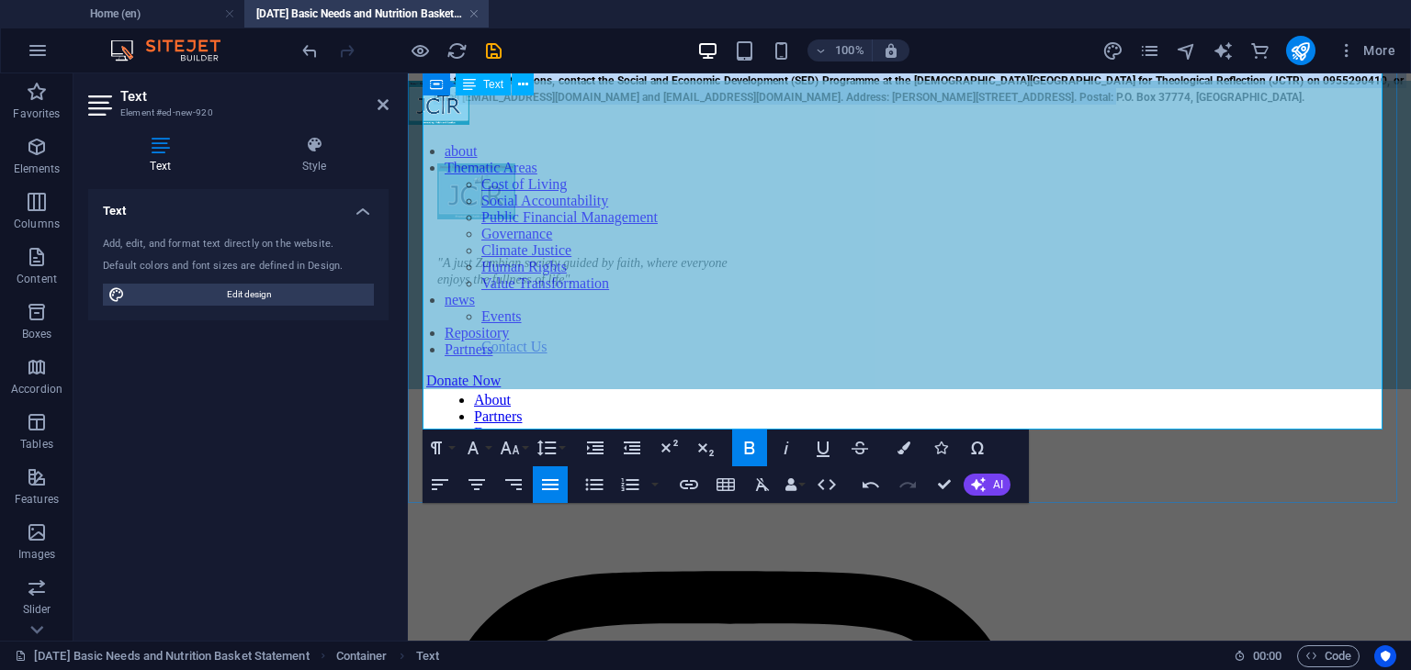
click at [952, 104] on strong "​For further clarifications, contact the Social and Economic Development (SED) …" at bounding box center [918, 88] width 970 height 29
click at [602, 449] on icon "button" at bounding box center [595, 448] width 17 height 13
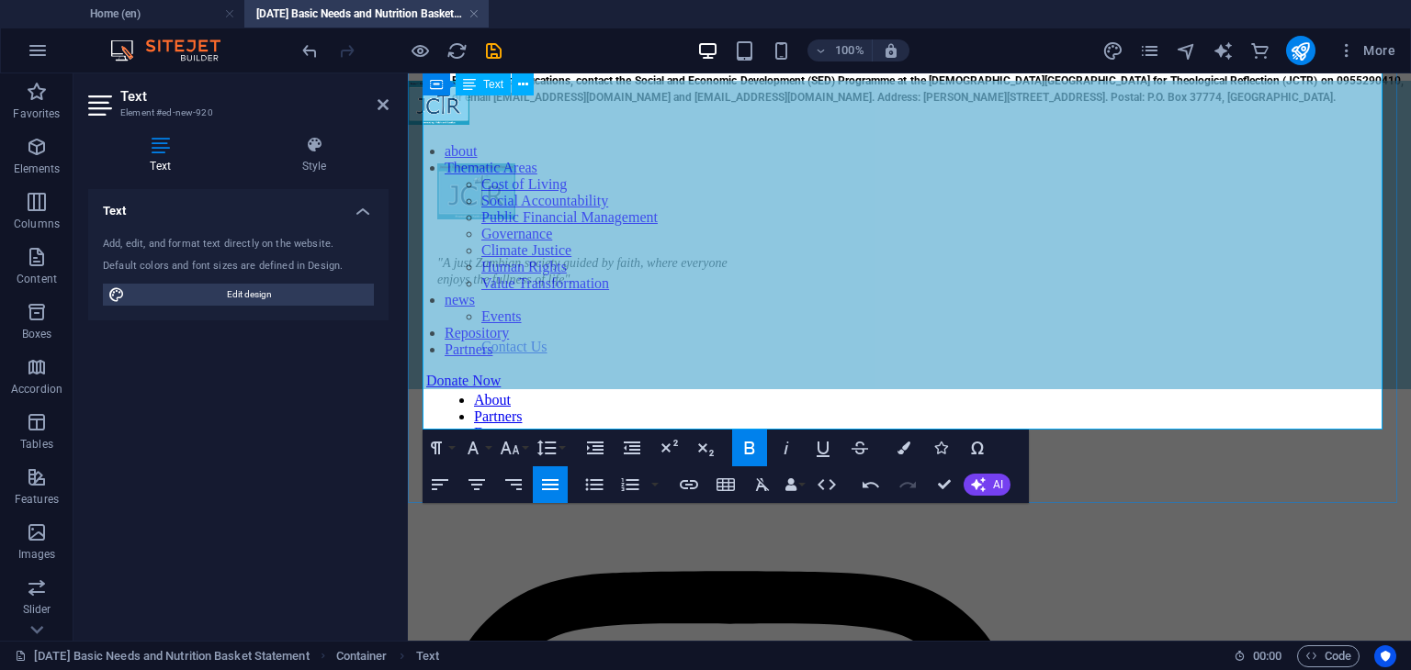
click at [992, 26] on p "While Zambia has made progress in producing sufficient food, this has not yet t…" at bounding box center [909, 1] width 988 height 50
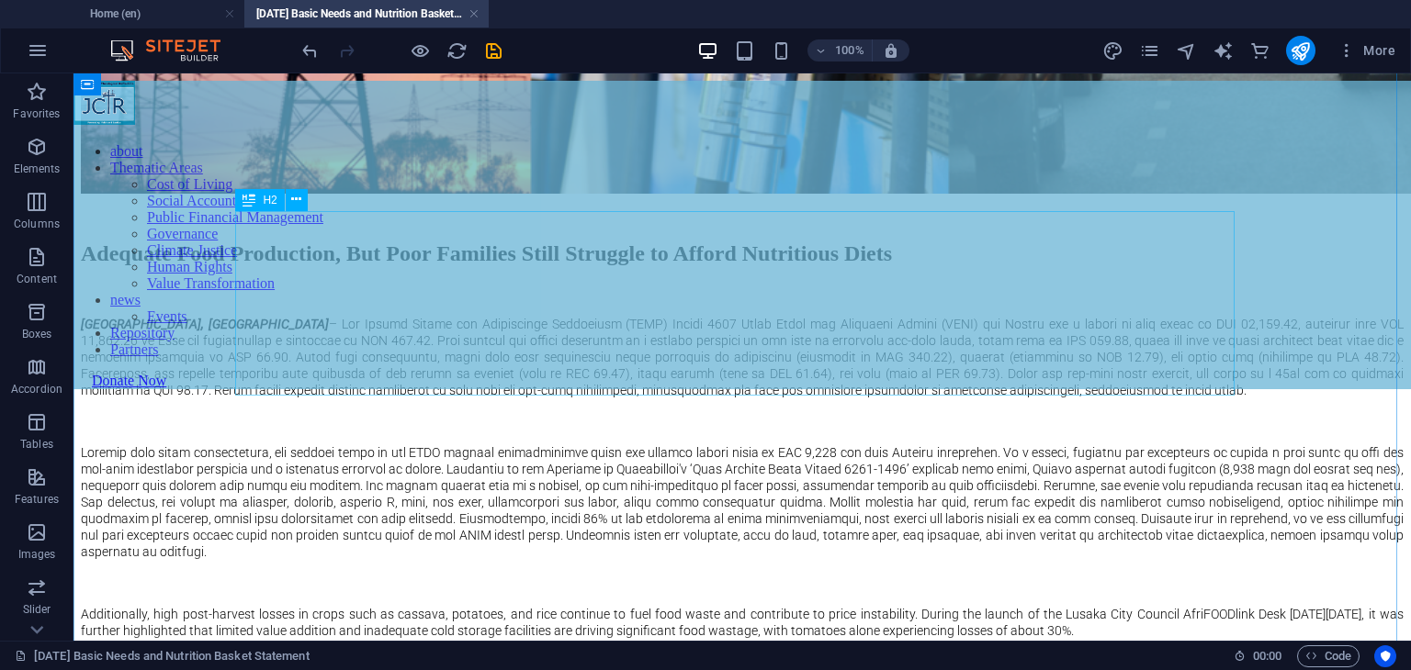
scroll to position [643, 0]
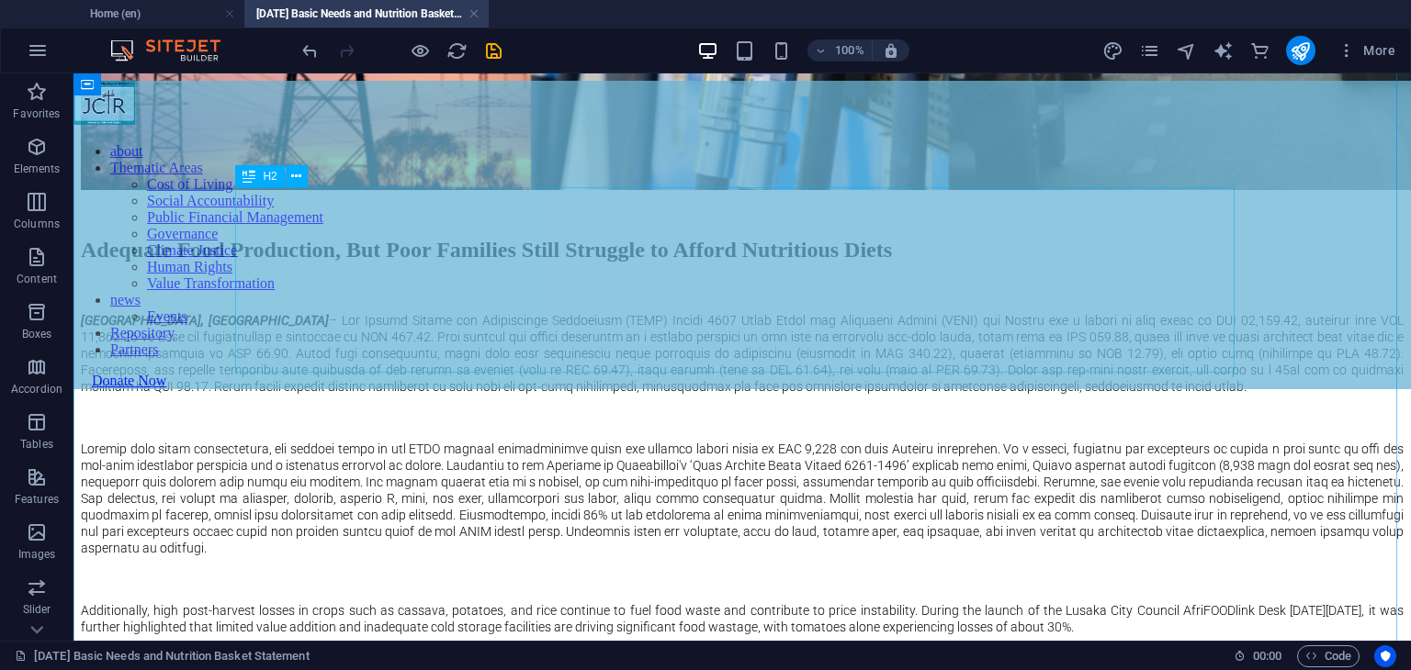
click at [341, 238] on div "Adequate Food Production, But Poor Families Still Struggle to Afford Nutritious…" at bounding box center [742, 250] width 1322 height 25
click at [342, 238] on div "Adequate Food Production, But Poor Families Still Struggle to Afford Nutritious…" at bounding box center [742, 250] width 1322 height 25
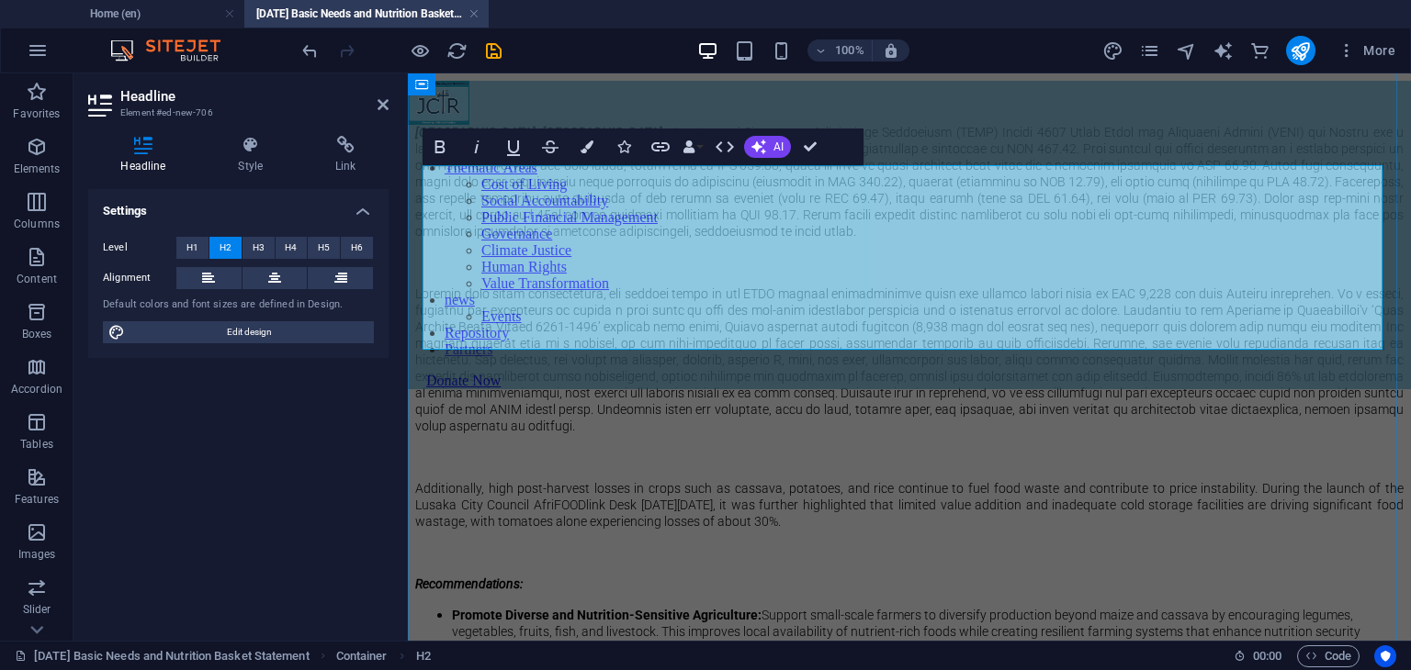
click at [474, 74] on h2 "Adequate Food Production, But Poor Families Still Struggle to Afford Nutritious…" at bounding box center [909, 62] width 988 height 25
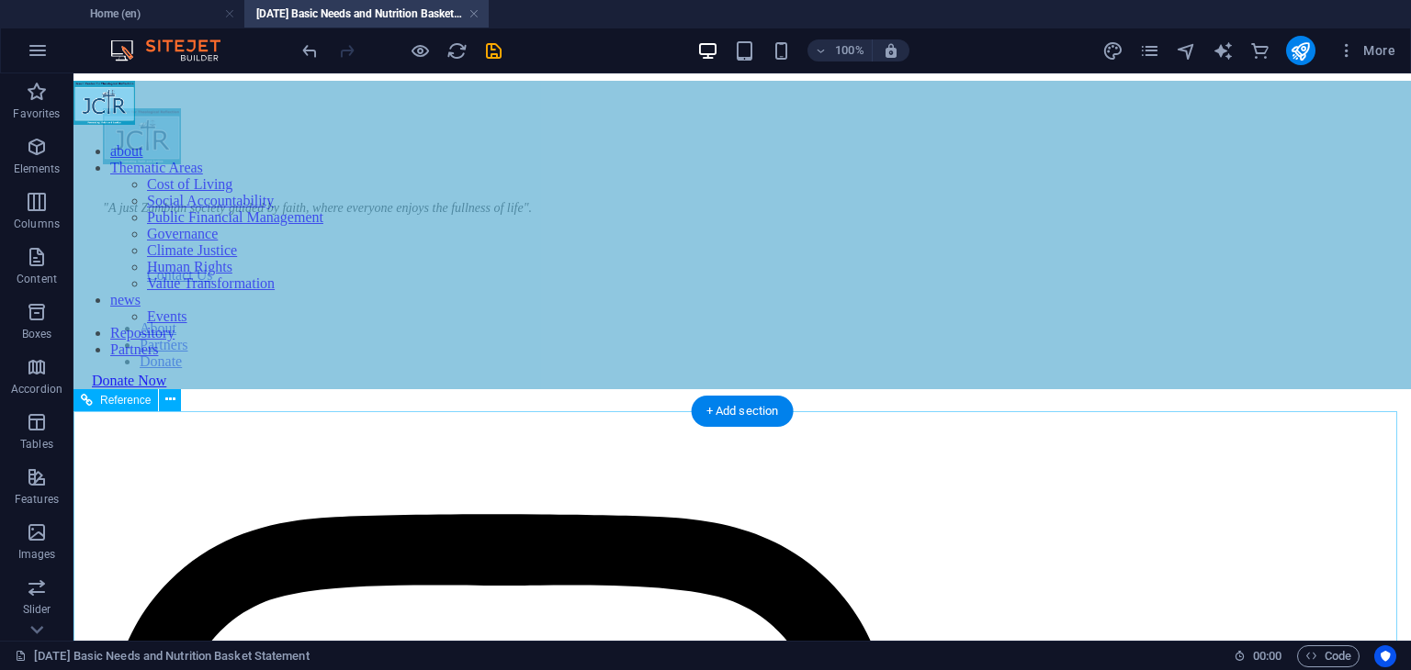
scroll to position [1555, 0]
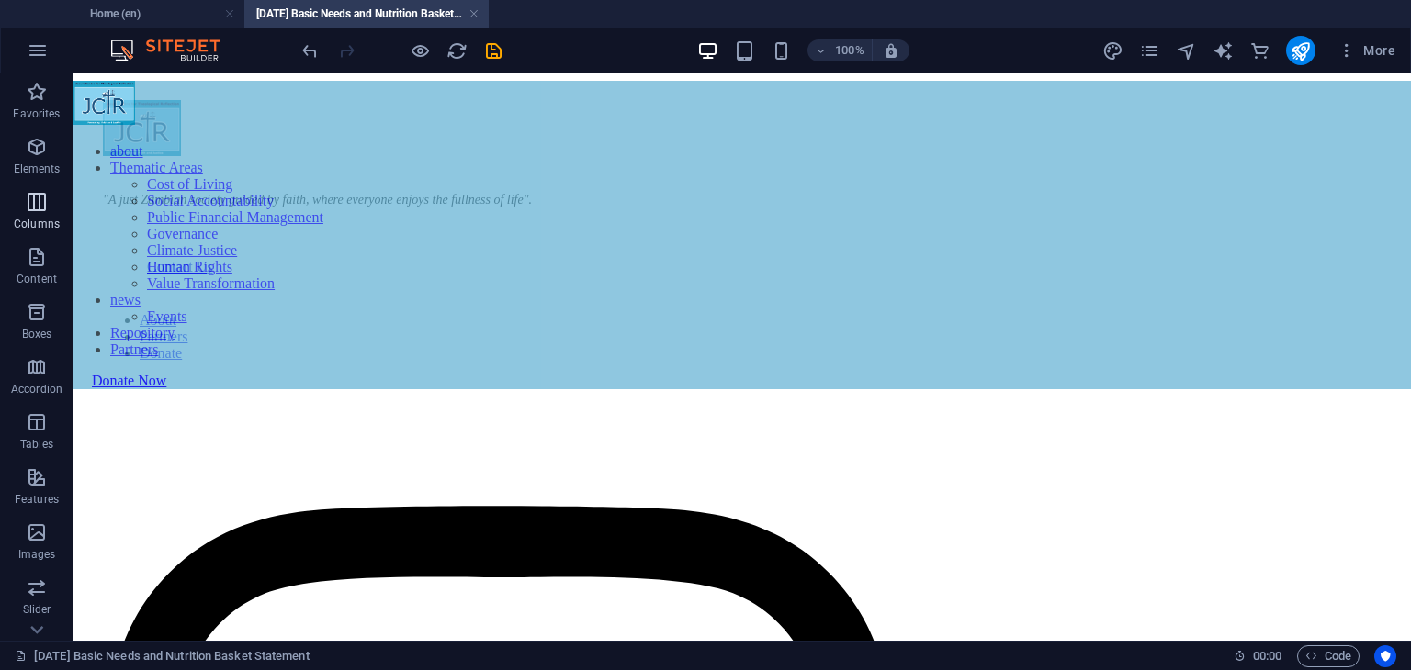
click at [26, 203] on icon "button" at bounding box center [37, 202] width 22 height 22
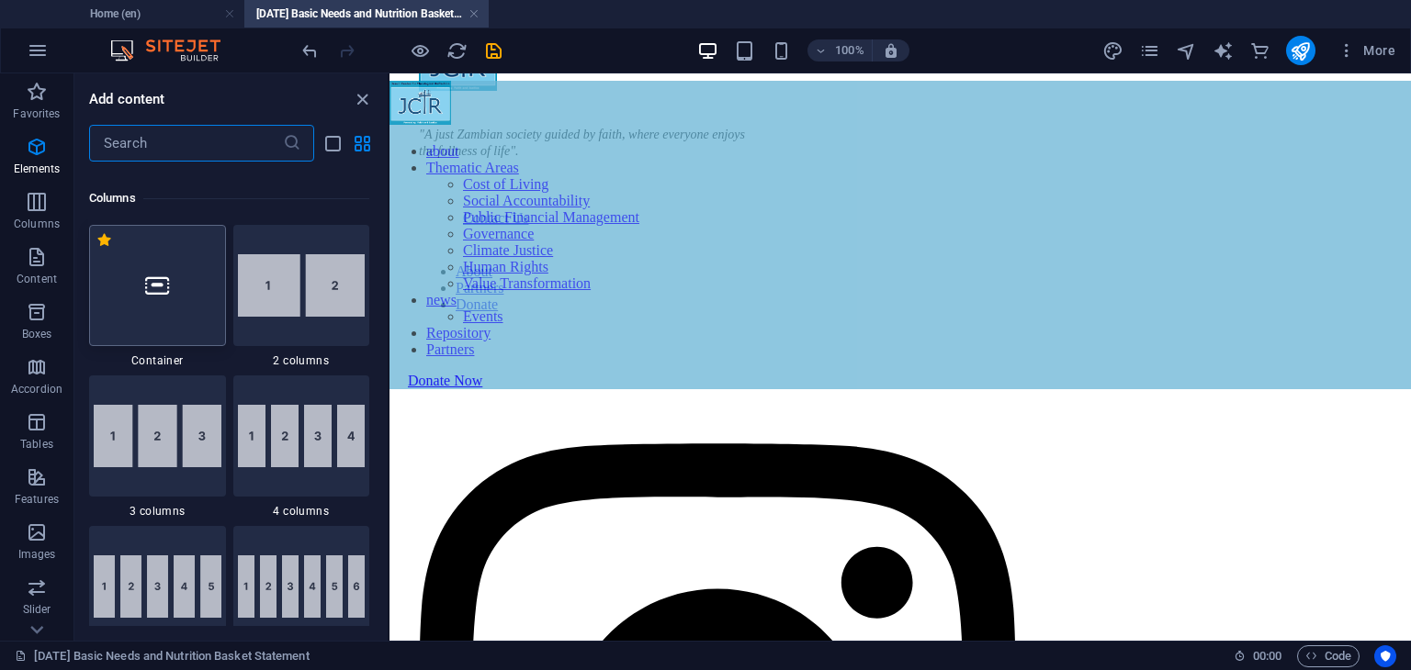
scroll to position [909, 0]
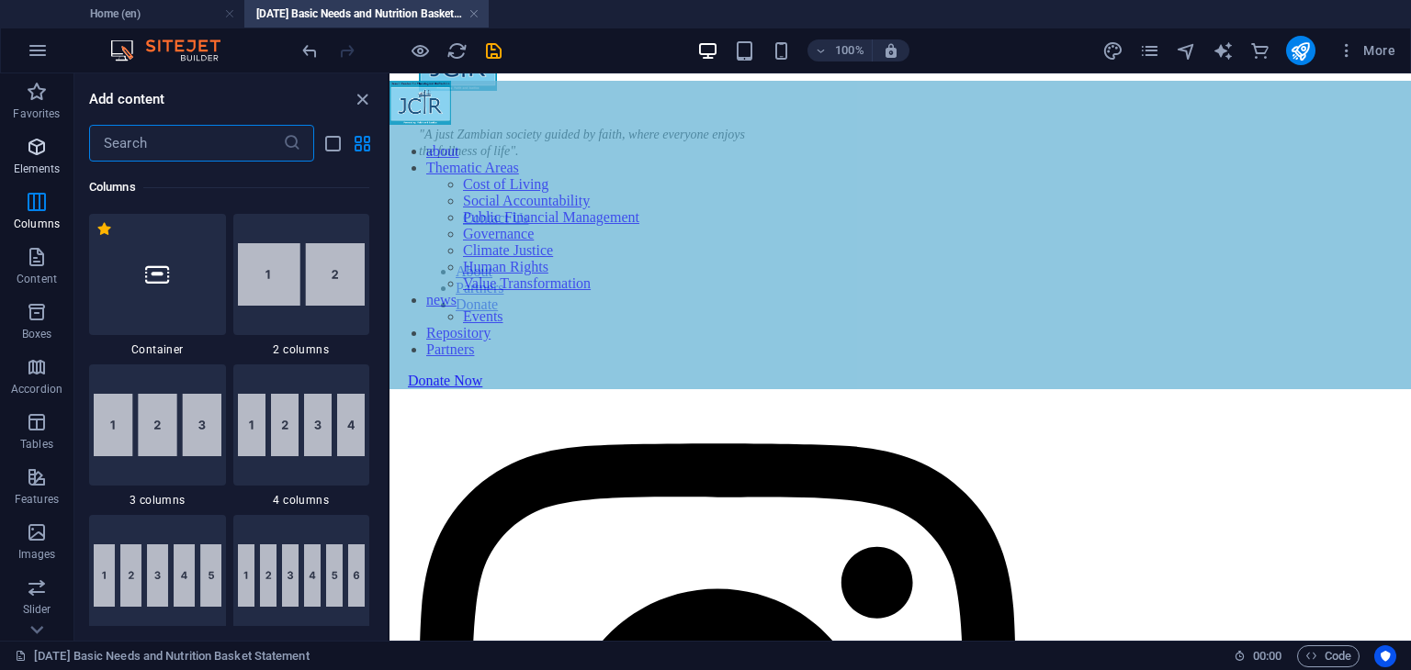
click at [42, 166] on p "Elements" at bounding box center [37, 169] width 47 height 15
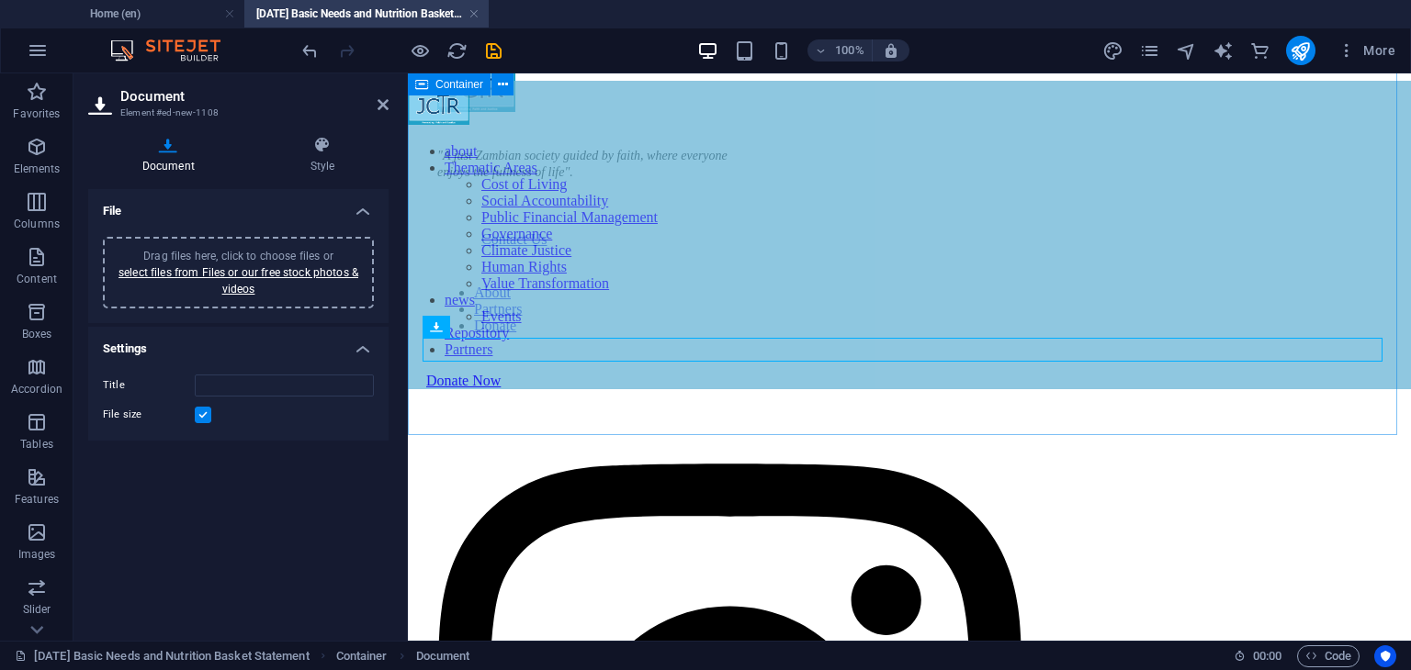
scroll to position [1556, 0]
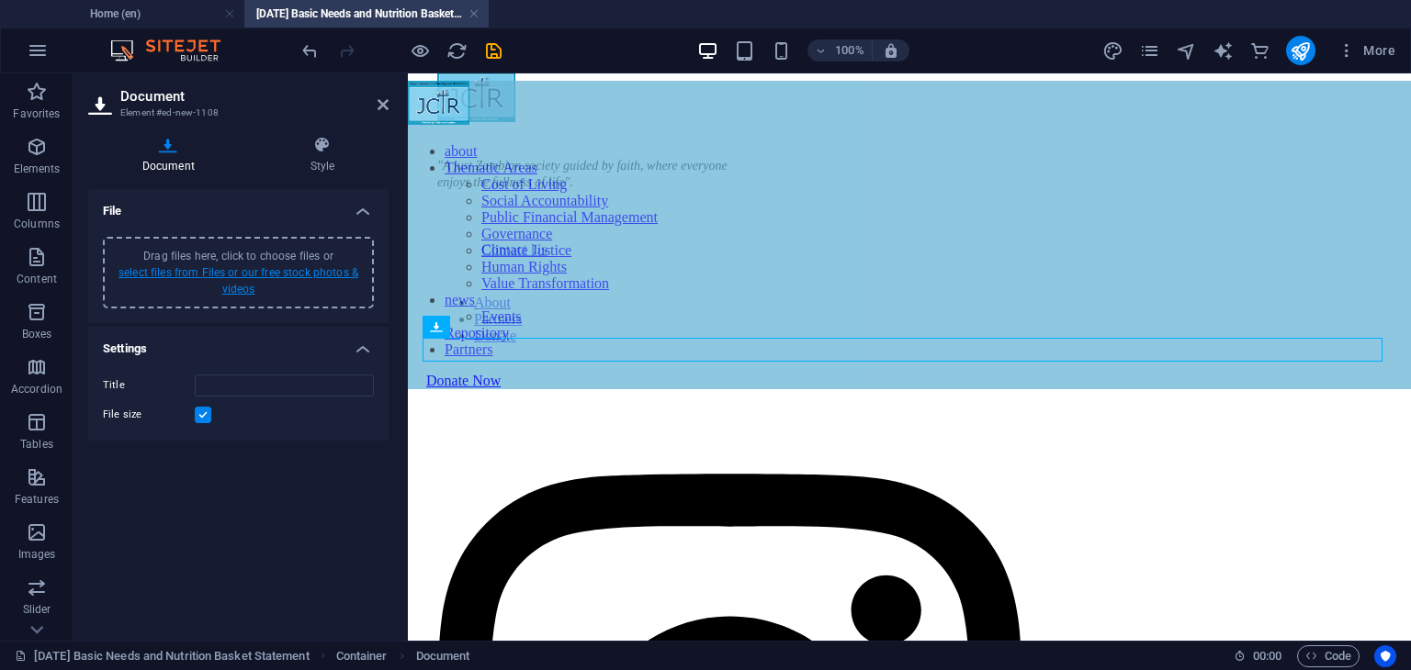
click at [247, 283] on link "select files from Files or our free stock photos & videos" at bounding box center [238, 280] width 240 height 29
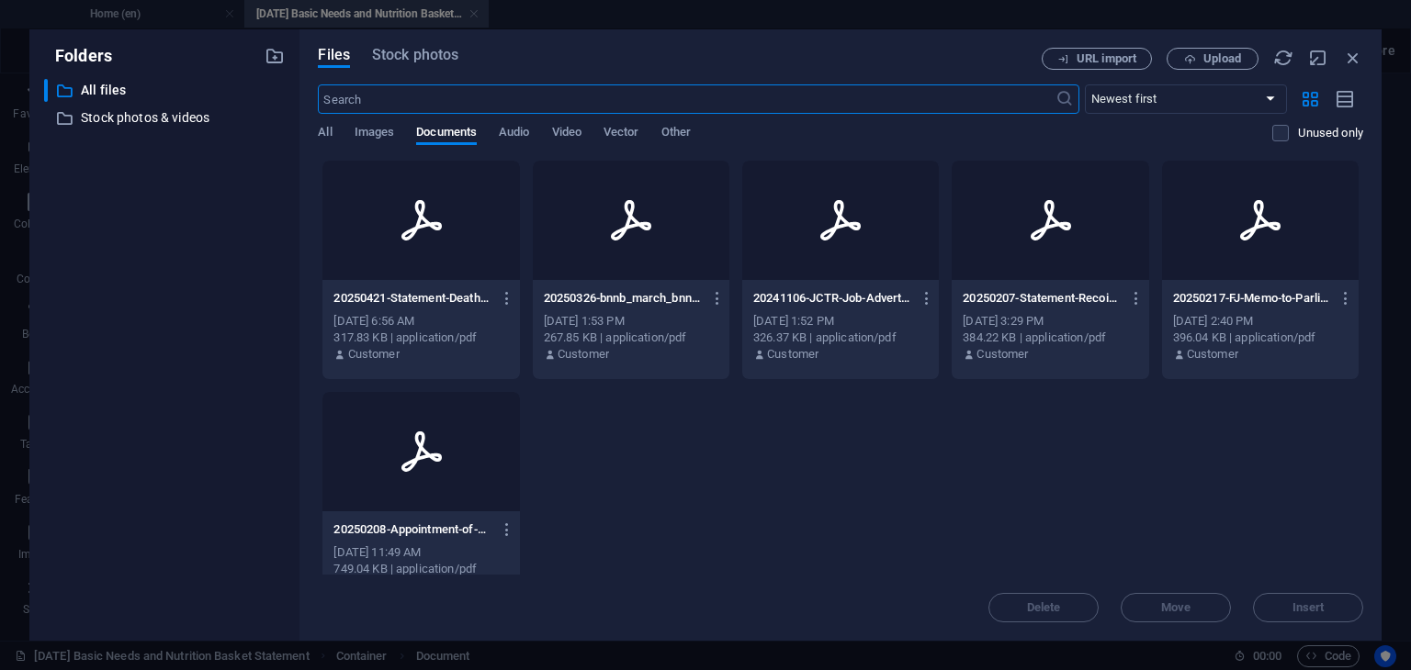
scroll to position [1906, 0]
click at [1220, 49] on button "Upload" at bounding box center [1212, 59] width 92 height 22
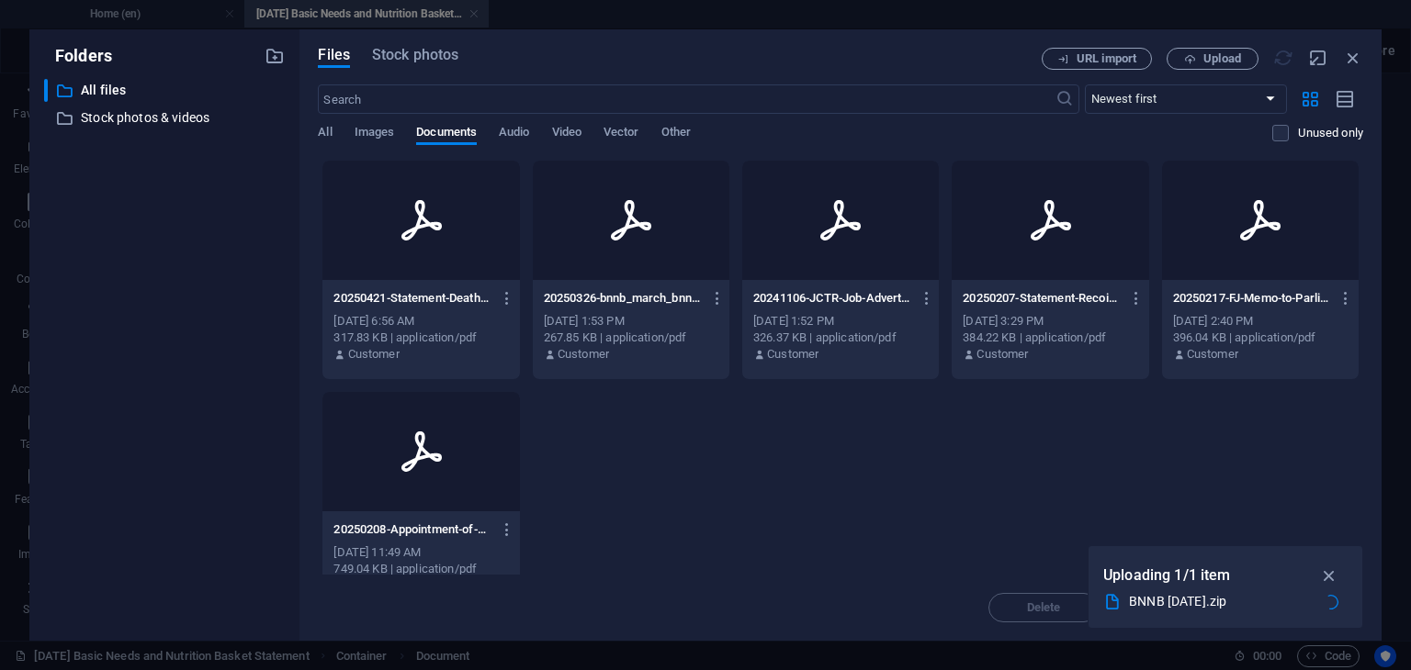
type input "BNNBJuly2025-KqK4CVszD3ParARlOhtrlw.zip"
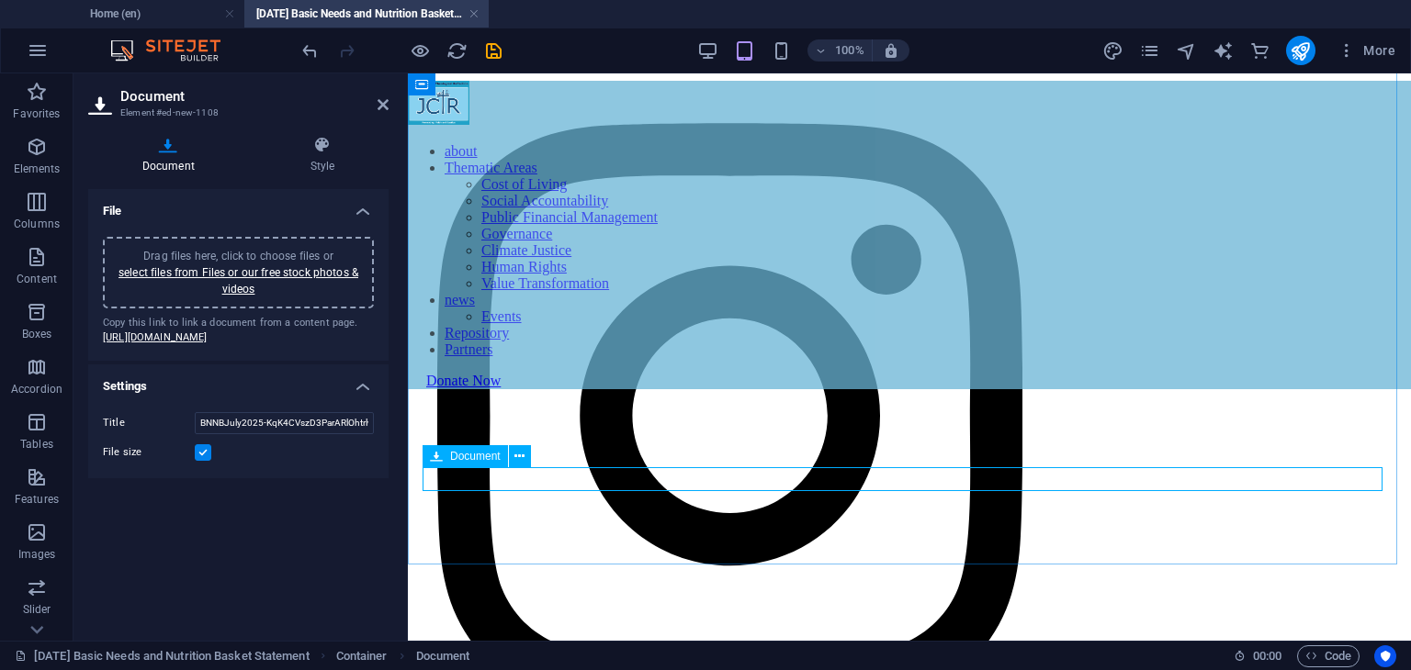
scroll to position [1649, 0]
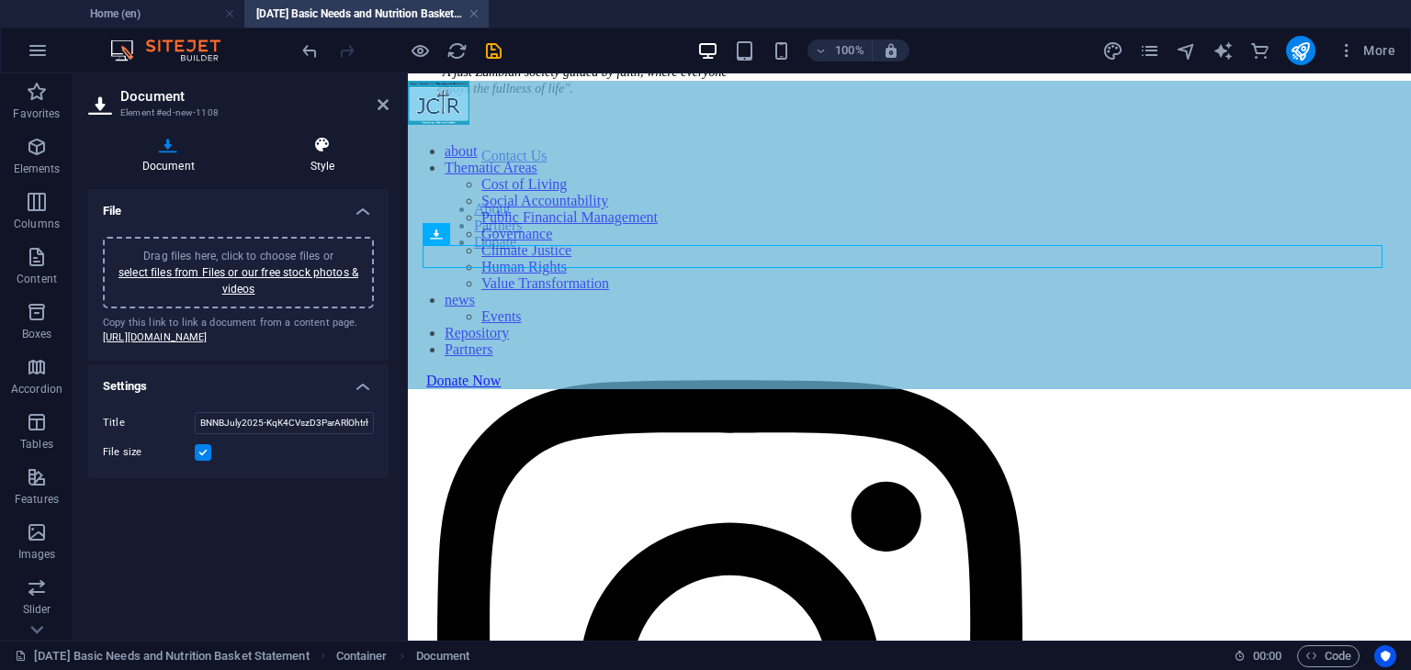
click at [331, 166] on h4 "Style" at bounding box center [322, 155] width 132 height 39
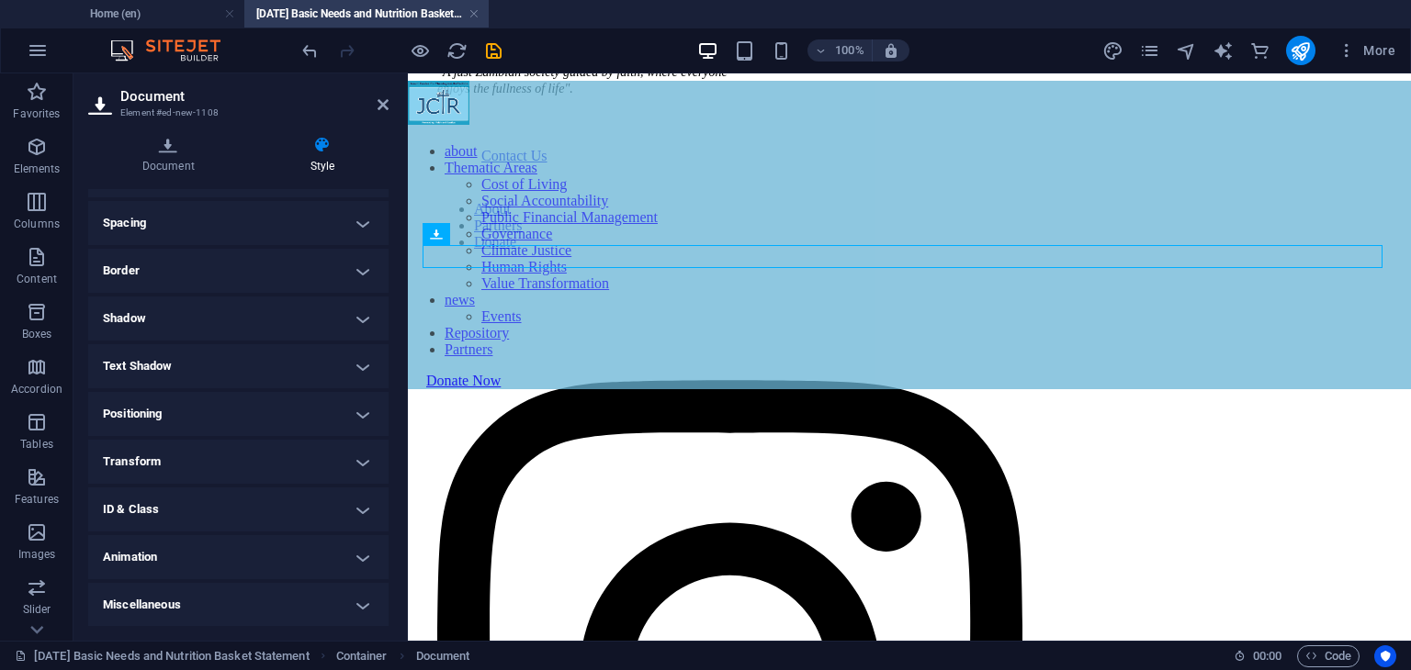
scroll to position [0, 0]
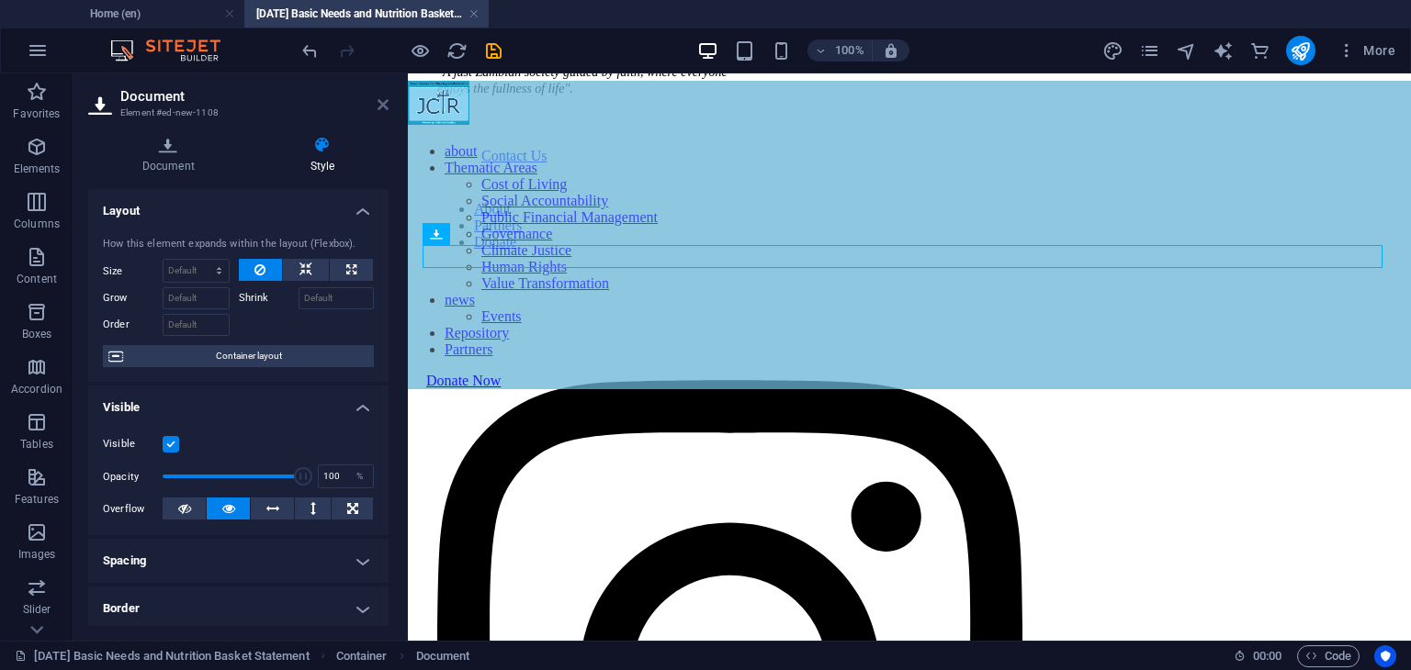
click at [384, 111] on icon at bounding box center [382, 104] width 11 height 15
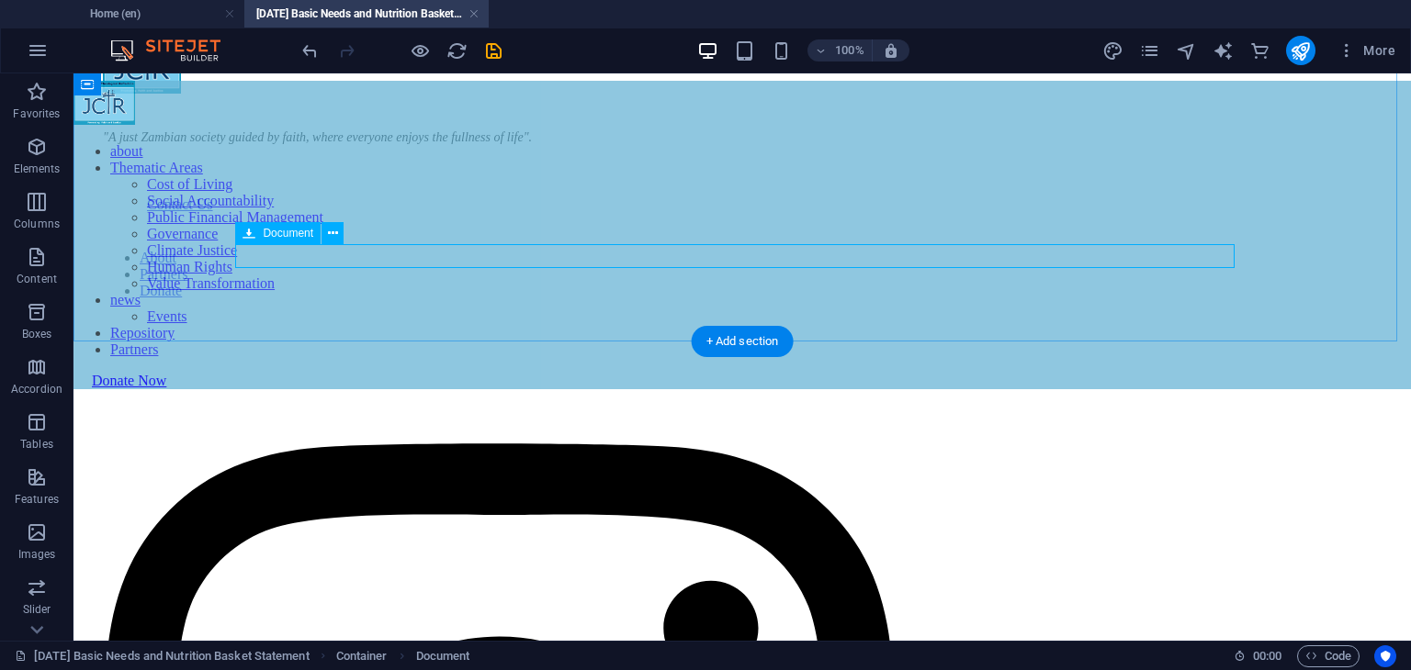
click at [331, 232] on icon at bounding box center [333, 233] width 10 height 19
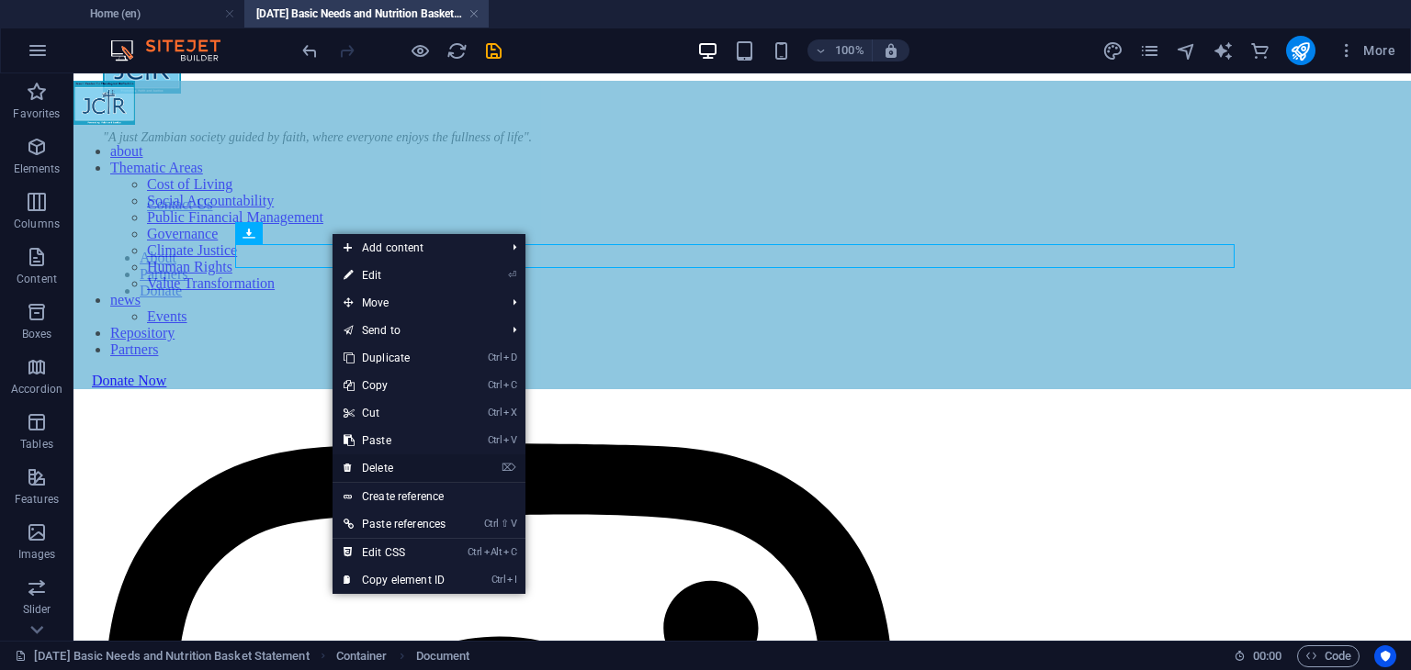
click at [386, 466] on link "⌦ Delete" at bounding box center [394, 469] width 124 height 28
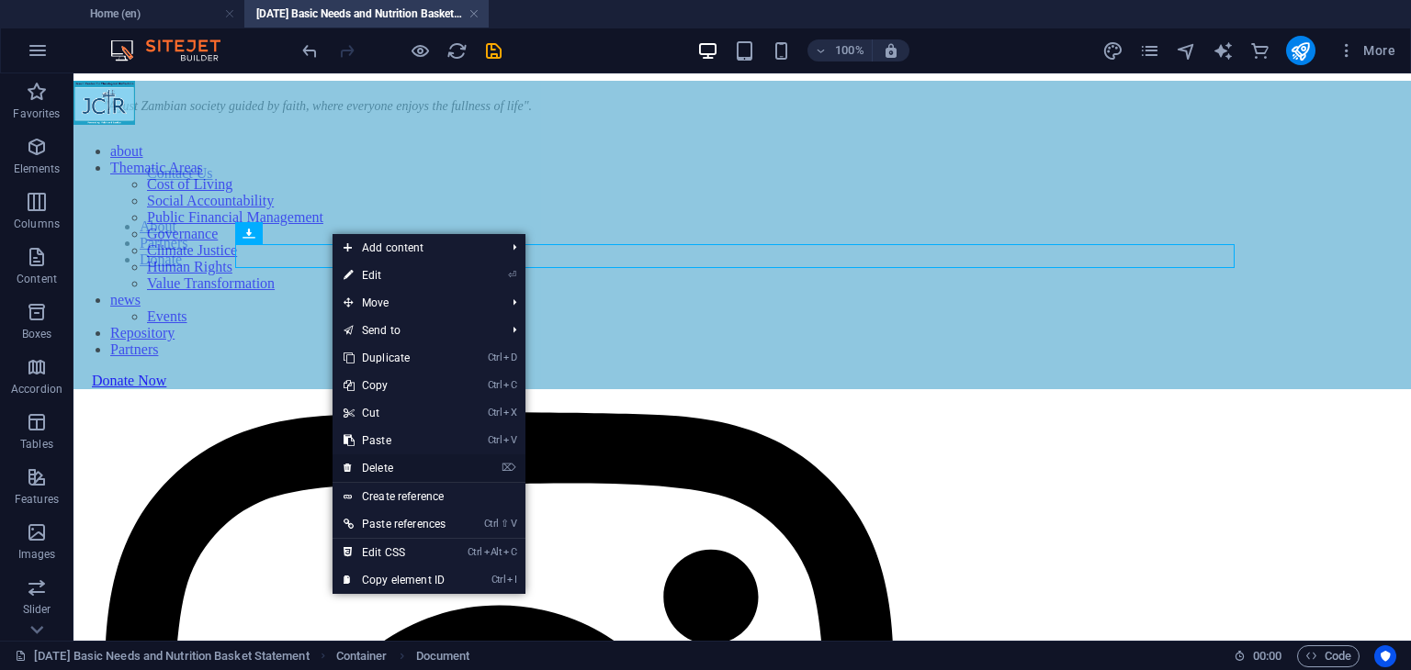
scroll to position [1647, 0]
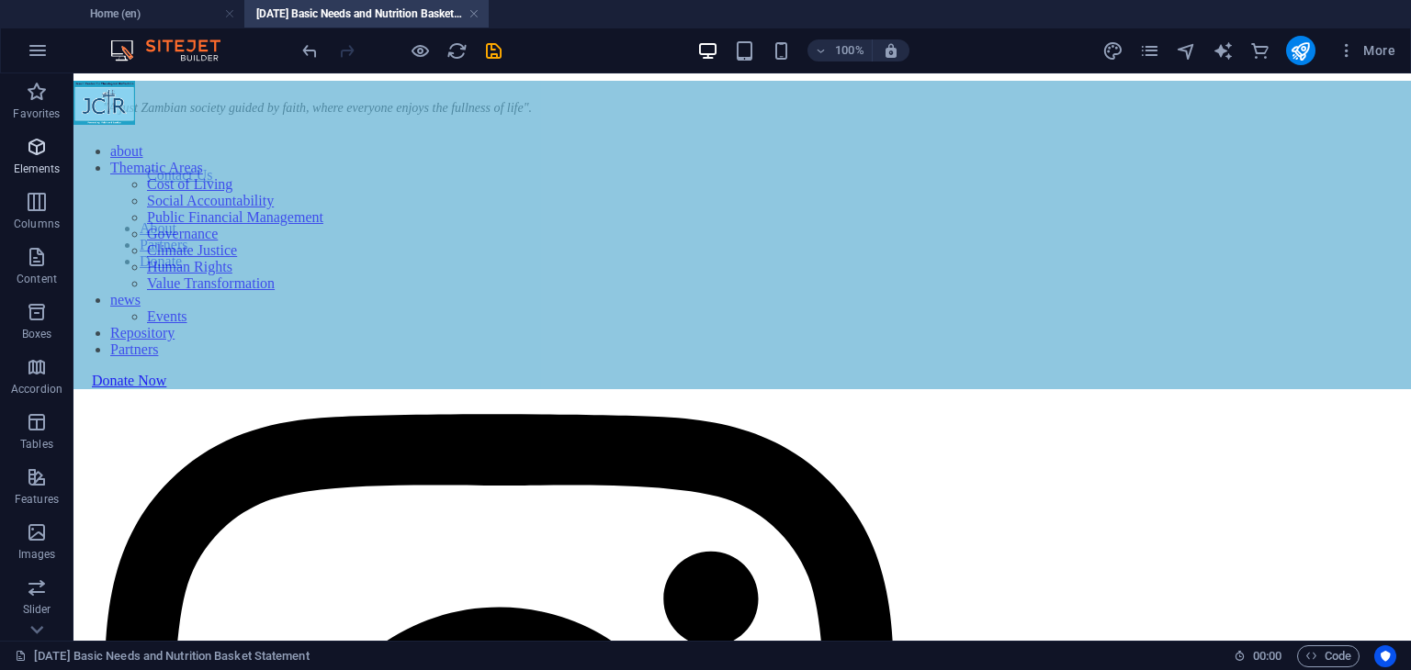
click at [32, 163] on p "Elements" at bounding box center [37, 169] width 47 height 15
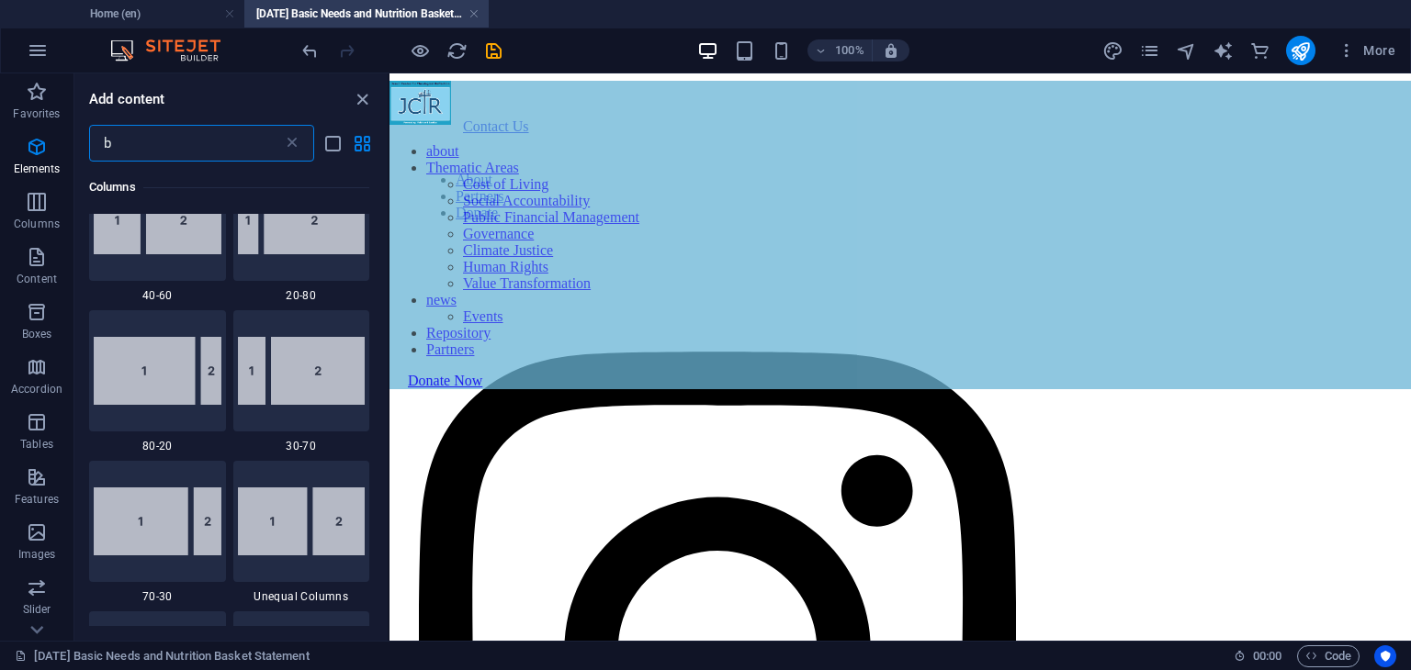
scroll to position [0, 0]
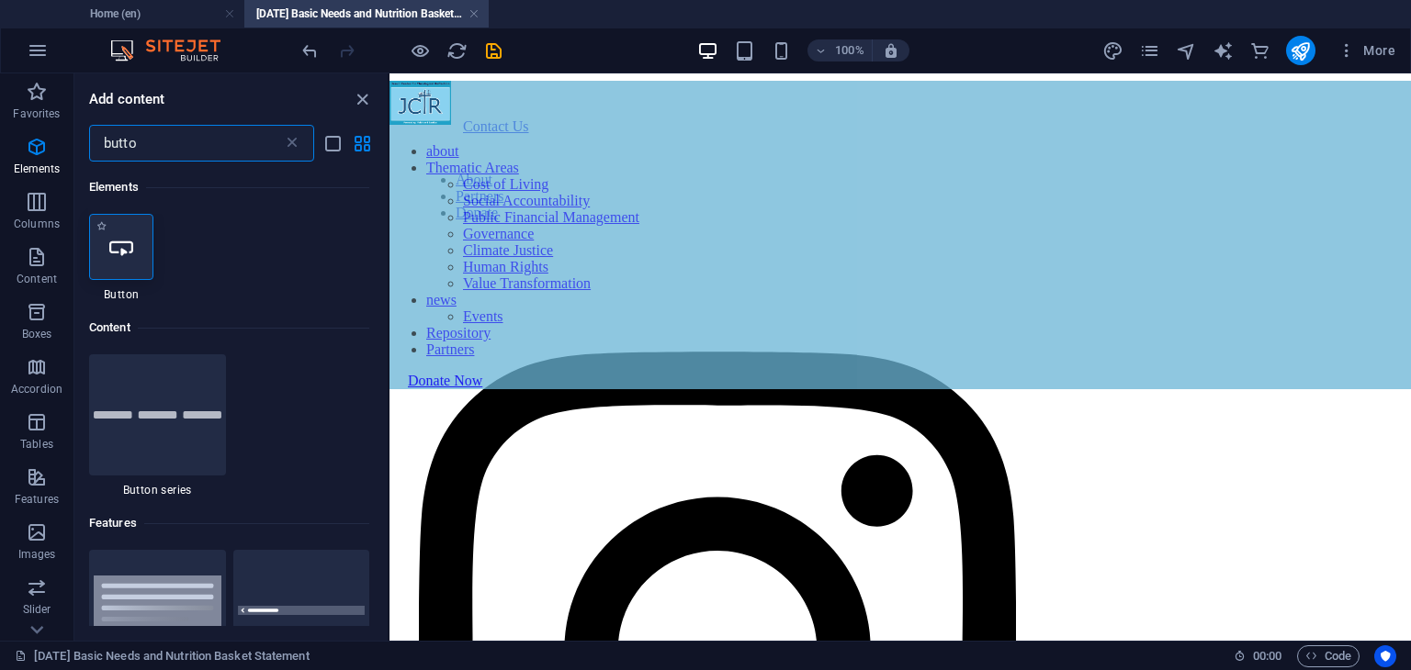
type input "butto"
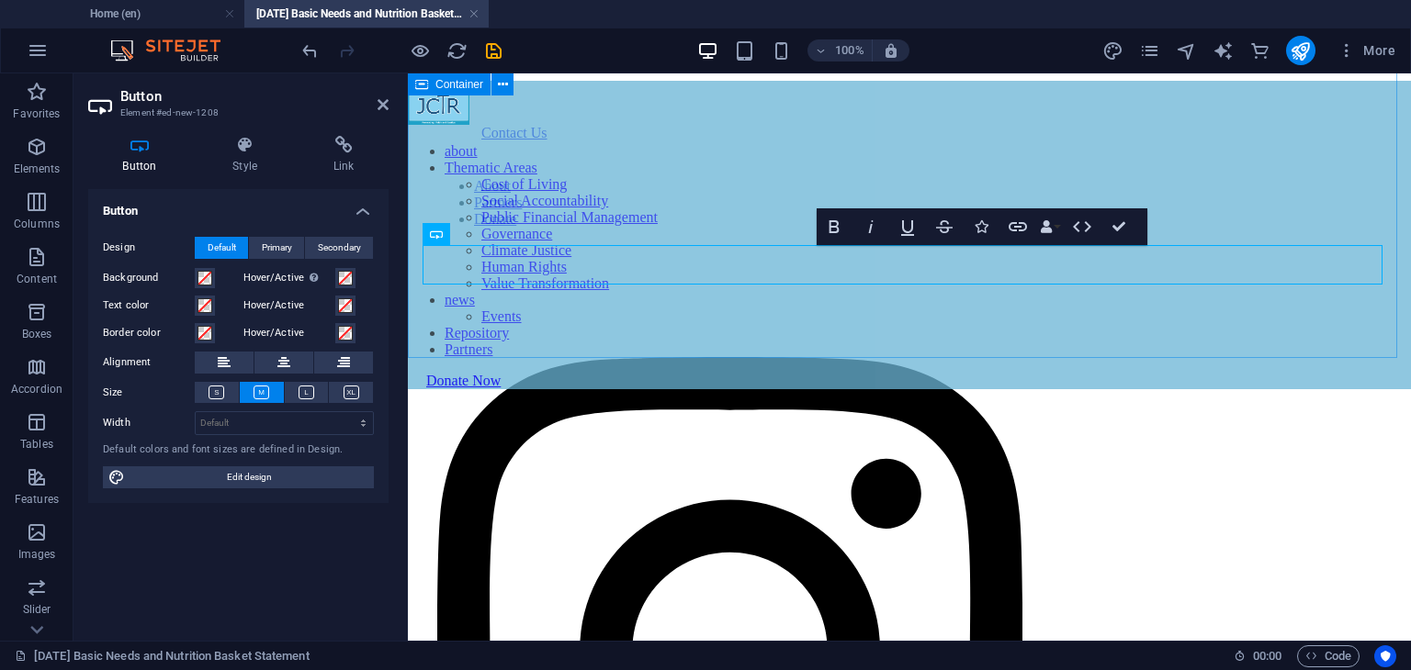
scroll to position [1649, 0]
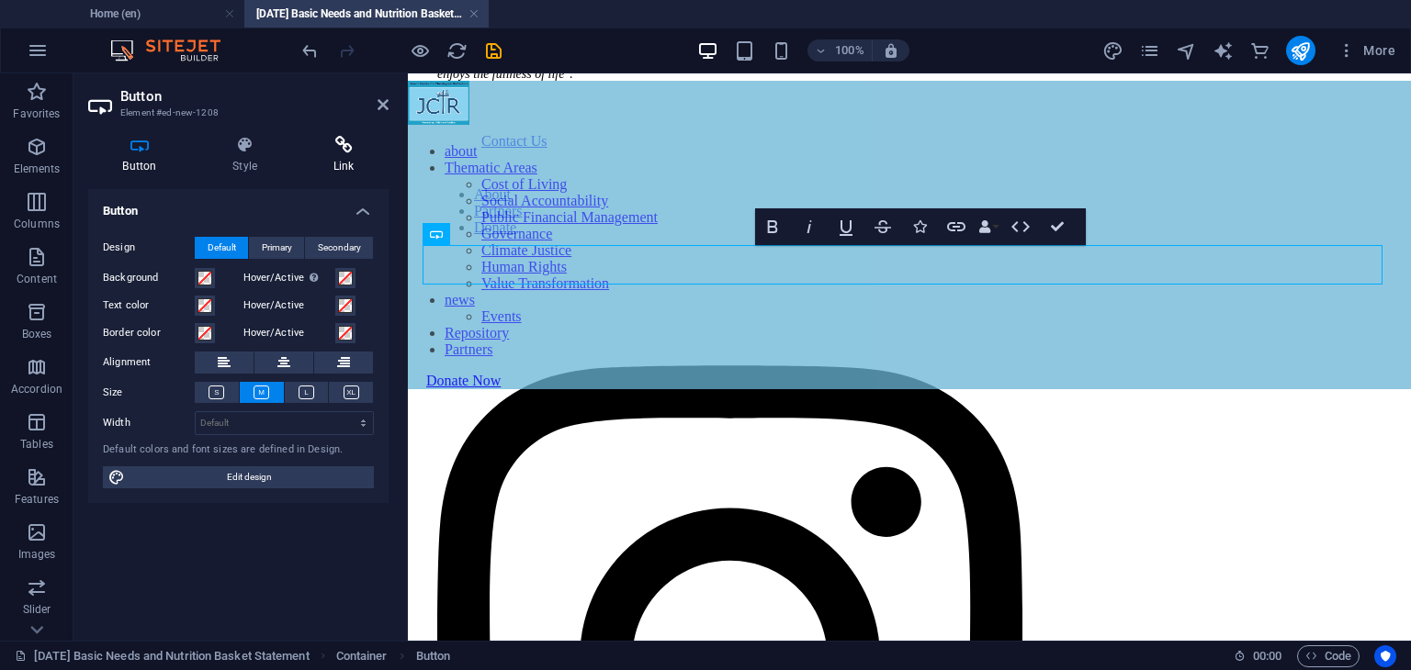
click at [333, 163] on h4 "Link" at bounding box center [343, 155] width 90 height 39
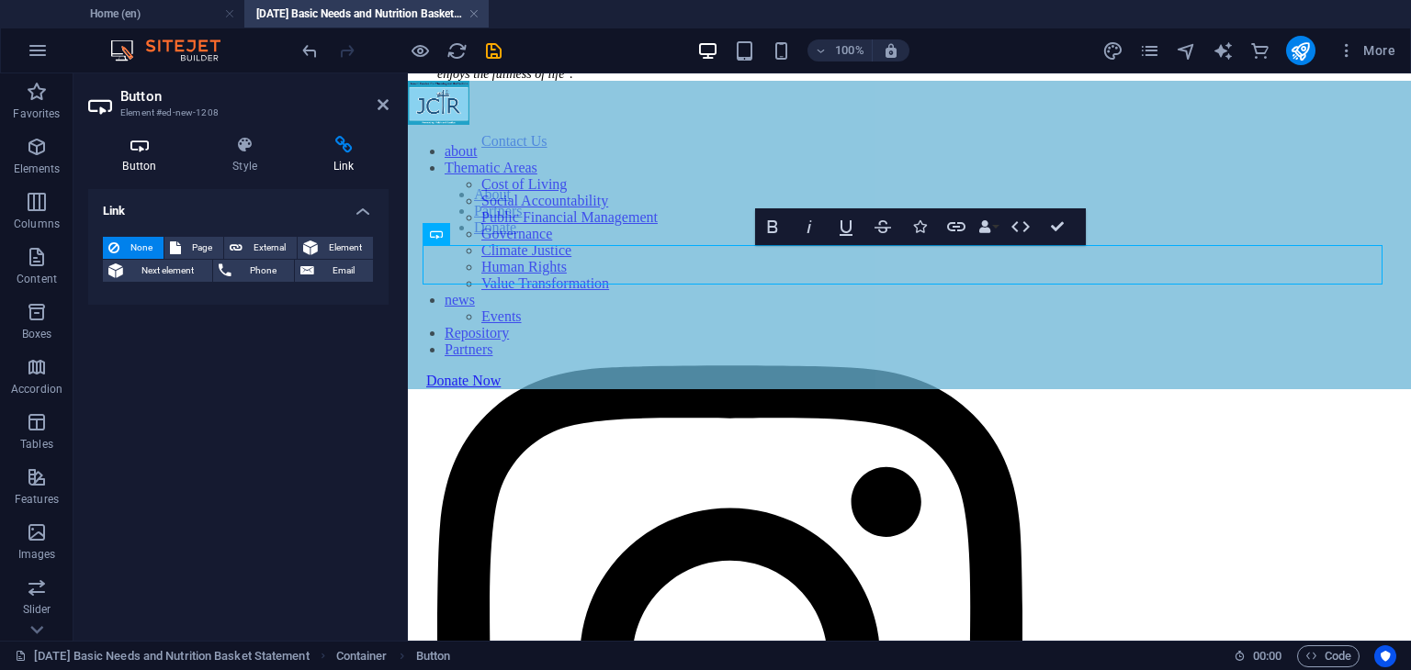
click at [147, 172] on h4 "Button" at bounding box center [143, 155] width 110 height 39
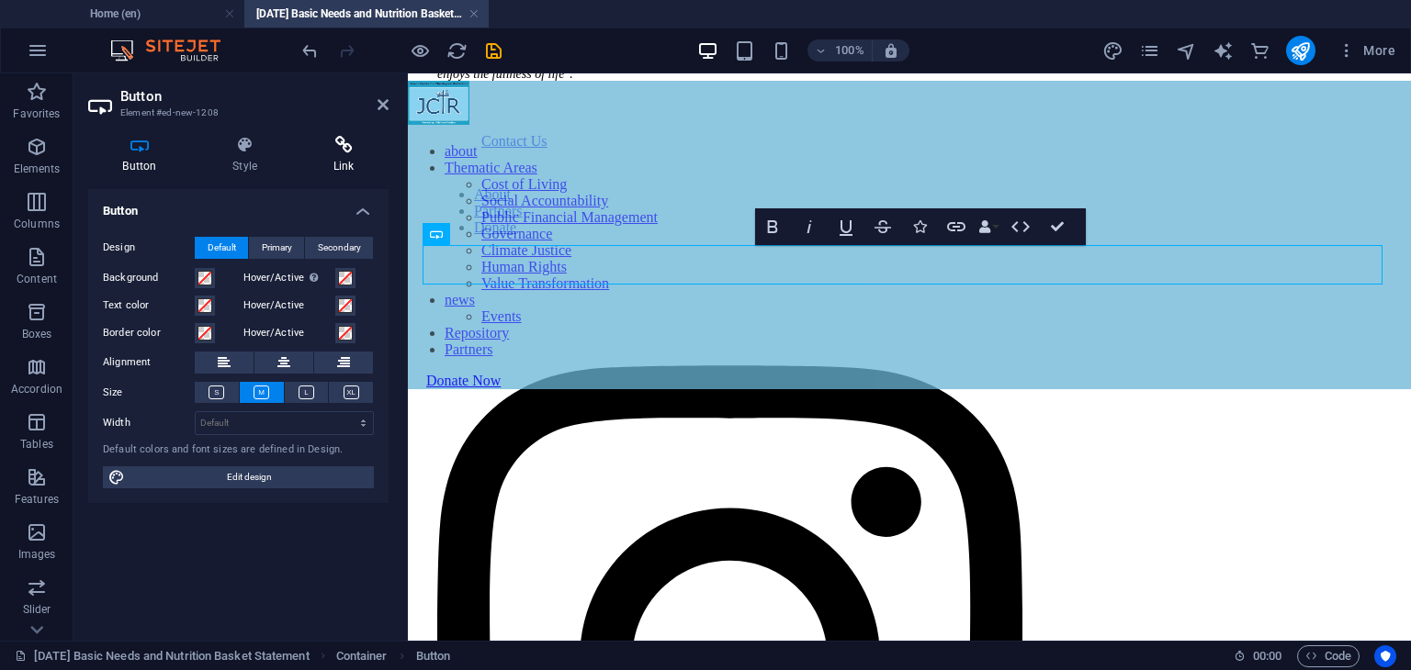
click at [343, 172] on h4 "Link" at bounding box center [343, 155] width 90 height 39
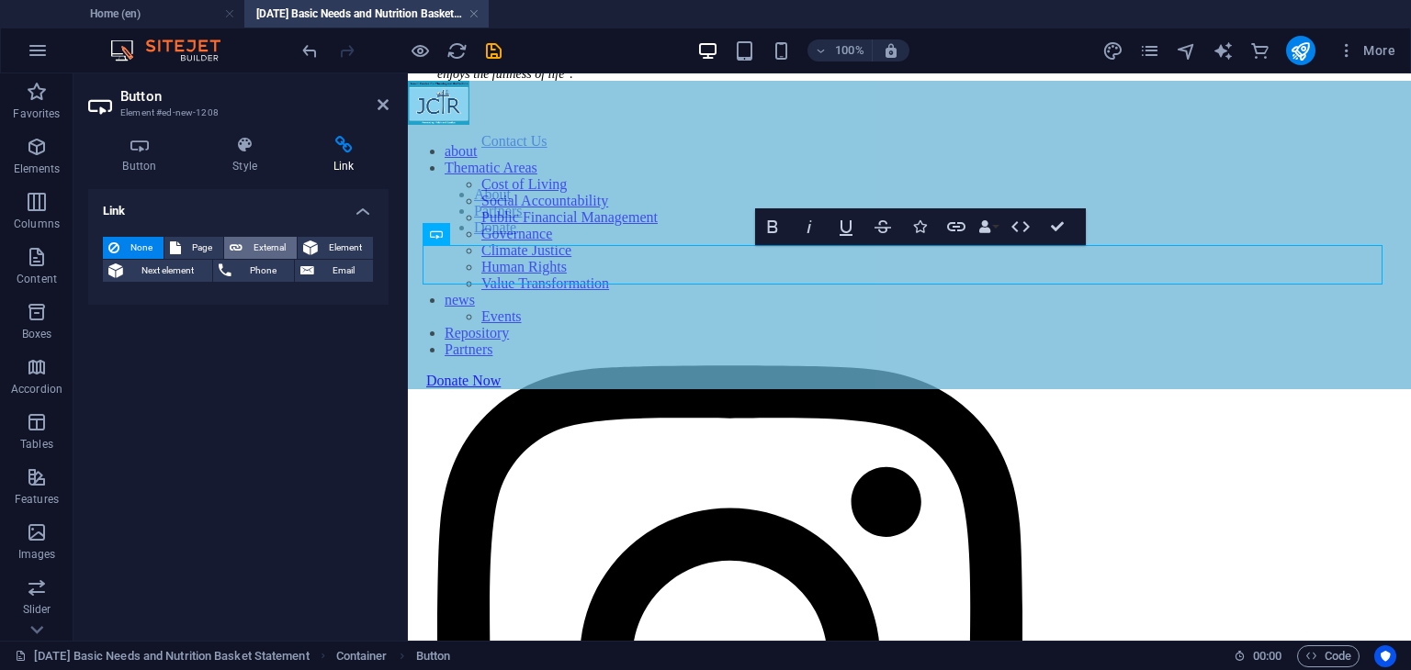
click at [276, 248] on span "External" at bounding box center [269, 248] width 43 height 22
select select "blank"
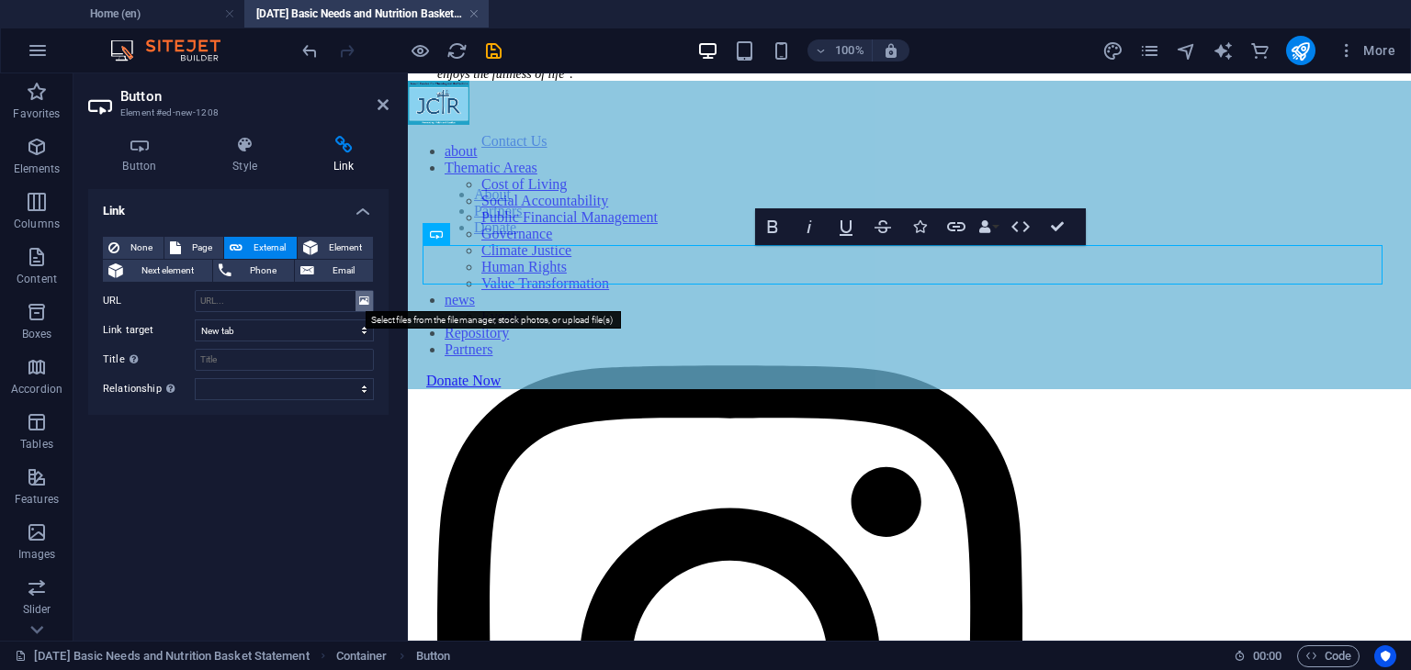
click at [357, 296] on button at bounding box center [363, 301] width 17 height 20
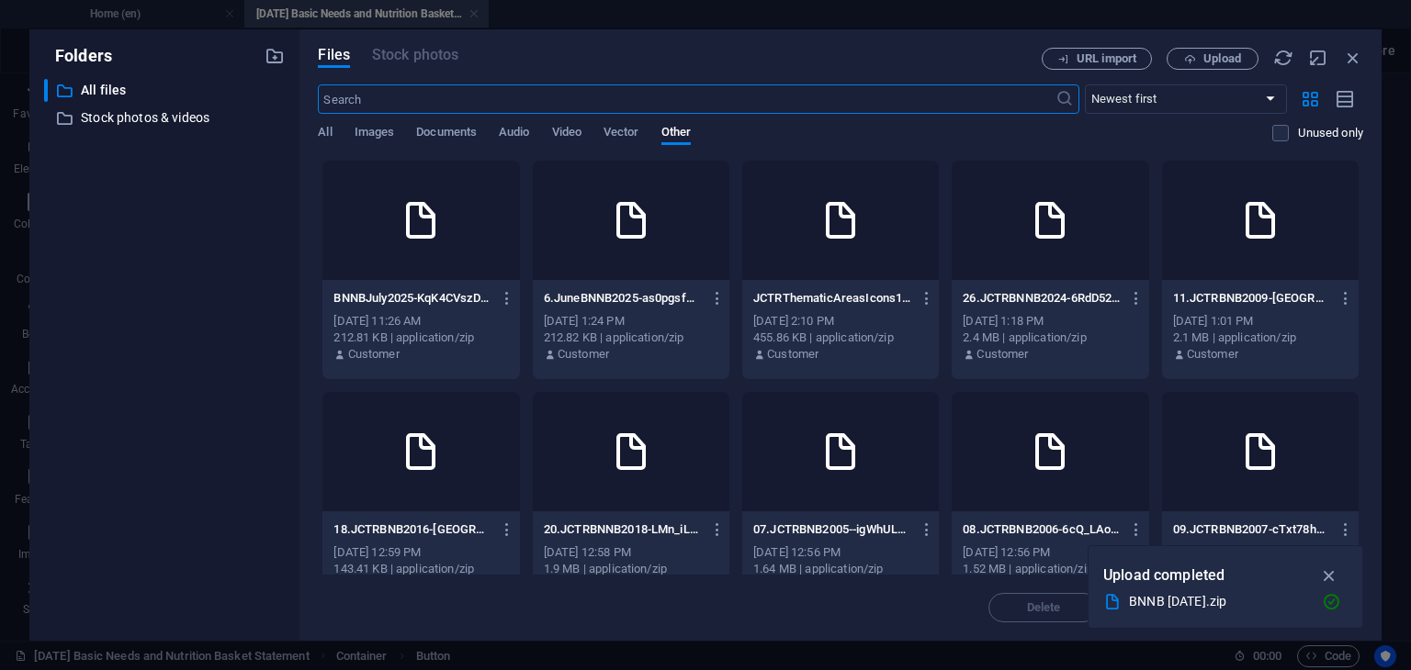
click at [411, 314] on div "[DATE] 11:26 AM" at bounding box center [420, 321] width 174 height 17
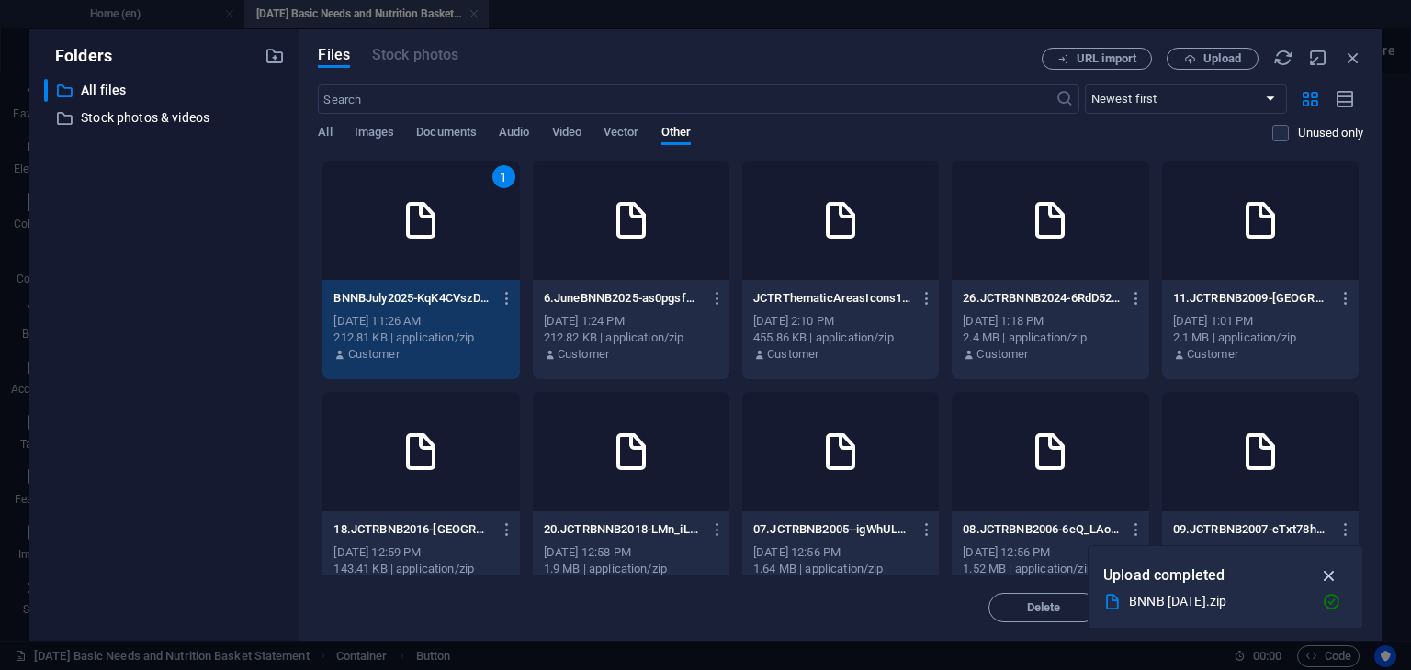
click at [1330, 574] on icon "button" at bounding box center [1329, 576] width 21 height 20
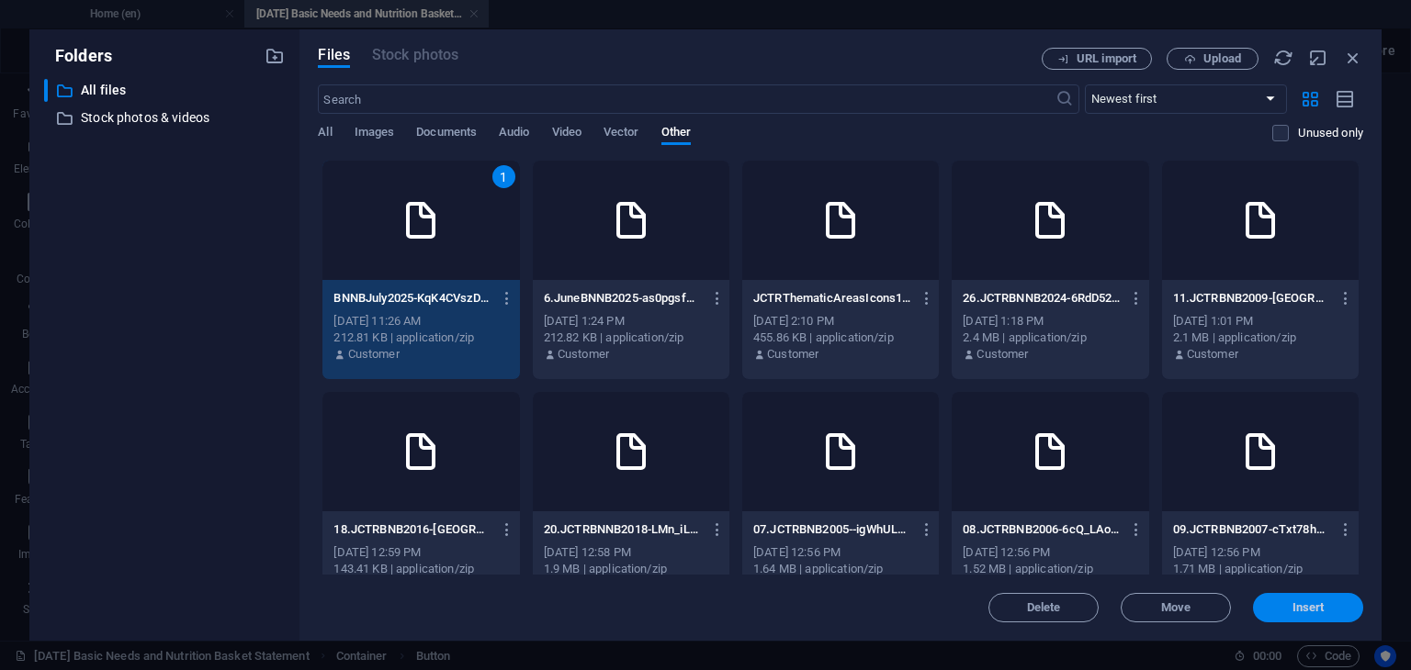
click at [1326, 607] on span "Insert" at bounding box center [1308, 607] width 96 height 11
type input "[URL][DOMAIN_NAME]"
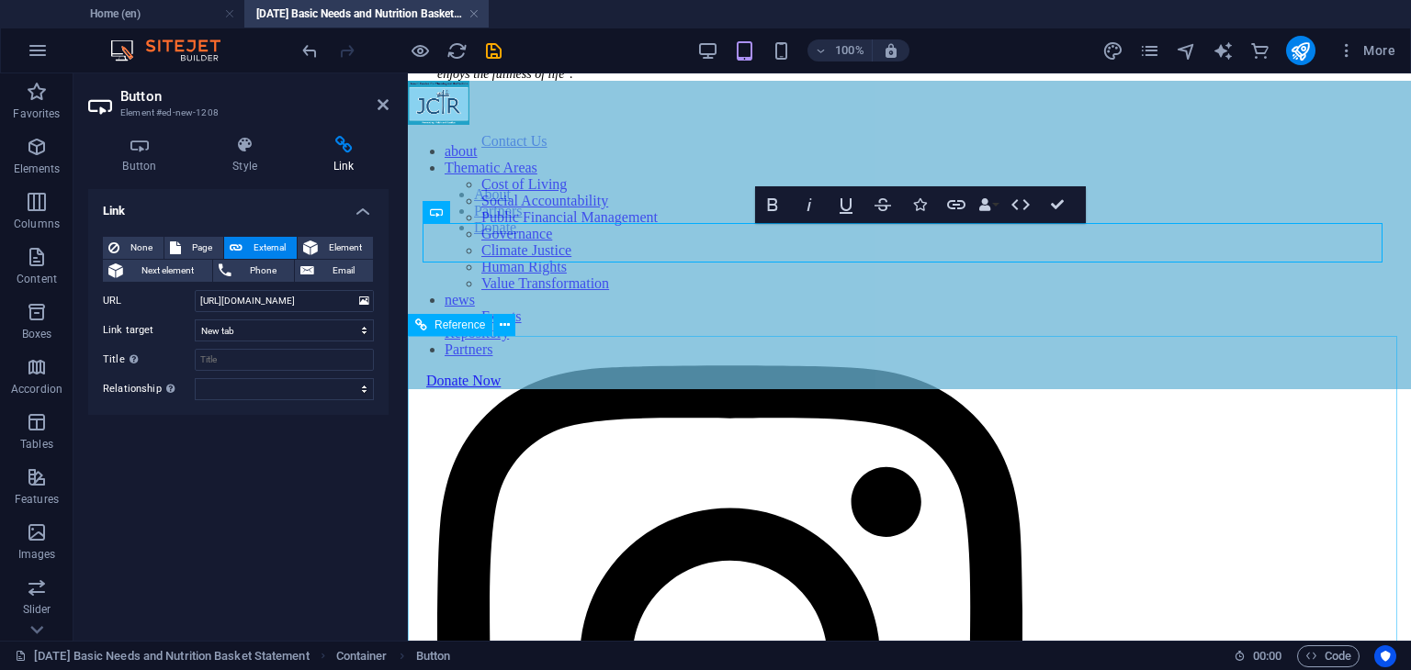
scroll to position [1665, 0]
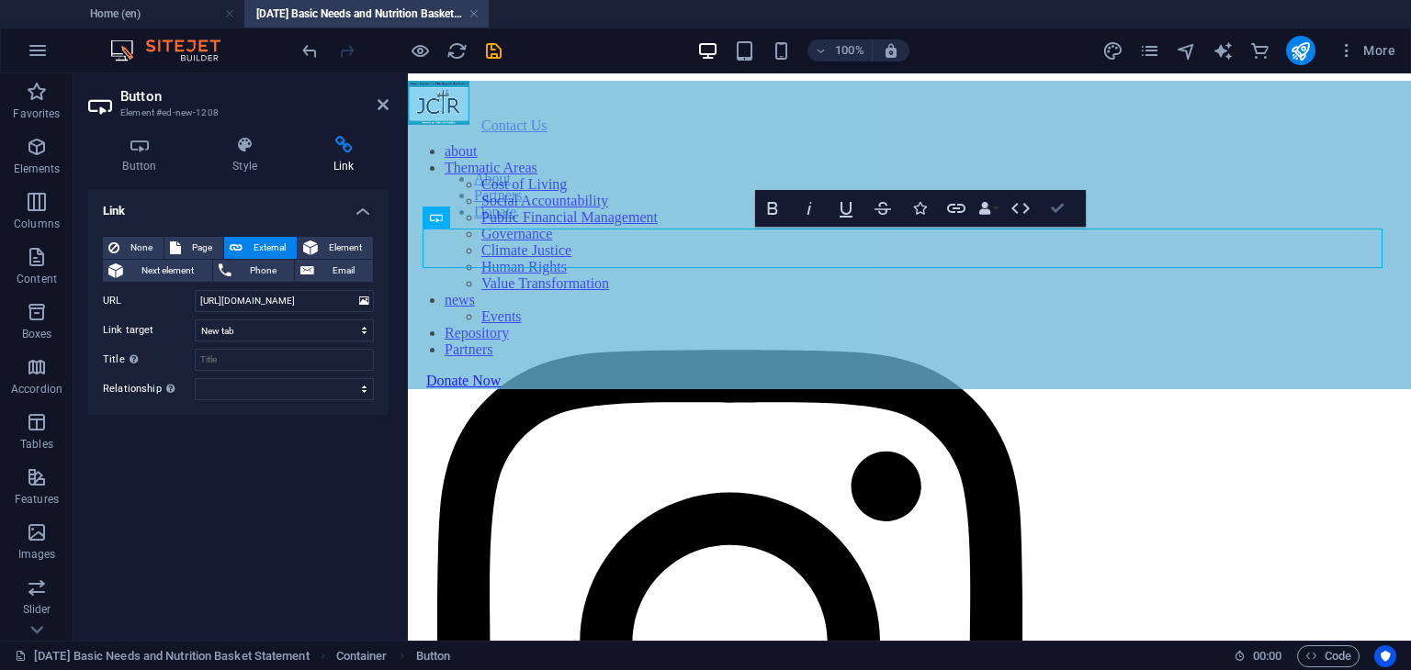
drag, startPoint x: 1054, startPoint y: 203, endPoint x: 981, endPoint y: 130, distance: 103.2
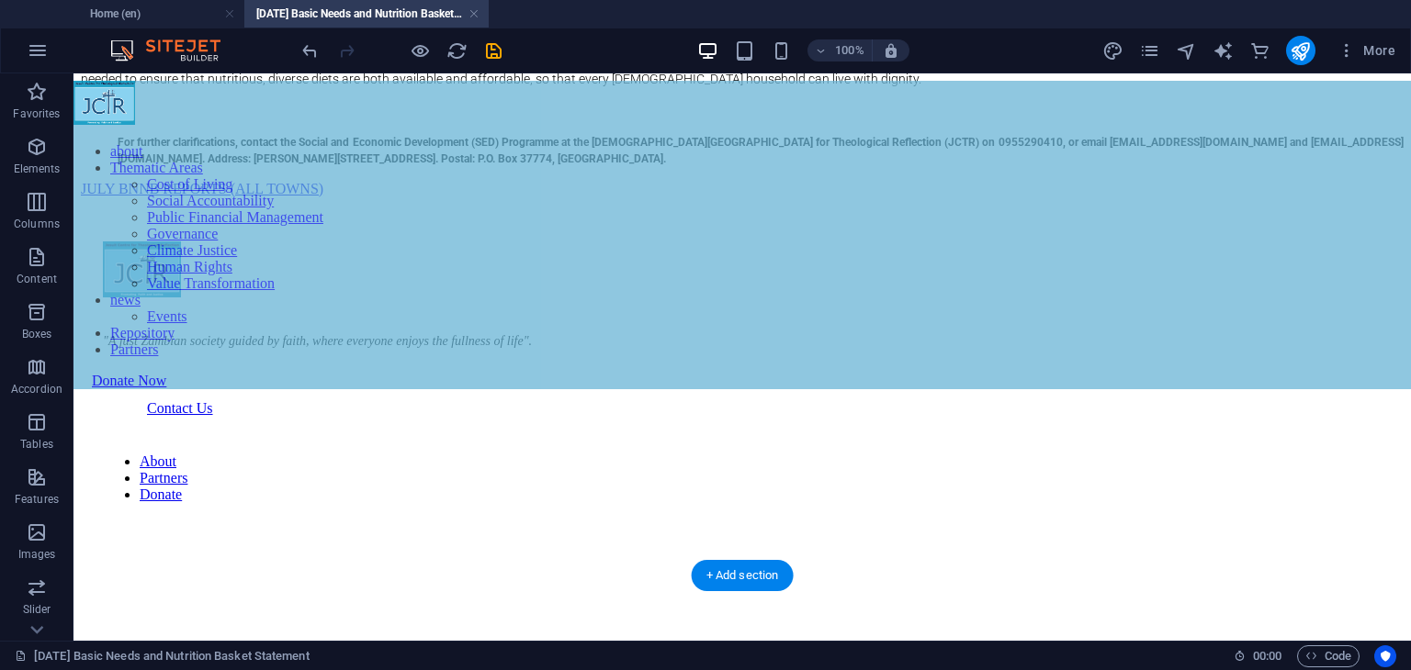
scroll to position [1390, 0]
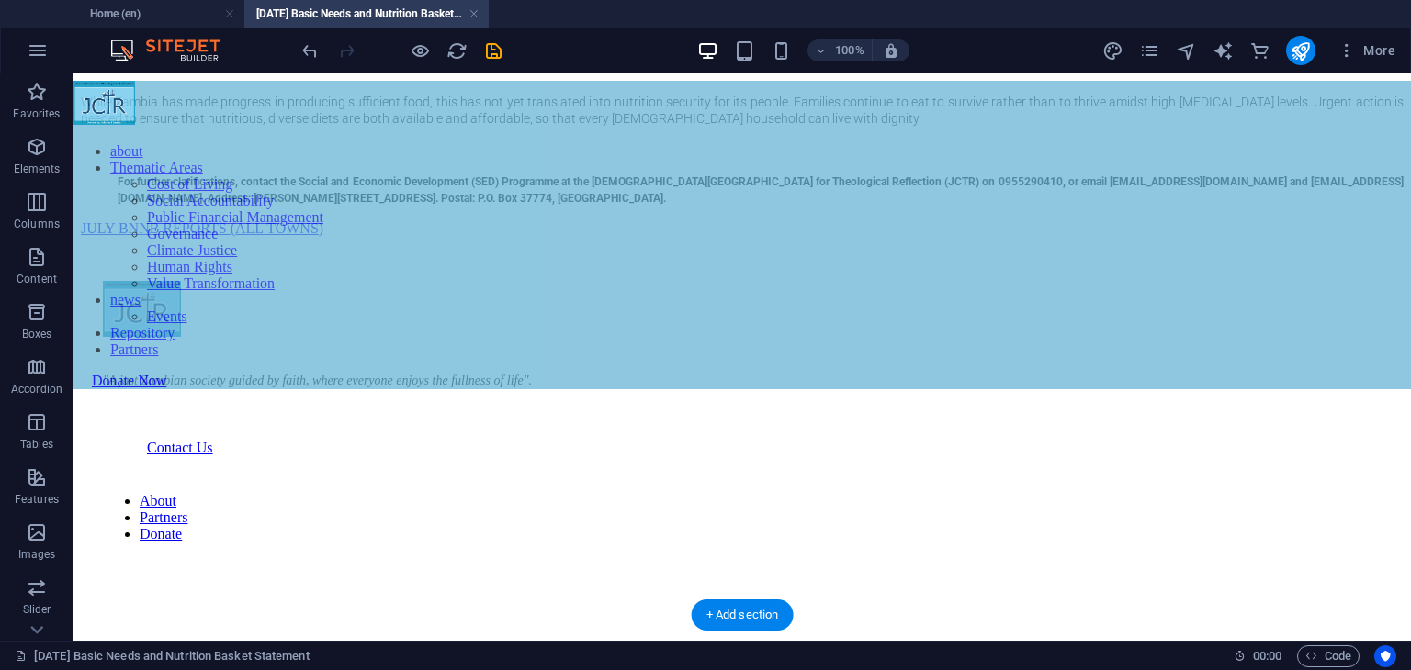
drag, startPoint x: 365, startPoint y: 570, endPoint x: 298, endPoint y: 511, distance: 89.8
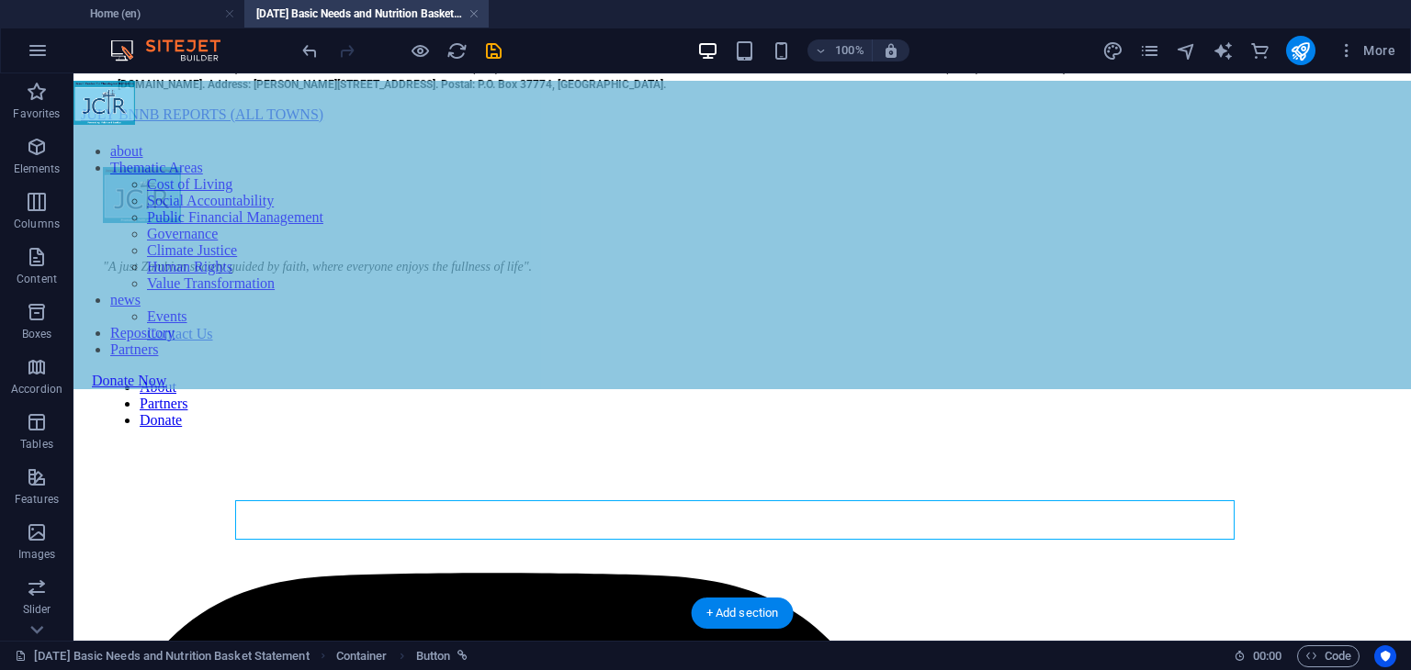
scroll to position [1574, 0]
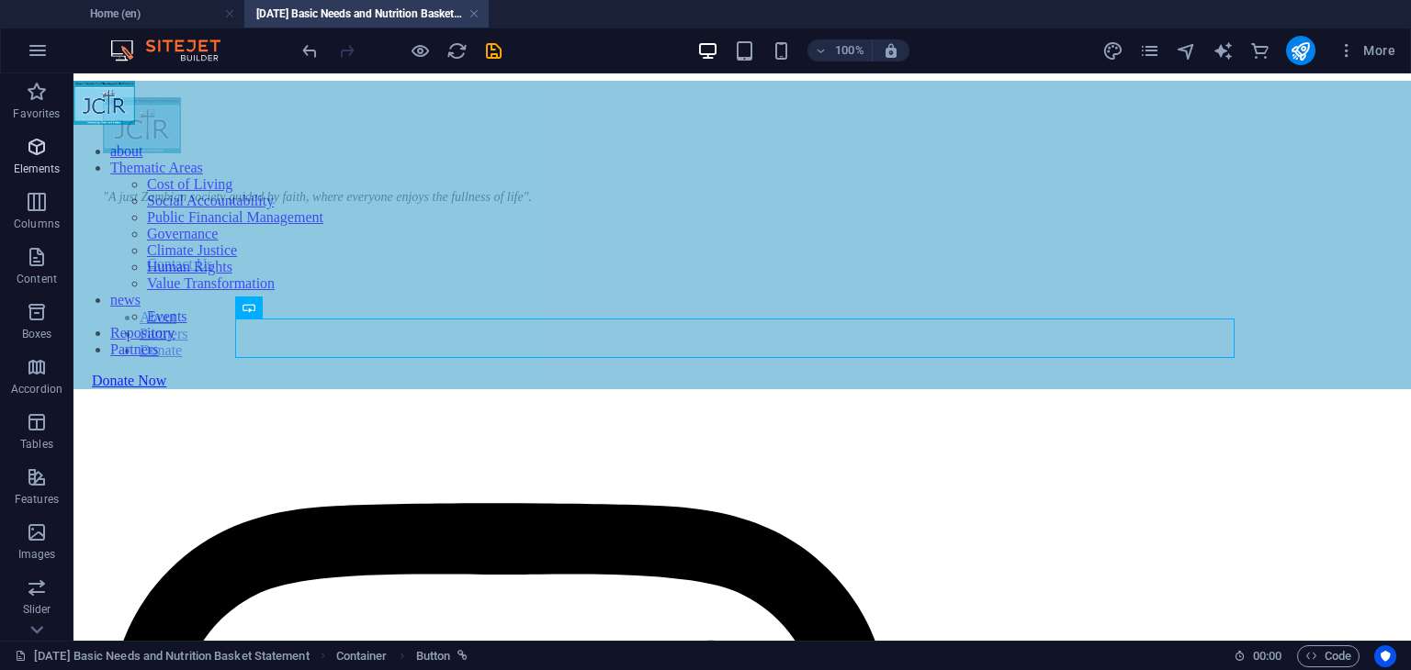
click at [36, 140] on icon "button" at bounding box center [37, 147] width 22 height 22
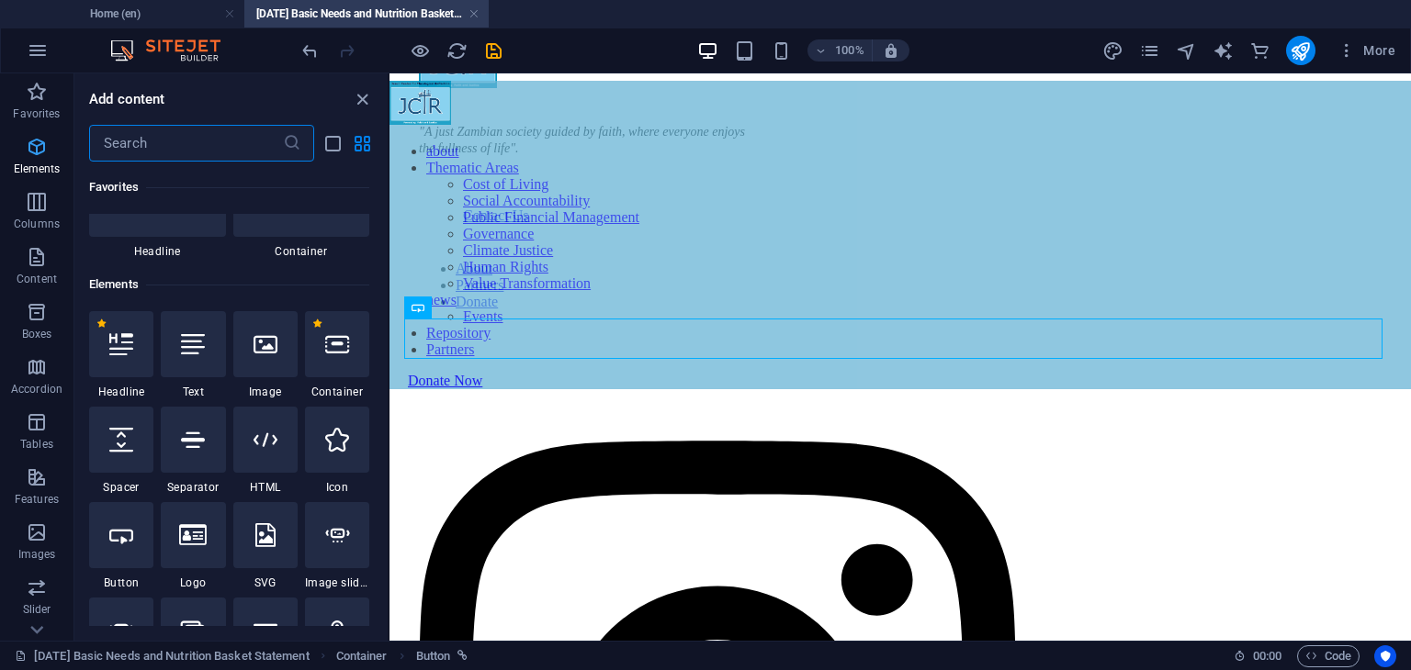
scroll to position [195, 0]
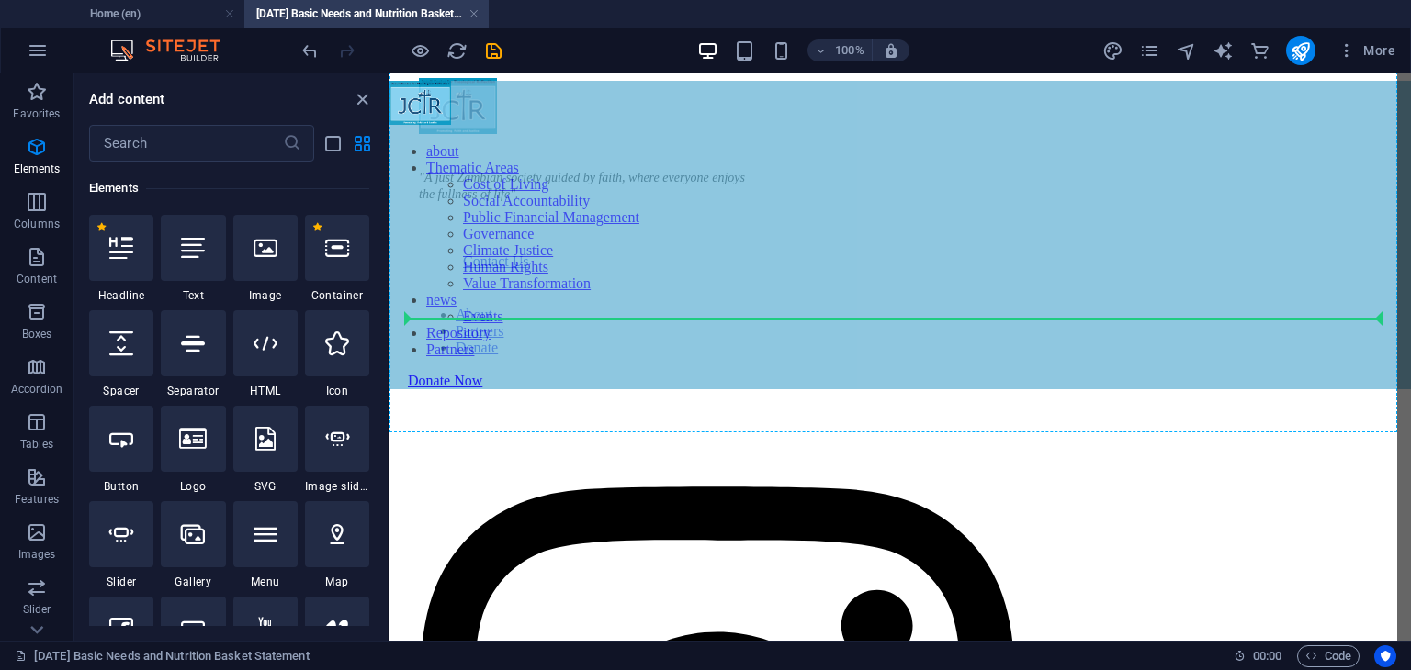
select select "px"
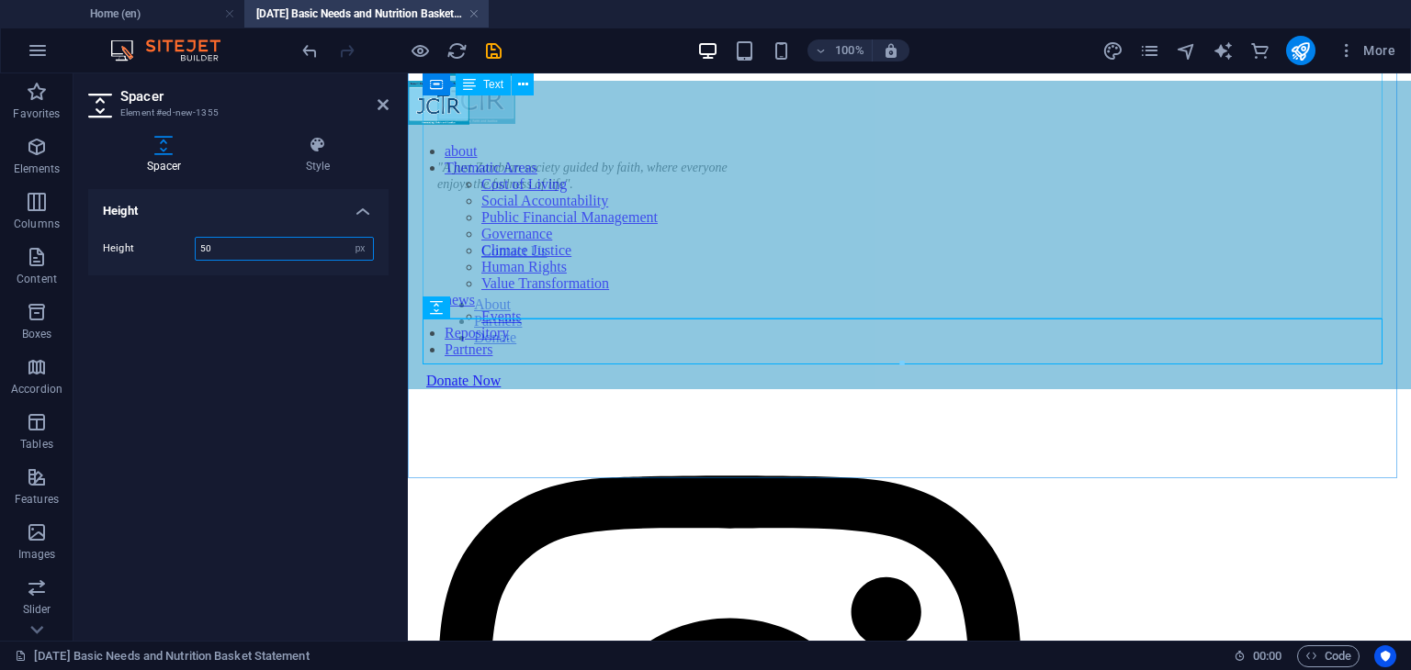
scroll to position [1575, 0]
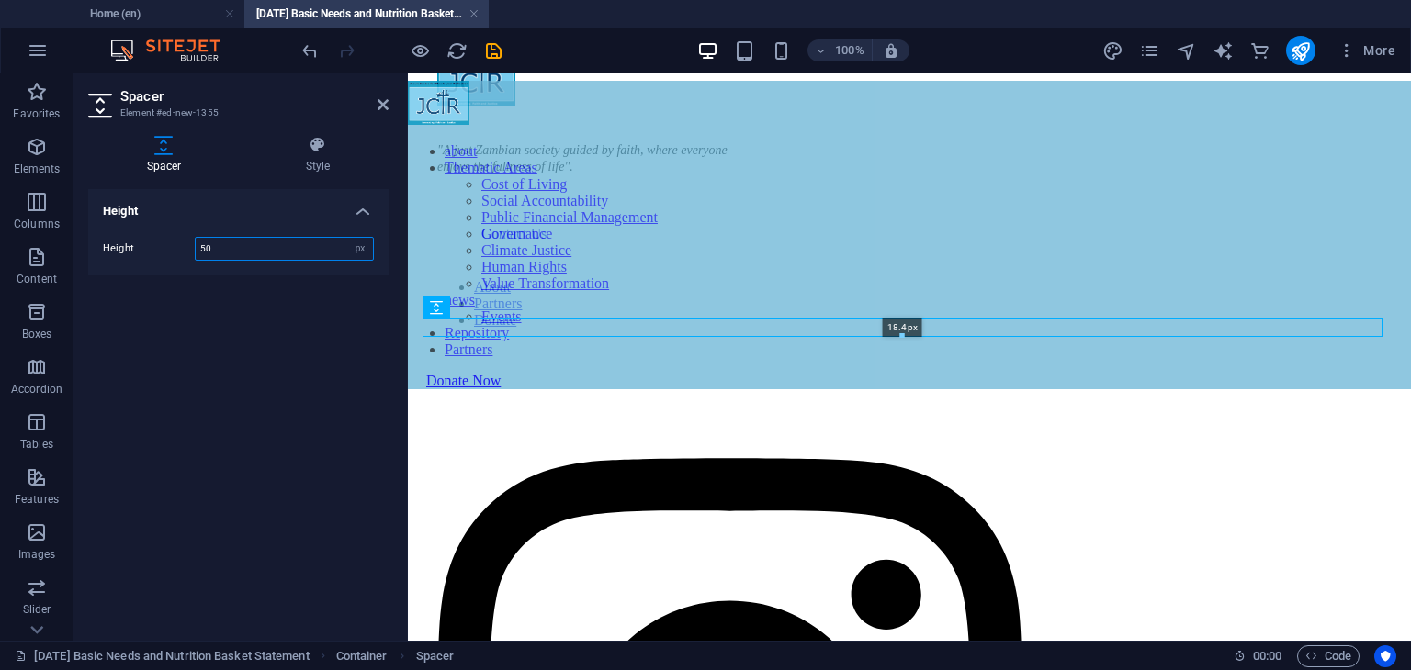
drag, startPoint x: 901, startPoint y: 363, endPoint x: 907, endPoint y: 335, distance: 28.3
click at [907, 335] on div at bounding box center [902, 336] width 958 height 6
type input "18"
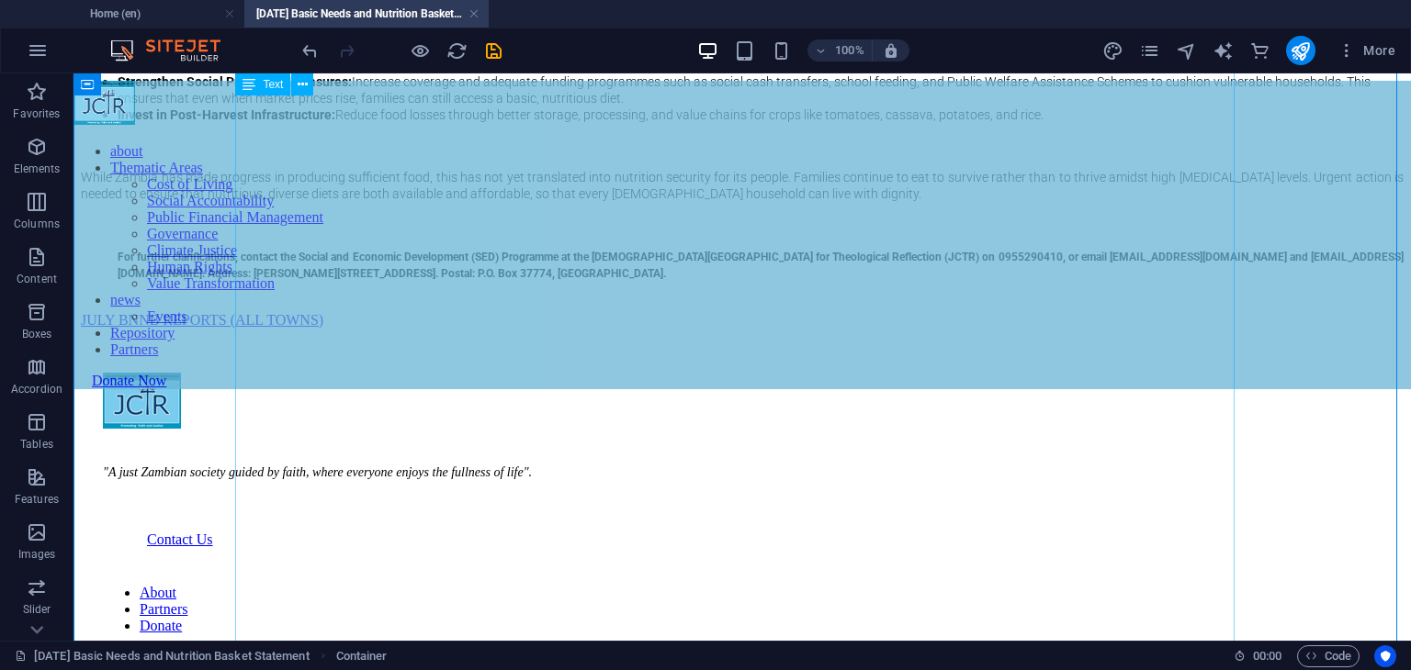
scroll to position [1390, 0]
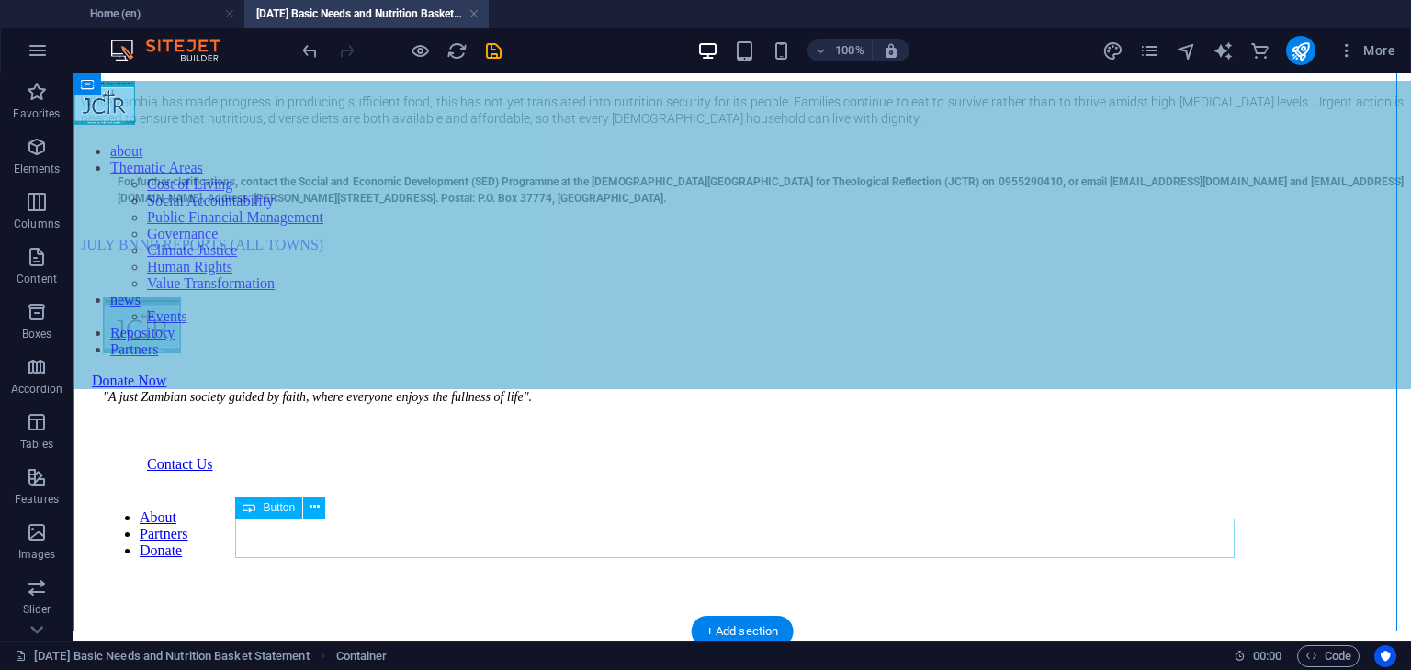
click at [722, 253] on div "JULY BNNB REPORTS (ALL TOWNS)" at bounding box center [742, 245] width 1322 height 17
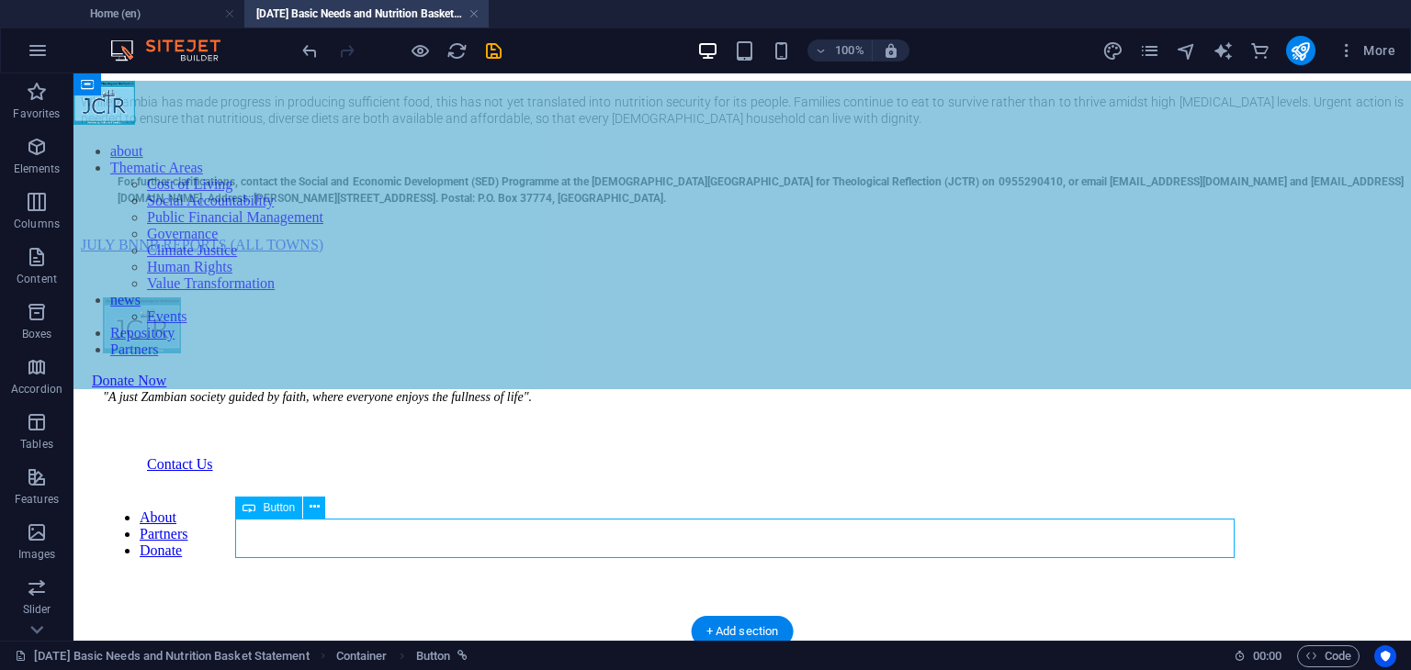
click at [722, 253] on div "JULY BNNB REPORTS (ALL TOWNS)" at bounding box center [742, 245] width 1322 height 17
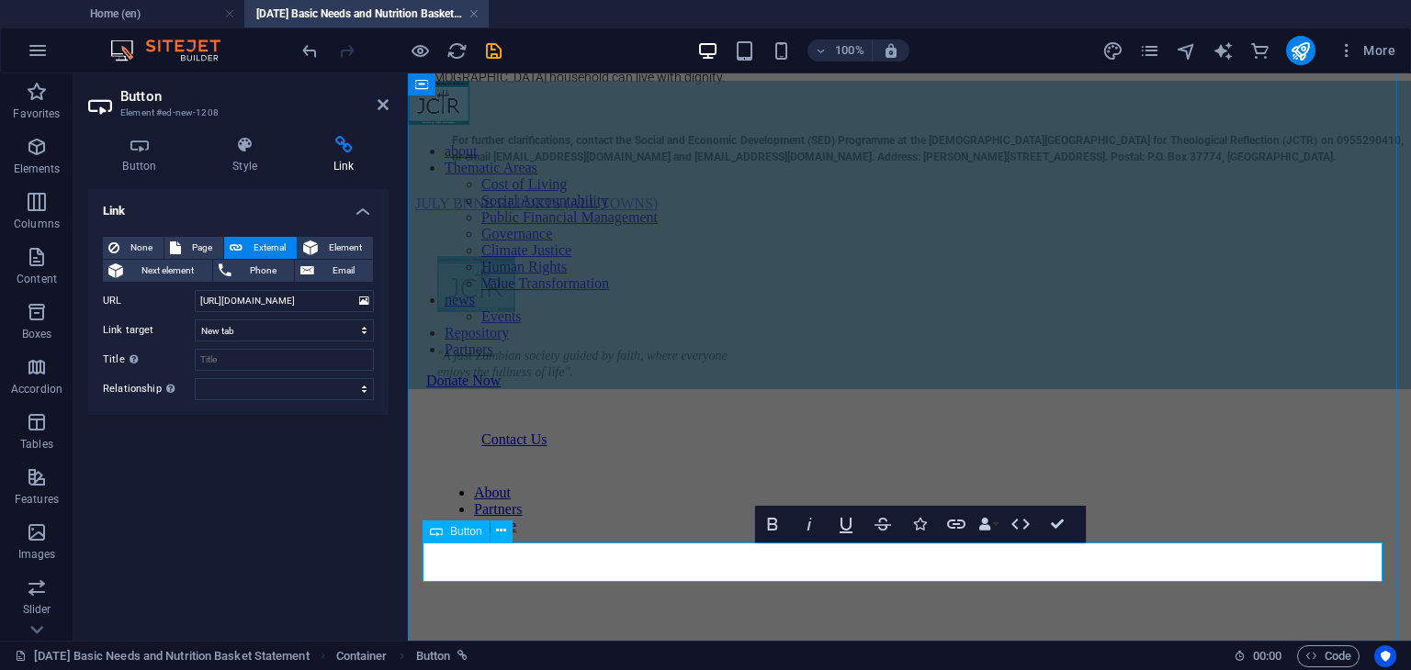
click at [658, 211] on link "JULY BNNB REPORTS (ALL TOWNS)" at bounding box center [536, 204] width 242 height 16
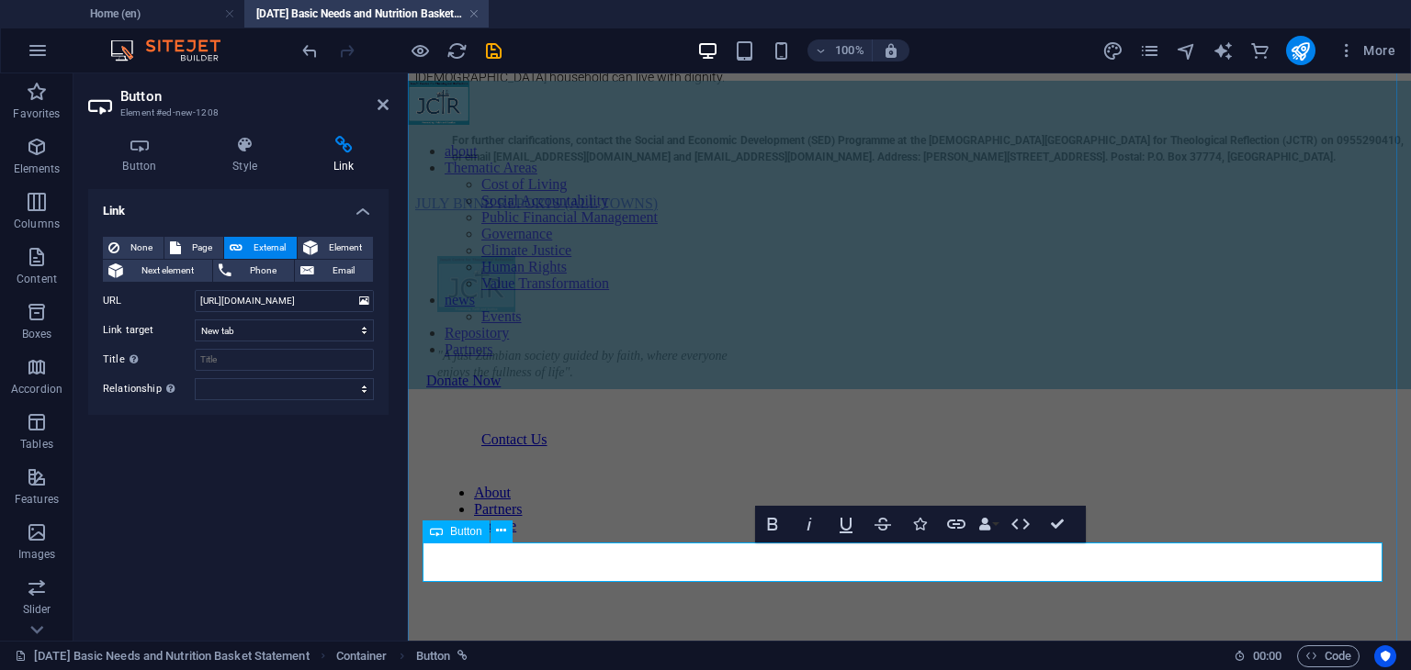
click at [658, 211] on link "JULY BNNB REPORTS (ALL TOWNS)" at bounding box center [536, 204] width 242 height 16
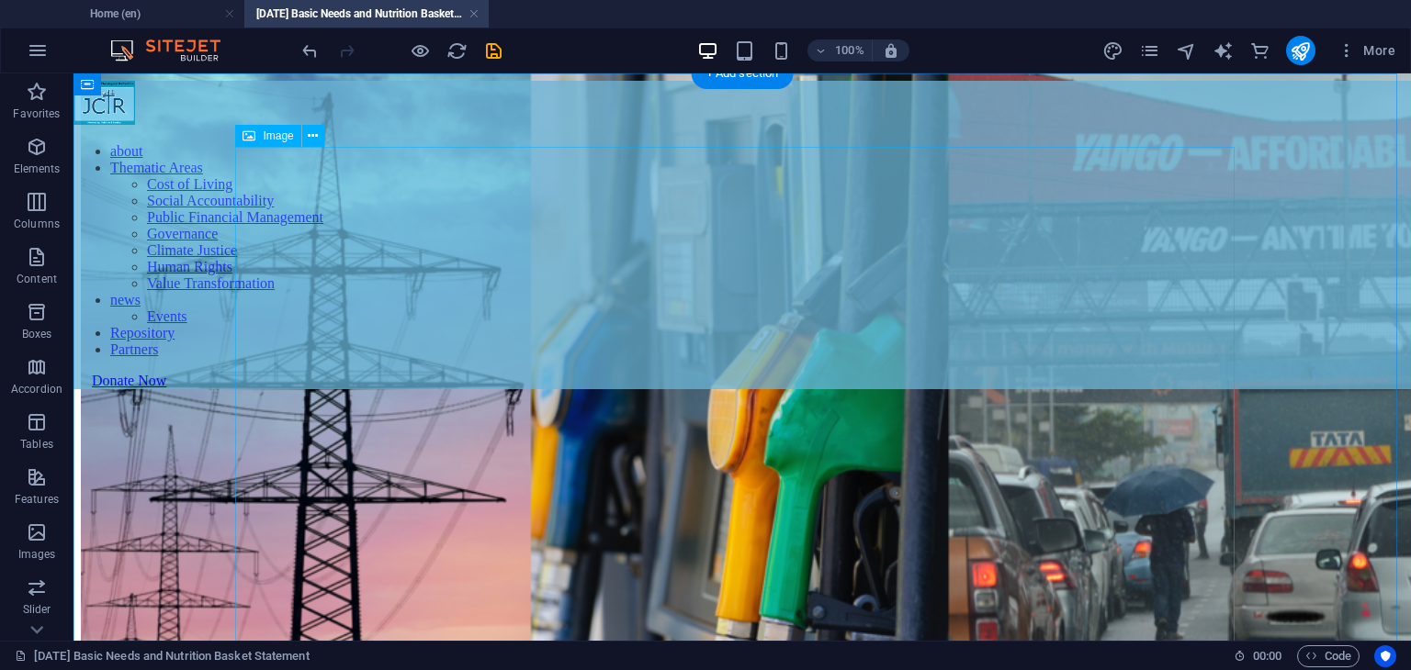
scroll to position [0, 0]
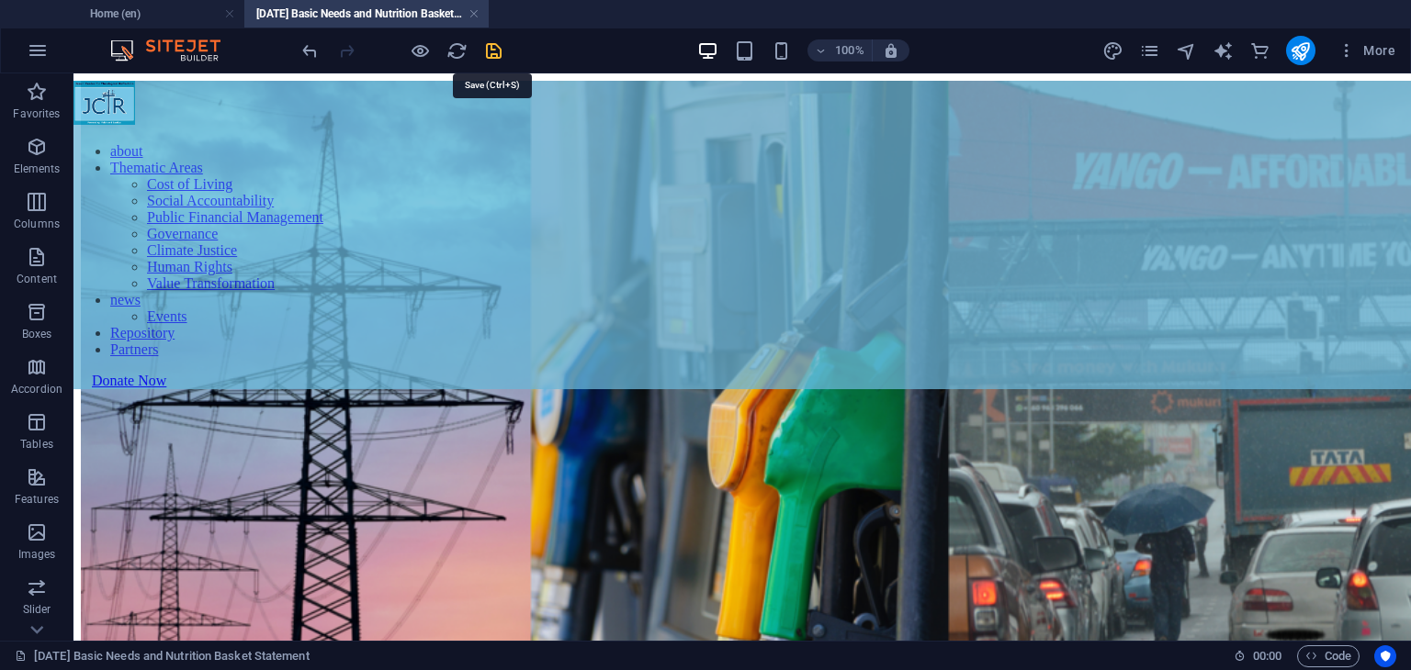
click at [483, 49] on icon "save" at bounding box center [493, 50] width 21 height 21
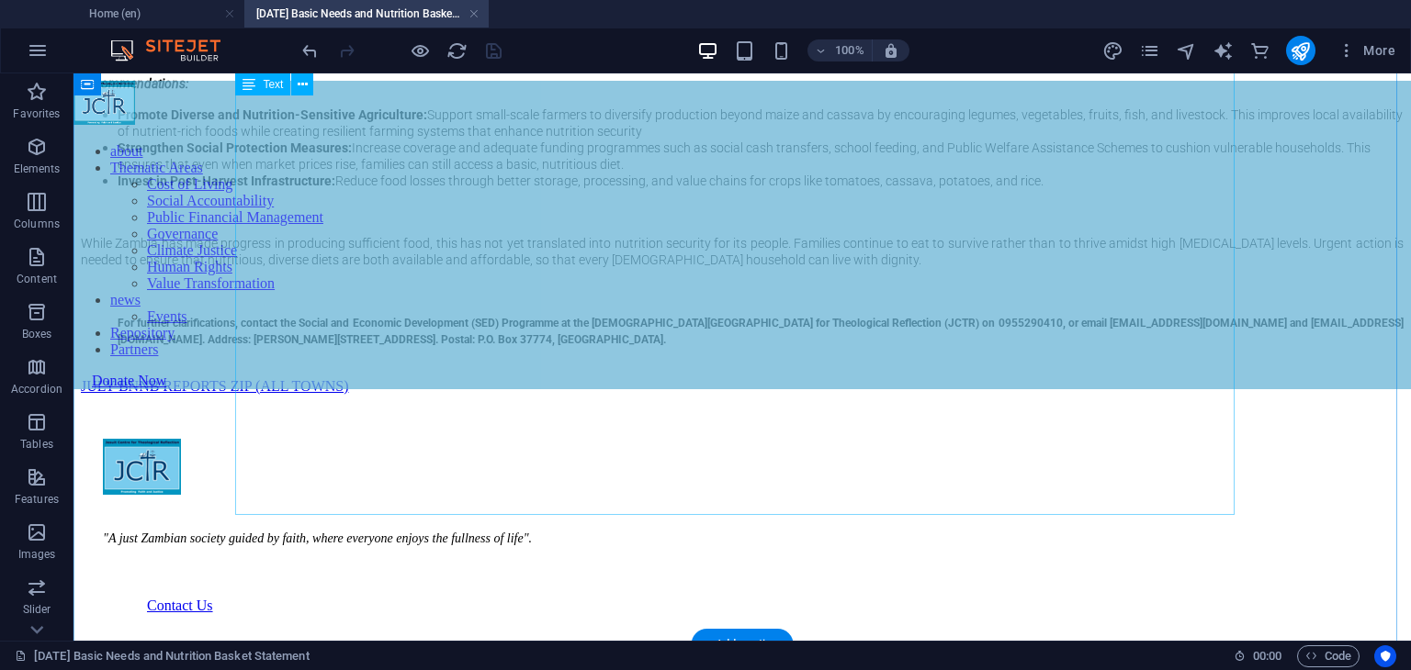
scroll to position [1194, 0]
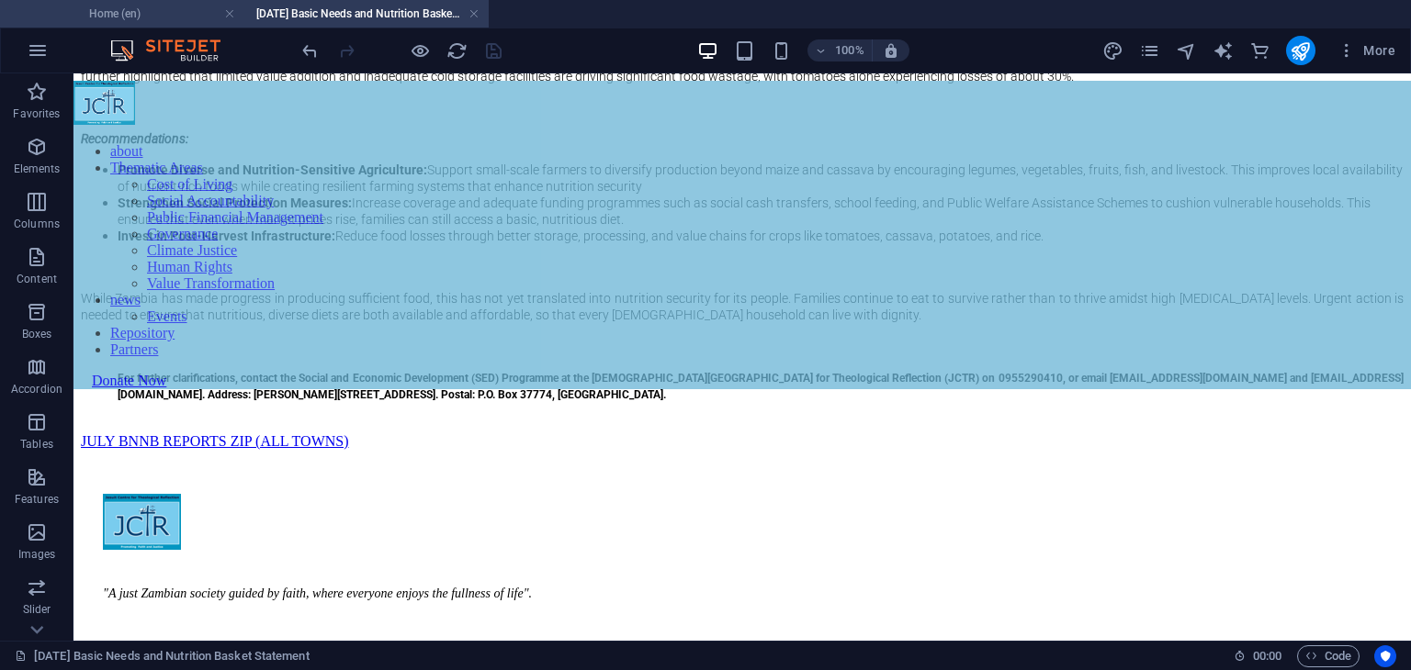
click at [159, 13] on h4 "Home (en)" at bounding box center [122, 14] width 244 height 20
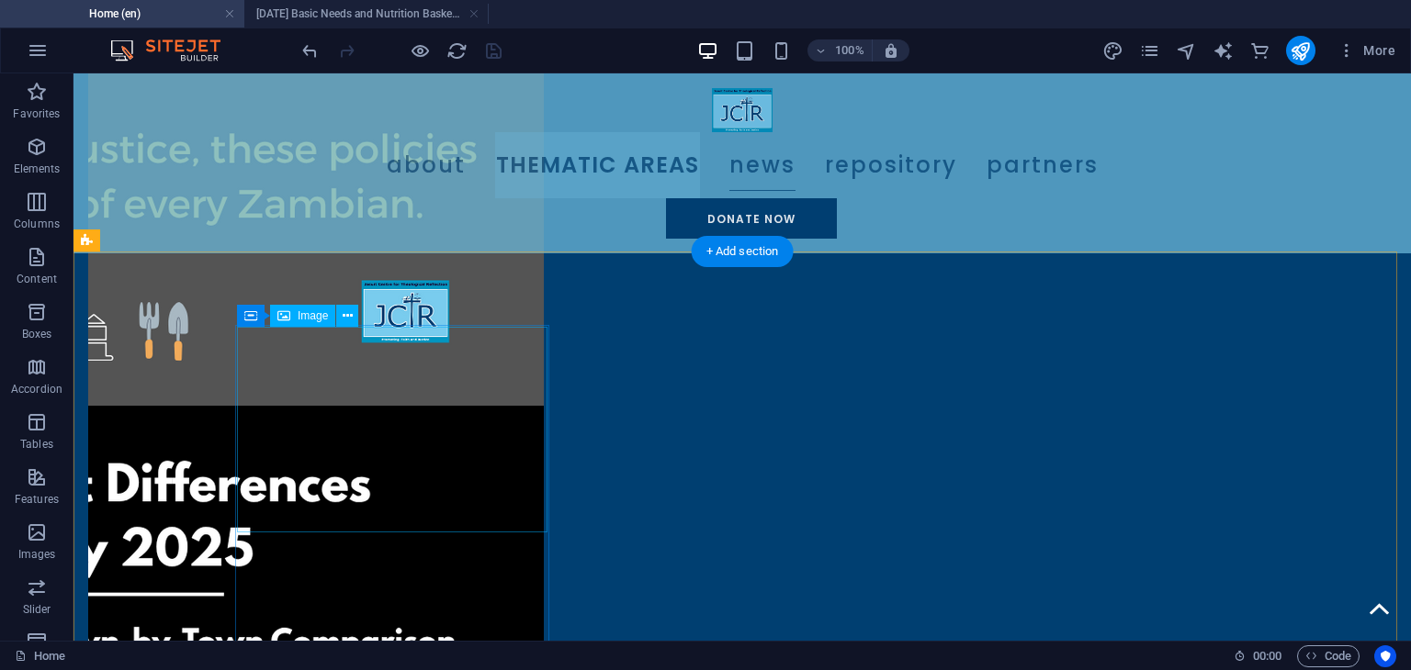
scroll to position [1838, 0]
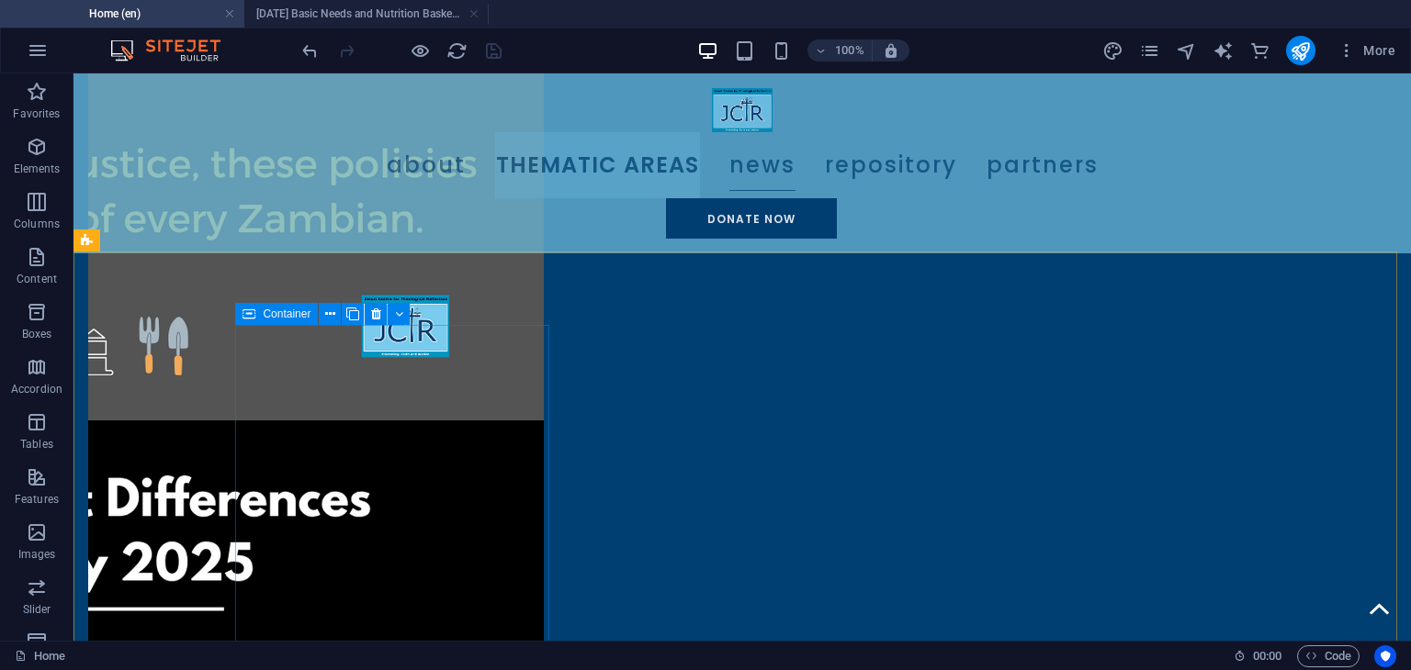
click at [254, 309] on icon at bounding box center [248, 314] width 13 height 22
click at [333, 316] on icon at bounding box center [330, 314] width 10 height 19
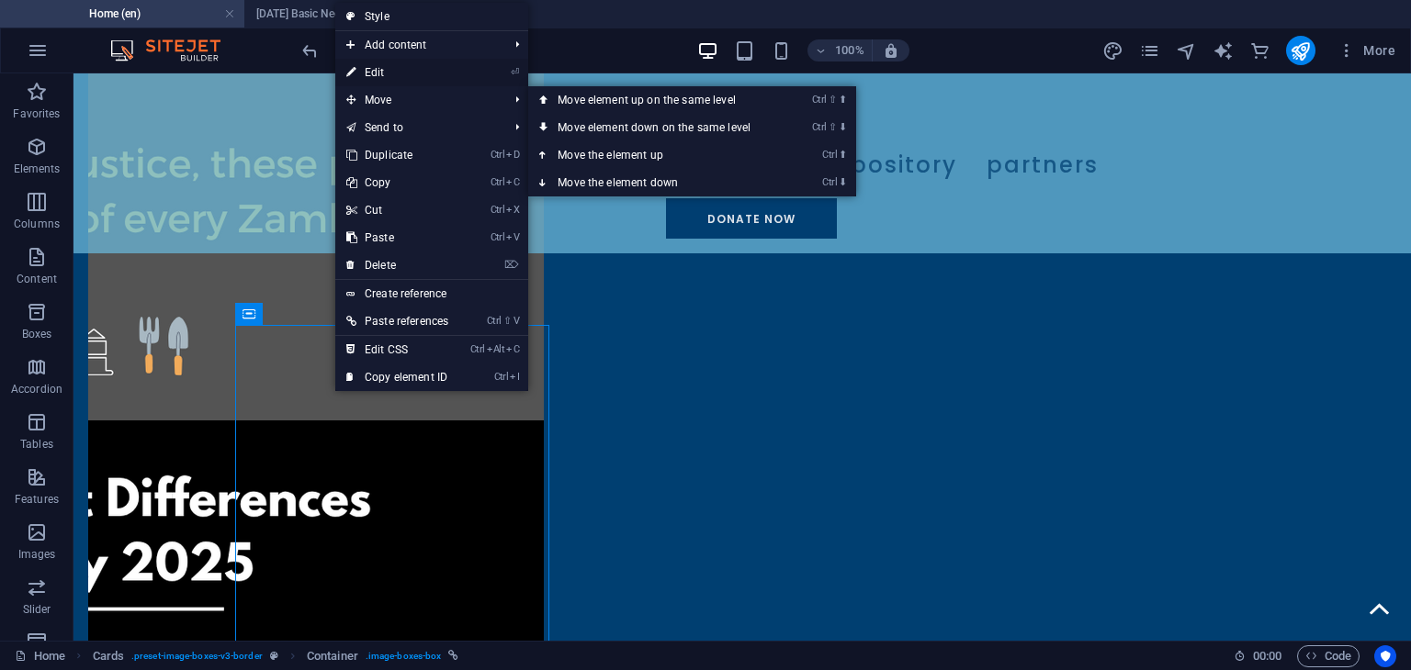
click at [389, 77] on link "⏎ Edit" at bounding box center [397, 73] width 124 height 28
select select "17"
select select
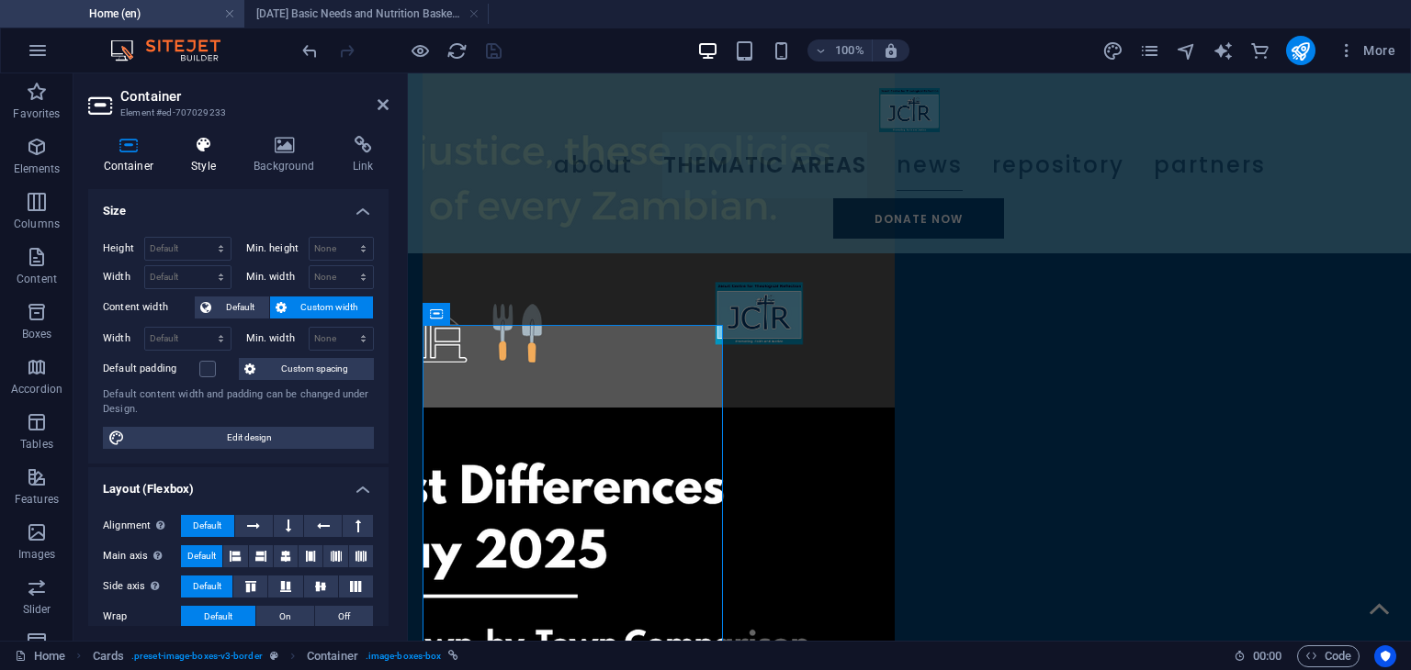
scroll to position [1818, 0]
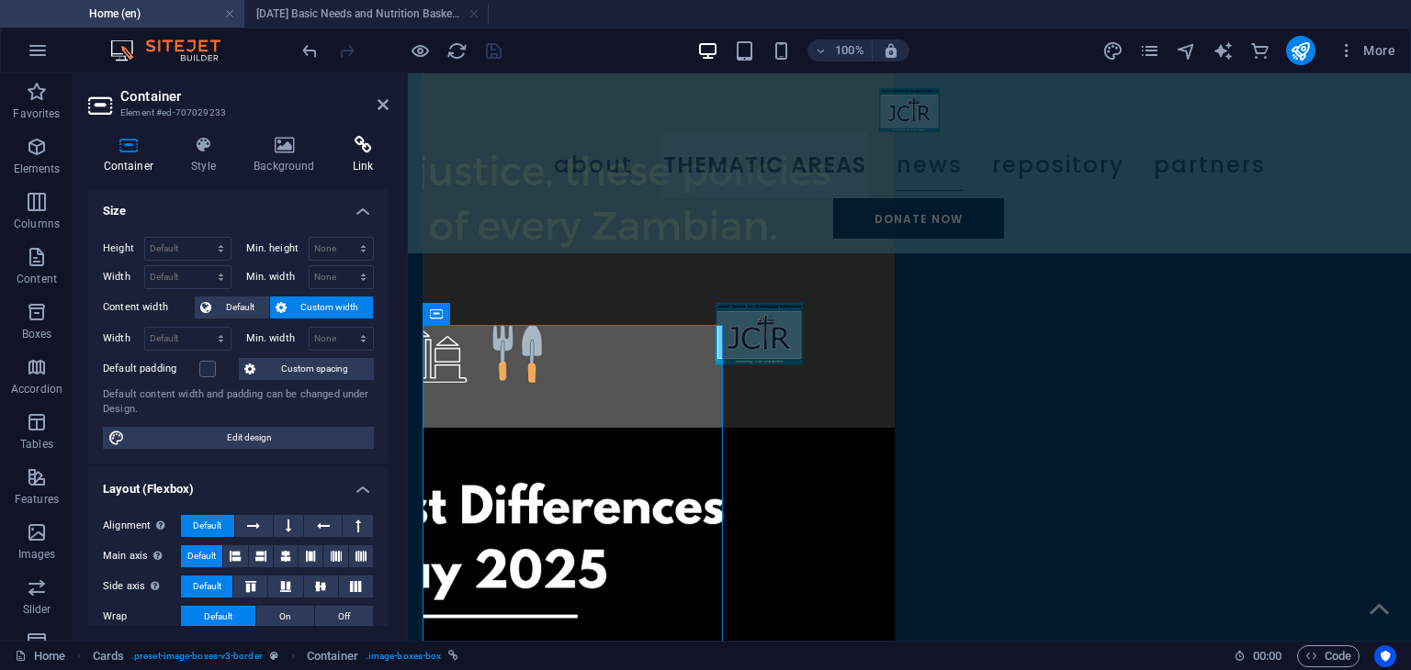
click at [362, 153] on icon at bounding box center [362, 145] width 51 height 18
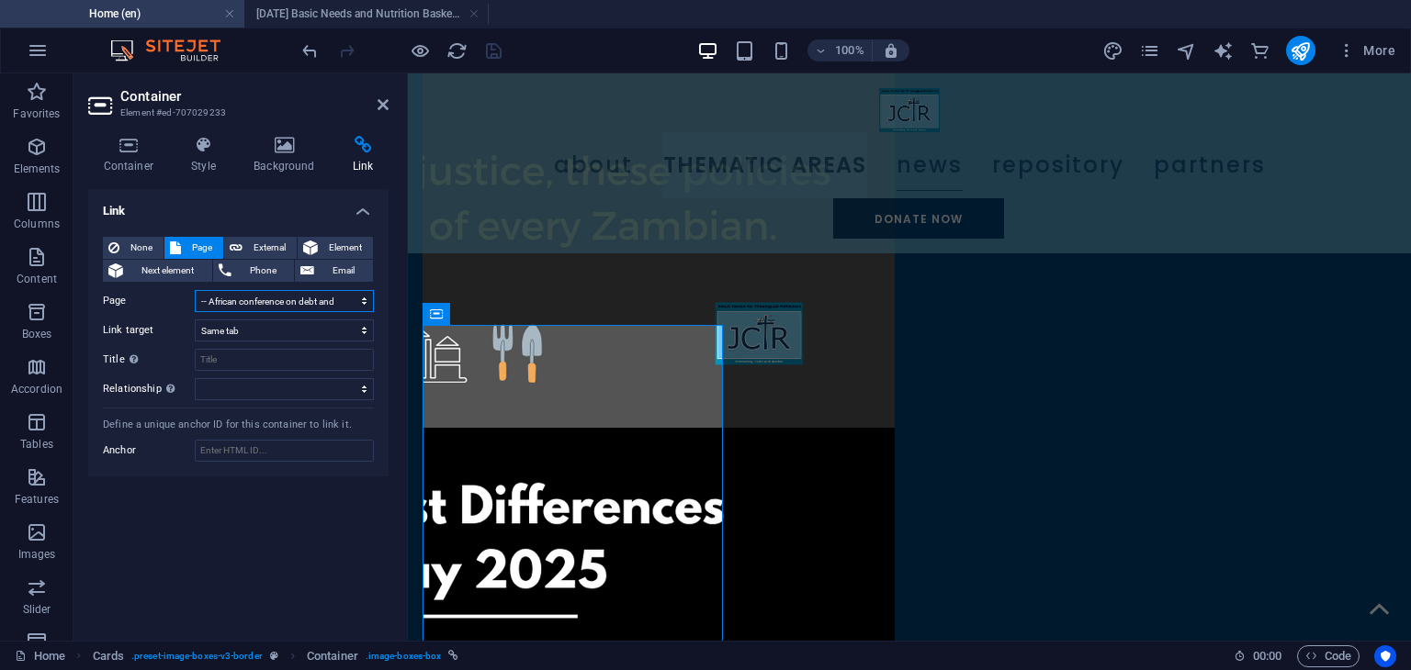
click at [312, 298] on select "Home News Archive Events -- Climate Change National Summit 2025 -- Public Lectu…" at bounding box center [284, 301] width 179 height 22
select select "14"
click at [195, 290] on select "Home News Archive Events -- Climate Change National Summit 2025 -- Public Lectu…" at bounding box center [284, 301] width 179 height 22
click at [384, 104] on icon at bounding box center [382, 104] width 11 height 15
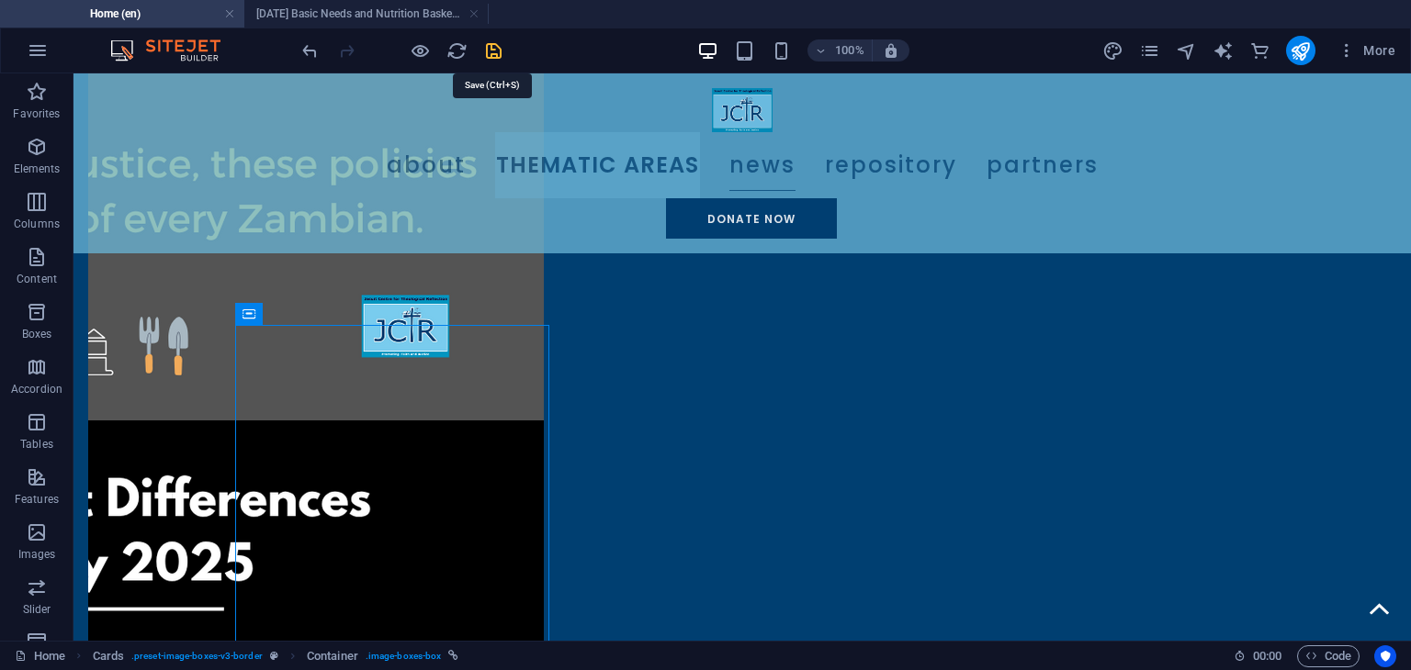
click at [489, 49] on icon "save" at bounding box center [493, 50] width 21 height 21
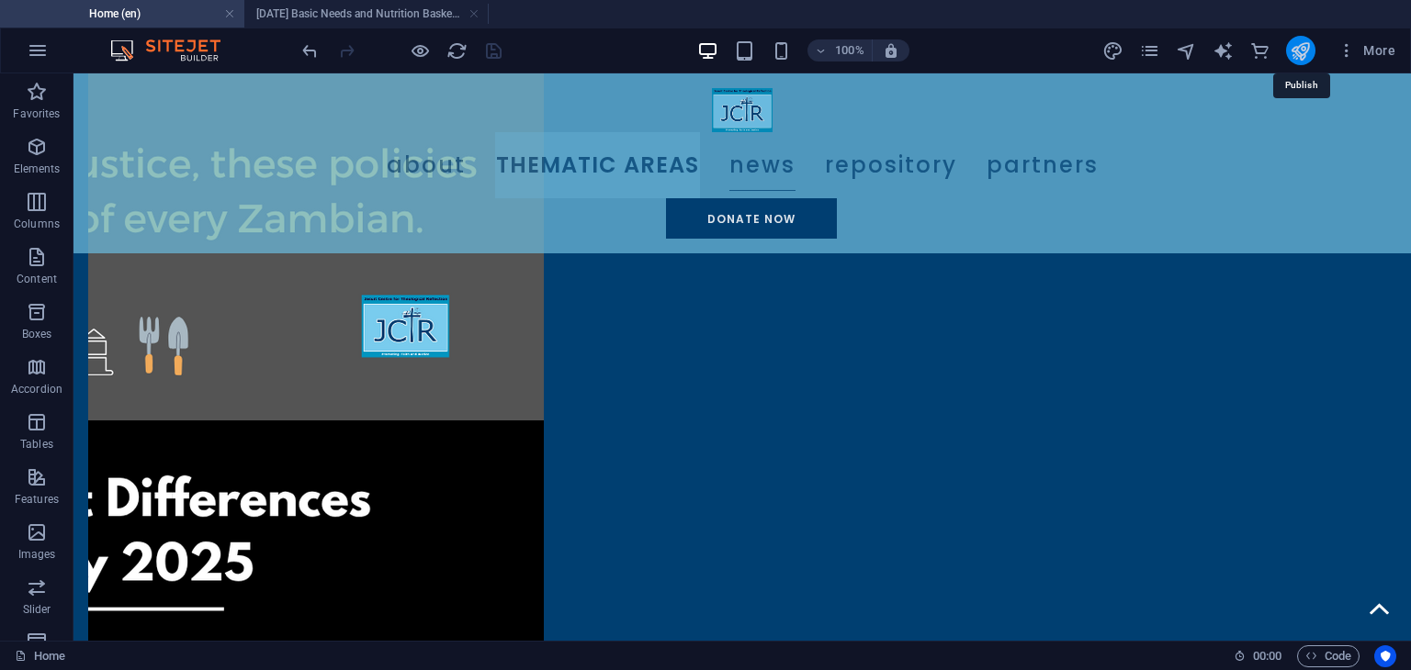
click at [1294, 50] on icon "publish" at bounding box center [1299, 50] width 21 height 21
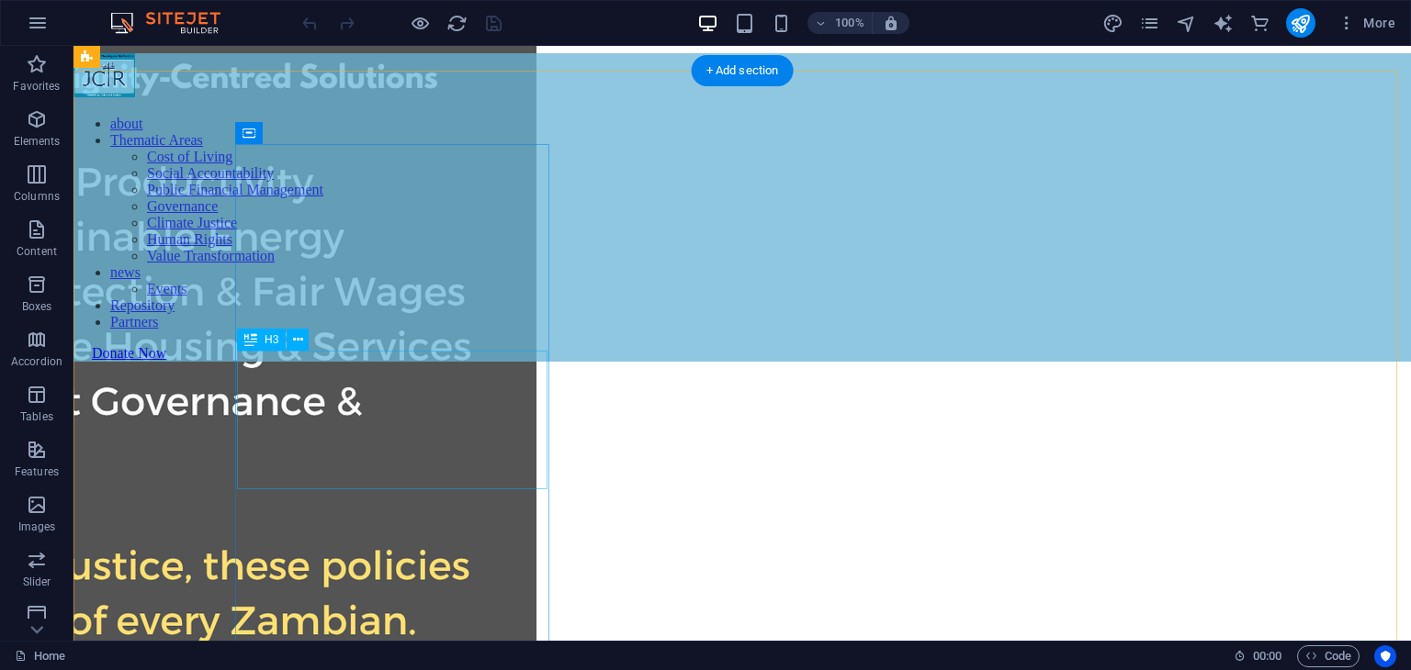
scroll to position [2020, 0]
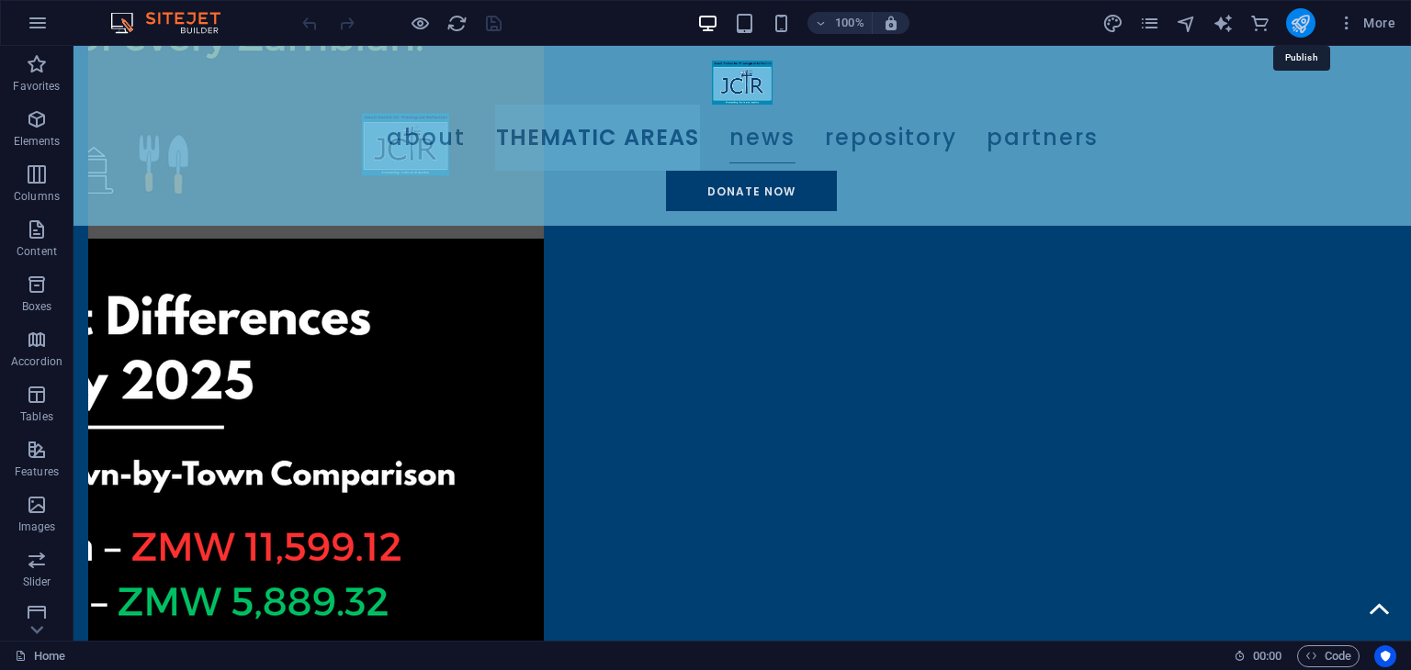
click at [1302, 16] on icon "publish" at bounding box center [1299, 23] width 21 height 21
